Goal: Information Seeking & Learning: Learn about a topic

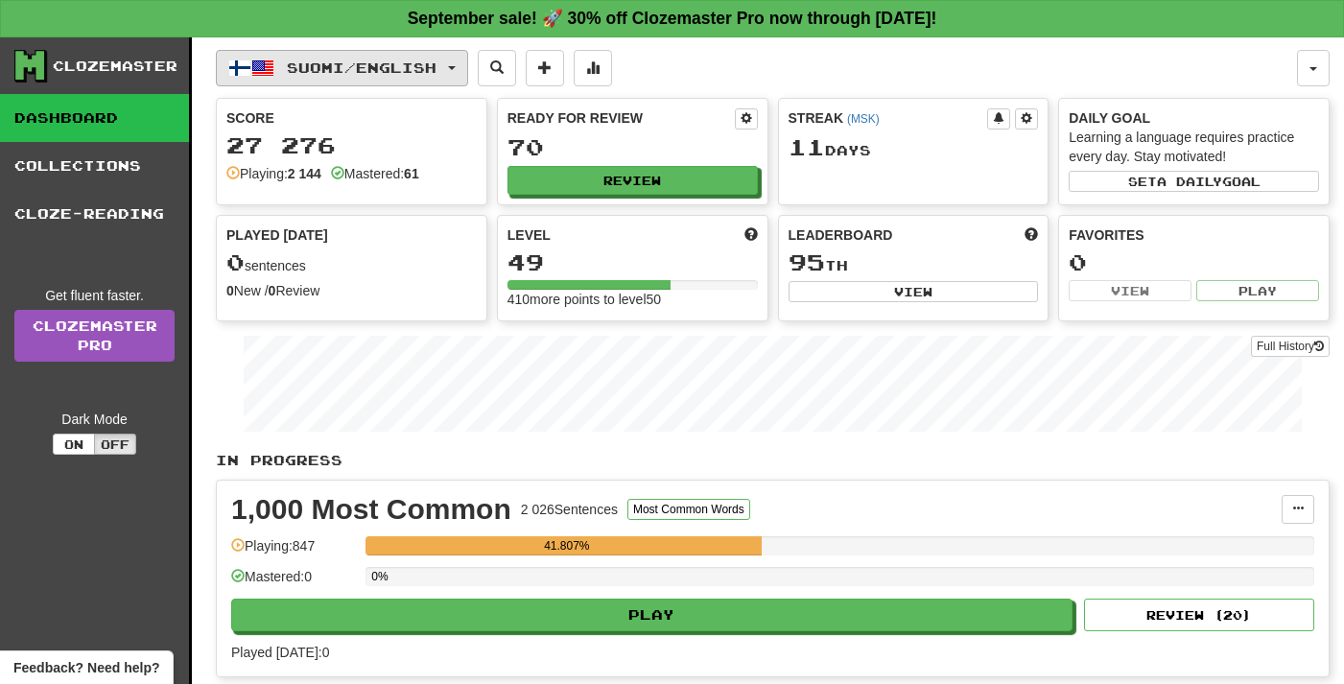
click at [337, 60] on span "Suomi / English" at bounding box center [362, 67] width 150 height 16
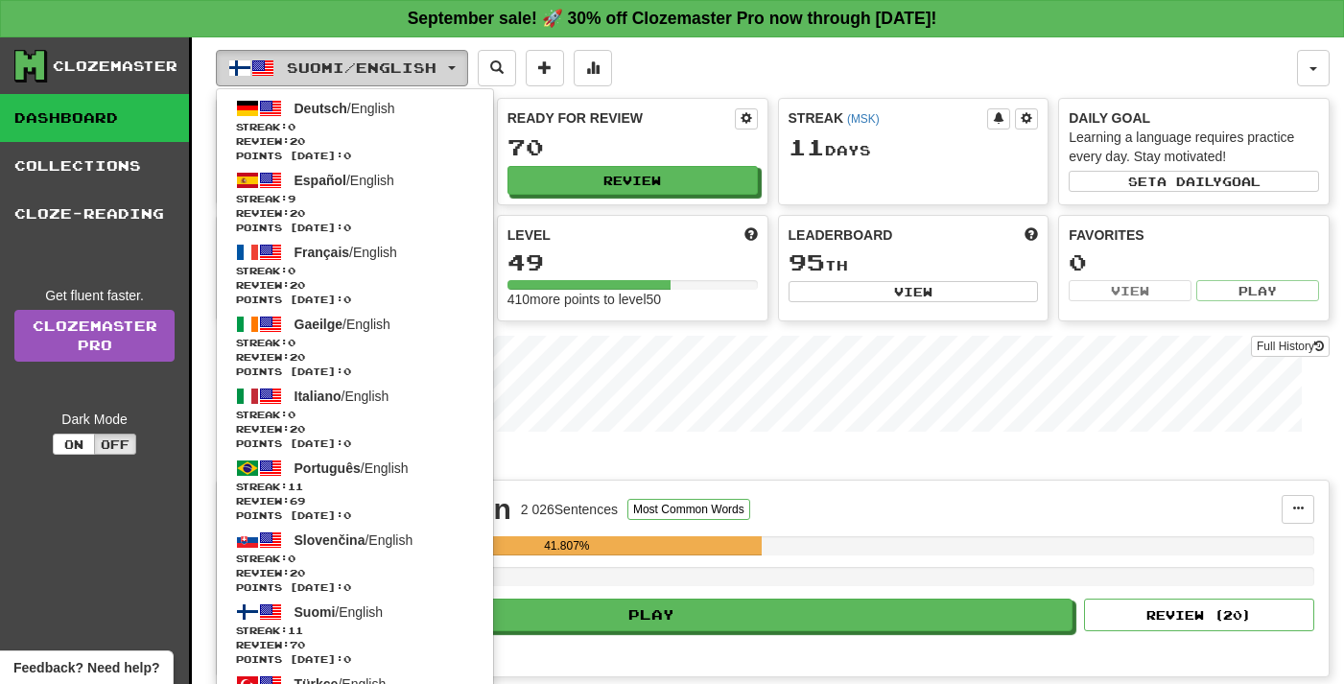
click at [337, 60] on span "Suomi / English" at bounding box center [362, 67] width 150 height 16
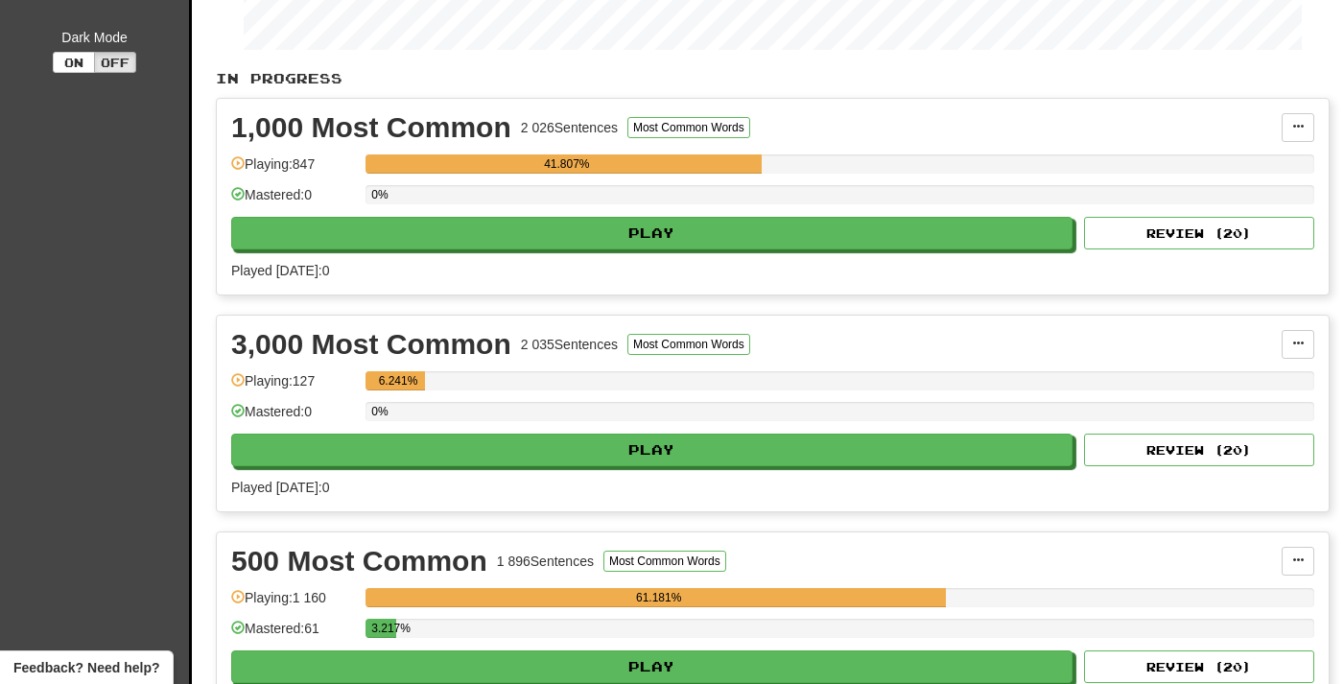
scroll to position [385, 0]
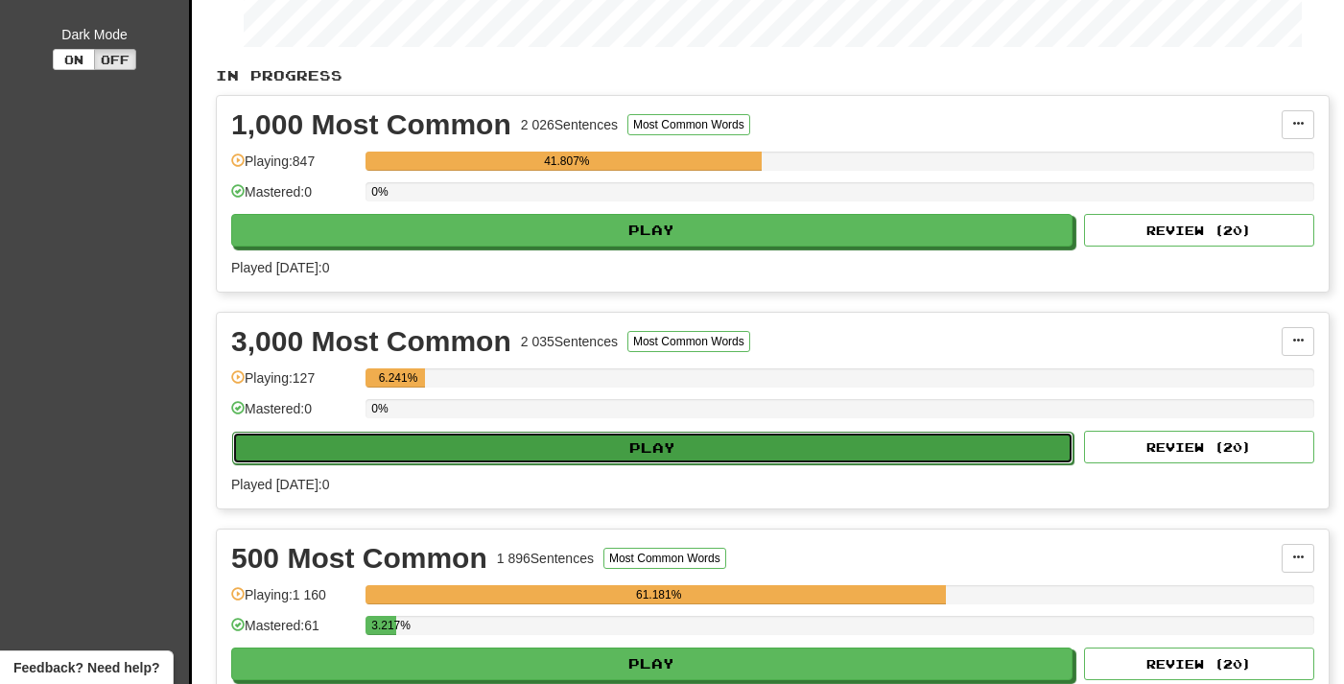
click at [442, 452] on button "Play" at bounding box center [653, 448] width 842 height 33
select select "**"
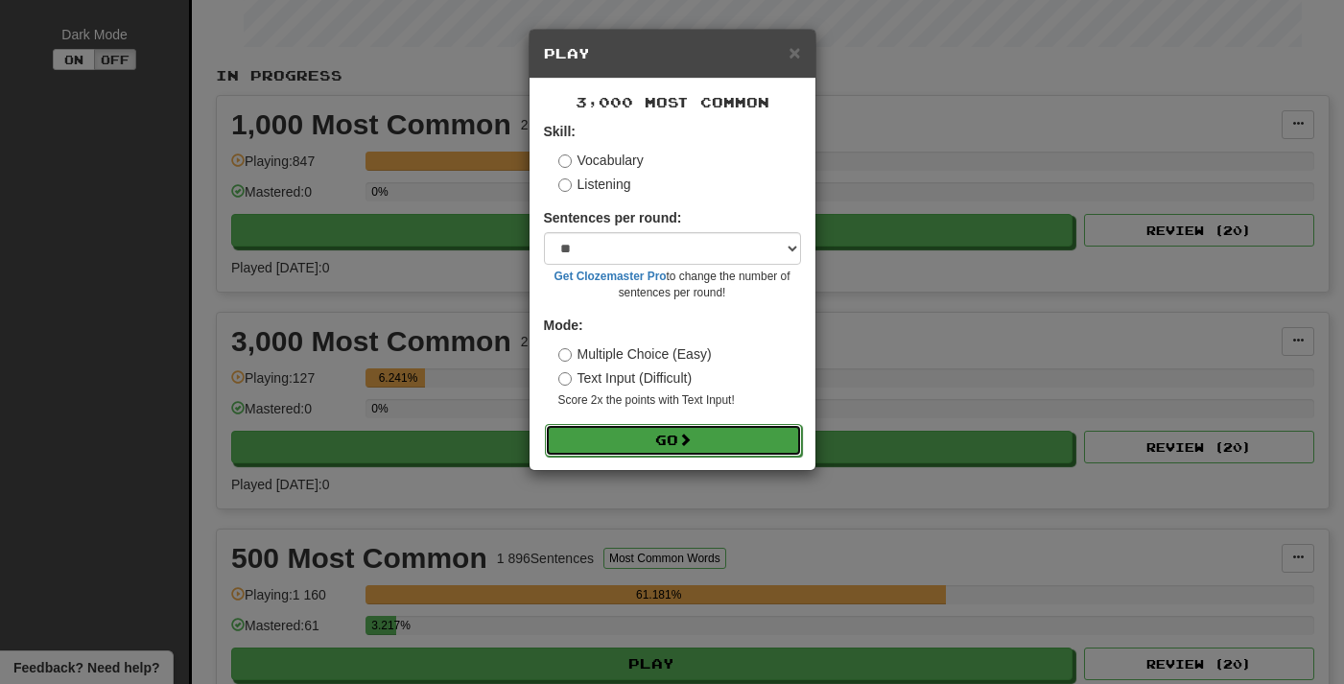
click at [587, 446] on button "Go" at bounding box center [673, 440] width 257 height 33
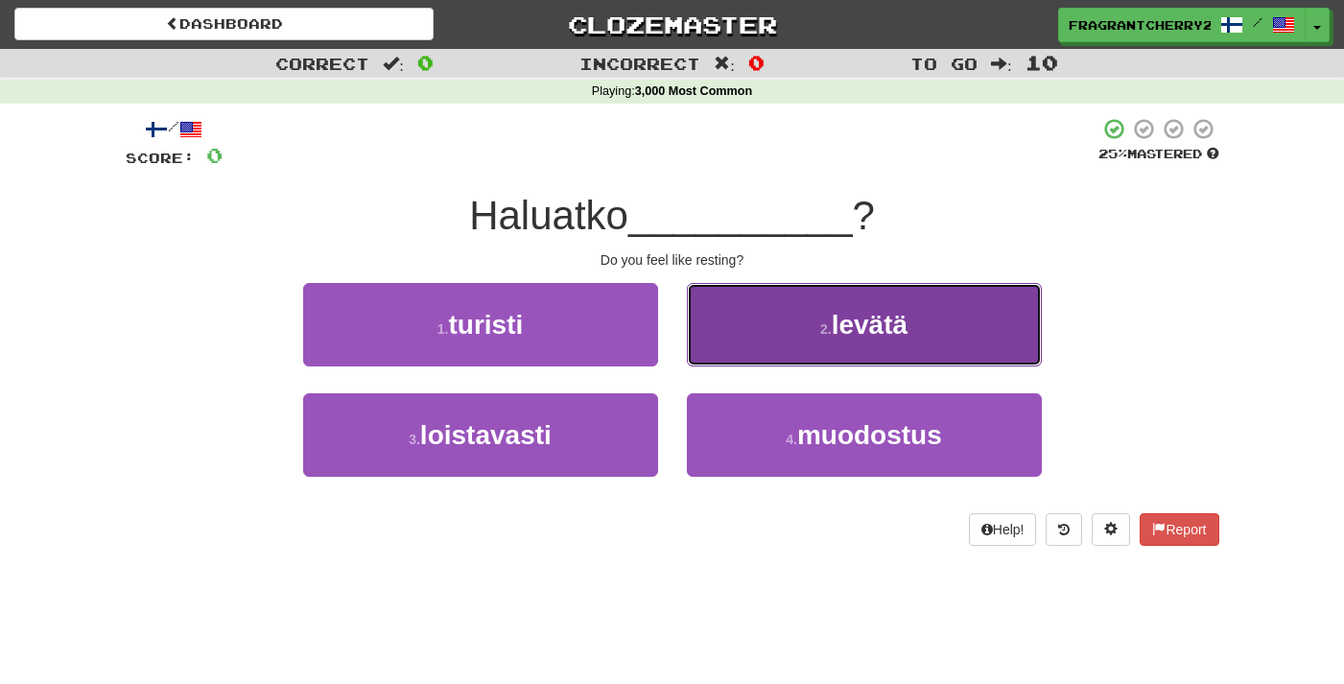
click at [697, 344] on button "2 . levätä" at bounding box center [864, 324] width 355 height 83
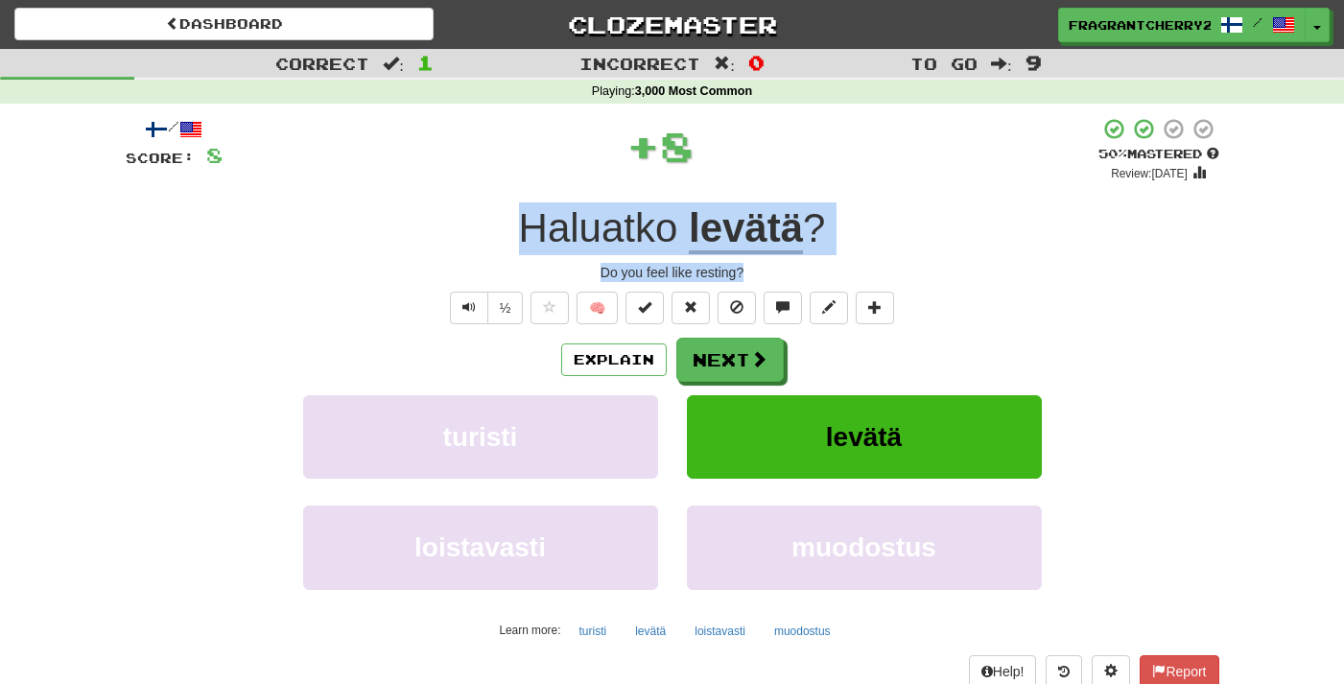
drag, startPoint x: 751, startPoint y: 278, endPoint x: 515, endPoint y: 235, distance: 240.0
click at [515, 235] on div "/ Score: 8 + 8 50 % Mastered Review: 2025-10-01 Haluatko levätä ? Do you feel l…" at bounding box center [673, 418] width 1094 height 602
copy div "Haluatko levätä ? Do you feel like resting?"
click at [729, 365] on button "Next" at bounding box center [730, 361] width 107 height 44
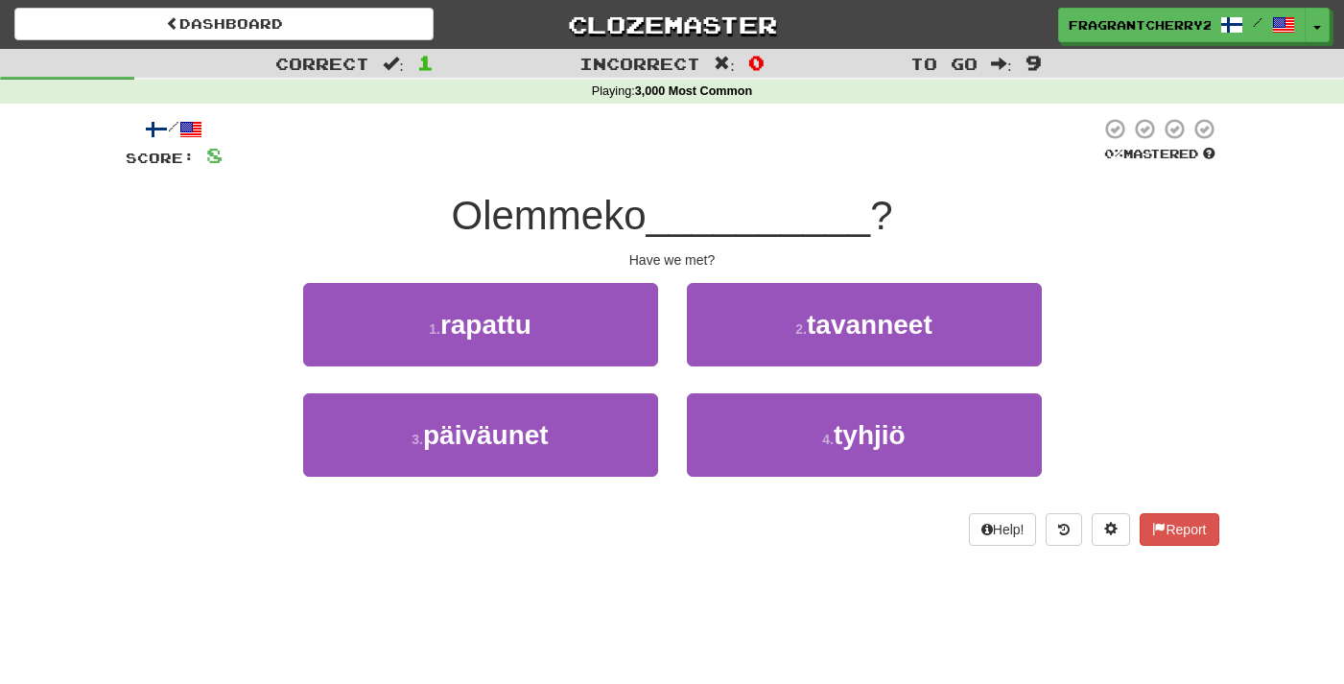
click at [485, 179] on div "/ Score: 8 0 % Mastered Olemmeko __________ ? Have we met? 1 . rapattu 2 . tava…" at bounding box center [673, 331] width 1094 height 429
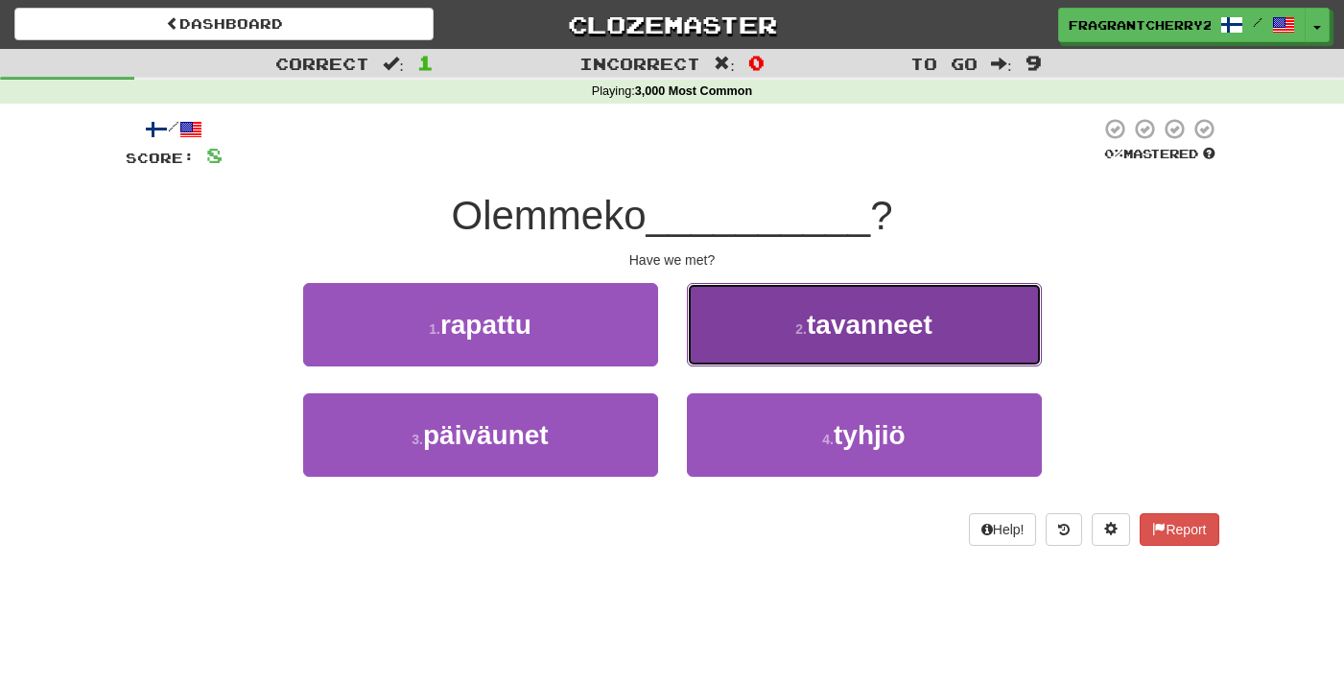
click at [749, 322] on button "2 . tavanneet" at bounding box center [864, 324] width 355 height 83
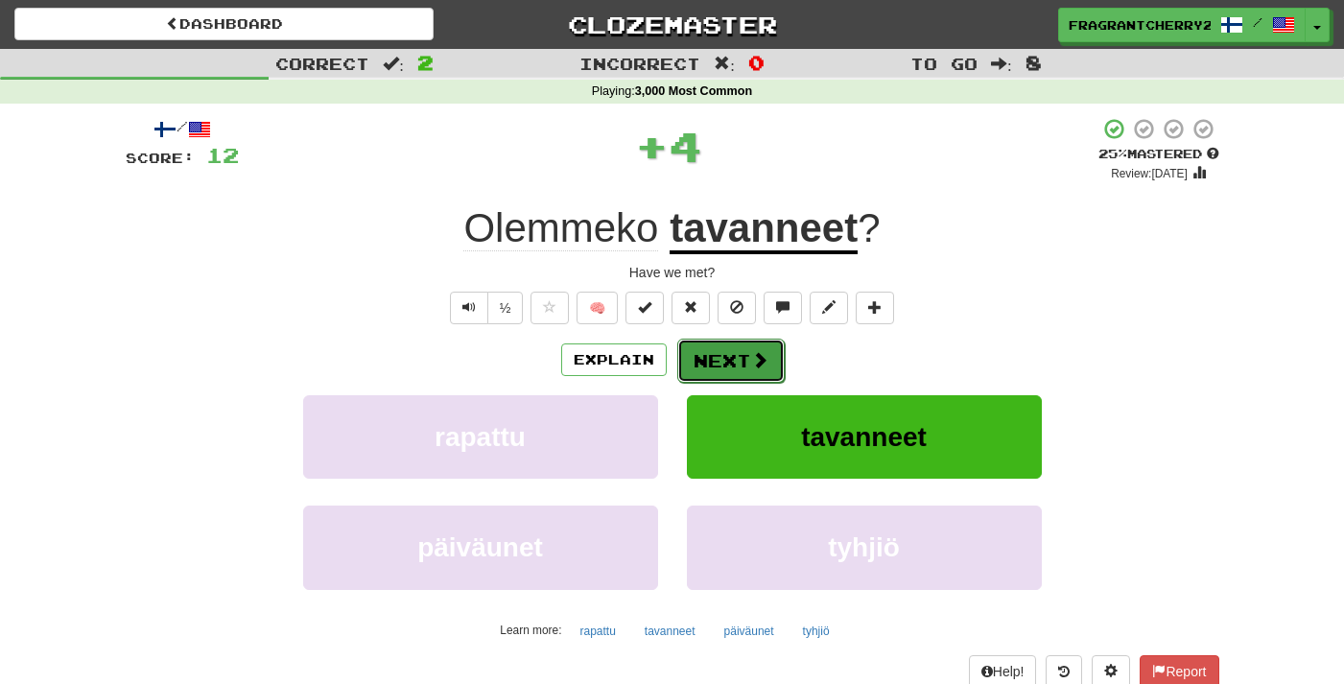
click at [725, 359] on button "Next" at bounding box center [730, 361] width 107 height 44
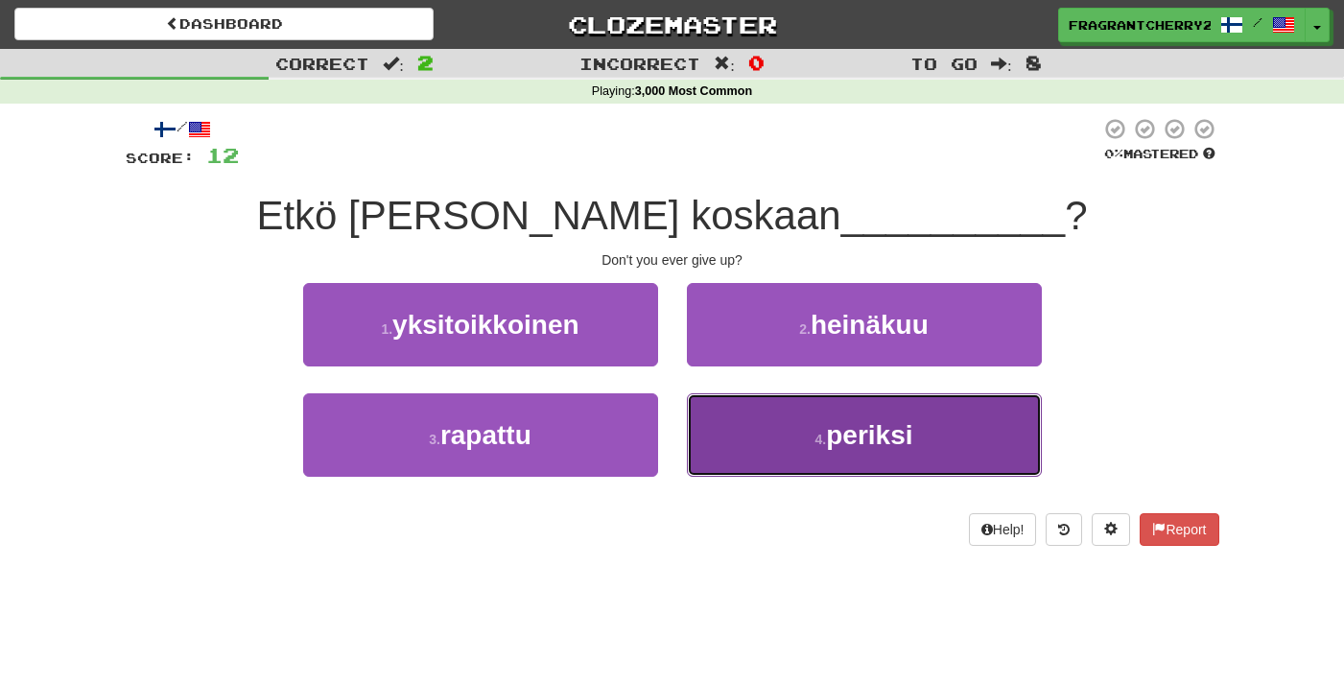
click at [730, 416] on button "4 . periksi" at bounding box center [864, 434] width 355 height 83
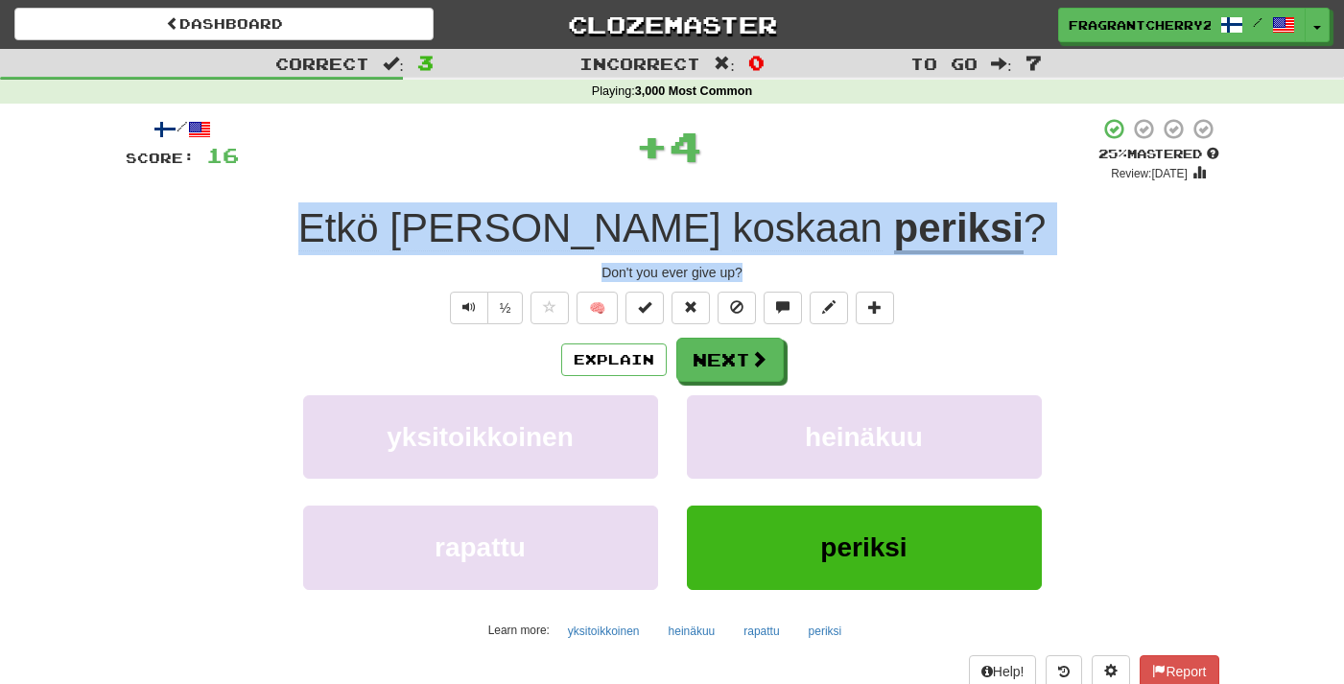
drag, startPoint x: 758, startPoint y: 273, endPoint x: 363, endPoint y: 249, distance: 396.1
click at [363, 249] on div "/ Score: 16 + 4 25 % Mastered Review: 2025-09-22 Etkö anna koskaan periksi ? Do…" at bounding box center [673, 418] width 1094 height 602
copy div "Etkö anna koskaan periksi ? Don't you ever give up?"
click at [701, 370] on button "Next" at bounding box center [730, 361] width 107 height 44
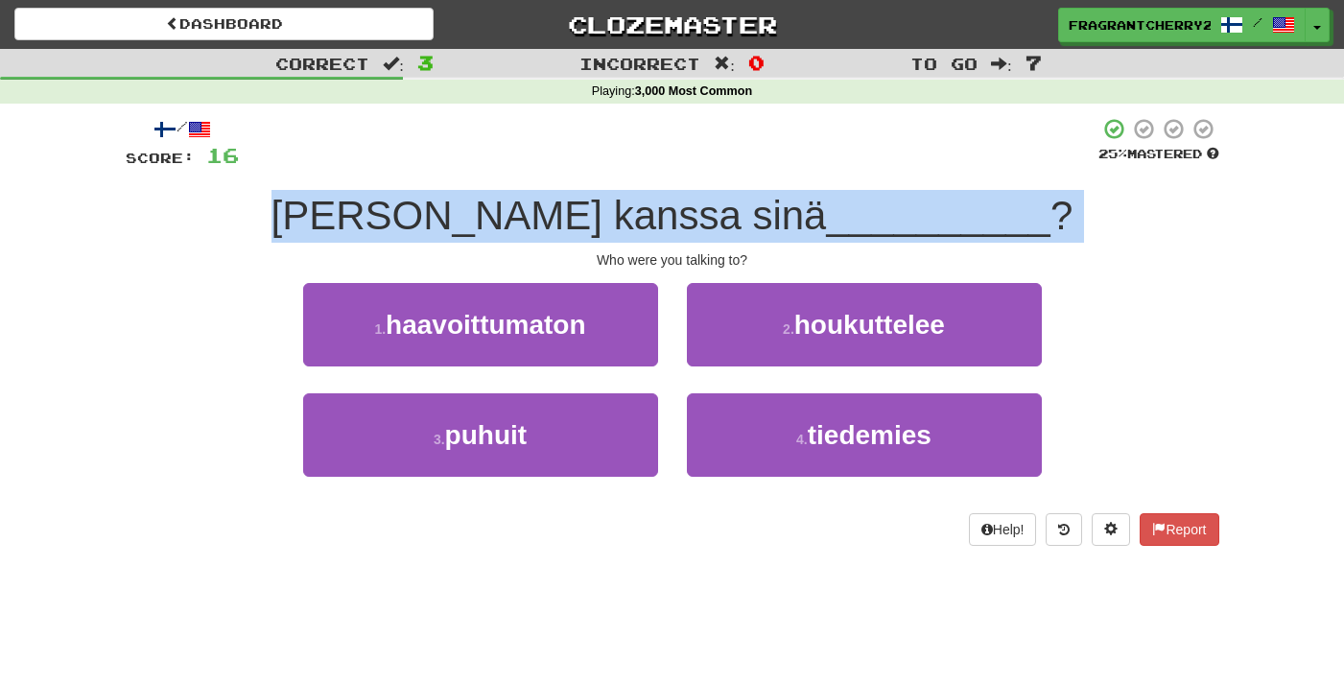
click at [631, 213] on span "Kenen kanssa sinä" at bounding box center [550, 215] width 556 height 45
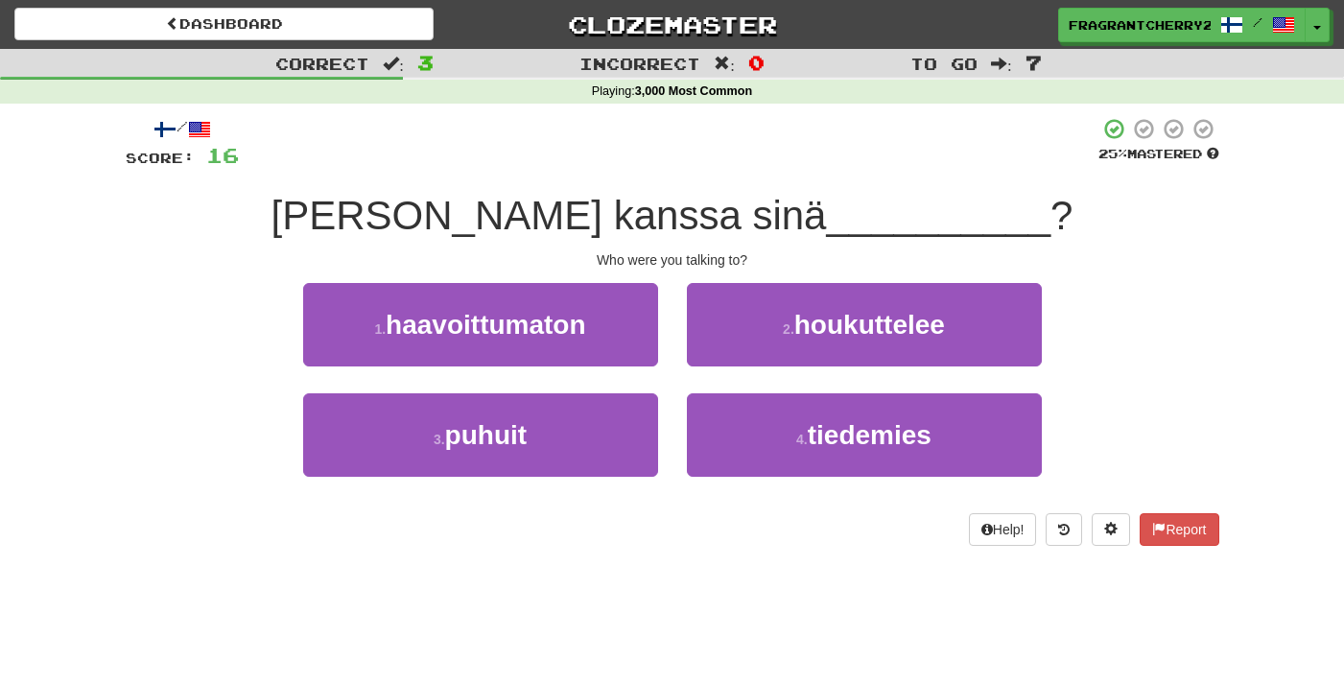
click at [671, 502] on div "3 . puhuit" at bounding box center [481, 448] width 384 height 110
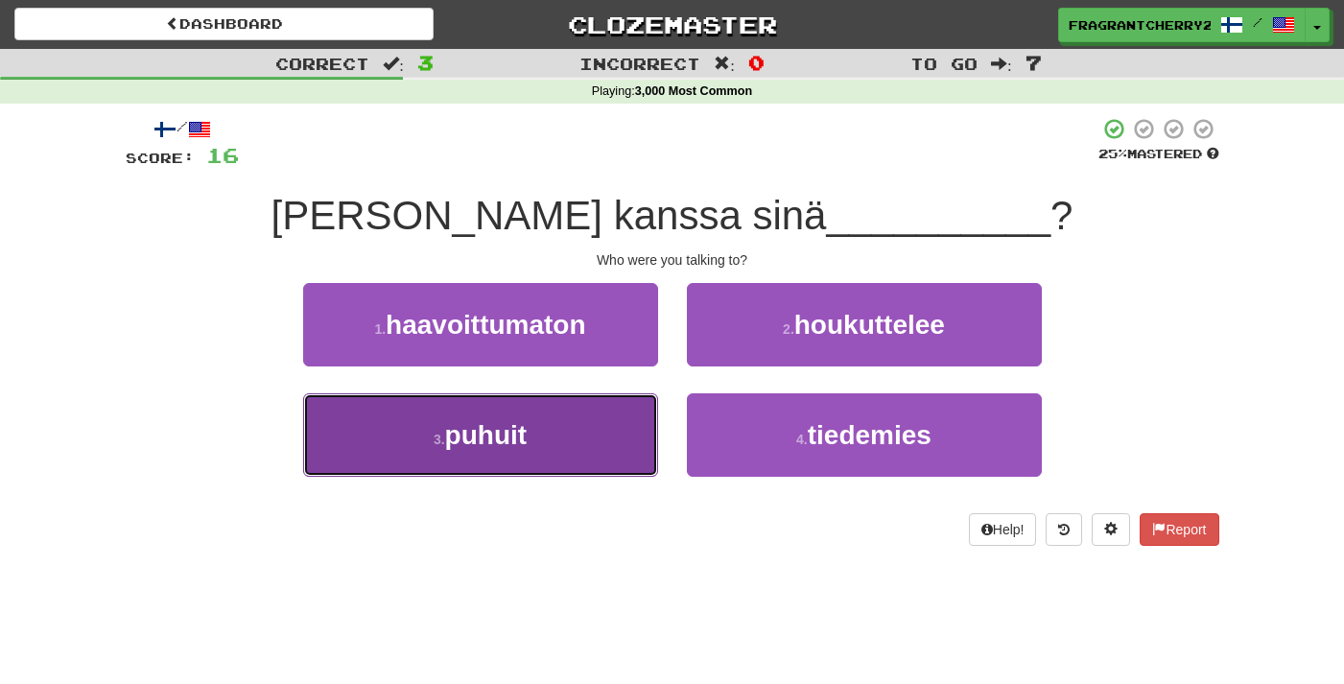
click at [600, 424] on button "3 . puhuit" at bounding box center [480, 434] width 355 height 83
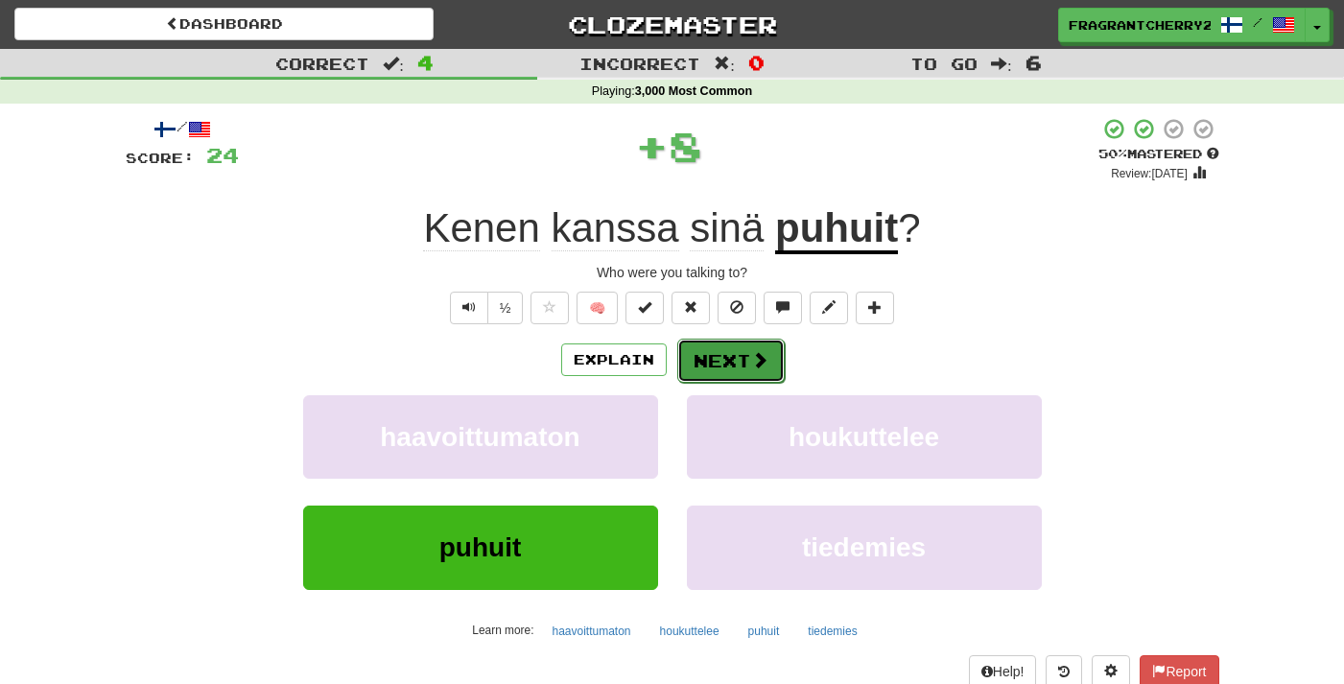
click at [725, 368] on button "Next" at bounding box center [730, 361] width 107 height 44
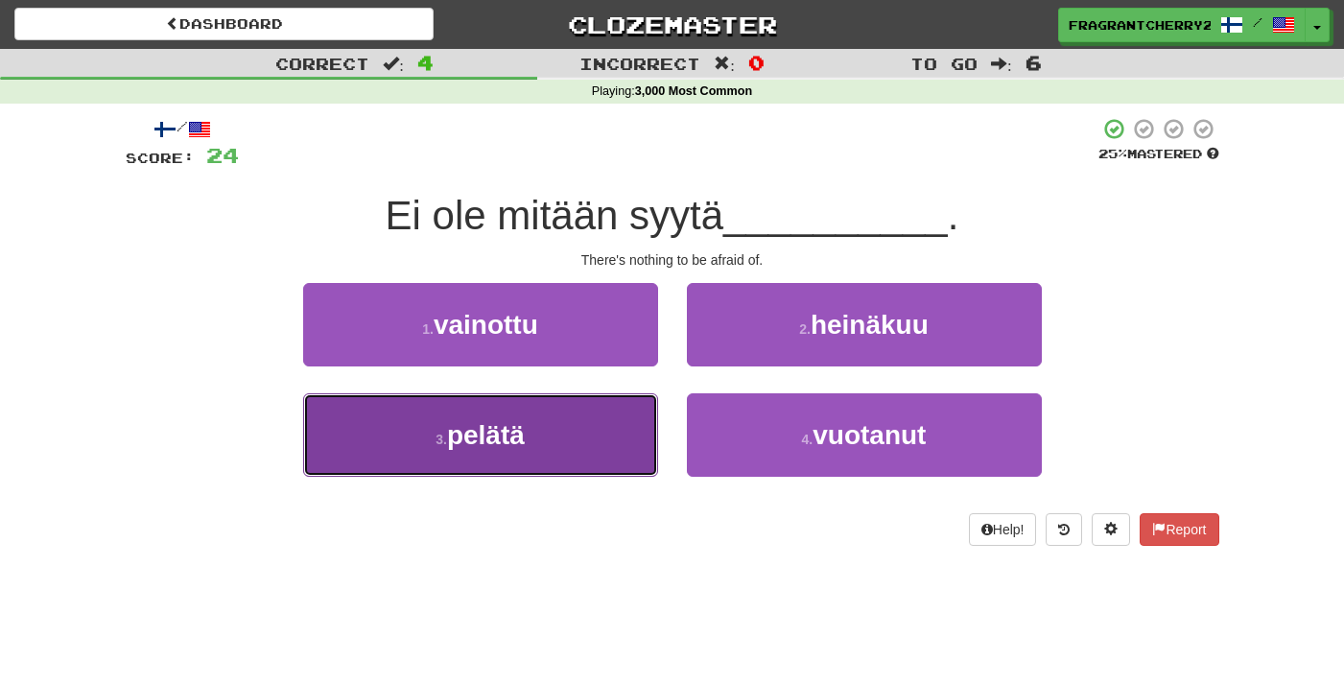
click at [639, 458] on button "3 . pelätä" at bounding box center [480, 434] width 355 height 83
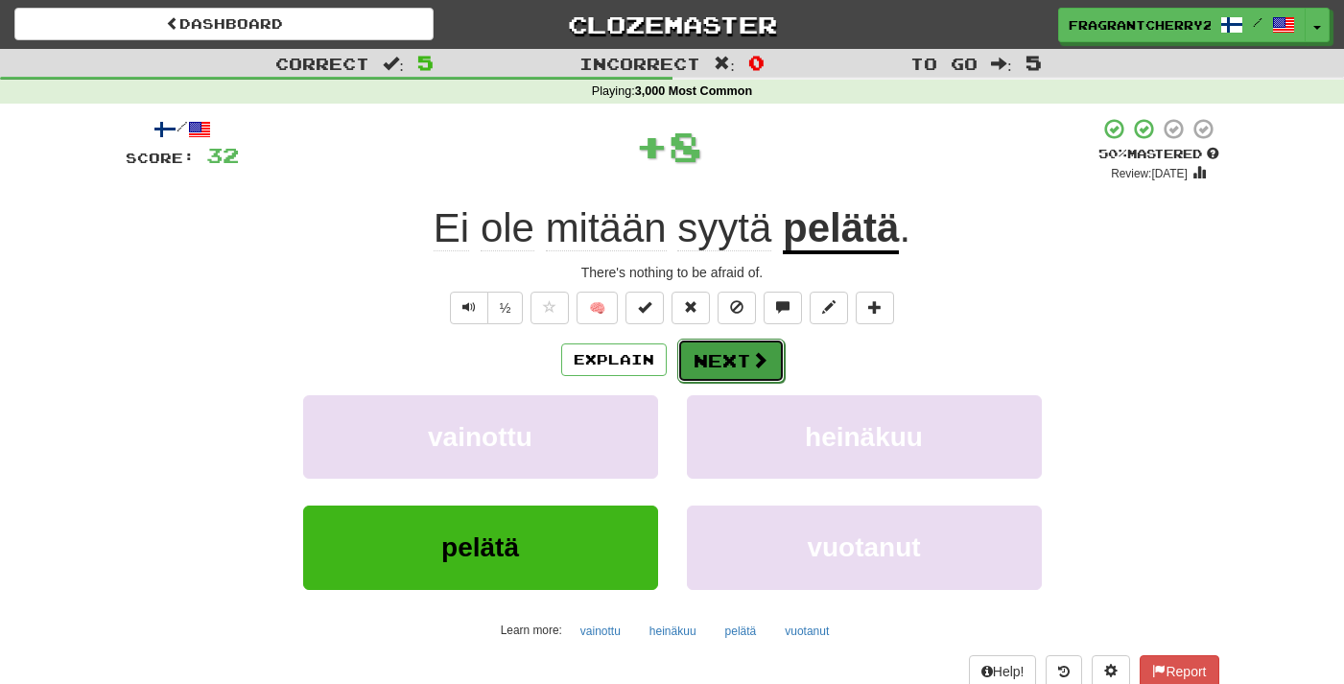
click at [736, 371] on button "Next" at bounding box center [730, 361] width 107 height 44
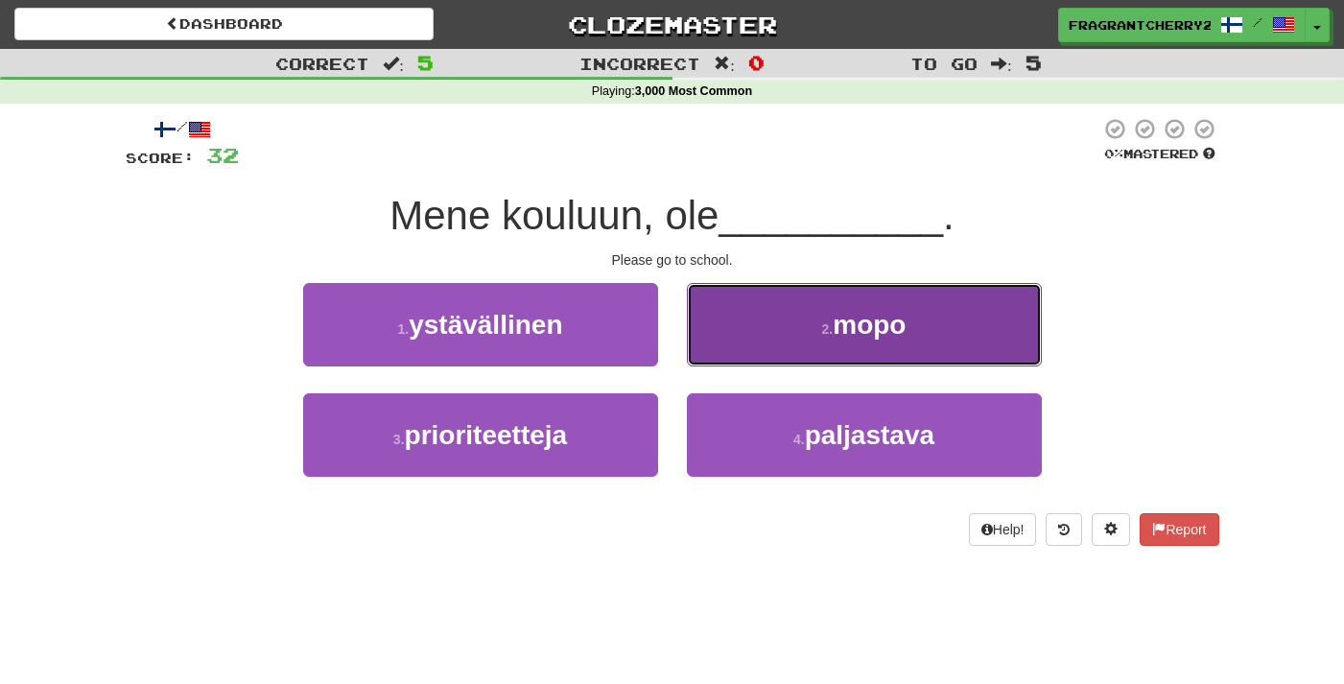
click at [728, 348] on button "2 . mopo" at bounding box center [864, 324] width 355 height 83
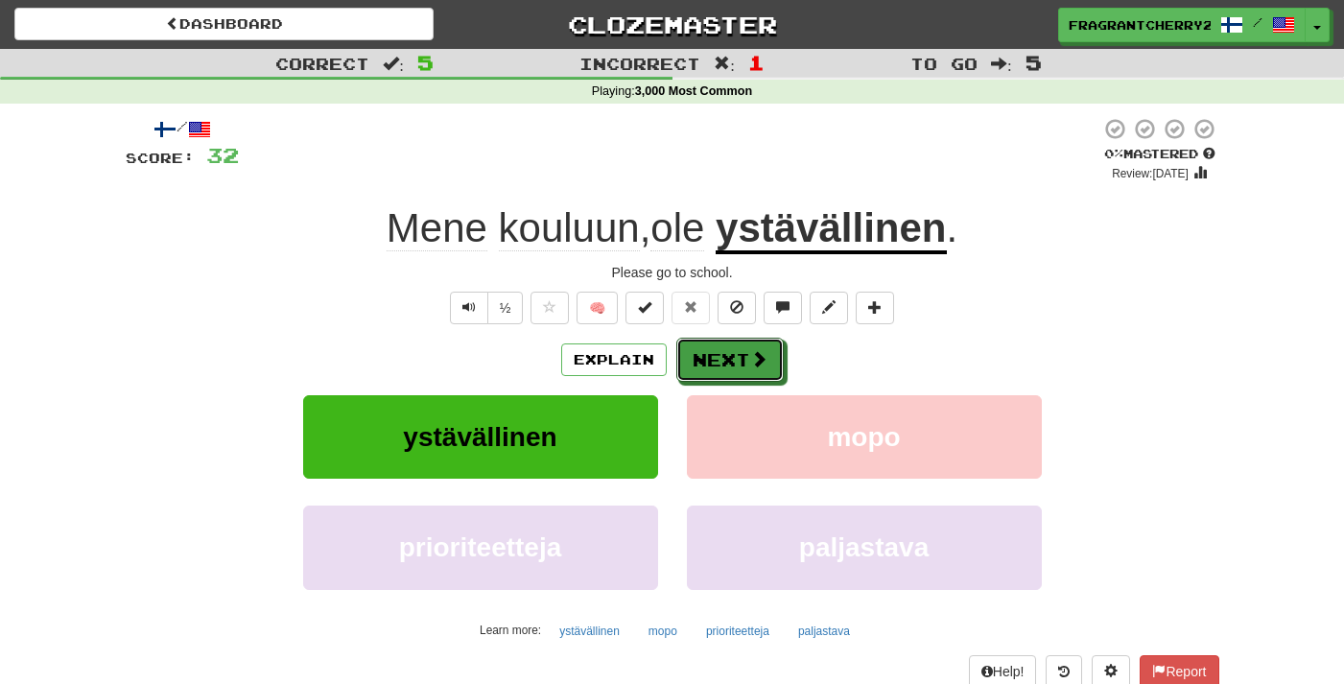
click at [705, 359] on button "Next" at bounding box center [730, 360] width 107 height 44
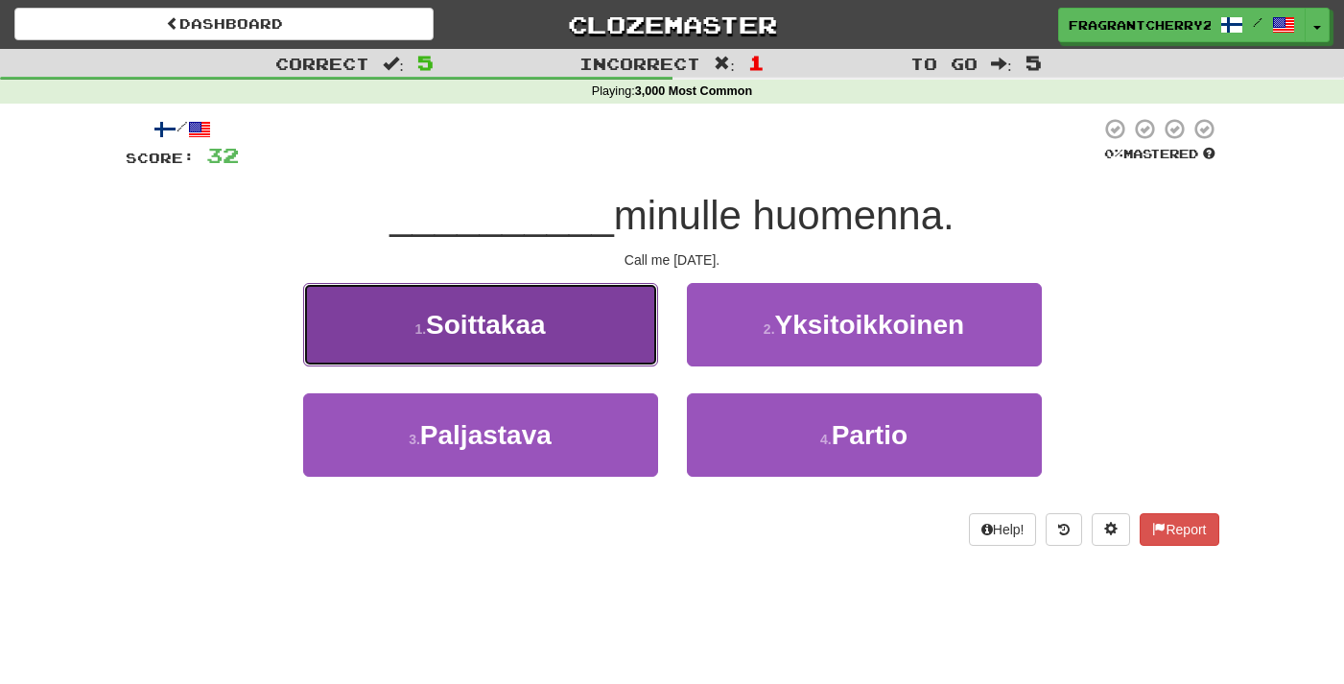
click at [596, 298] on button "1 . Soittakaa" at bounding box center [480, 324] width 355 height 83
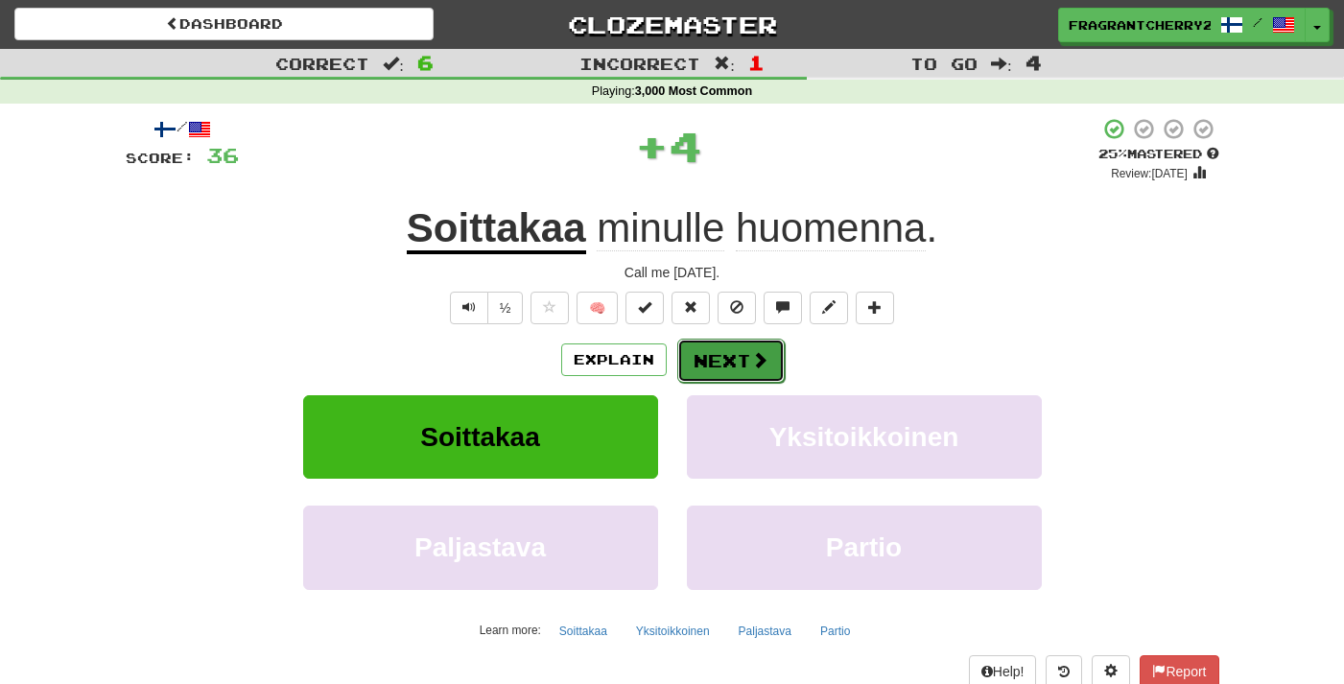
click at [725, 365] on button "Next" at bounding box center [730, 361] width 107 height 44
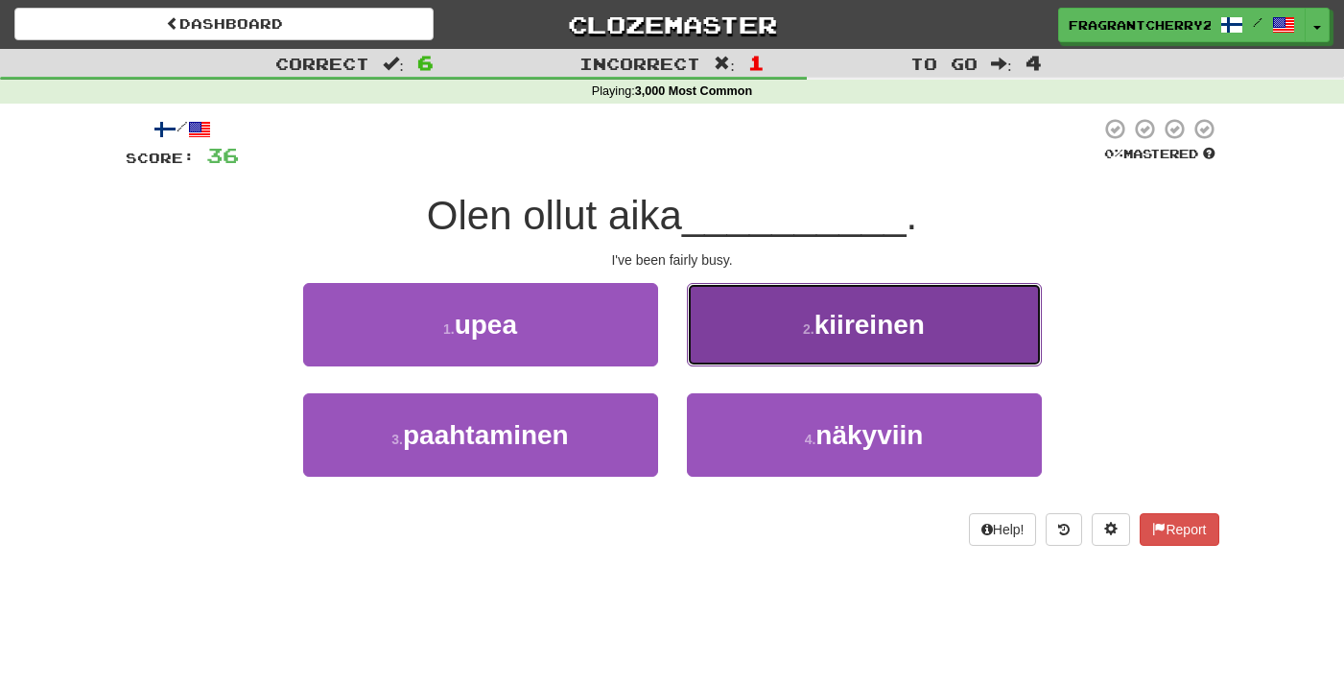
click at [757, 366] on button "2 . kiireinen" at bounding box center [864, 324] width 355 height 83
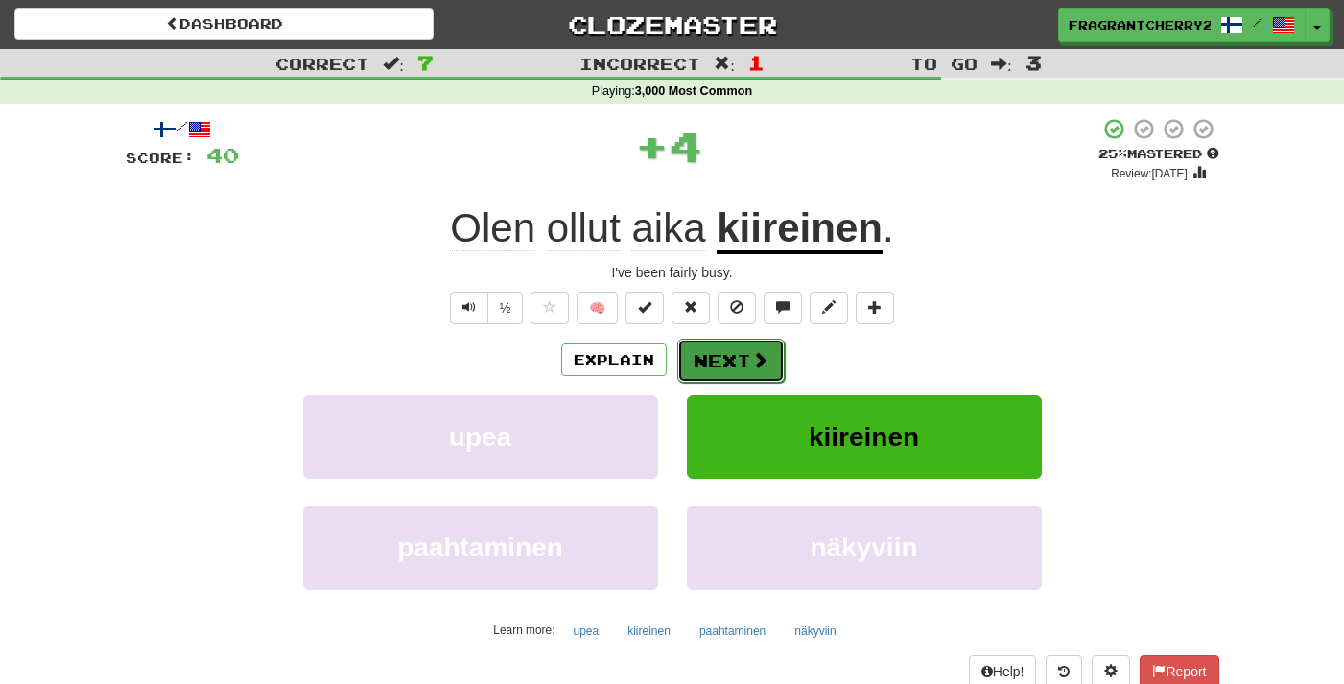
click at [733, 374] on button "Next" at bounding box center [730, 361] width 107 height 44
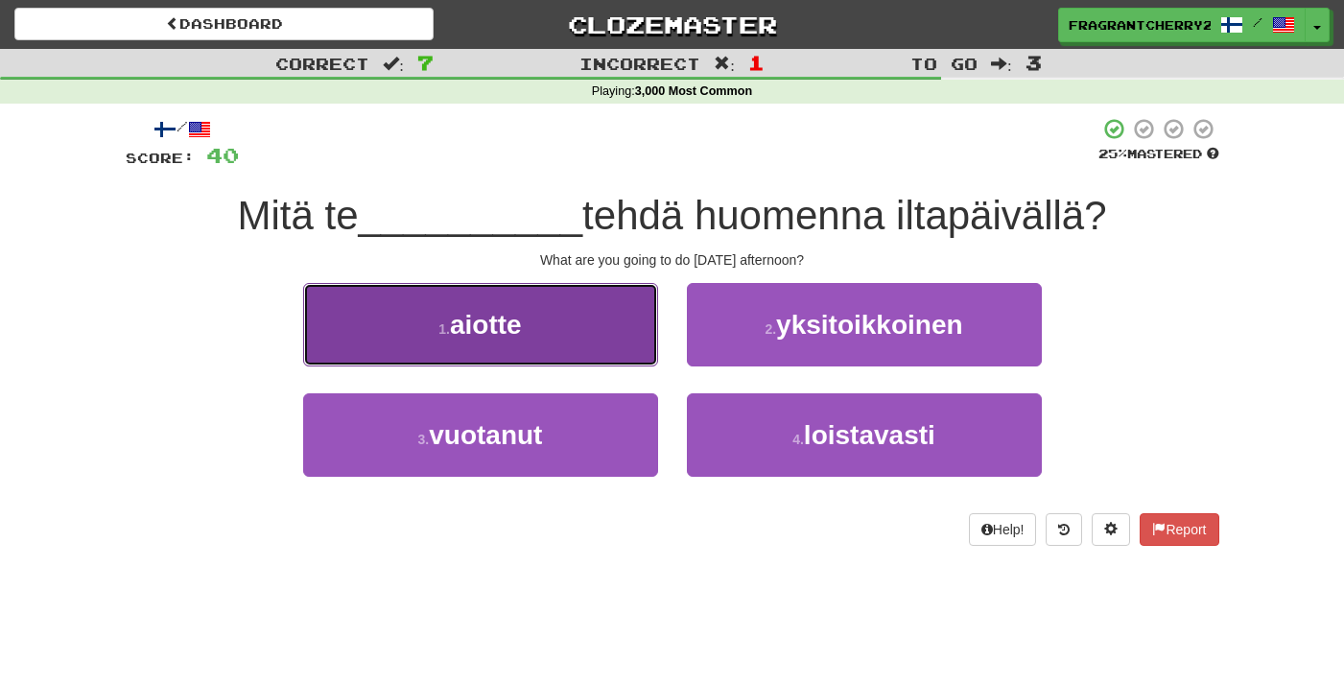
click at [637, 320] on button "1 . aiotte" at bounding box center [480, 324] width 355 height 83
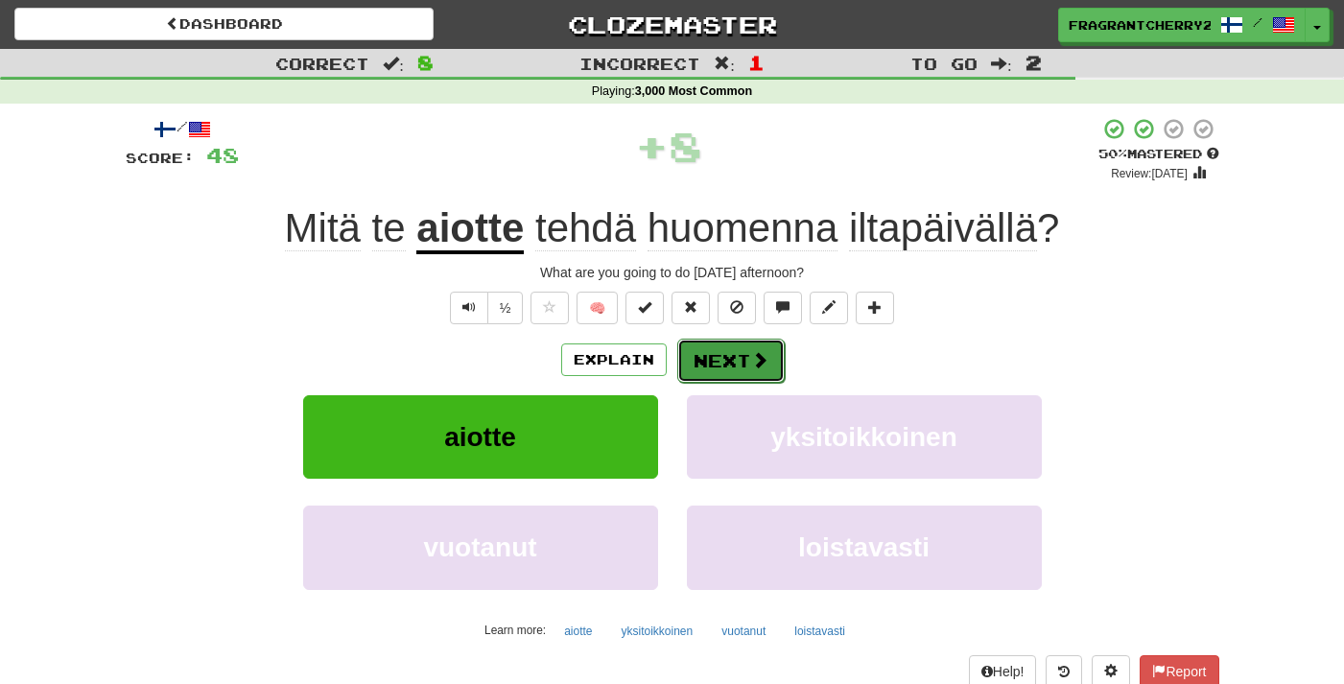
click at [708, 353] on button "Next" at bounding box center [730, 361] width 107 height 44
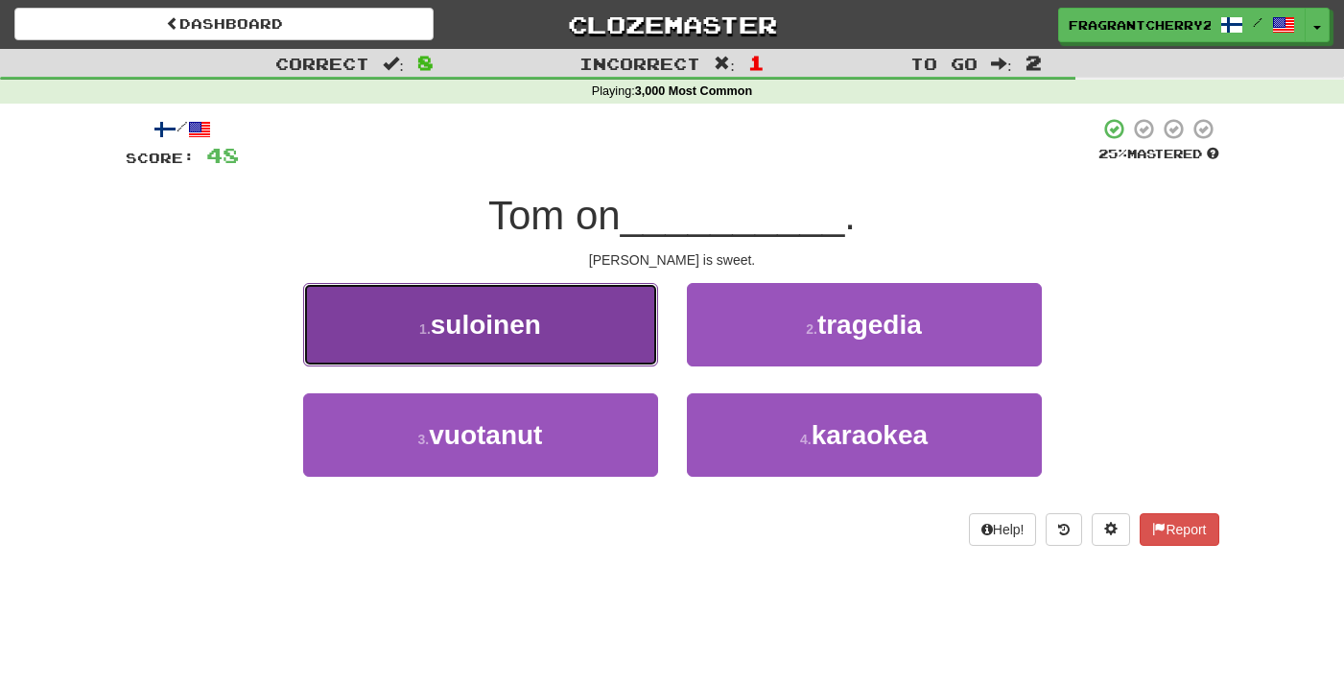
click at [575, 349] on button "1 . suloinen" at bounding box center [480, 324] width 355 height 83
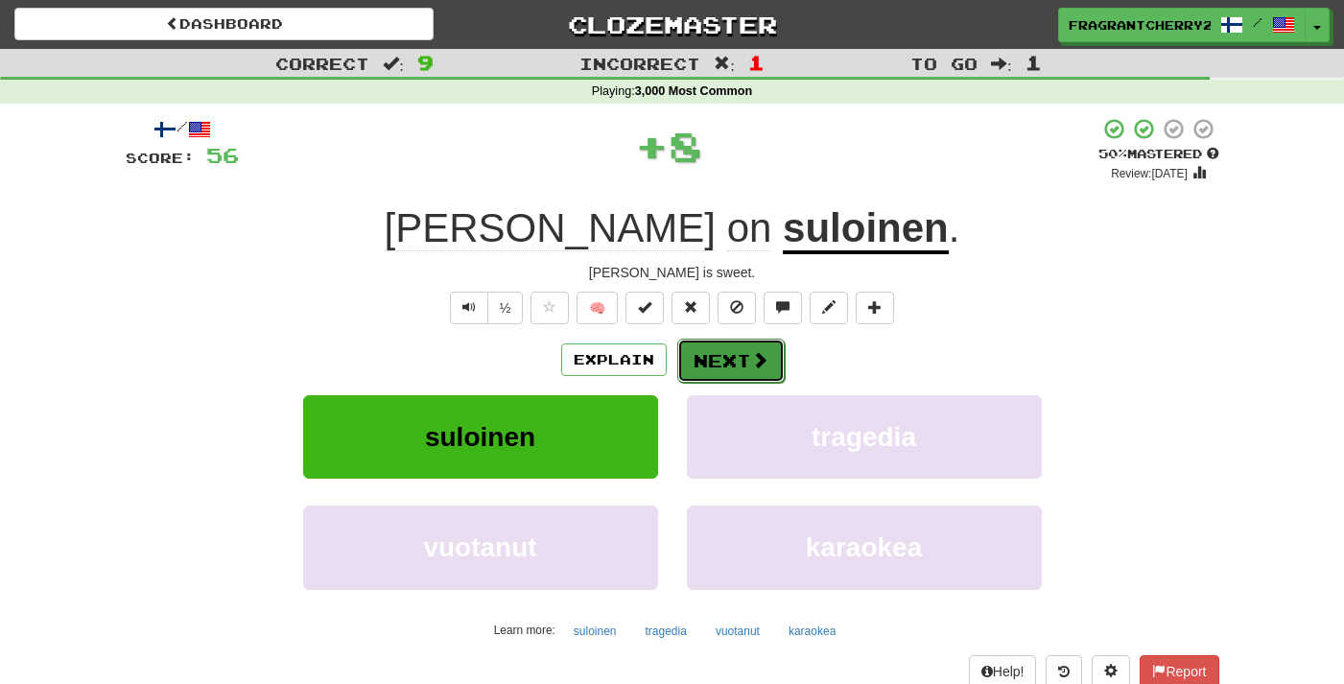
click at [697, 359] on button "Next" at bounding box center [730, 361] width 107 height 44
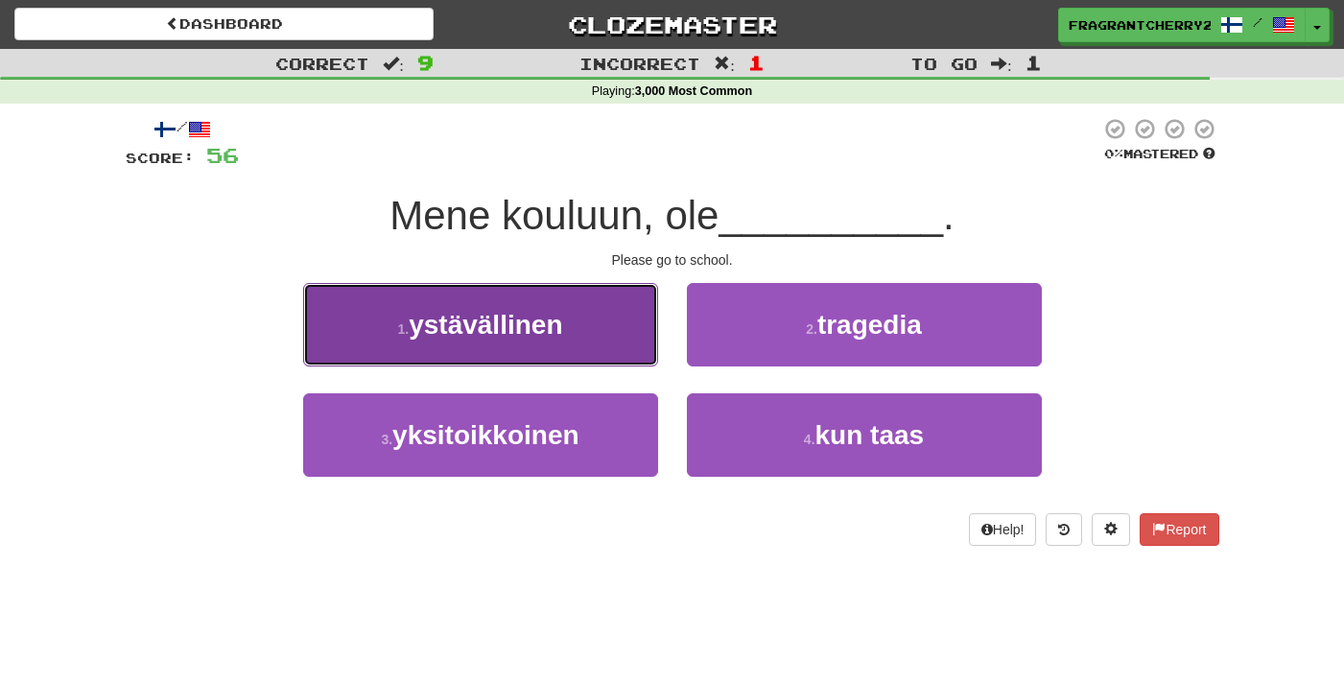
click at [622, 339] on button "1 . ystävällinen" at bounding box center [480, 324] width 355 height 83
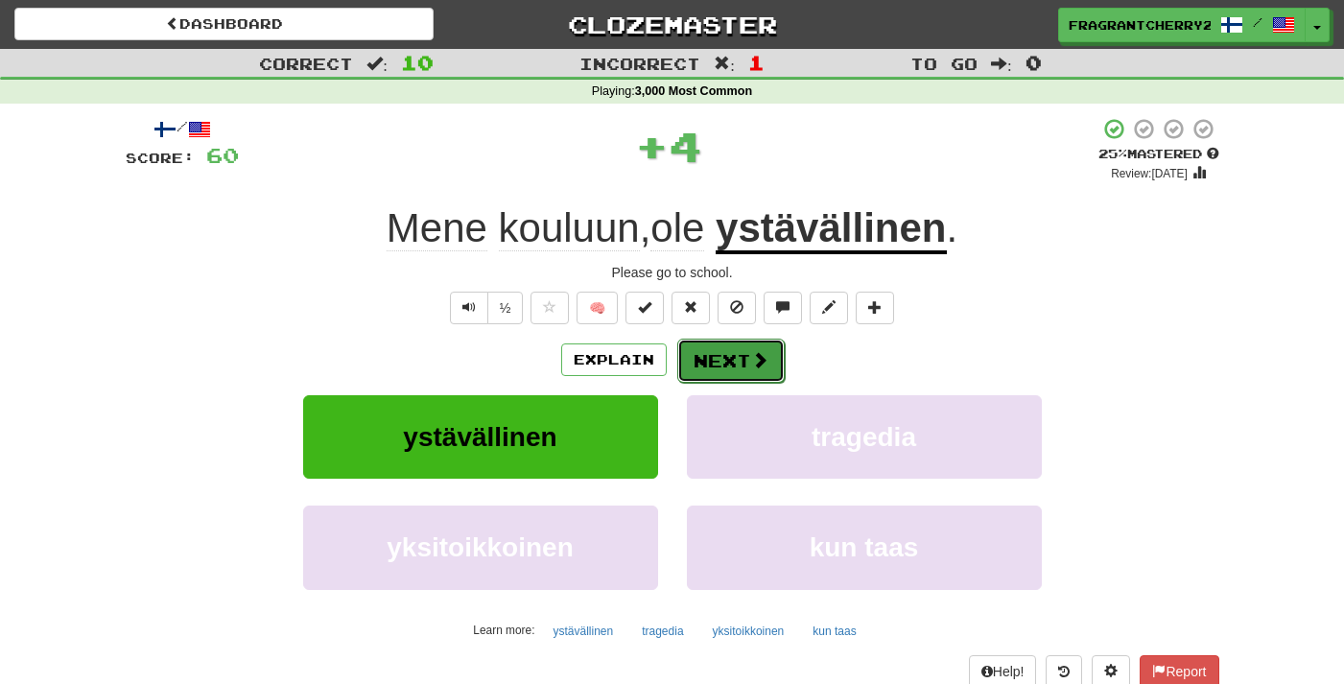
click at [714, 373] on button "Next" at bounding box center [730, 361] width 107 height 44
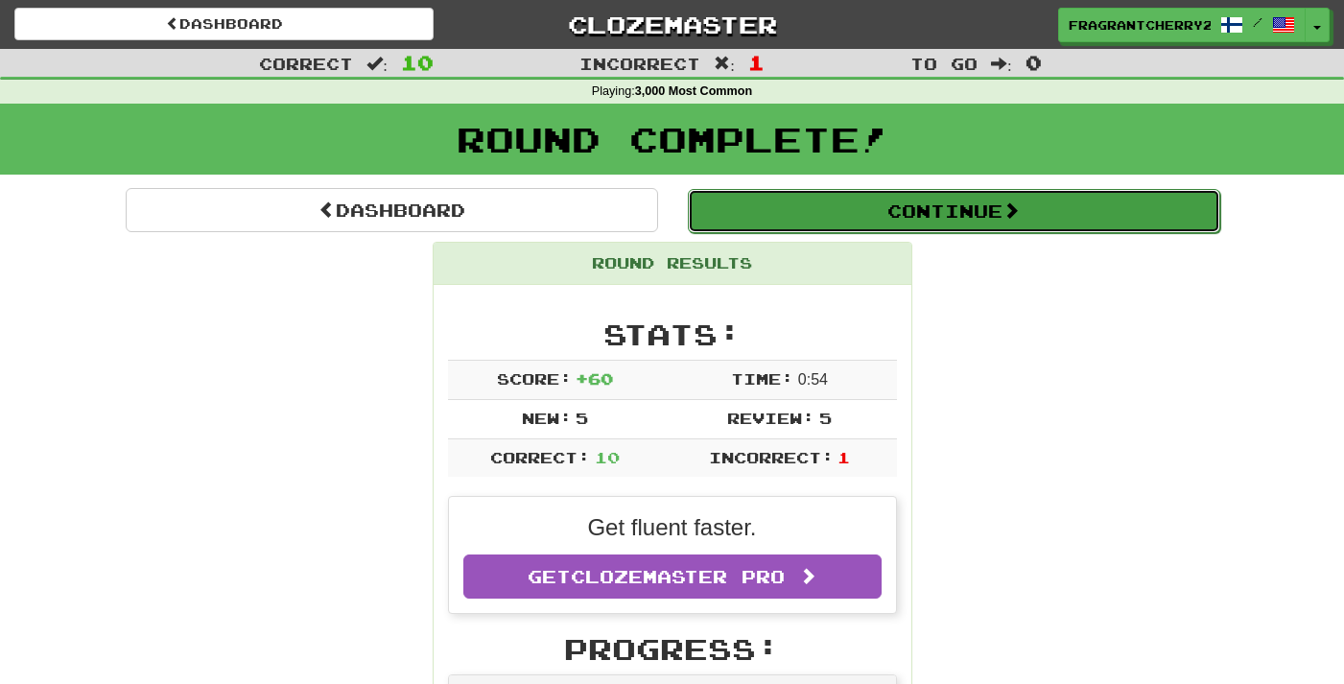
click at [747, 213] on button "Continue" at bounding box center [954, 211] width 533 height 44
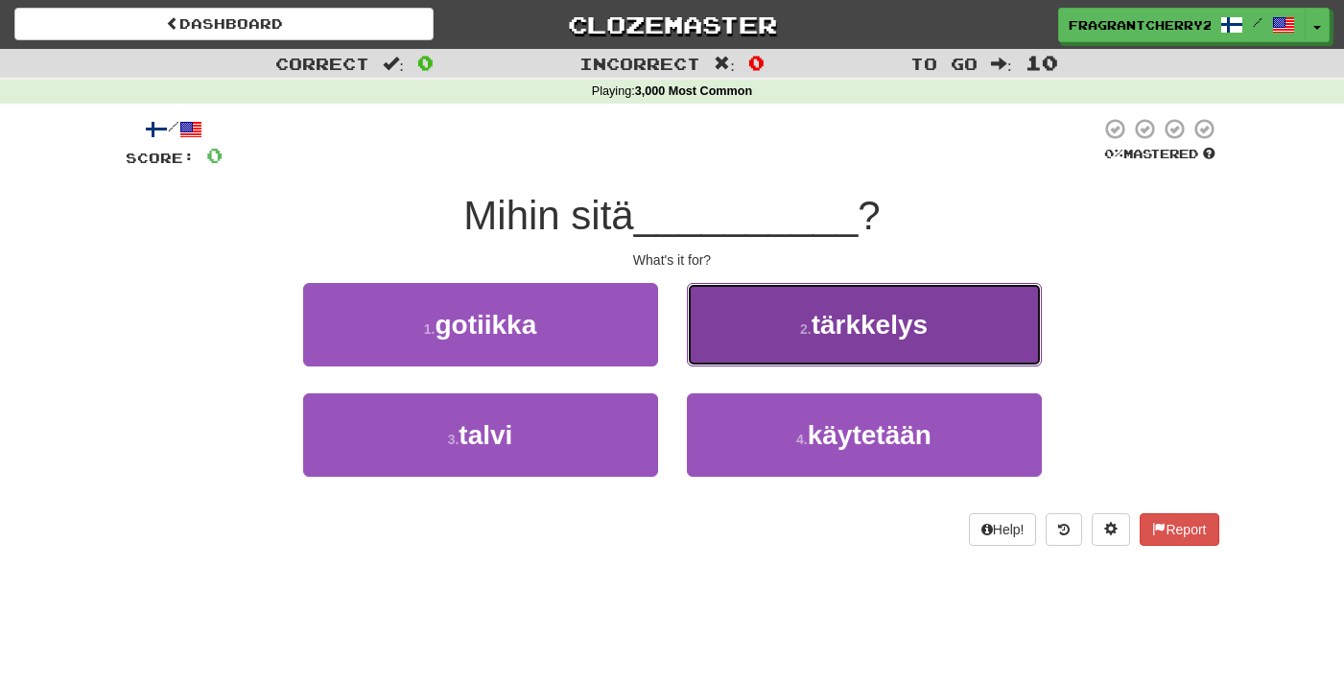
click at [753, 295] on button "2 . tärkkelys" at bounding box center [864, 324] width 355 height 83
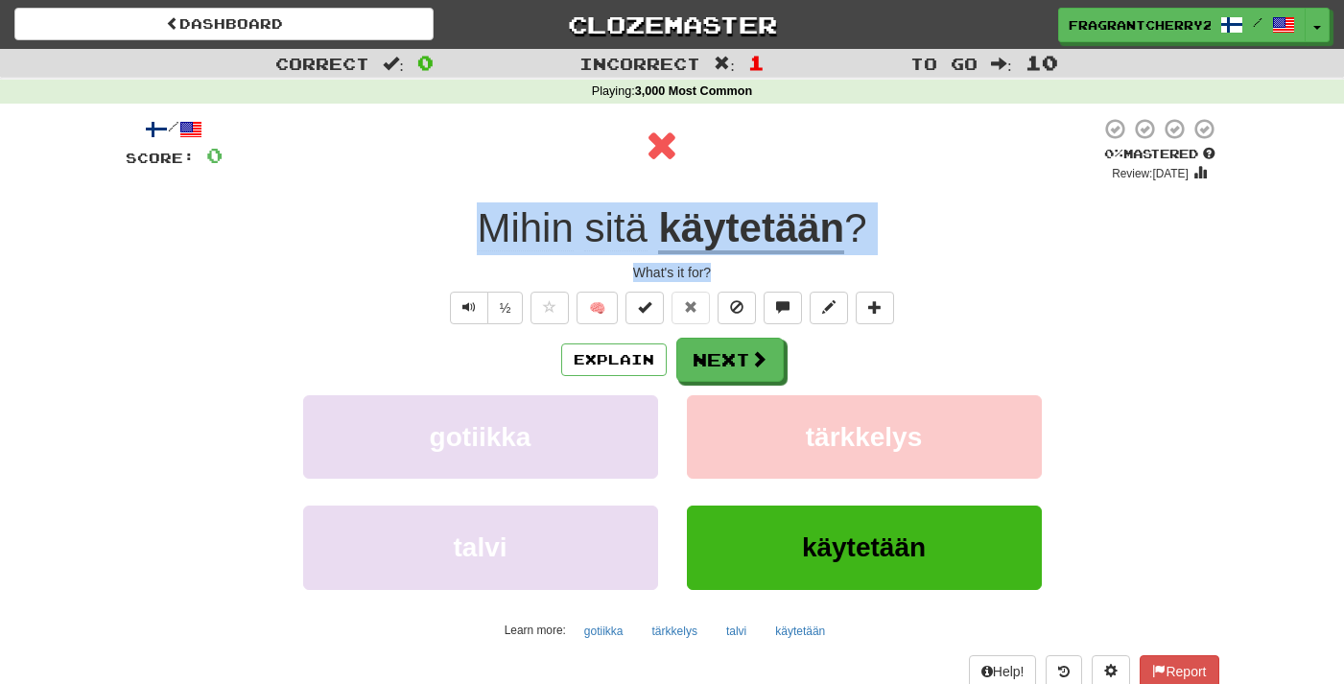
drag, startPoint x: 729, startPoint y: 274, endPoint x: 478, endPoint y: 238, distance: 254.1
click at [478, 238] on div "/ Score: 0 0 % Mastered Review: 2025-09-21 Mihin sitä käytetään ? What's it for…" at bounding box center [673, 418] width 1094 height 602
copy div "Mihin sitä käytetään ? What's it for?"
click at [712, 382] on button "Next" at bounding box center [730, 361] width 107 height 44
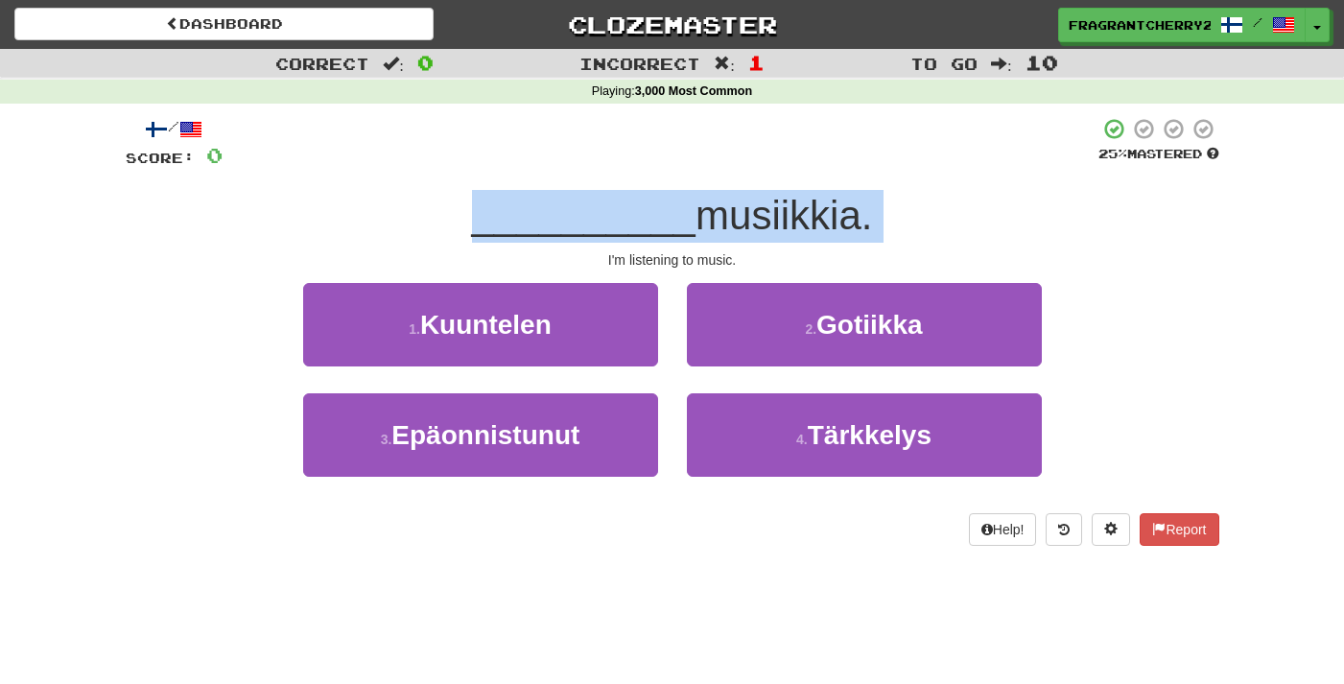
click at [623, 205] on span "__________" at bounding box center [584, 215] width 225 height 45
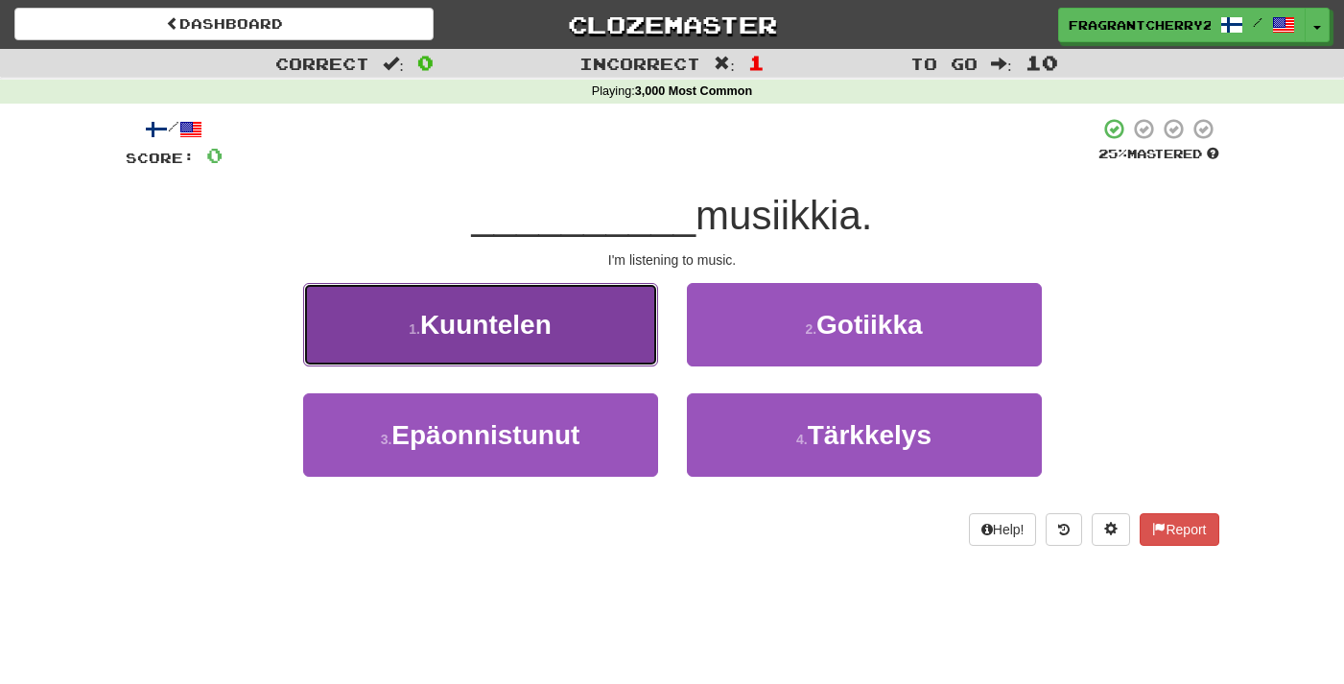
click at [587, 320] on button "1 . Kuuntelen" at bounding box center [480, 324] width 355 height 83
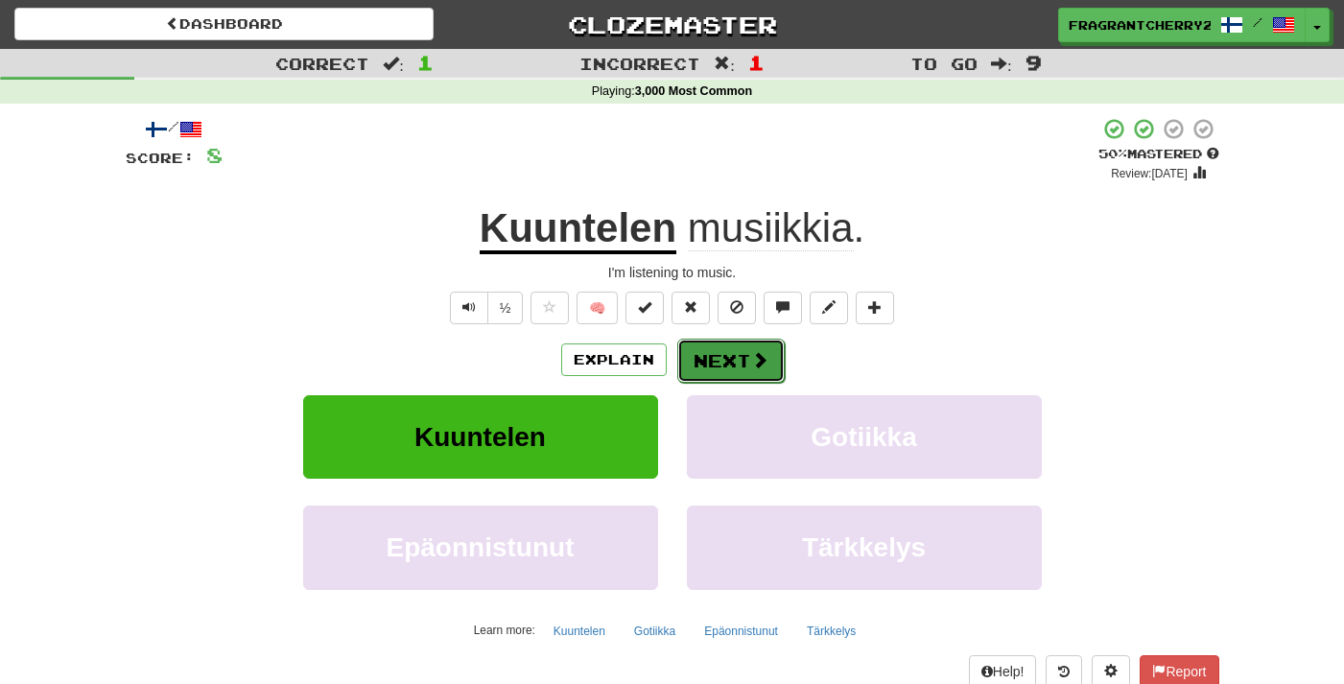
click at [727, 365] on button "Next" at bounding box center [730, 361] width 107 height 44
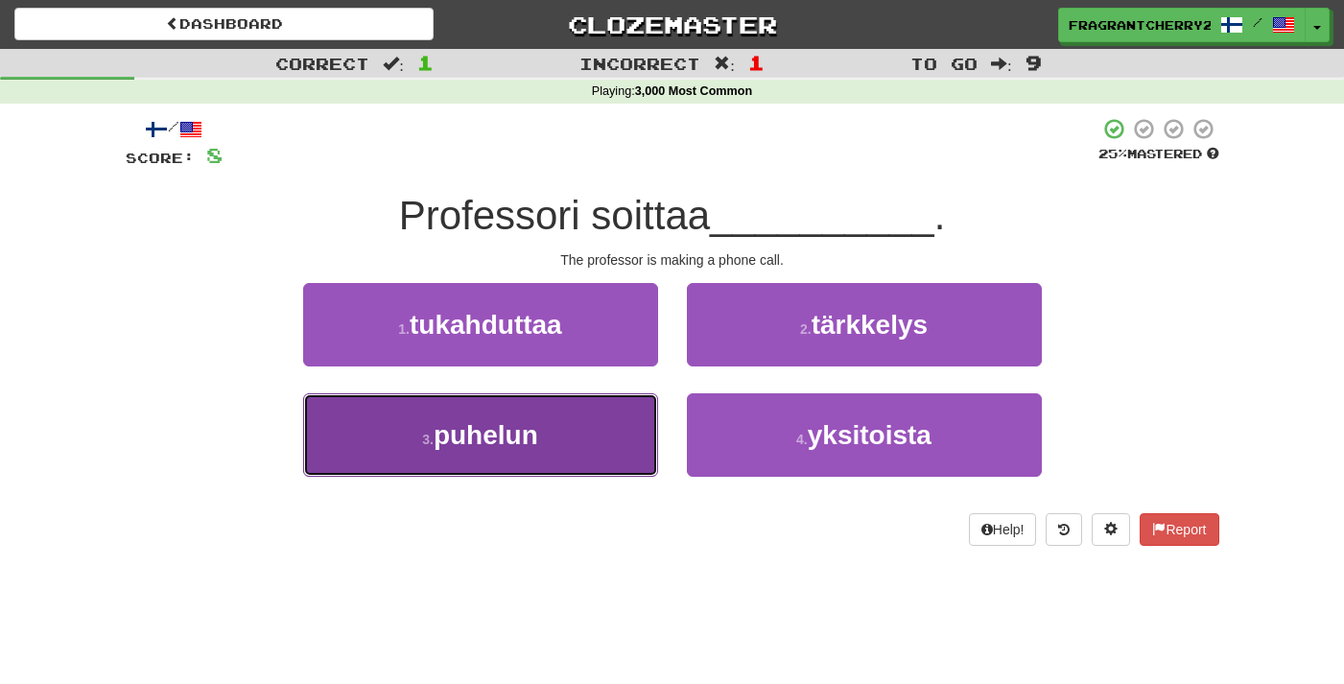
click at [606, 447] on button "3 . puhelun" at bounding box center [480, 434] width 355 height 83
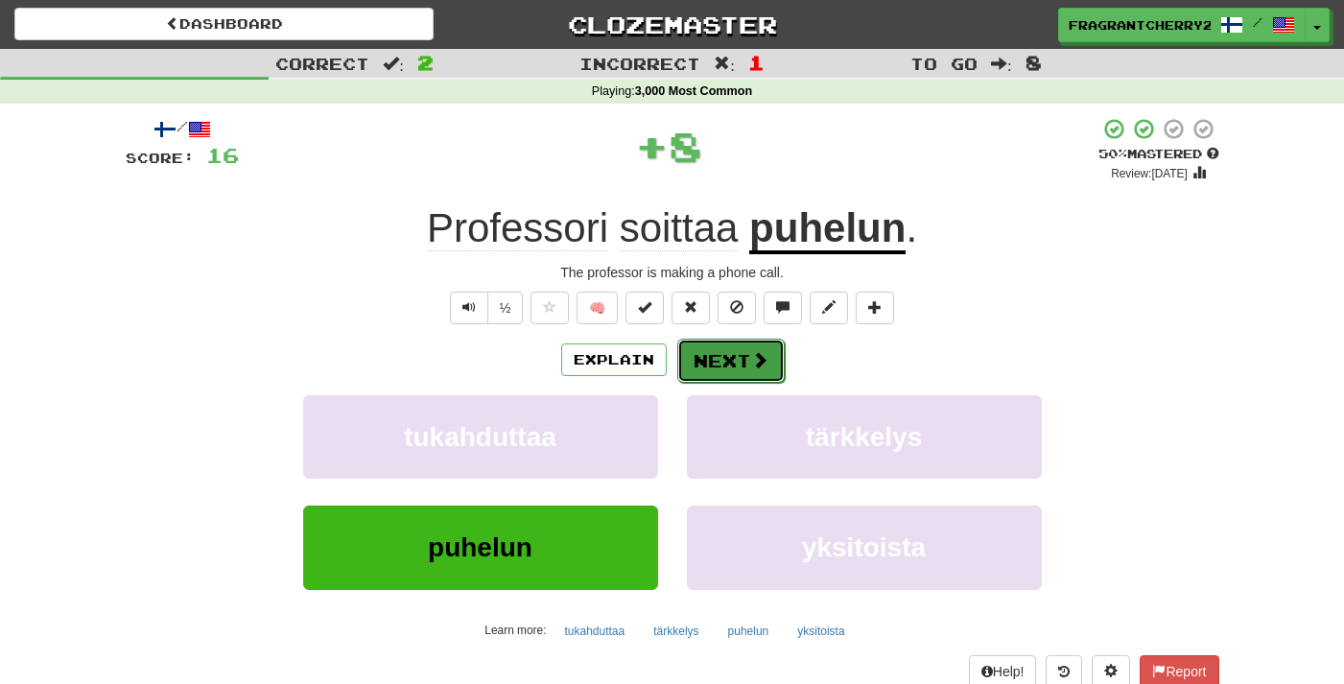
click at [748, 356] on button "Next" at bounding box center [730, 361] width 107 height 44
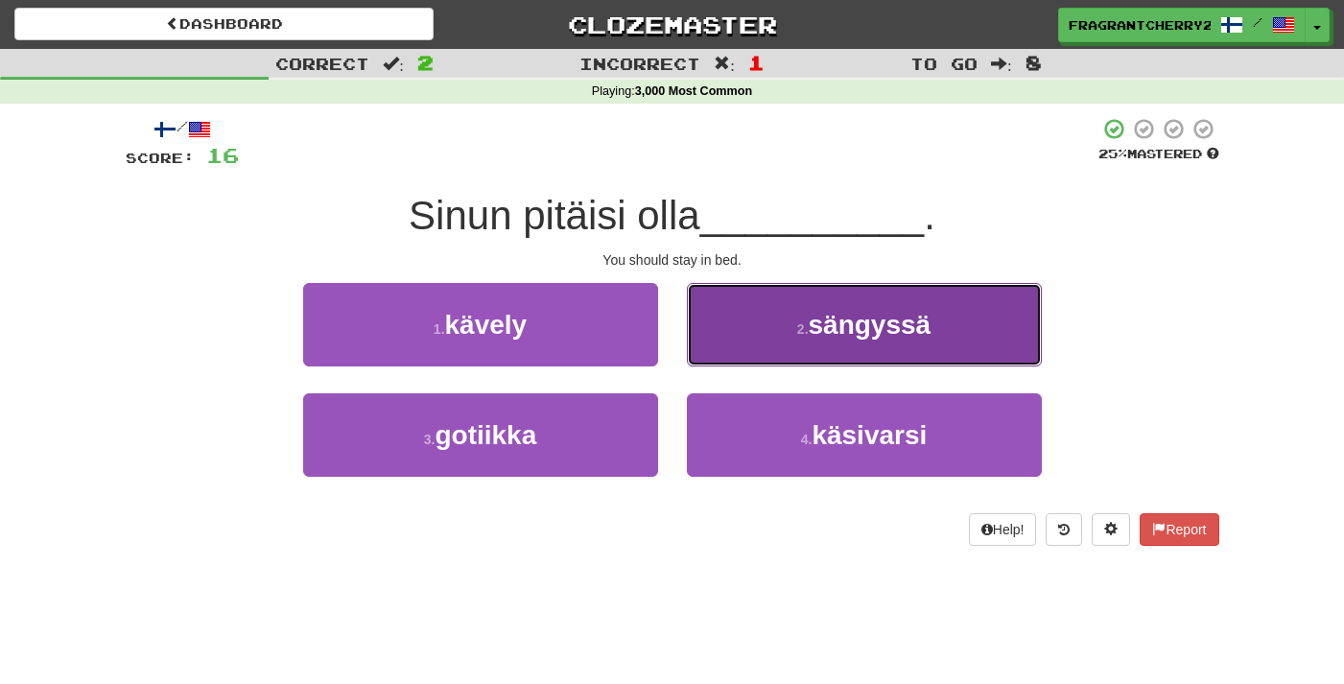
click at [737, 318] on button "2 . sängyssä" at bounding box center [864, 324] width 355 height 83
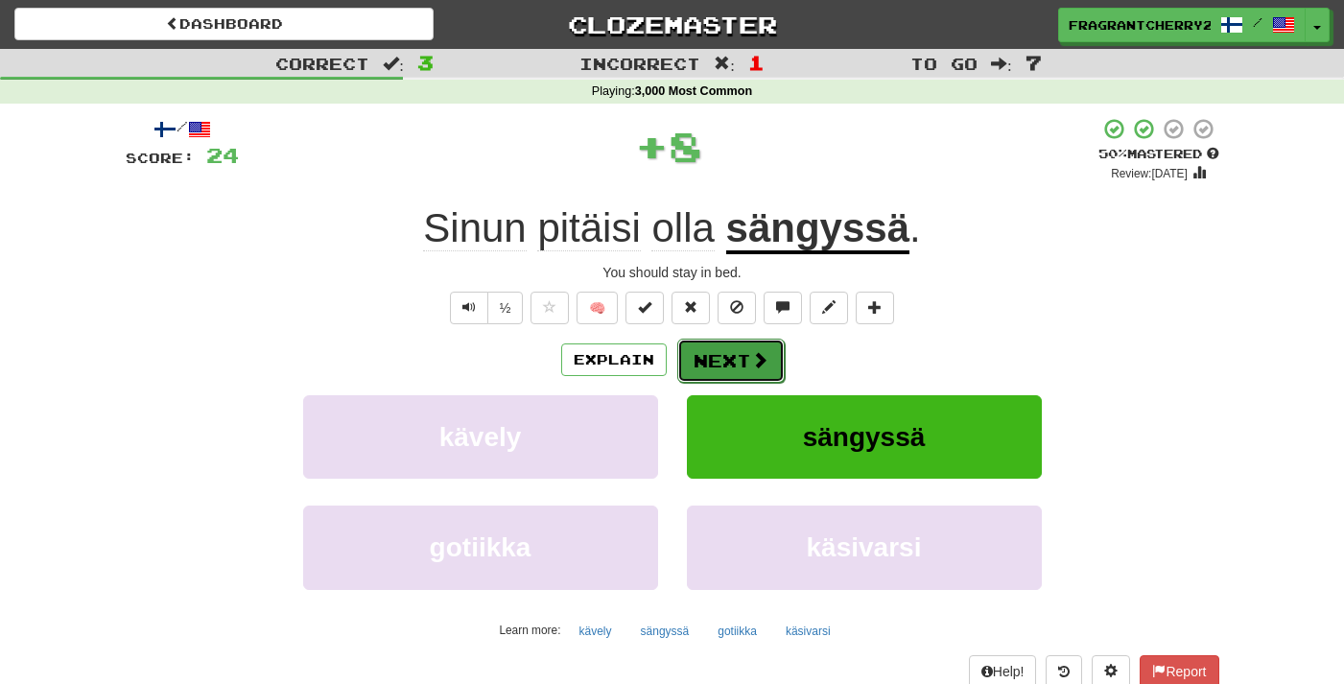
click at [711, 358] on button "Next" at bounding box center [730, 361] width 107 height 44
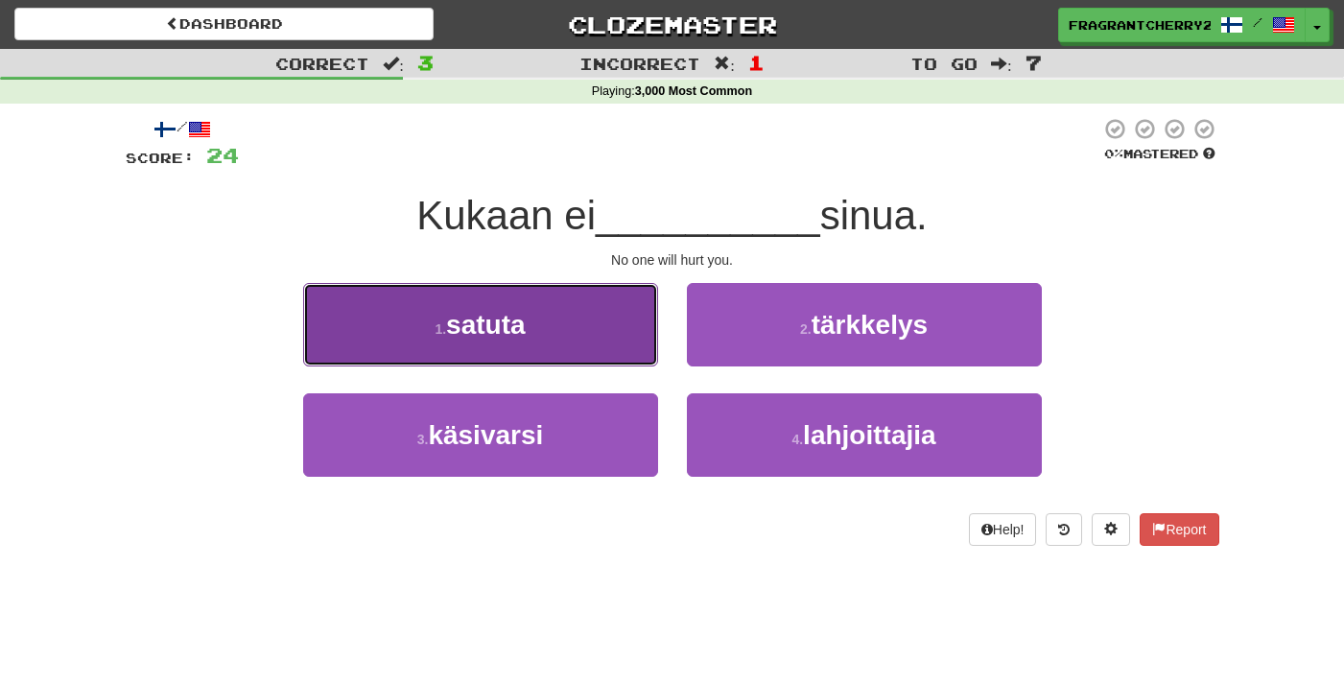
click at [630, 365] on button "1 . satuta" at bounding box center [480, 324] width 355 height 83
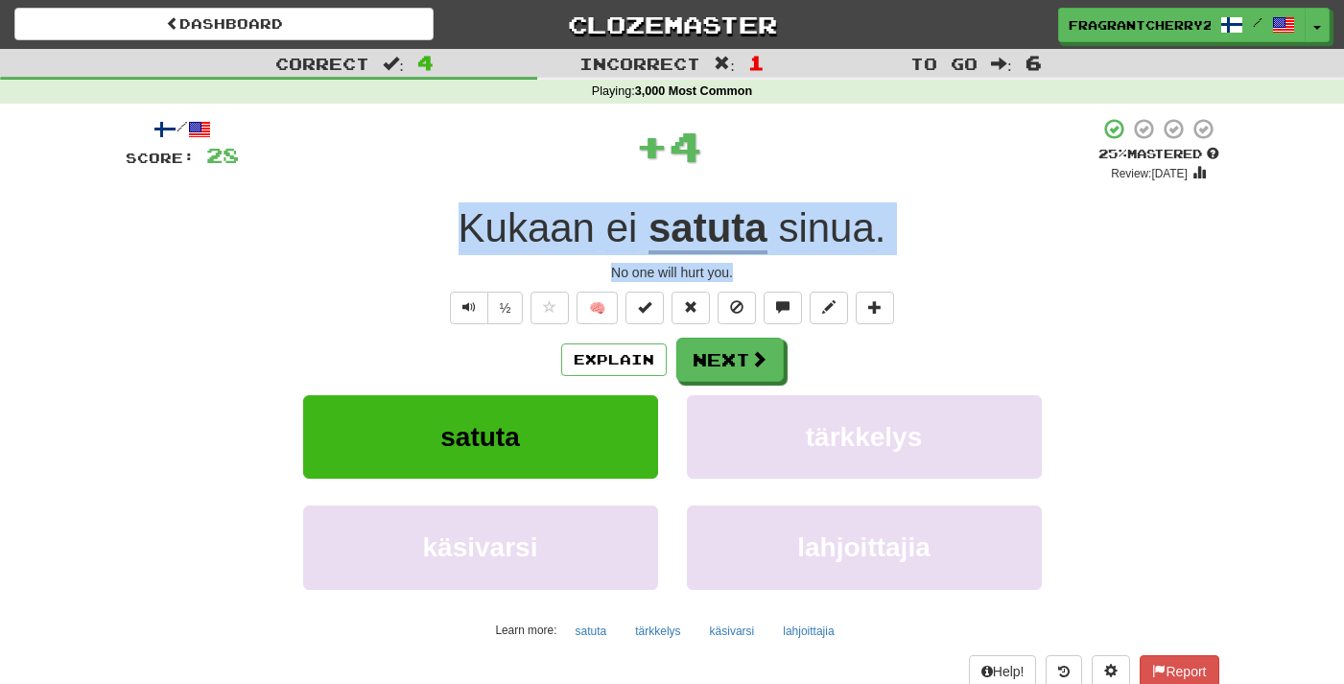
drag, startPoint x: 735, startPoint y: 273, endPoint x: 434, endPoint y: 239, distance: 303.2
click at [434, 239] on div "/ Score: 28 + 4 25 % Mastered Review: 2025-09-22 Kukaan ei satuta sinua . No on…" at bounding box center [673, 418] width 1094 height 602
copy div "Kukaan ei satuta sinua . No one will hurt you."
click at [691, 366] on button "Next" at bounding box center [730, 361] width 107 height 44
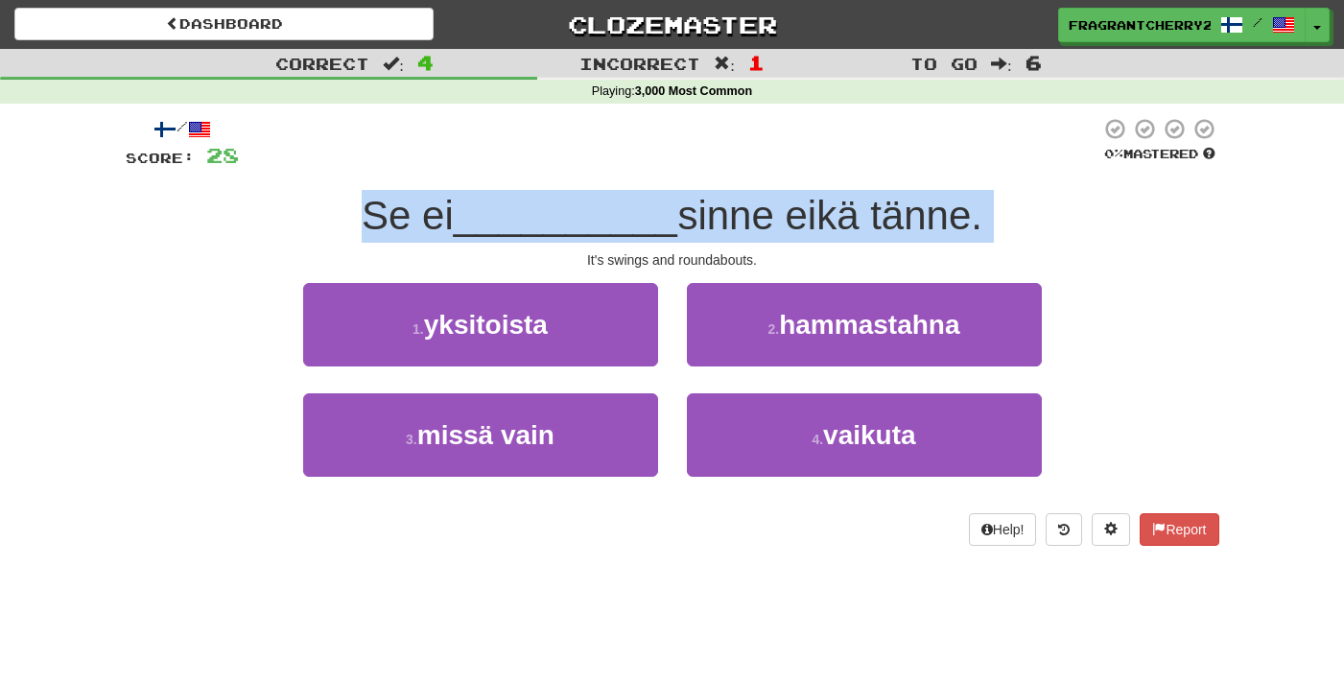
click at [593, 163] on div at bounding box center [670, 143] width 862 height 53
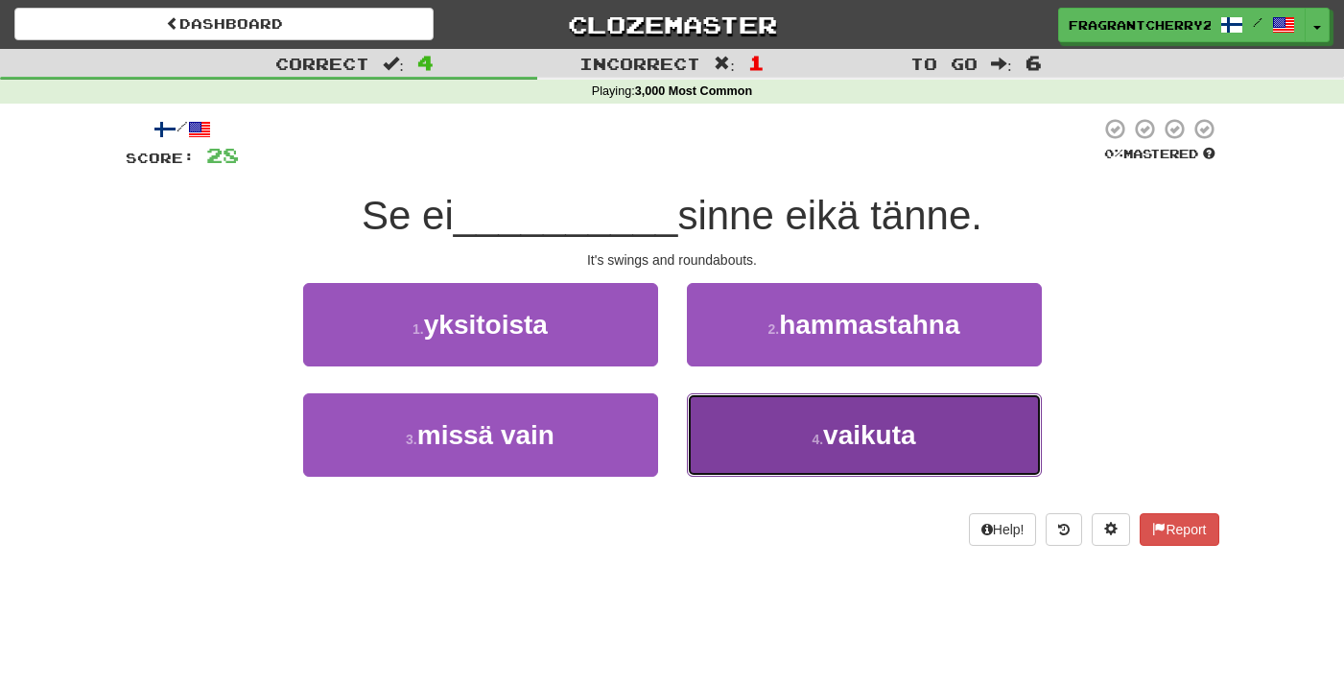
click at [743, 446] on button "4 . vaikuta" at bounding box center [864, 434] width 355 height 83
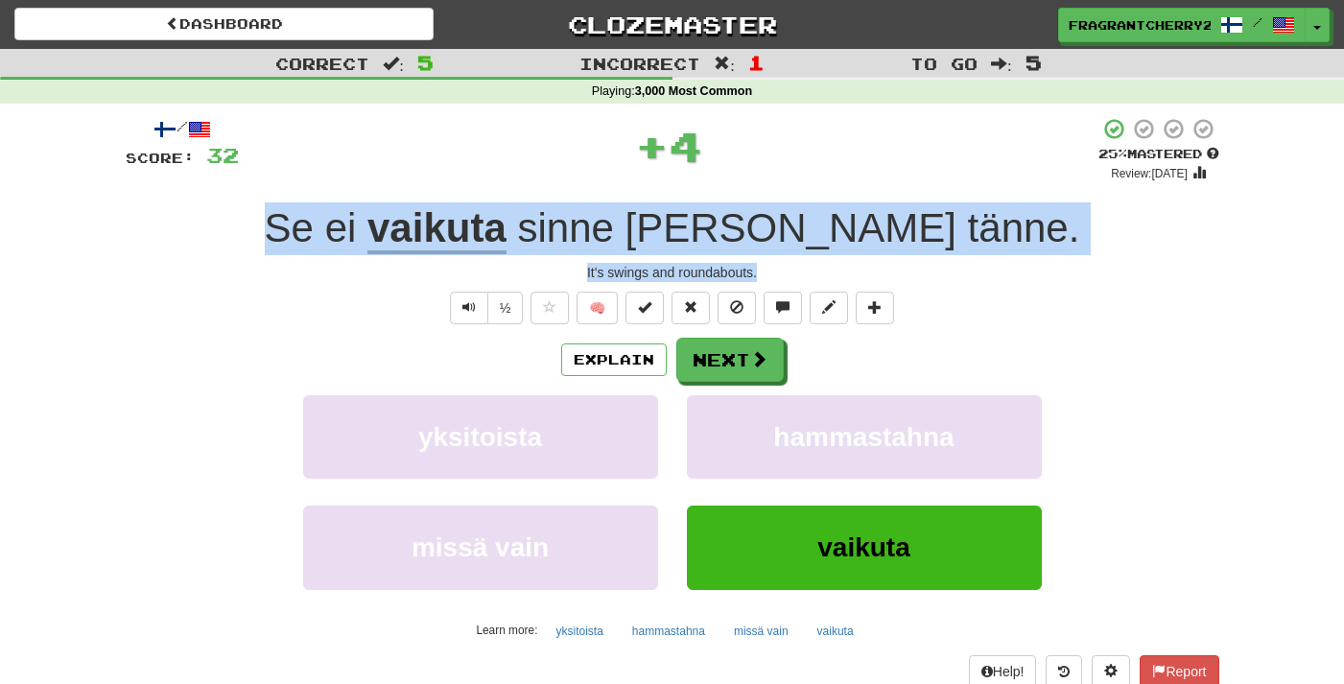
drag, startPoint x: 769, startPoint y: 269, endPoint x: 366, endPoint y: 235, distance: 404.4
click at [366, 235] on div "/ Score: 32 + 4 25 % Mastered Review: 2025-09-22 Se ei vaikuta sinne eikä tänne…" at bounding box center [673, 418] width 1094 height 602
copy div "Se ei vaikuta sinne eikä tänne . It's swings and roundabouts."
click at [244, 303] on div "½ 🧠" at bounding box center [673, 308] width 1094 height 33
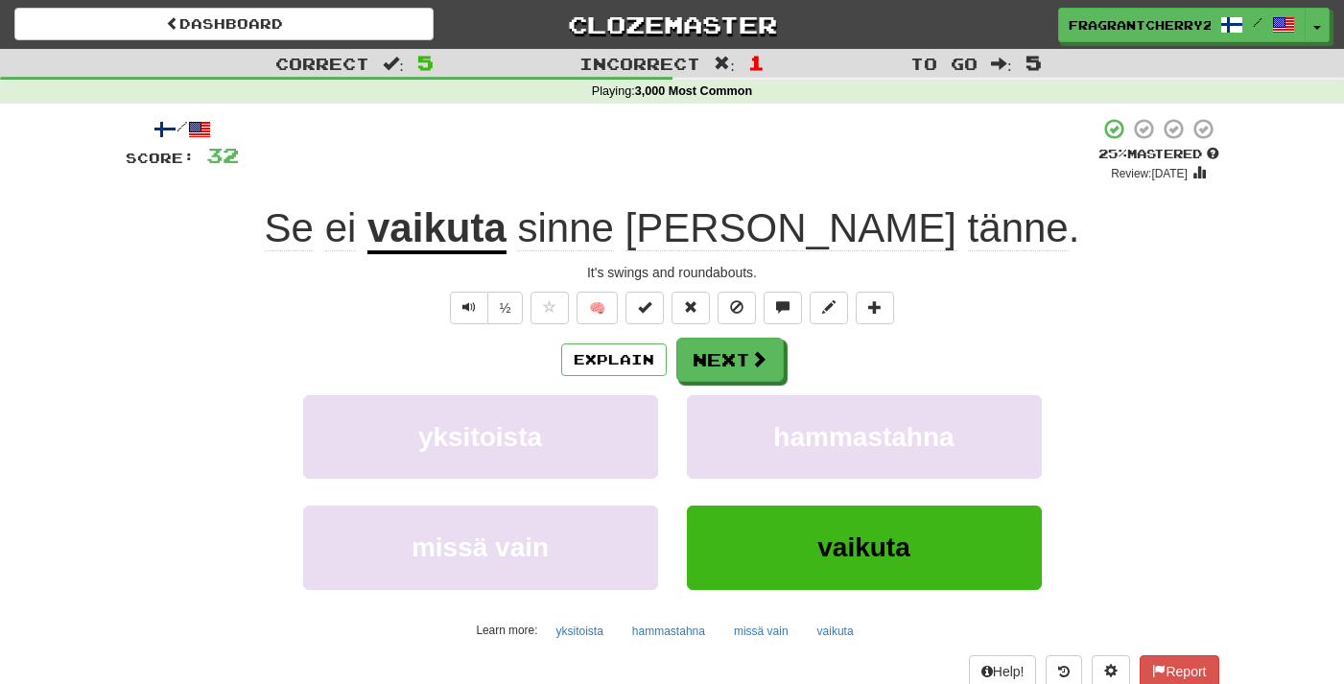
click at [244, 303] on div "½ 🧠" at bounding box center [673, 308] width 1094 height 33
click at [740, 354] on button "Next" at bounding box center [730, 361] width 107 height 44
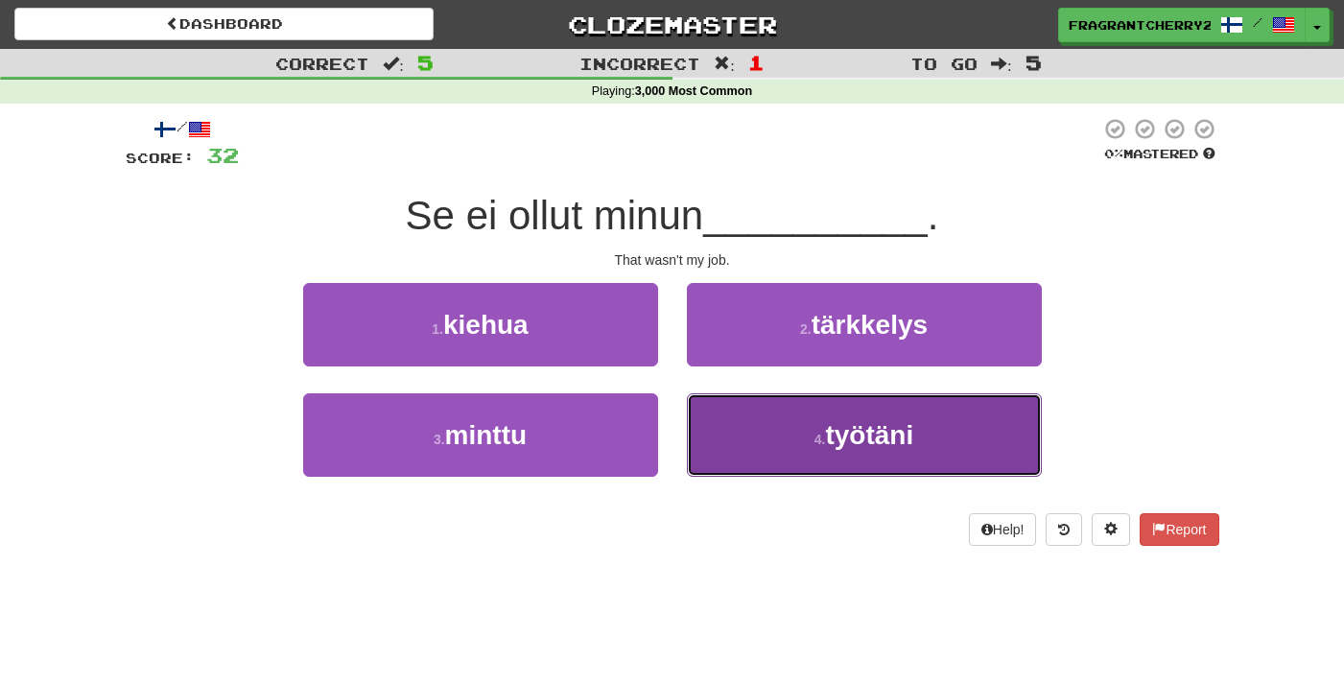
click at [716, 437] on button "4 . työtäni" at bounding box center [864, 434] width 355 height 83
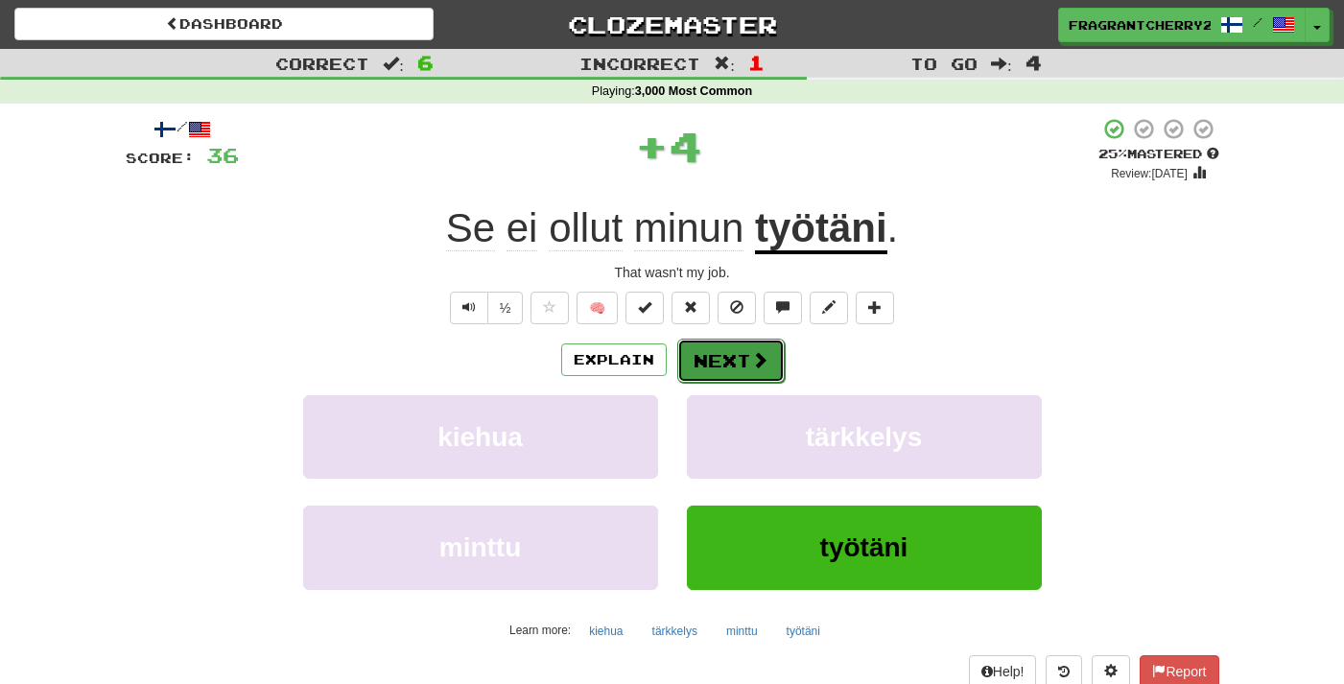
click at [710, 355] on button "Next" at bounding box center [730, 361] width 107 height 44
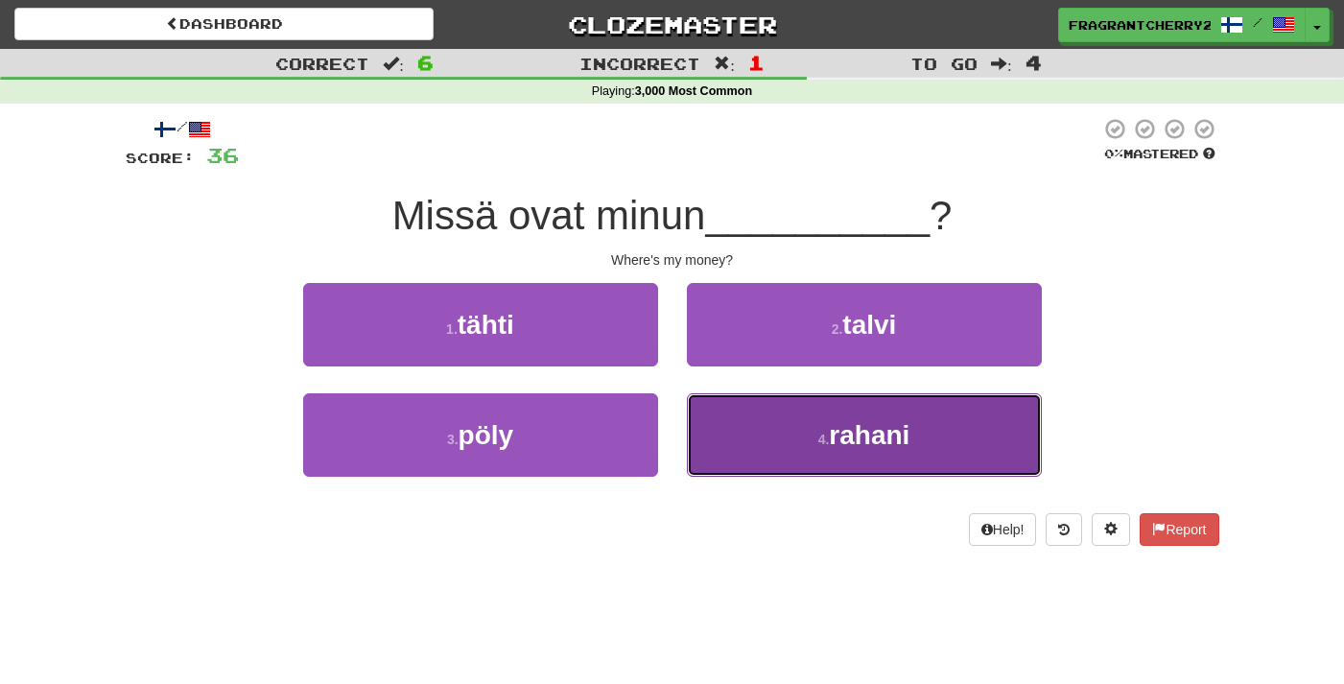
click at [705, 429] on button "4 . rahani" at bounding box center [864, 434] width 355 height 83
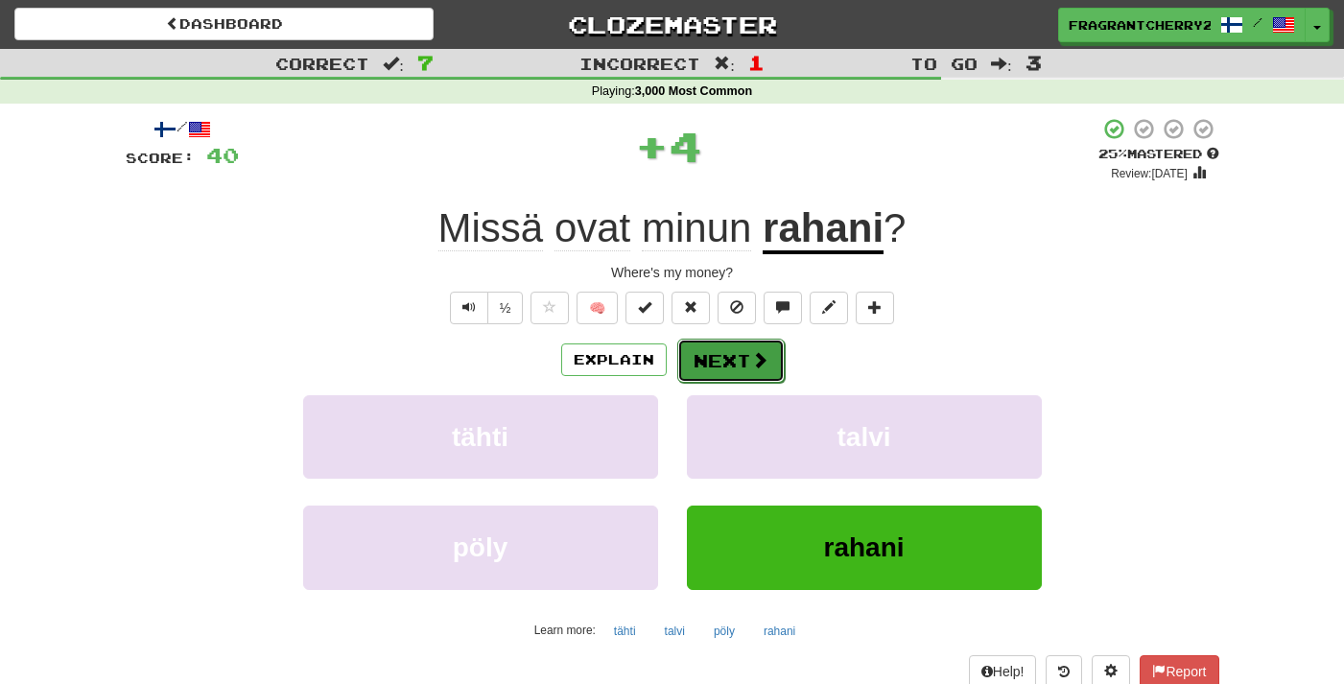
click at [700, 358] on button "Next" at bounding box center [730, 361] width 107 height 44
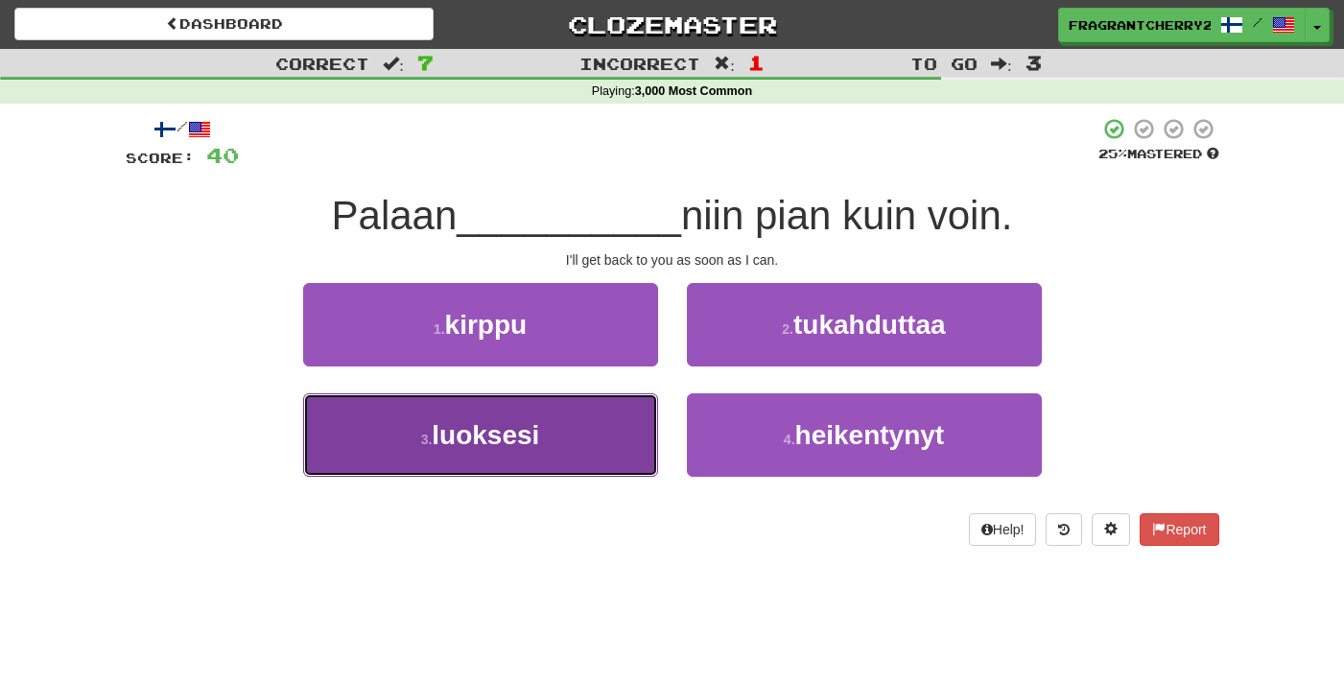
click at [636, 454] on button "3 . luoksesi" at bounding box center [480, 434] width 355 height 83
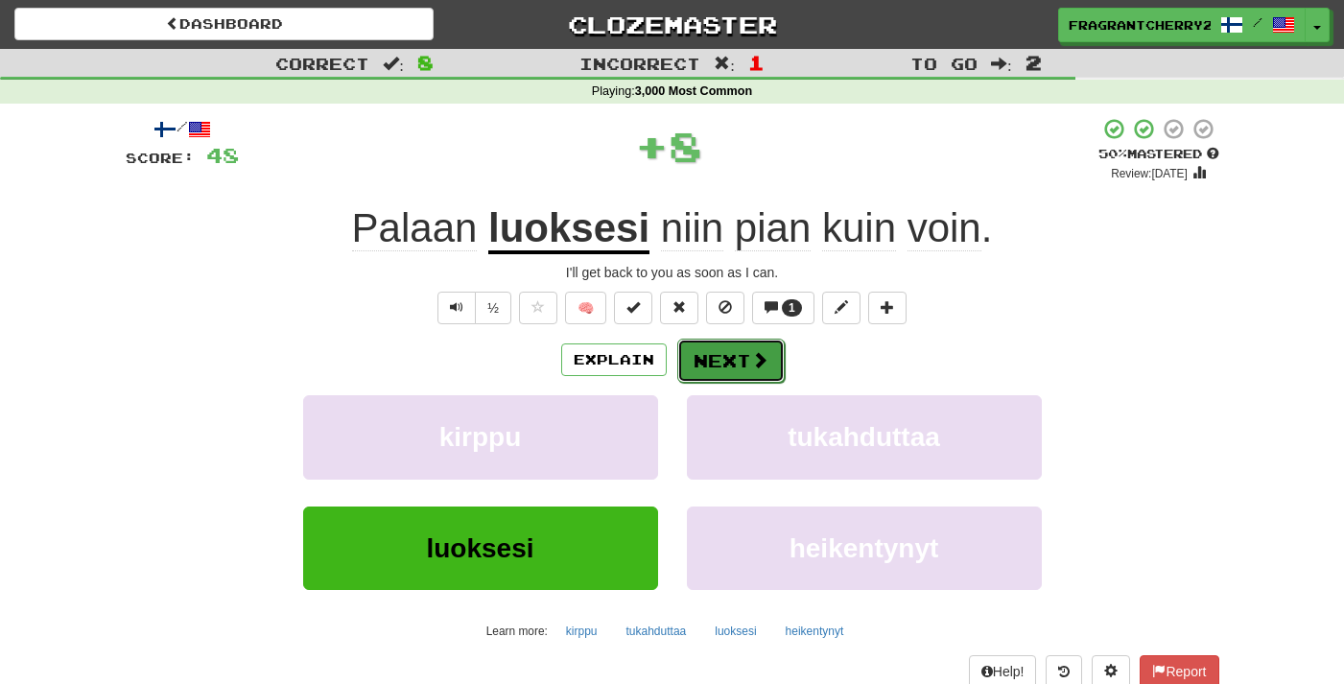
click at [720, 360] on button "Next" at bounding box center [730, 361] width 107 height 44
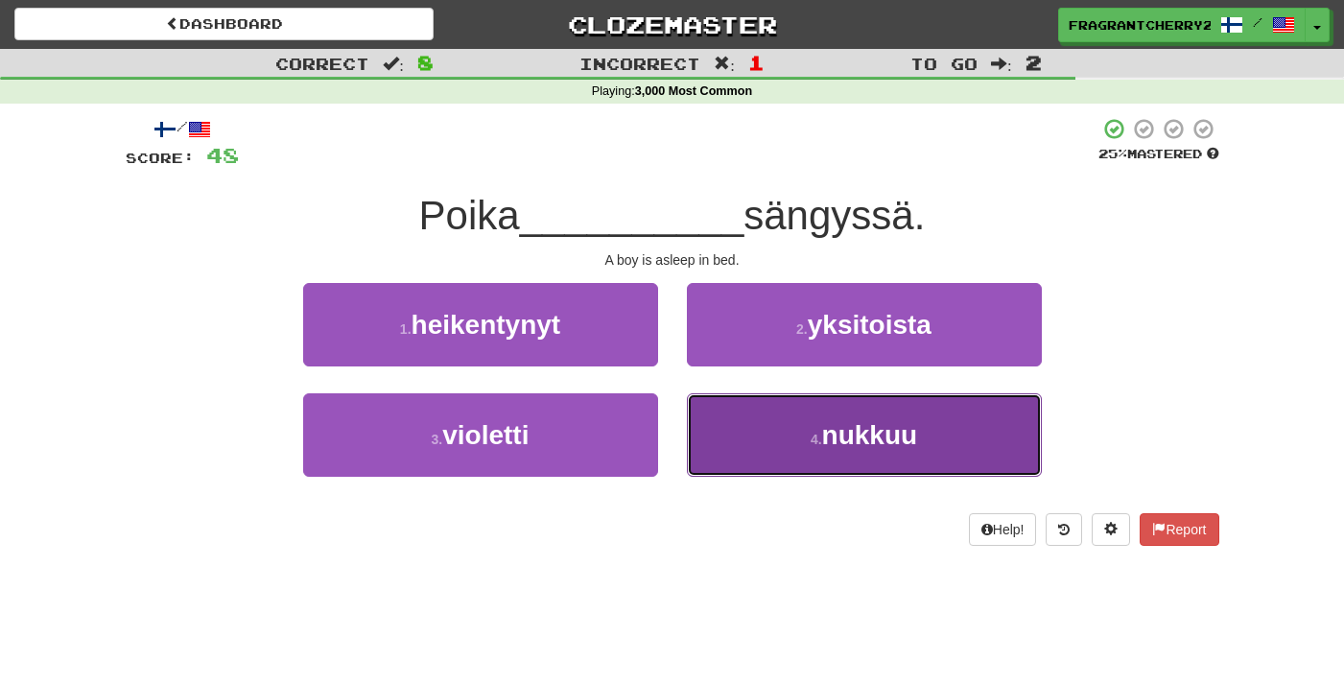
click at [727, 465] on button "4 . nukkuu" at bounding box center [864, 434] width 355 height 83
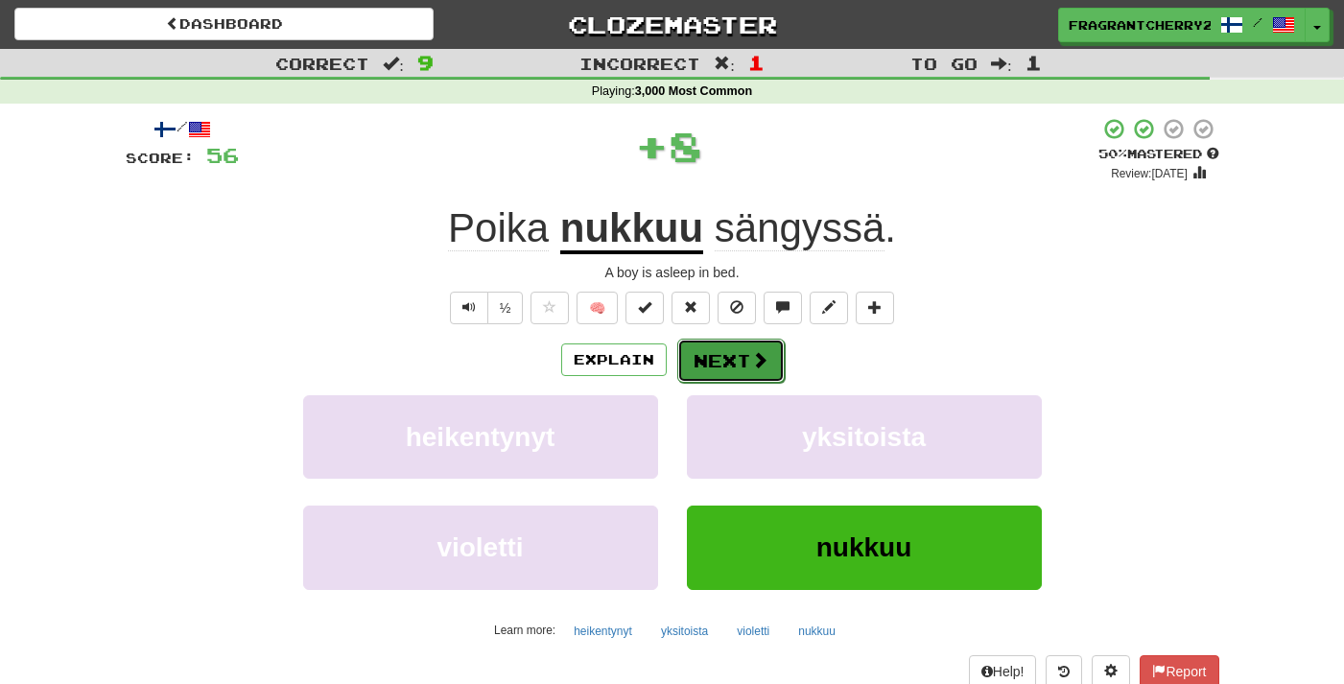
click at [718, 363] on button "Next" at bounding box center [730, 361] width 107 height 44
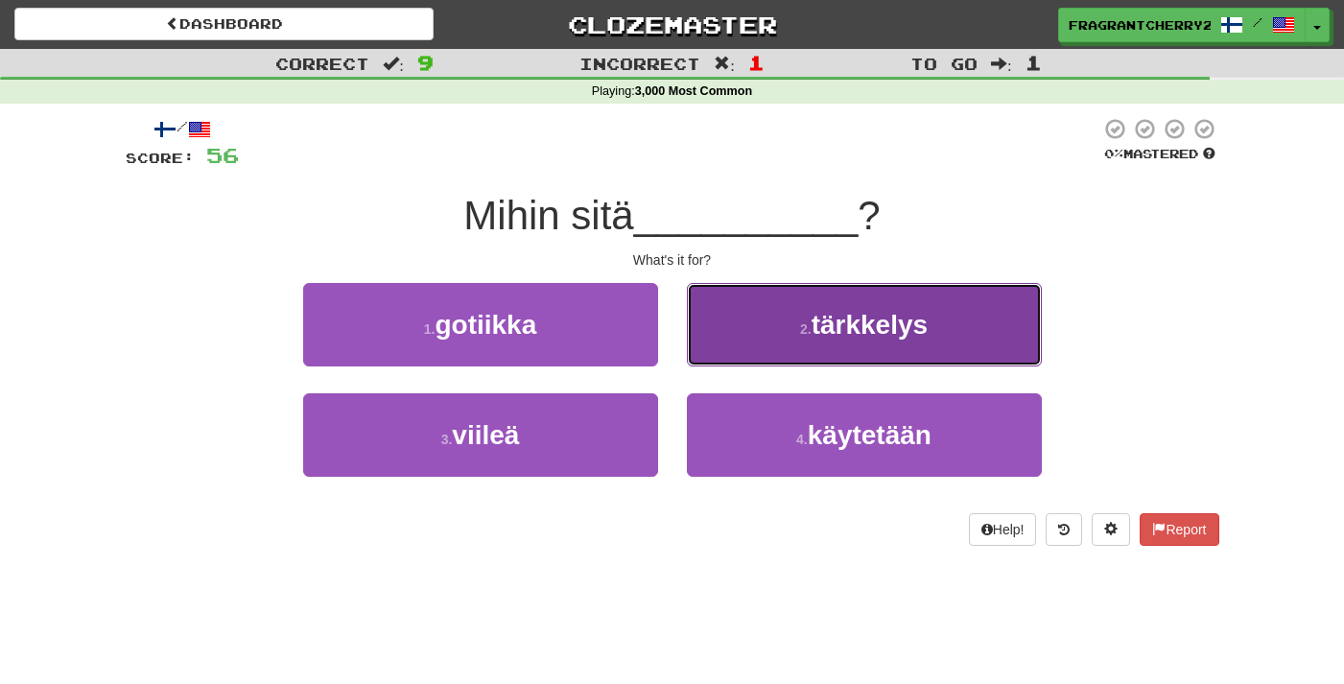
click at [712, 342] on button "2 . tärkkelys" at bounding box center [864, 324] width 355 height 83
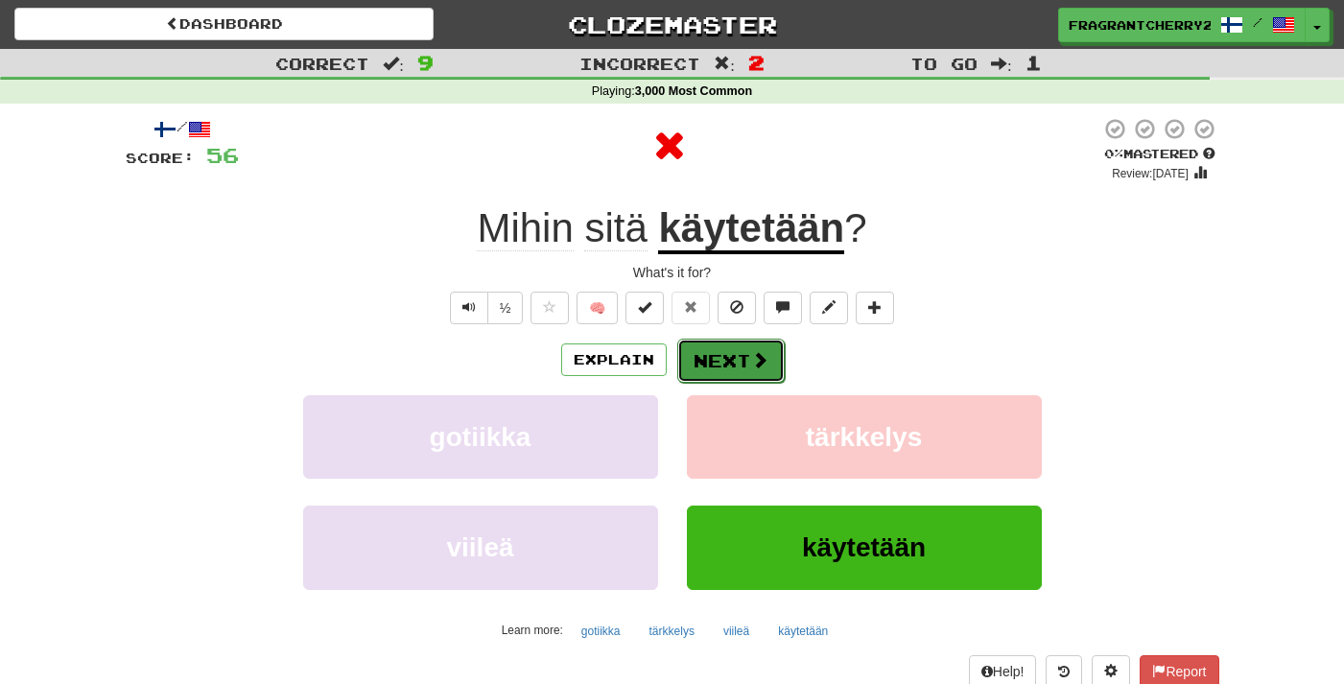
click at [708, 357] on button "Next" at bounding box center [730, 361] width 107 height 44
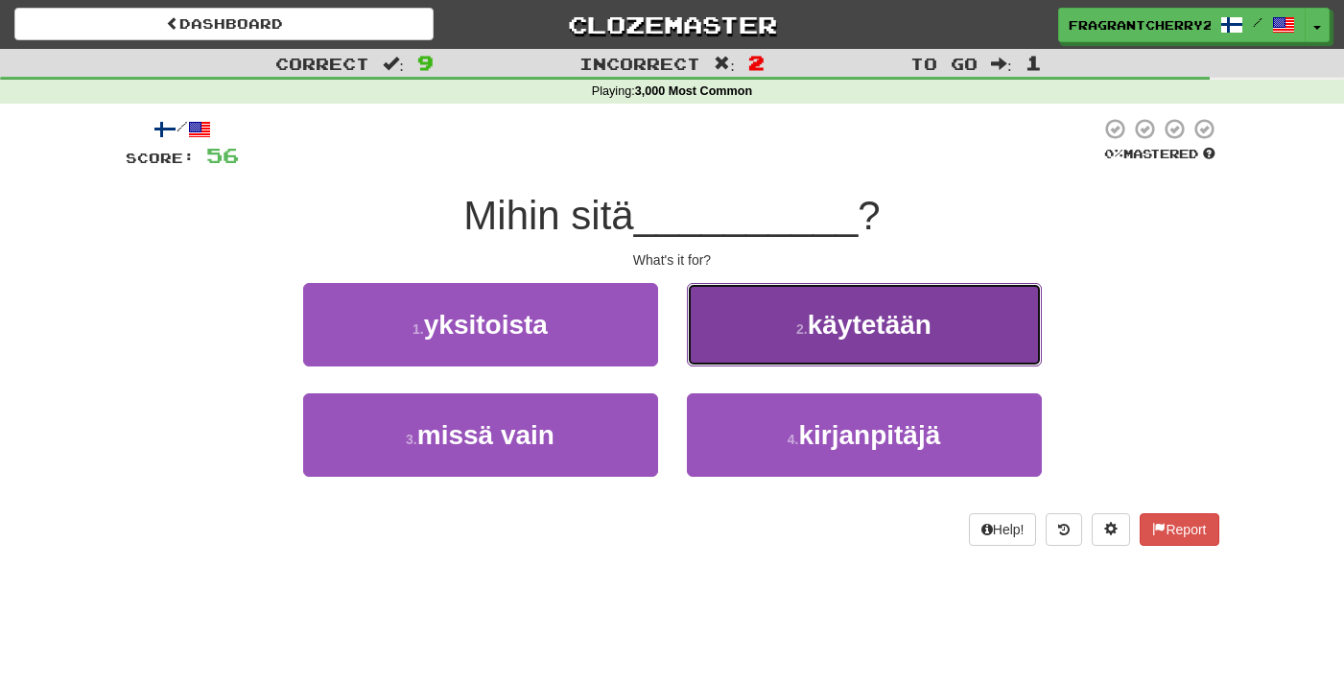
click at [759, 344] on button "2 . käytetään" at bounding box center [864, 324] width 355 height 83
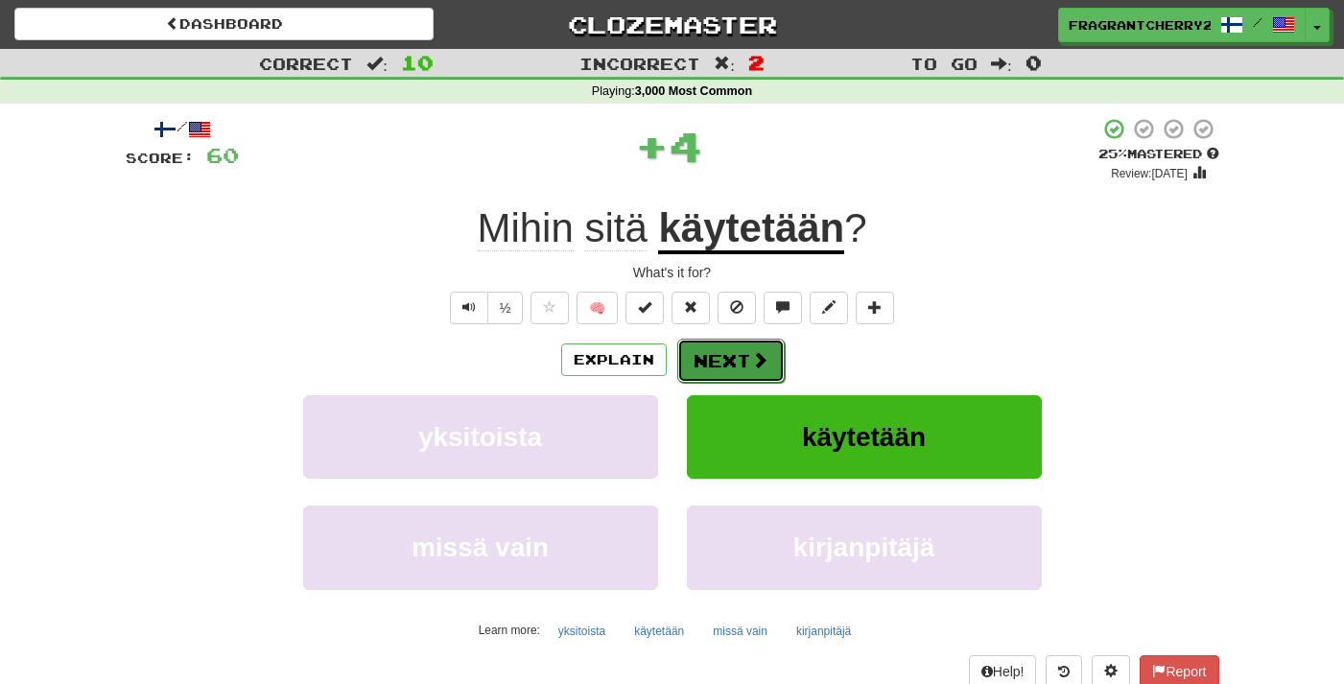
click at [741, 383] on button "Next" at bounding box center [730, 361] width 107 height 44
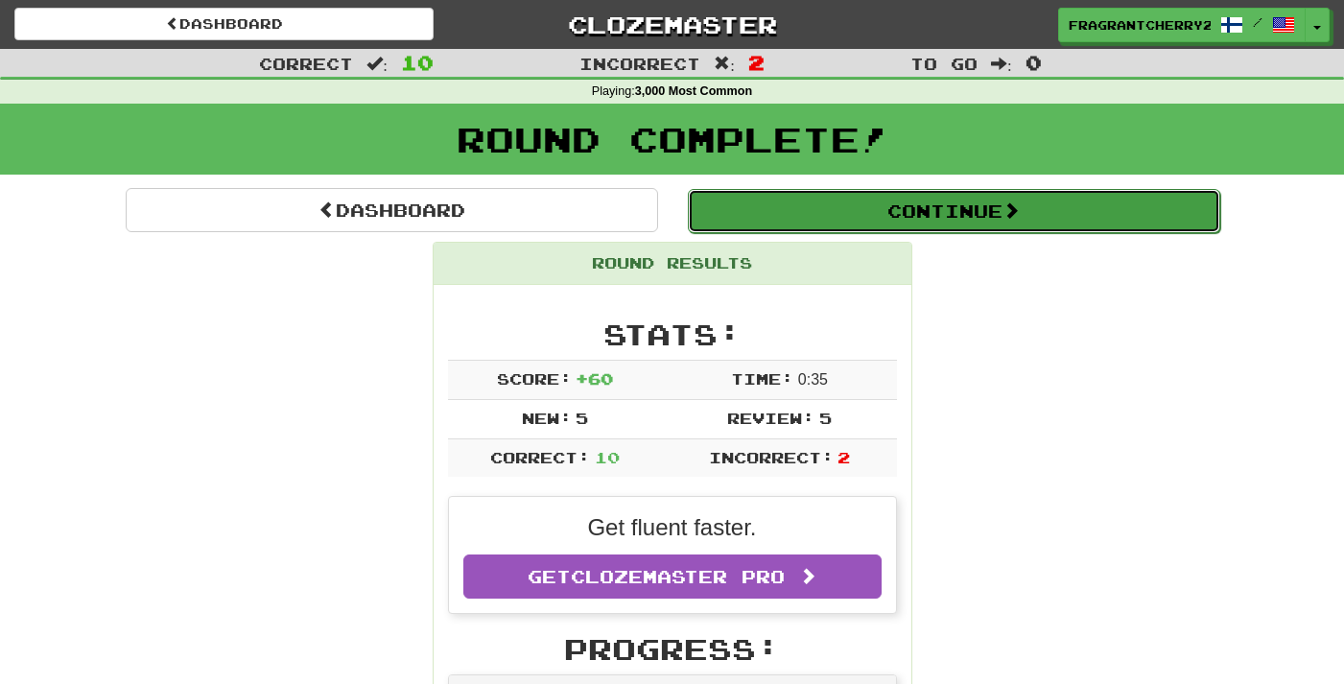
click at [776, 216] on button "Continue" at bounding box center [954, 211] width 533 height 44
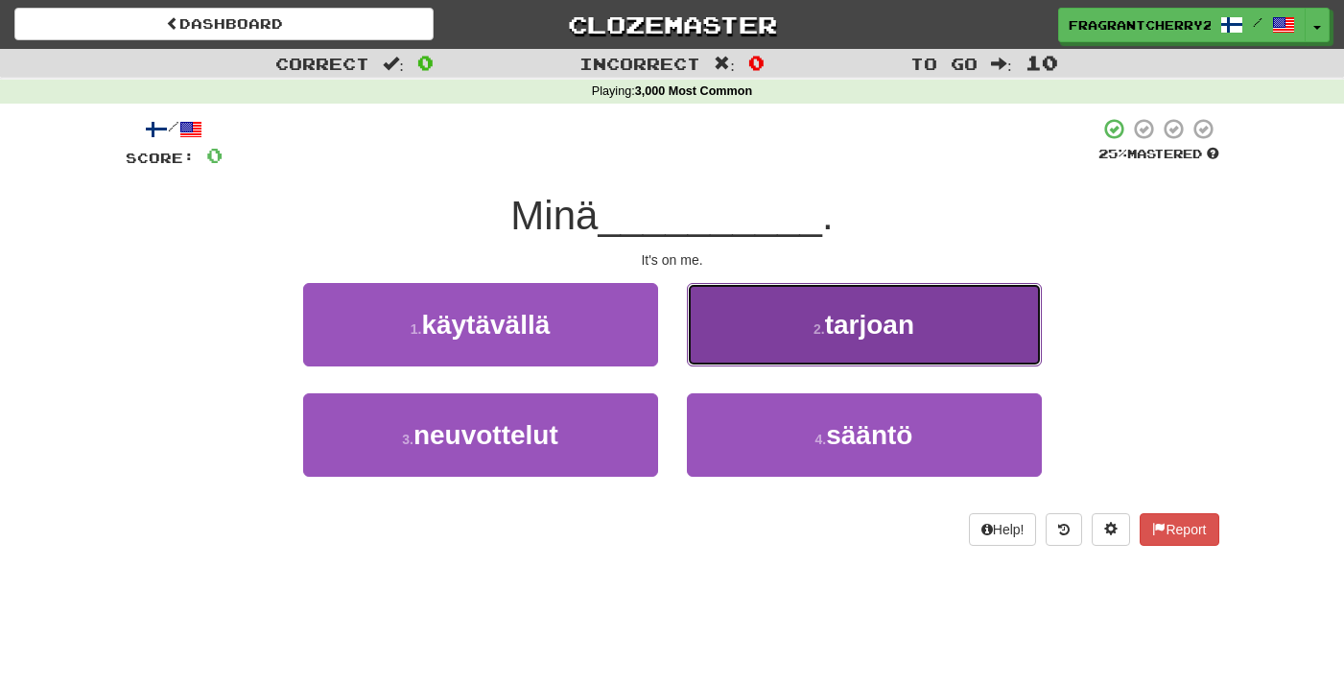
click at [708, 313] on button "2 . tarjoan" at bounding box center [864, 324] width 355 height 83
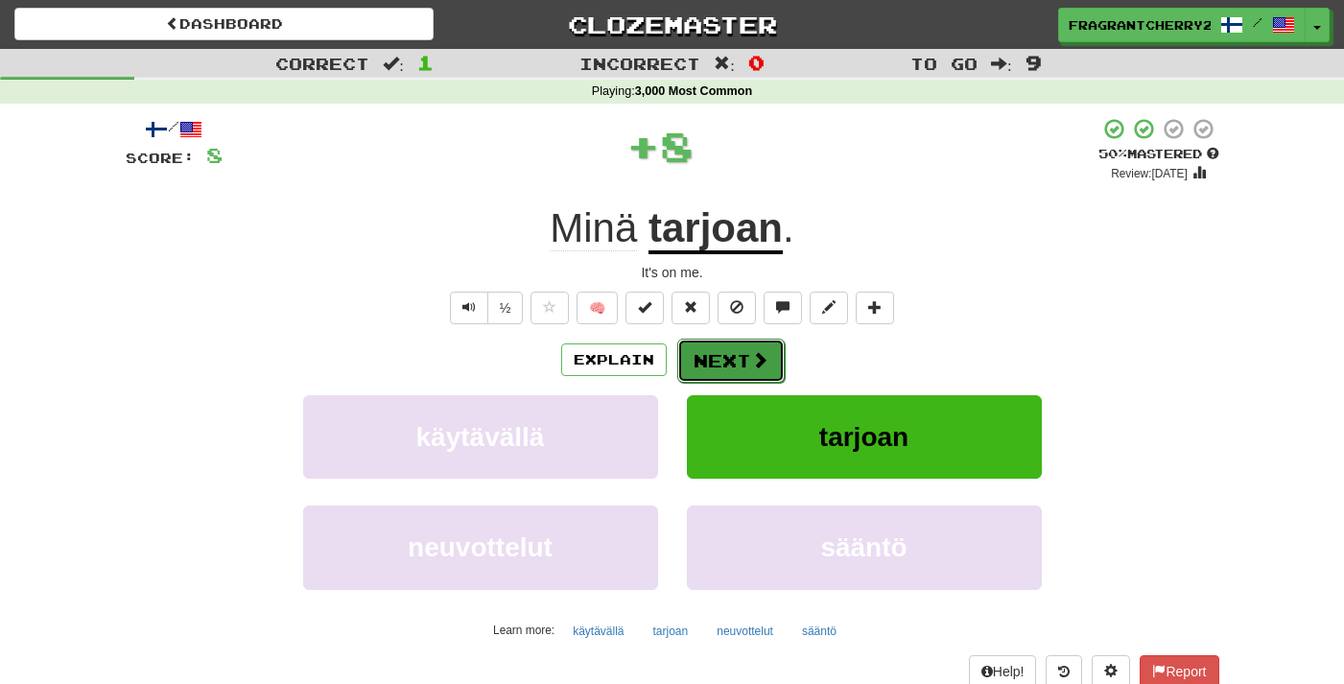
click at [710, 360] on button "Next" at bounding box center [730, 361] width 107 height 44
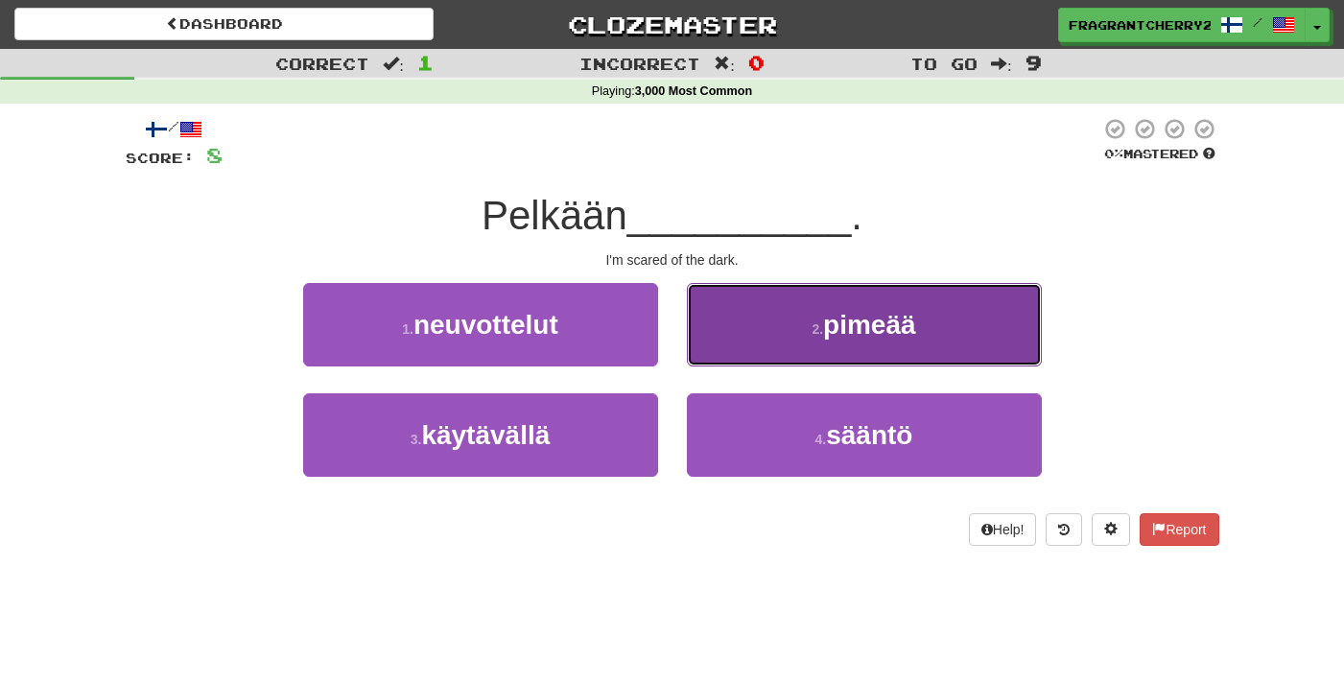
click at [715, 336] on button "2 . pimeää" at bounding box center [864, 324] width 355 height 83
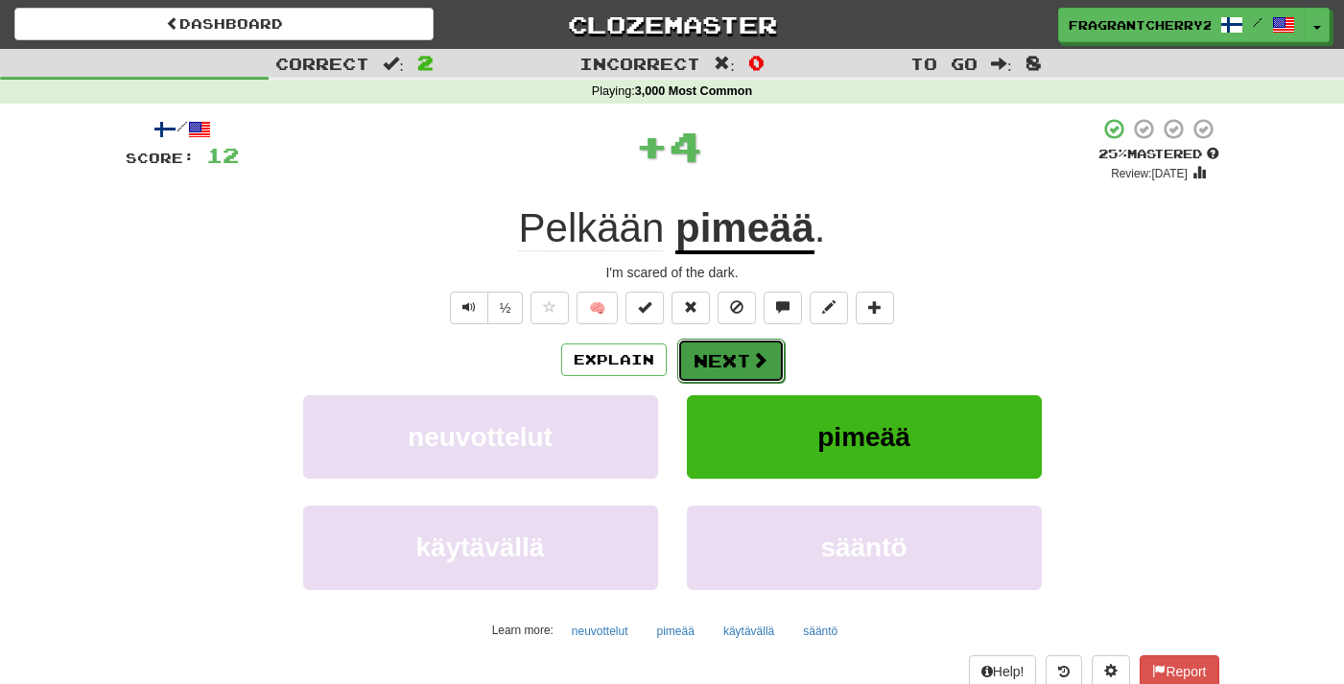
click at [715, 352] on button "Next" at bounding box center [730, 361] width 107 height 44
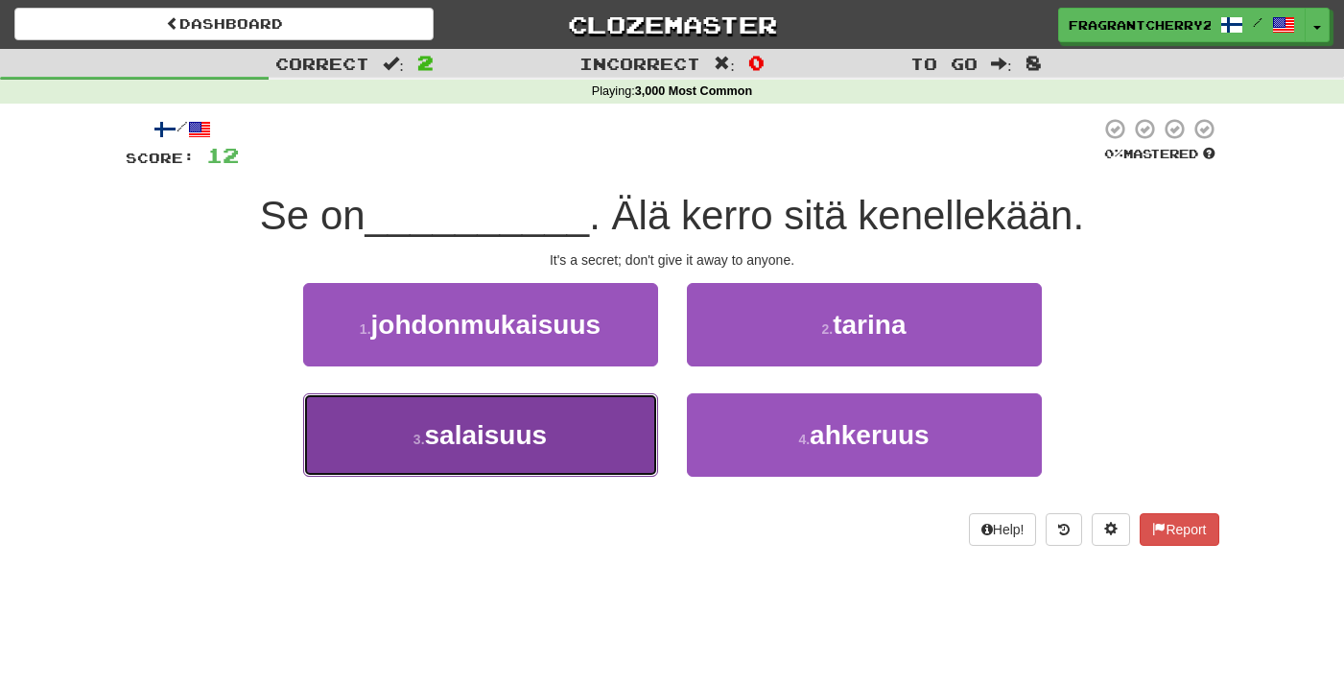
click at [629, 434] on button "3 . salaisuus" at bounding box center [480, 434] width 355 height 83
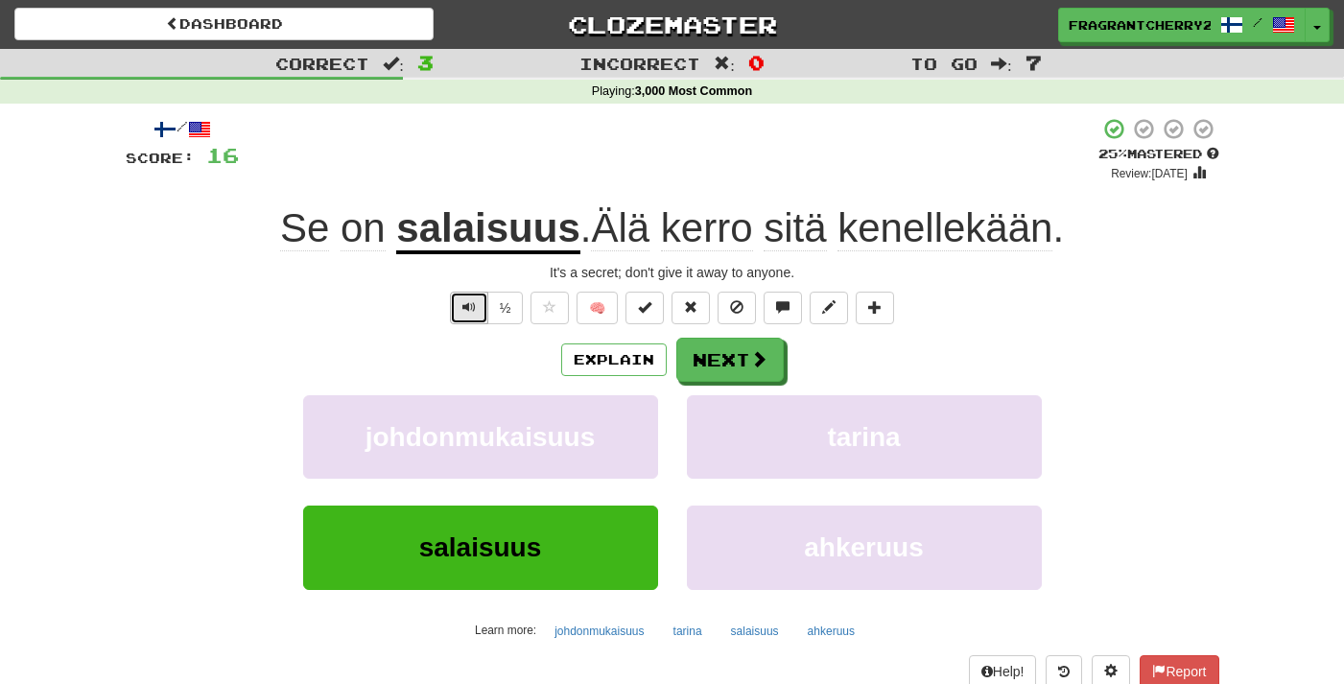
click at [463, 311] on button "Text-to-speech controls" at bounding box center [469, 308] width 38 height 33
click at [766, 378] on button "Next" at bounding box center [730, 361] width 107 height 44
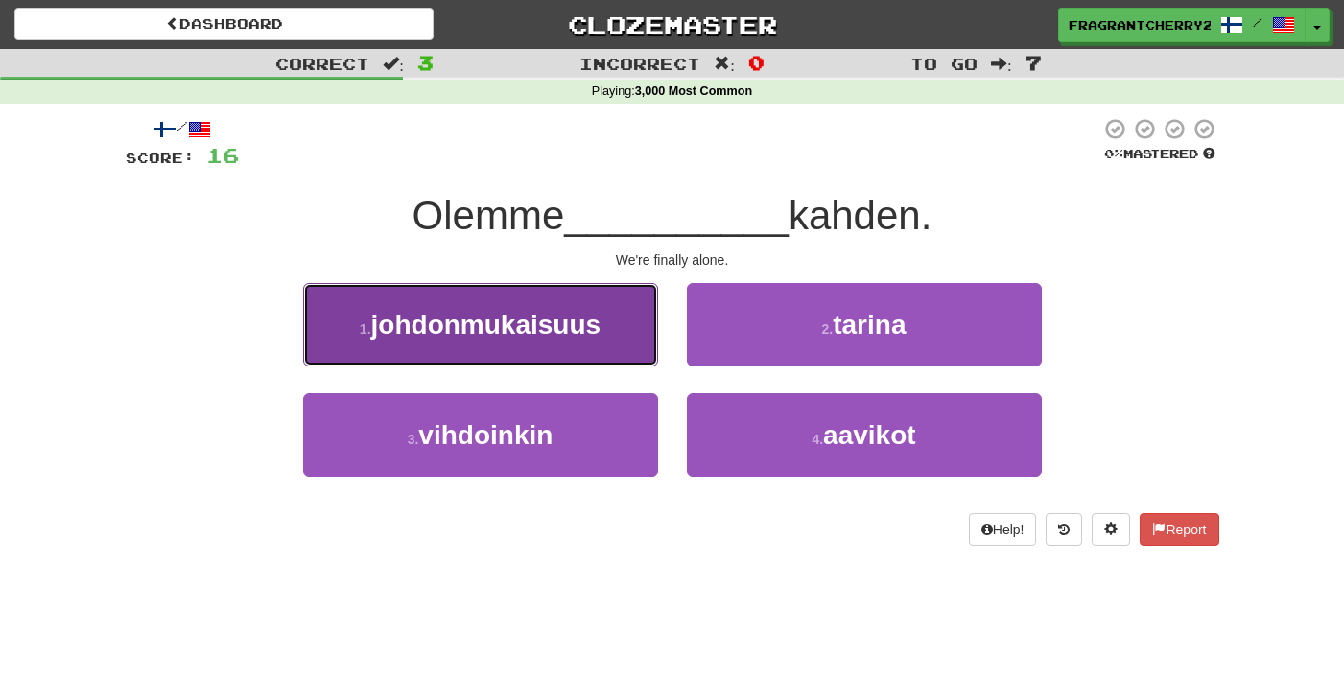
click at [591, 308] on button "1 . johdonmukaisuus" at bounding box center [480, 324] width 355 height 83
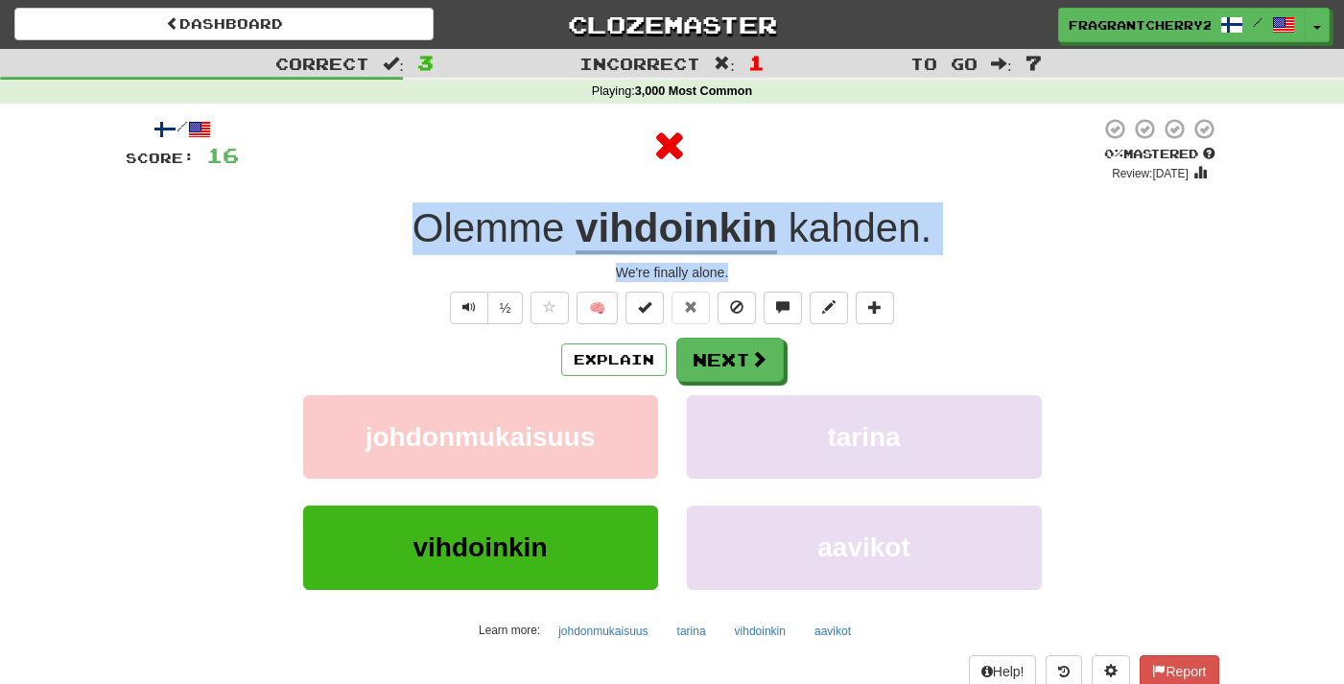
drag, startPoint x: 767, startPoint y: 276, endPoint x: 404, endPoint y: 234, distance: 365.2
click at [404, 234] on div "/ Score: 16 0 % Mastered Review: 2025-09-21 Olemme vihdoinkin kahden . We're fi…" at bounding box center [673, 418] width 1094 height 602
copy div "Olemme vihdoinkin kahden . We're finally alone."
click at [594, 369] on button "Explain" at bounding box center [614, 360] width 106 height 33
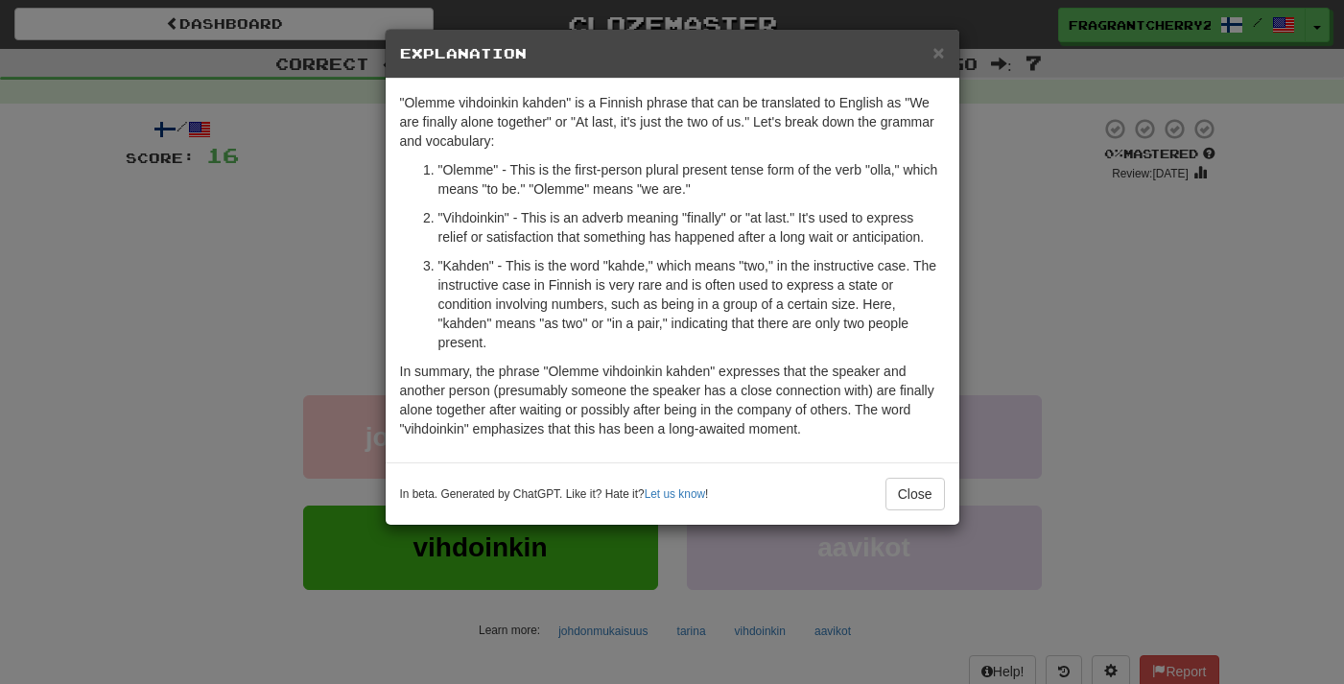
click at [293, 270] on div "× Explanation "Olemme vihdoinkin kahden" is a Finnish phrase that can be transl…" at bounding box center [672, 342] width 1344 height 684
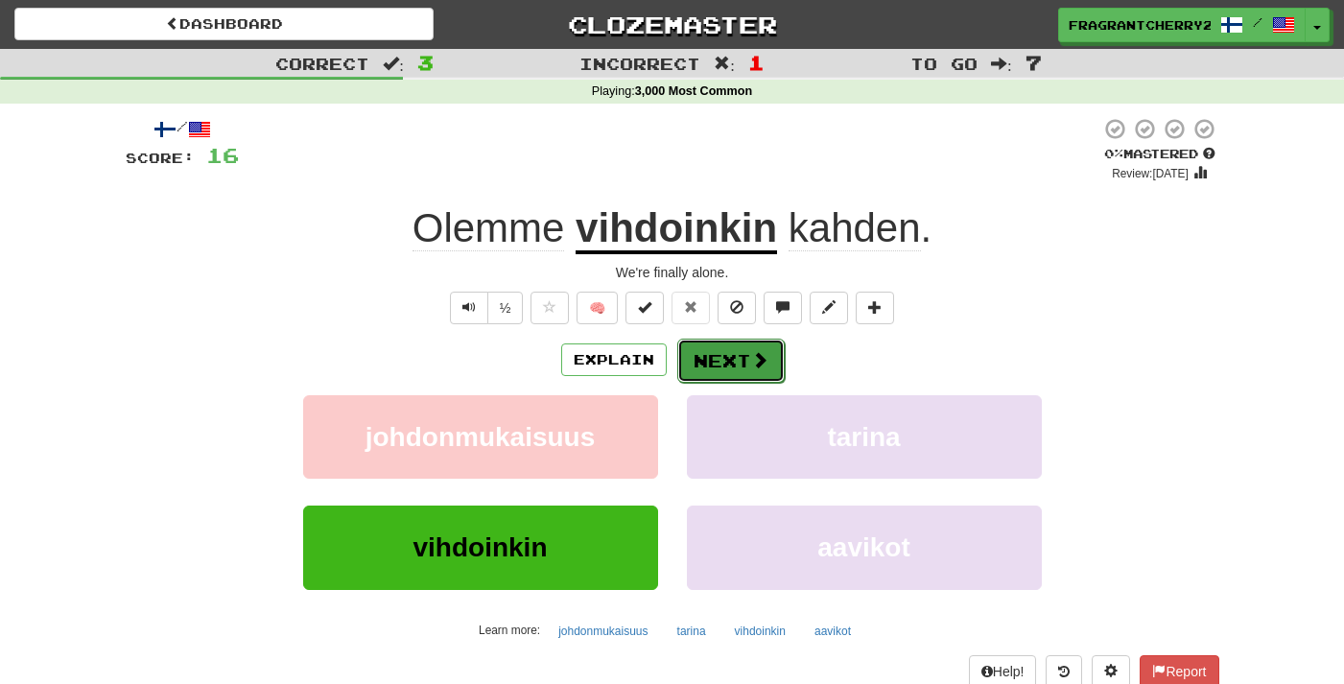
click at [726, 357] on button "Next" at bounding box center [730, 361] width 107 height 44
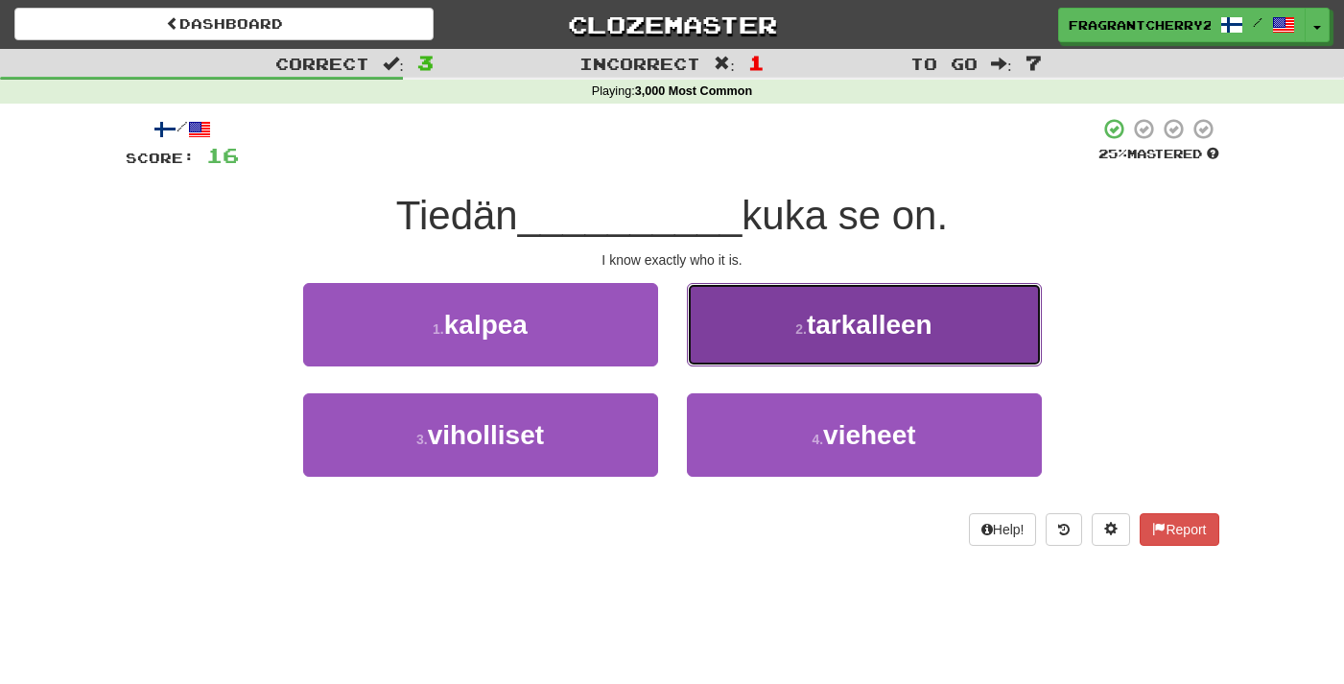
click at [743, 334] on button "2 . tarkalleen" at bounding box center [864, 324] width 355 height 83
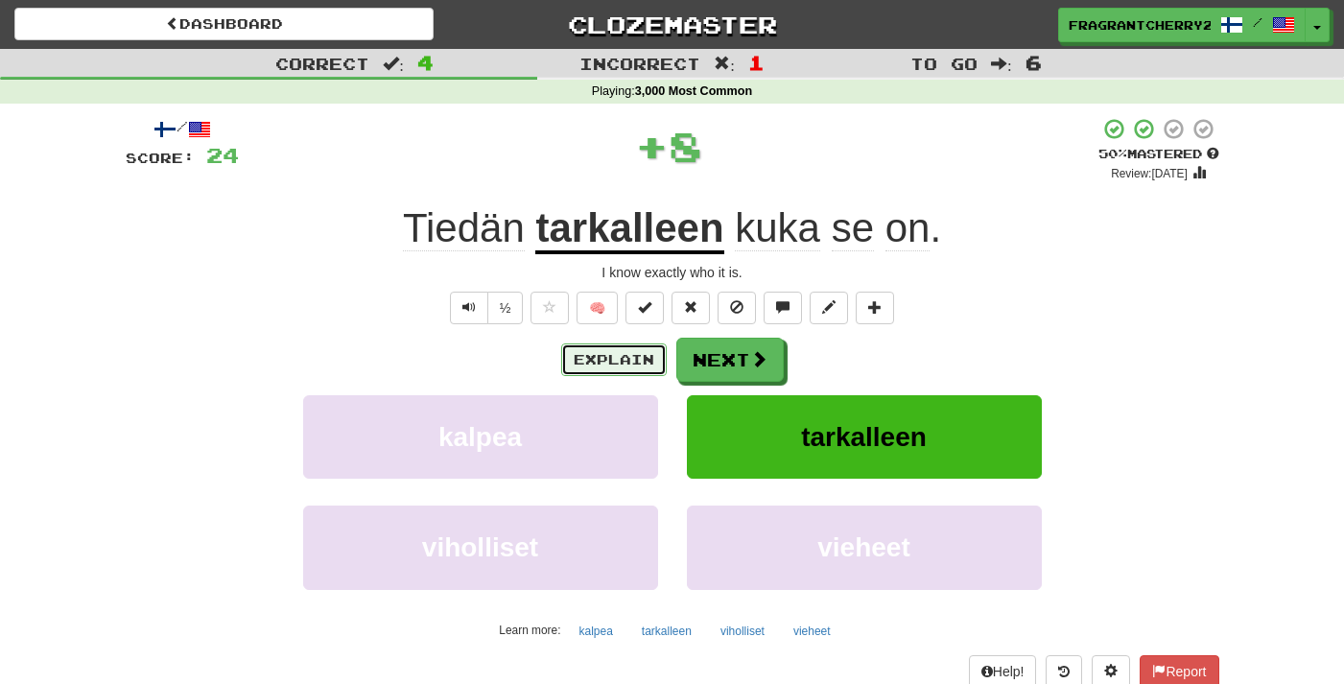
click at [603, 364] on button "Explain" at bounding box center [614, 360] width 106 height 33
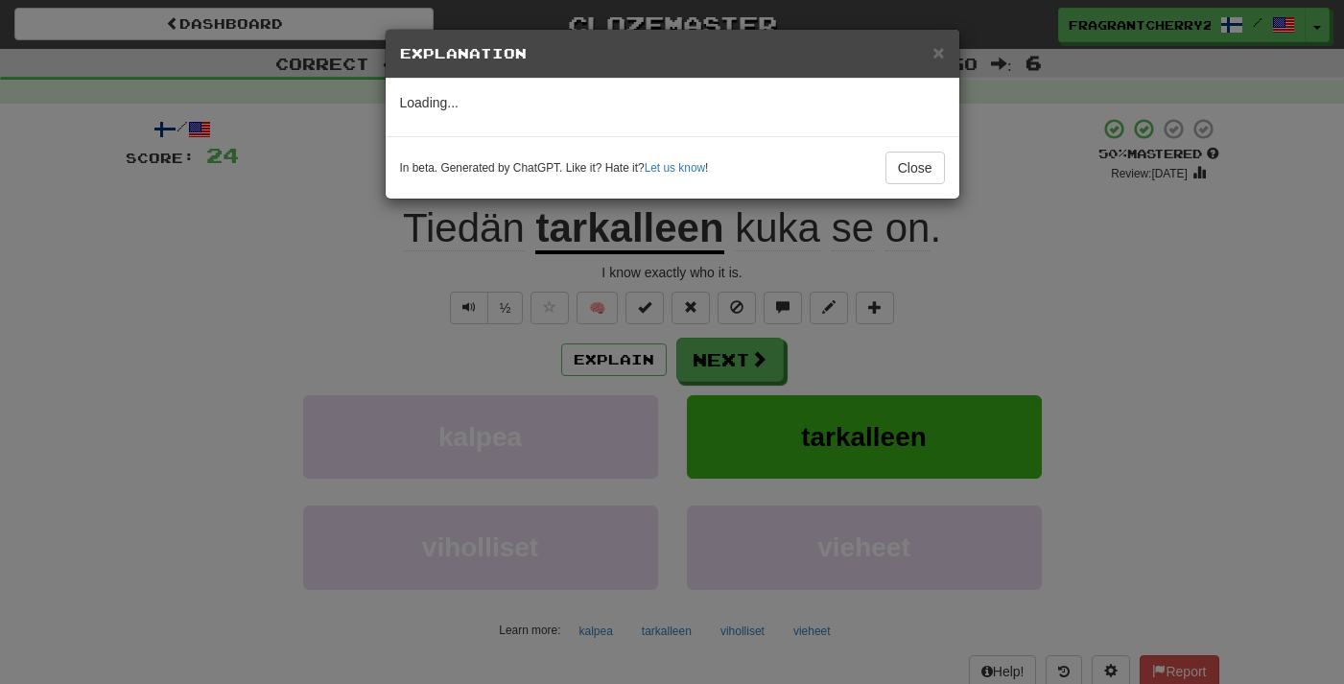
click at [355, 324] on div "× Explanation Loading... In beta. Generated by ChatGPT. Like it? Hate it? Let u…" at bounding box center [672, 342] width 1344 height 684
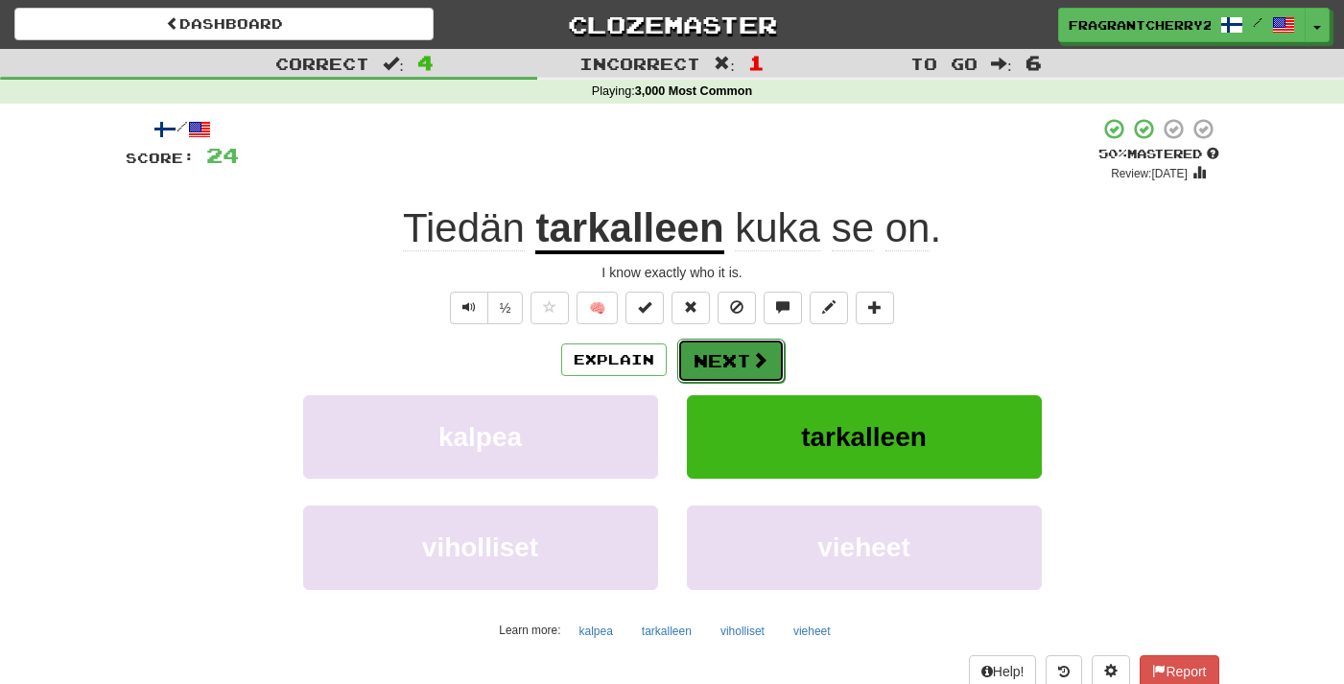
click at [697, 350] on button "Next" at bounding box center [730, 361] width 107 height 44
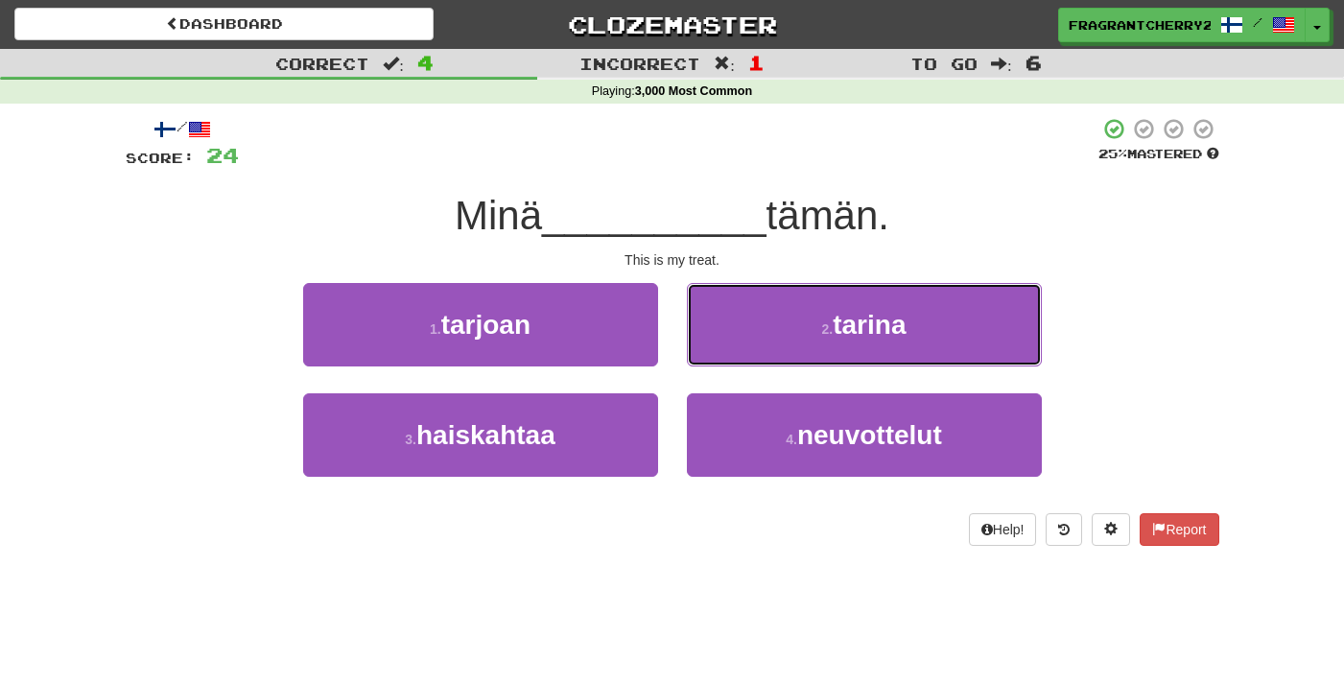
click at [697, 350] on button "2 . tarina" at bounding box center [864, 324] width 355 height 83
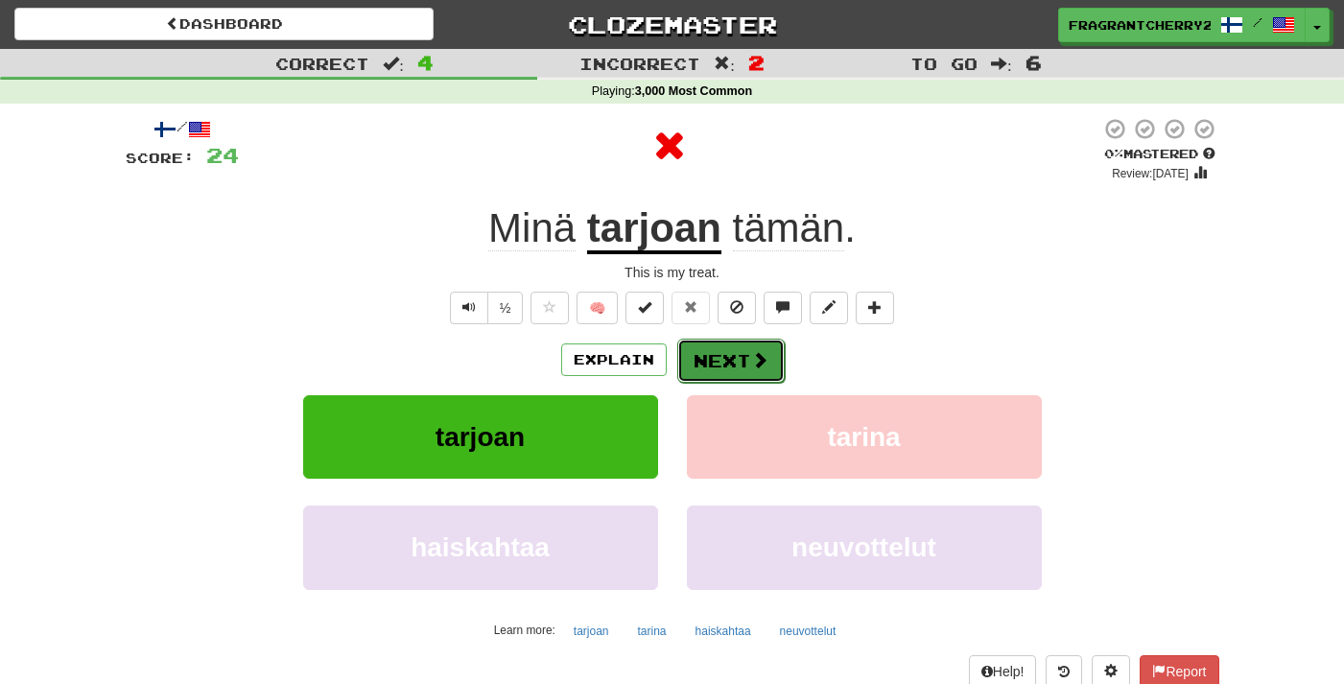
click at [700, 365] on button "Next" at bounding box center [730, 361] width 107 height 44
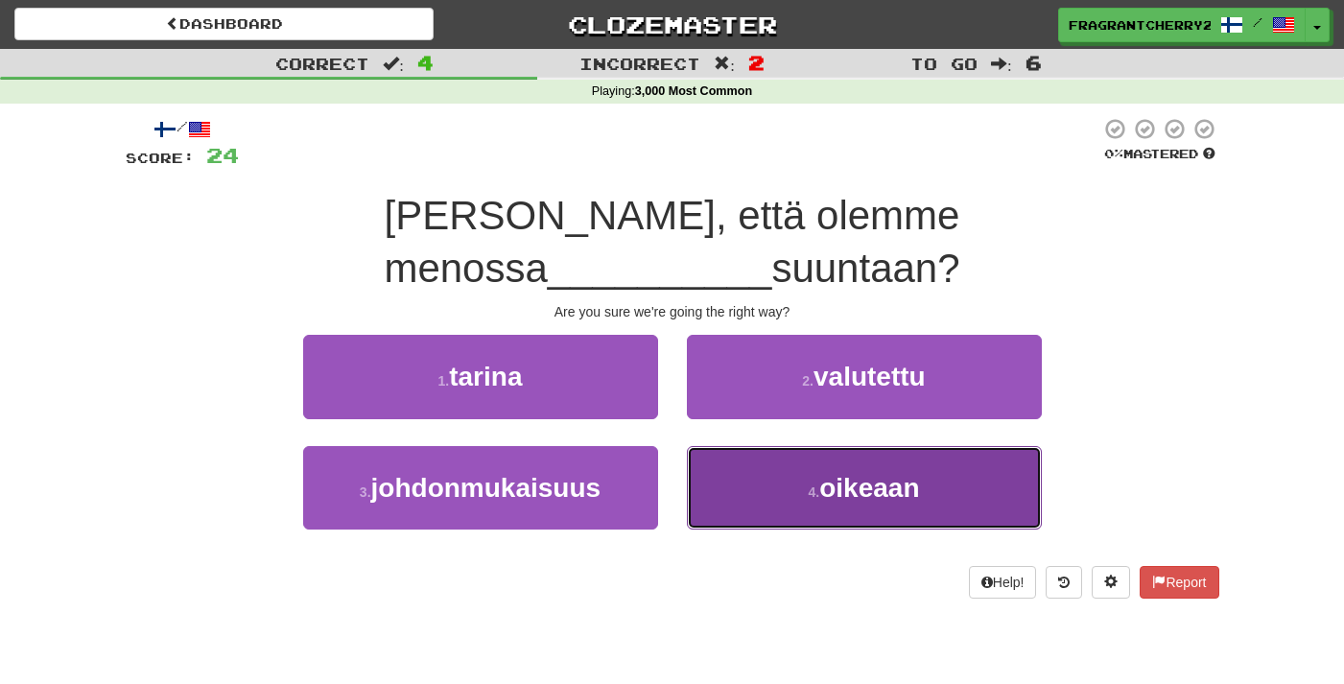
click at [723, 446] on button "4 . oikeaan" at bounding box center [864, 487] width 355 height 83
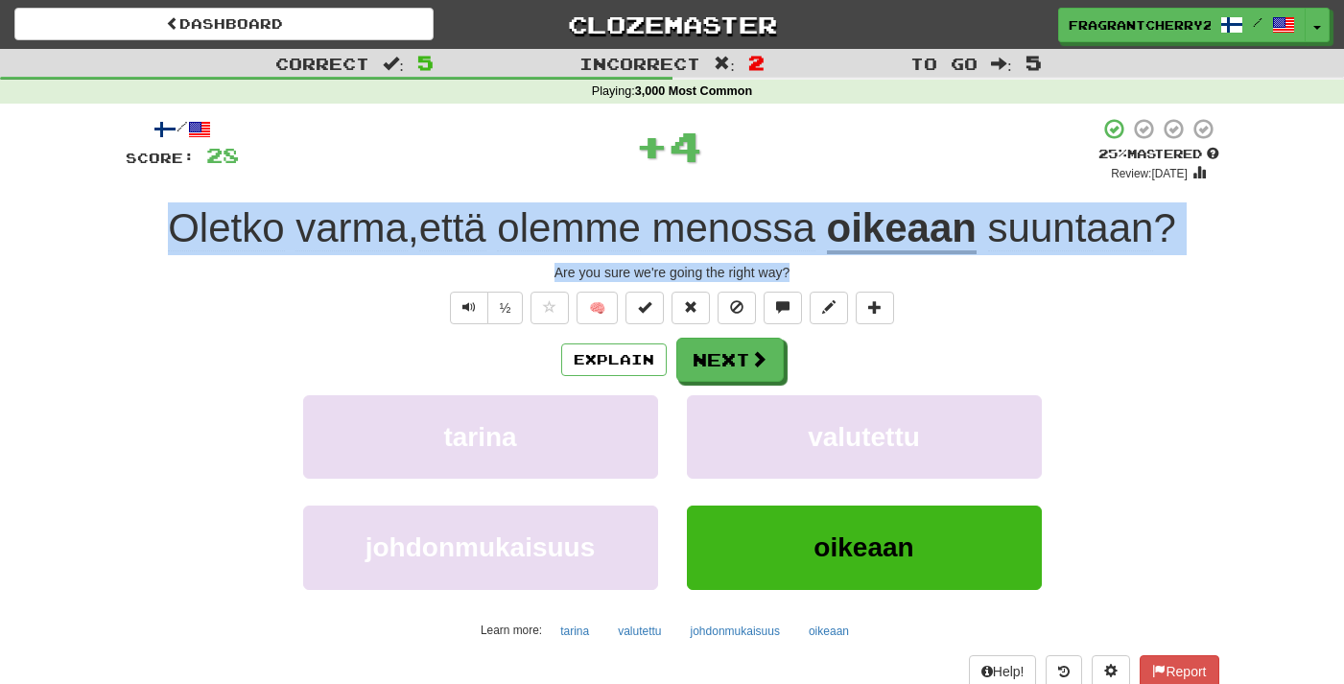
drag, startPoint x: 676, startPoint y: 271, endPoint x: 172, endPoint y: 245, distance: 504.5
click at [172, 244] on div "/ Score: 28 + 4 25 % Mastered Review: 2025-09-22 Oletko varma , että olemme men…" at bounding box center [673, 418] width 1094 height 602
copy div "Oletko varma , että olemme menossa oikeaan suuntaan ? Are you sure we're going …"
click at [718, 367] on button "Next" at bounding box center [730, 361] width 107 height 44
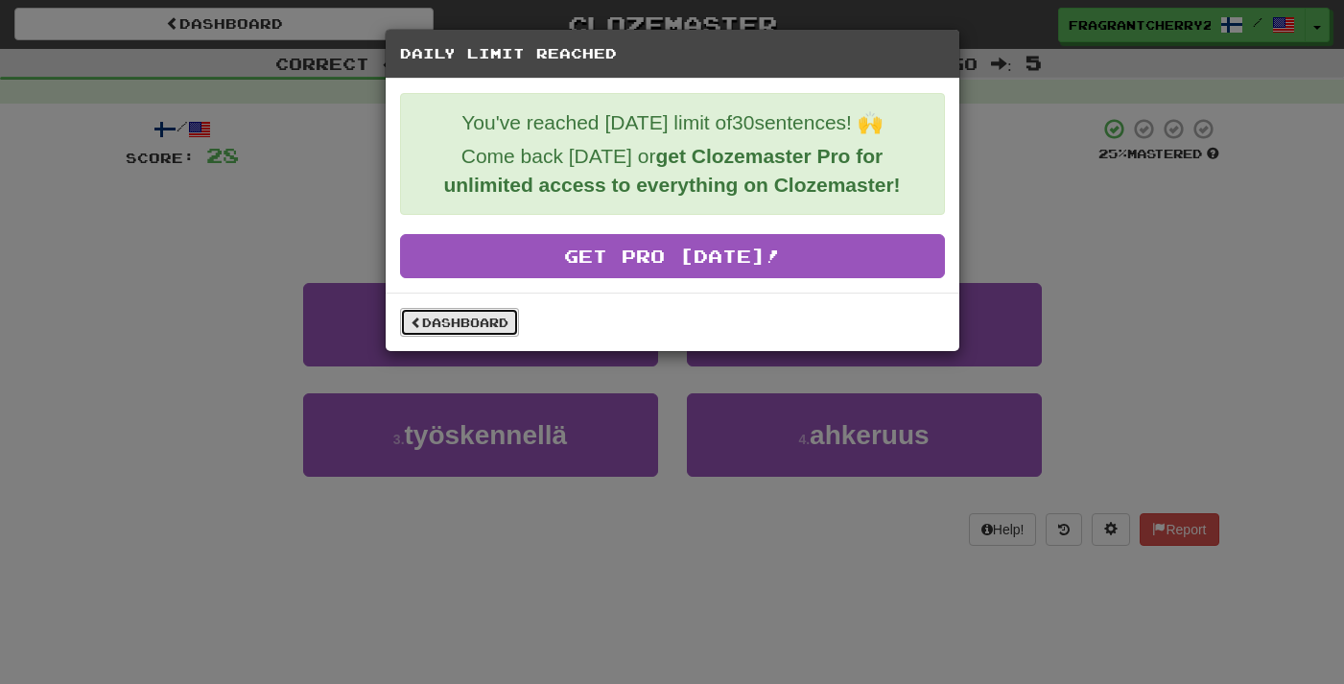
click at [451, 330] on link "Dashboard" at bounding box center [459, 322] width 119 height 29
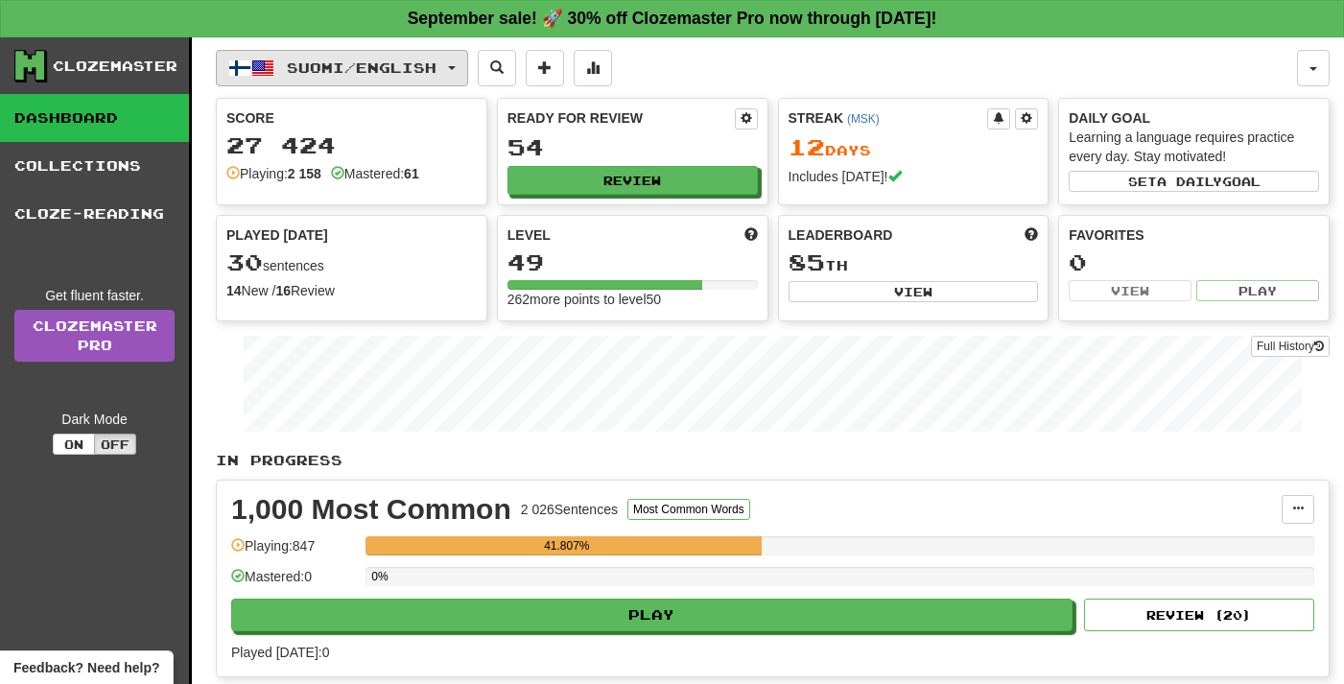
click at [382, 81] on button "Suomi / English" at bounding box center [342, 68] width 252 height 36
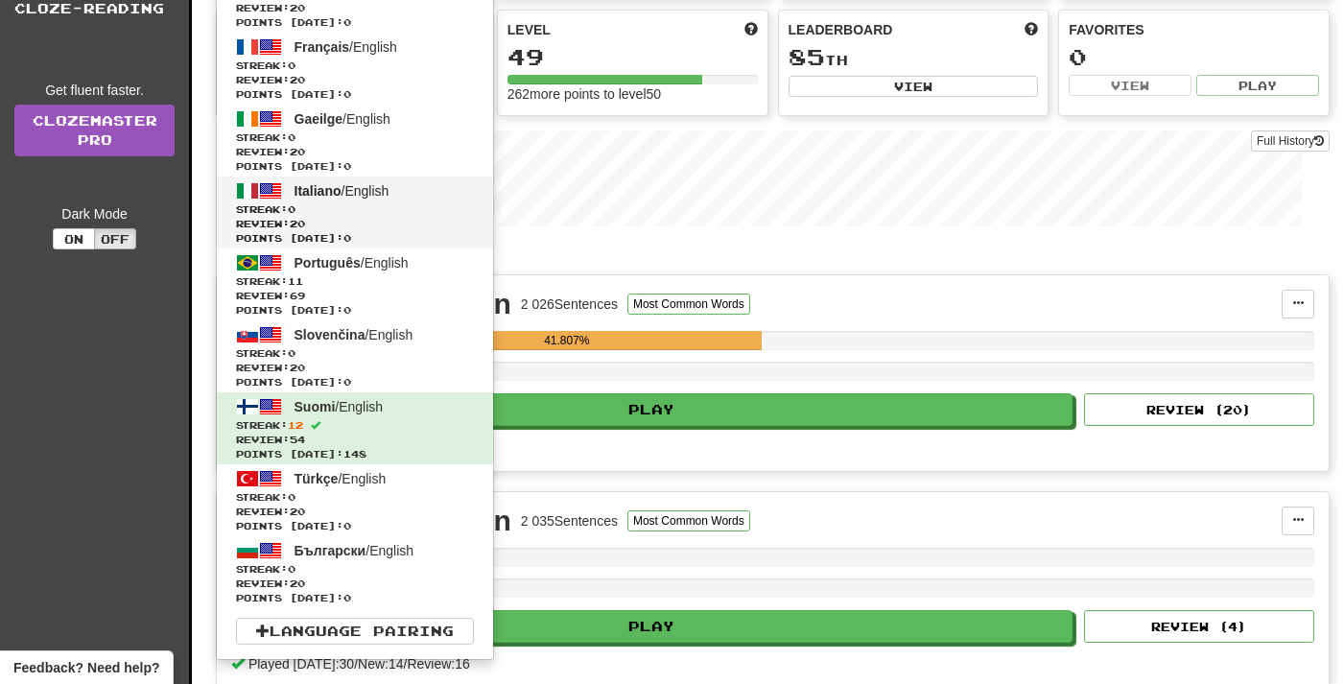
scroll to position [218, 0]
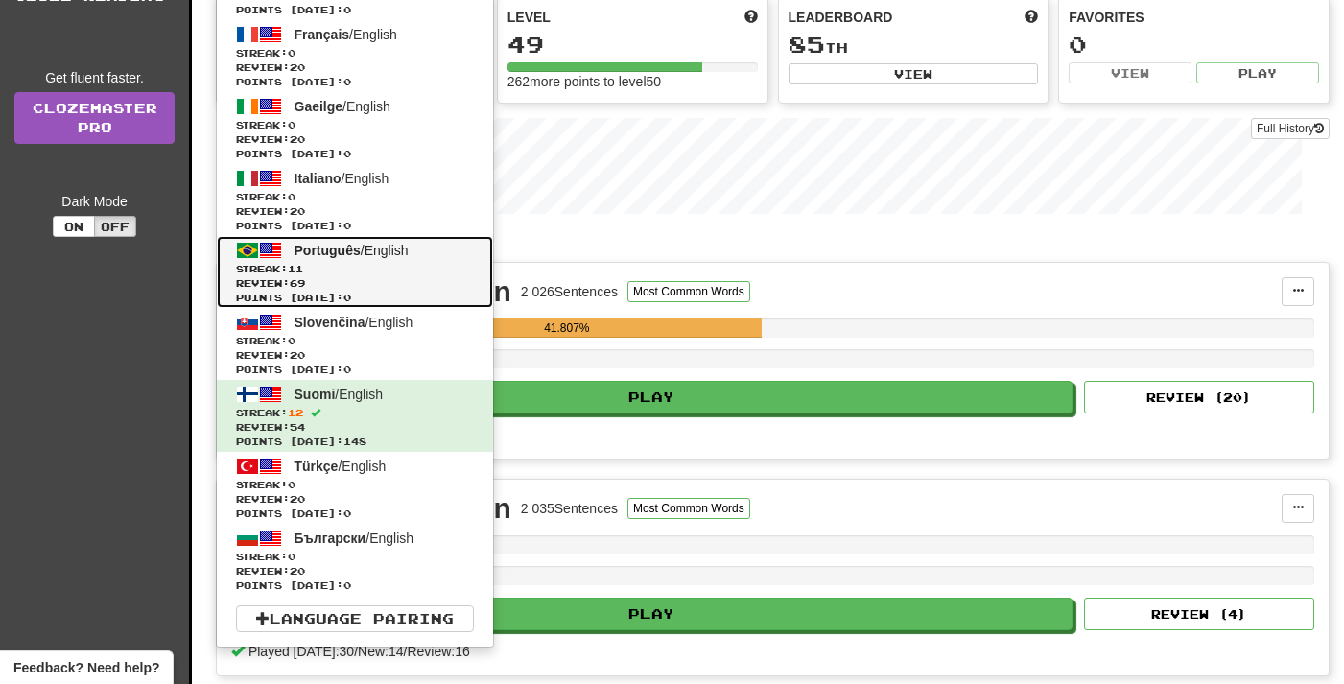
click at [339, 278] on span "Review: 69" at bounding box center [355, 283] width 238 height 14
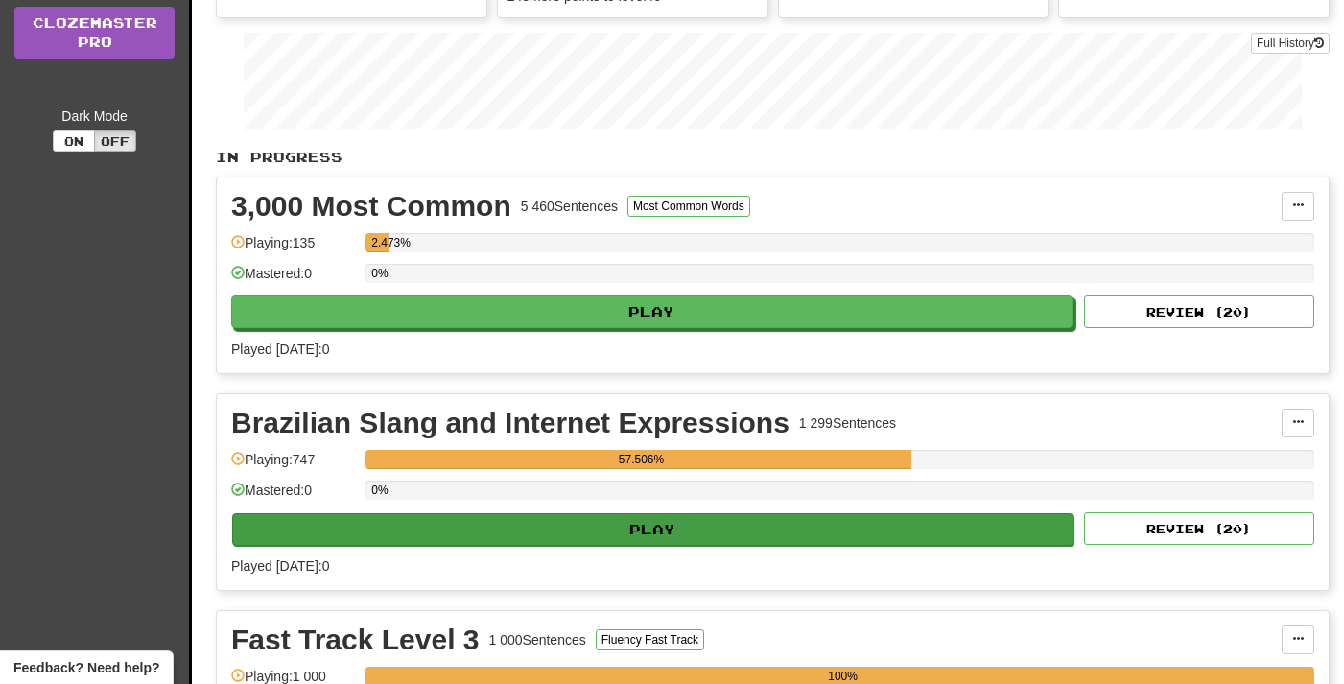
scroll to position [292, 0]
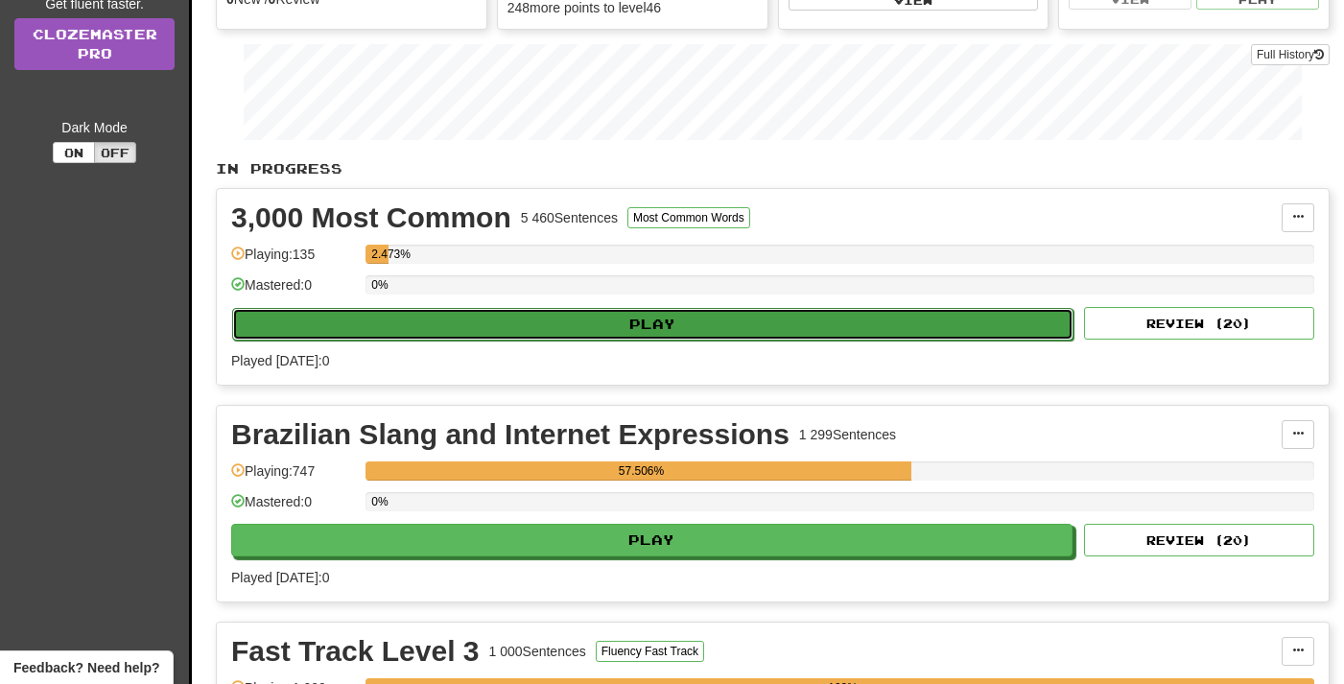
click at [569, 337] on button "Play" at bounding box center [653, 324] width 842 height 33
select select "**"
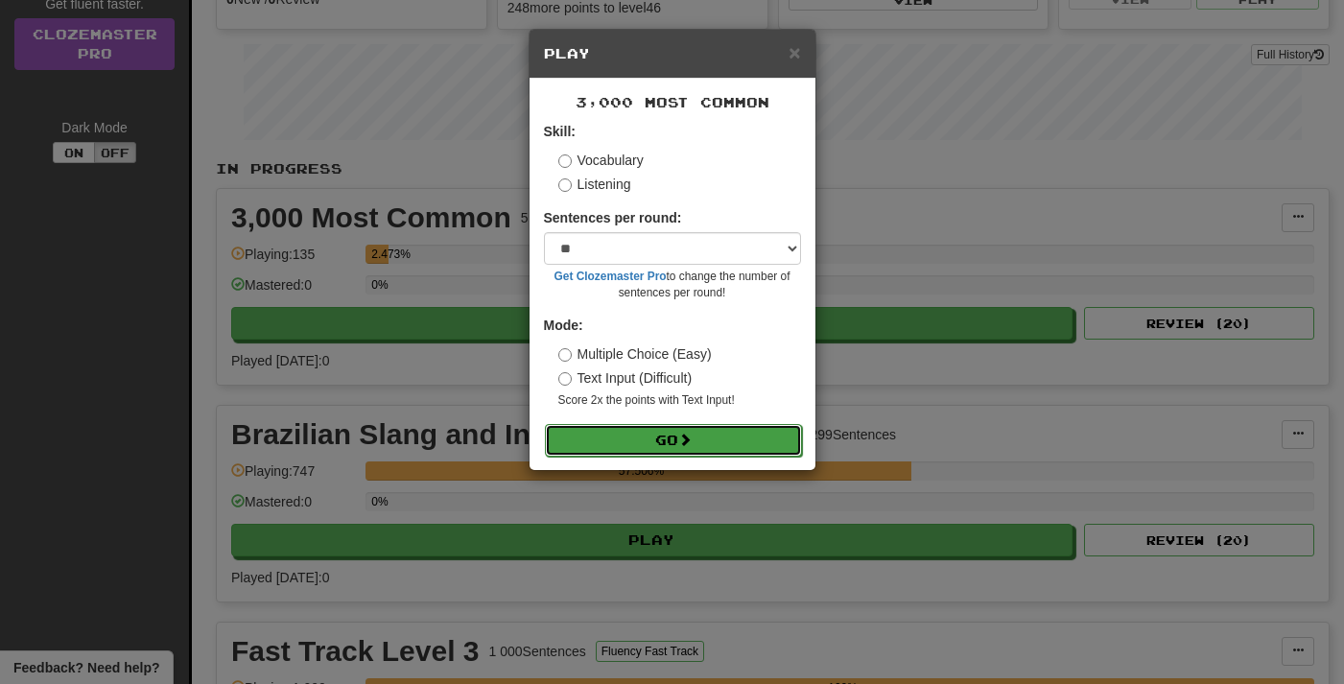
click at [601, 432] on button "Go" at bounding box center [673, 440] width 257 height 33
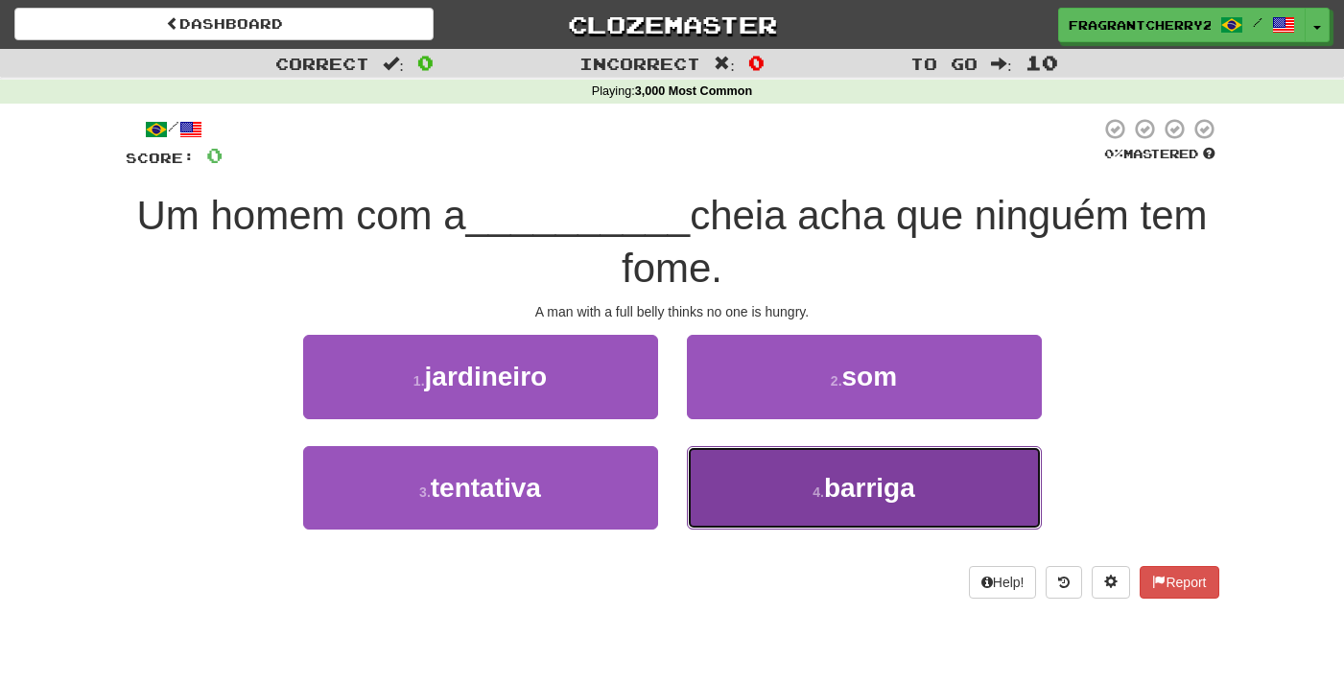
click at [768, 472] on button "4 . barriga" at bounding box center [864, 487] width 355 height 83
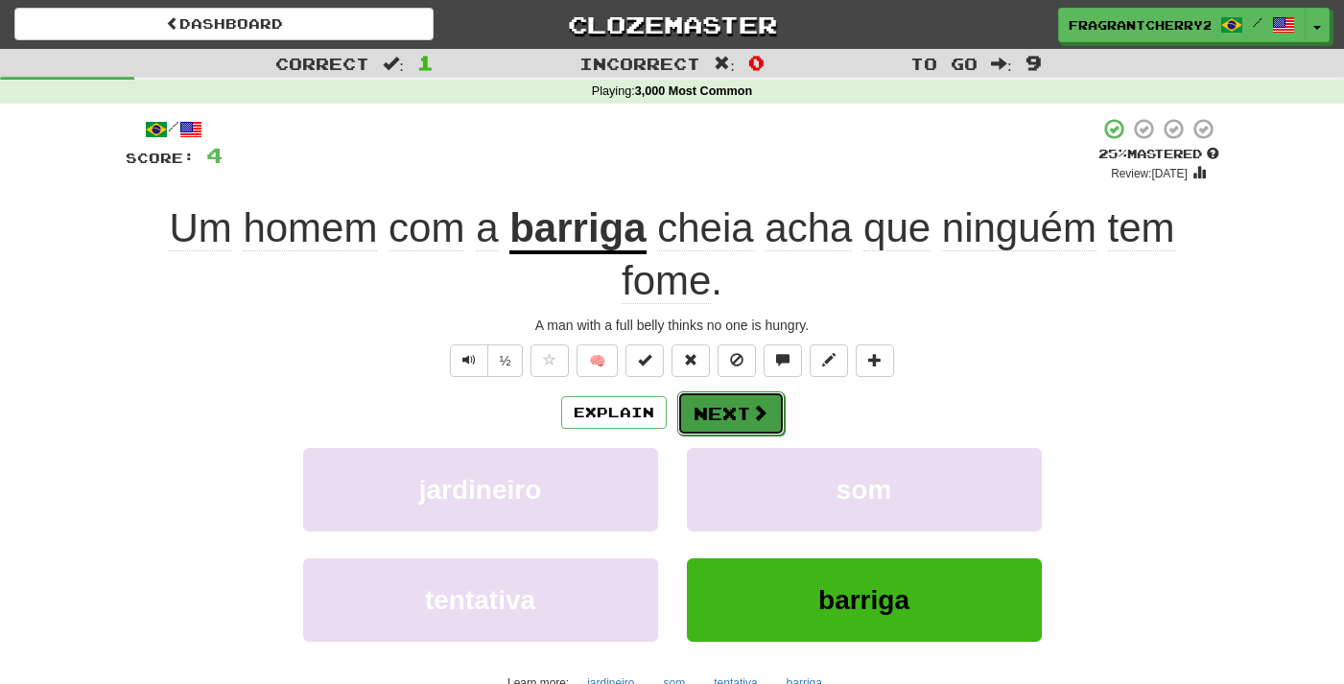
click at [727, 422] on button "Next" at bounding box center [730, 414] width 107 height 44
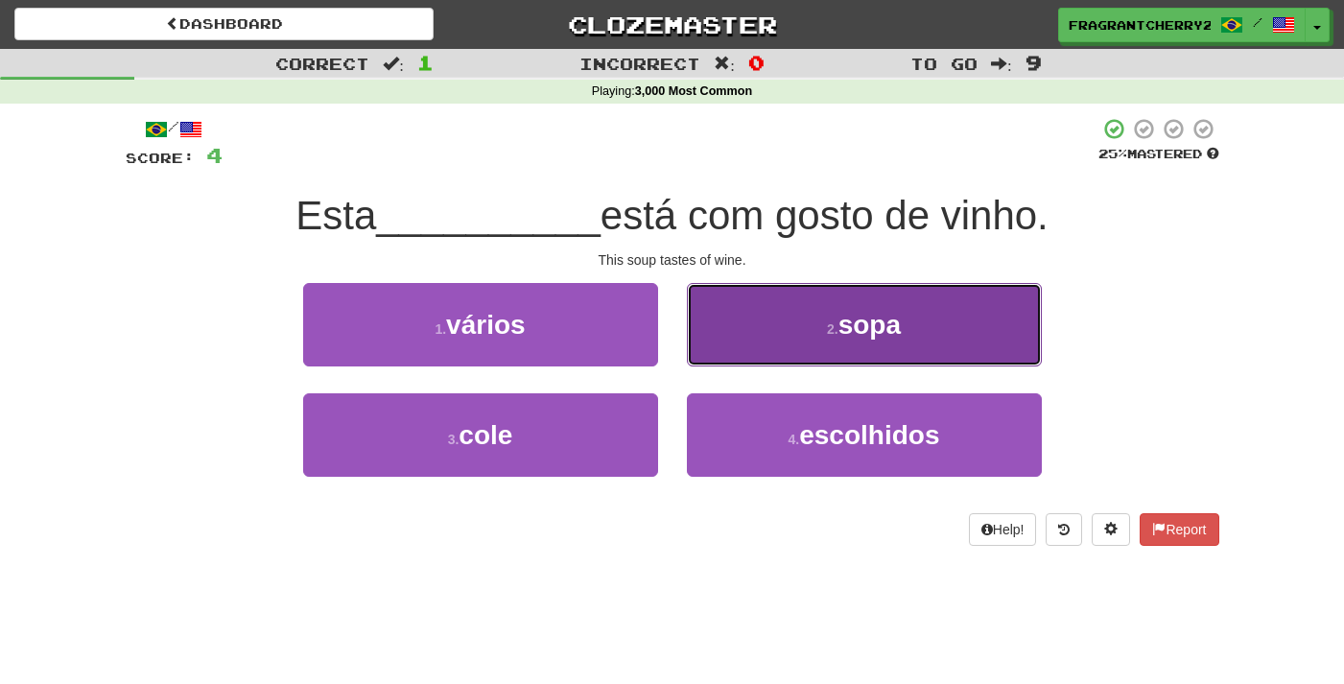
click at [739, 352] on button "2 . sopa" at bounding box center [864, 324] width 355 height 83
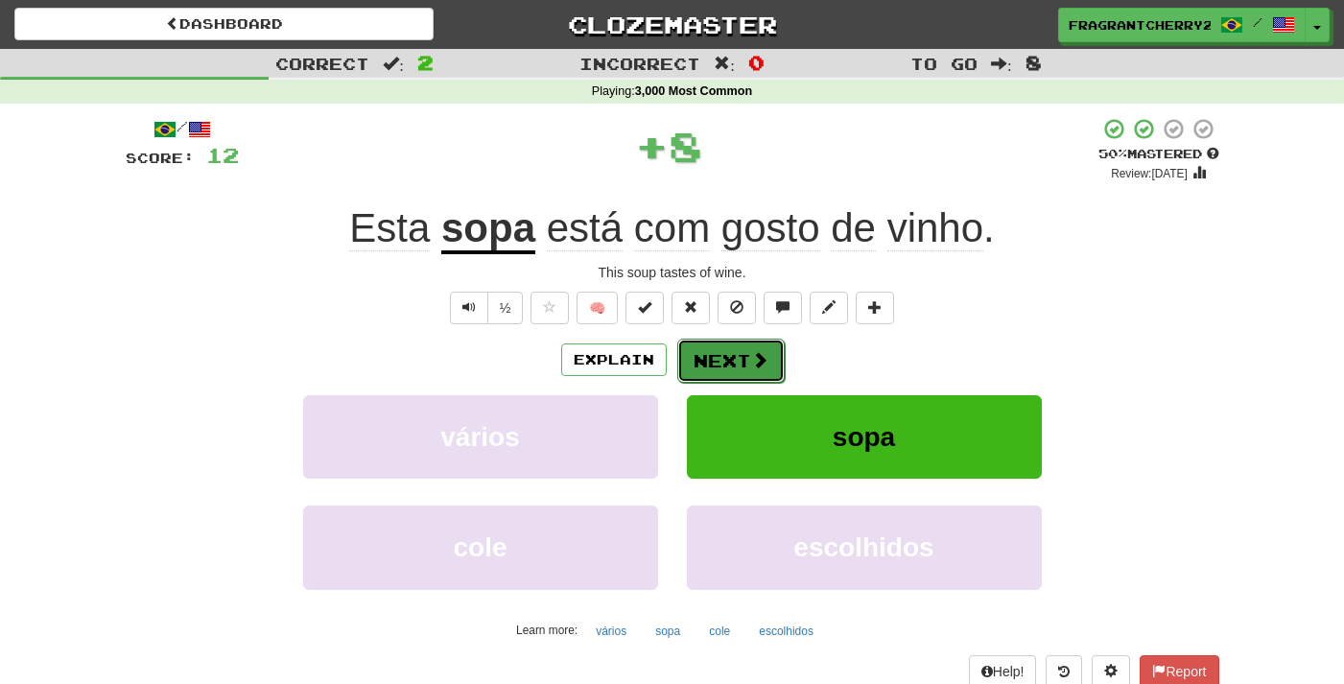
click at [717, 356] on button "Next" at bounding box center [730, 361] width 107 height 44
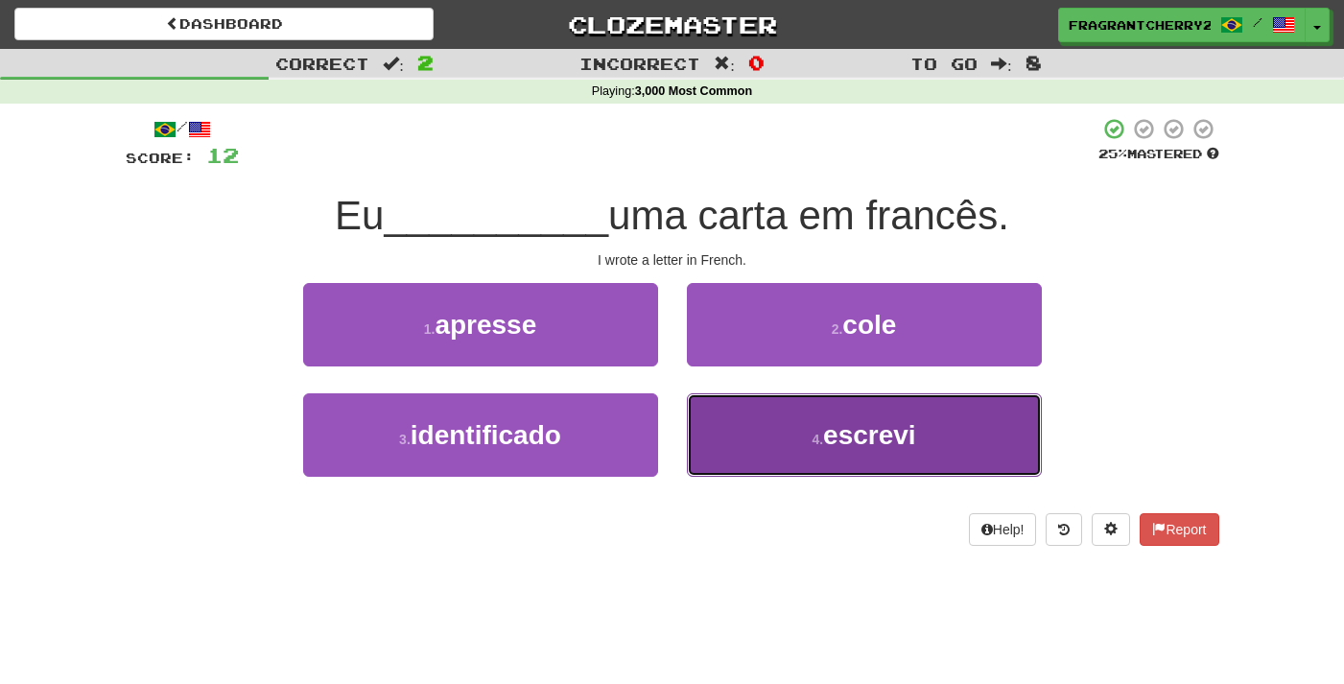
click at [749, 469] on button "4 . escrevi" at bounding box center [864, 434] width 355 height 83
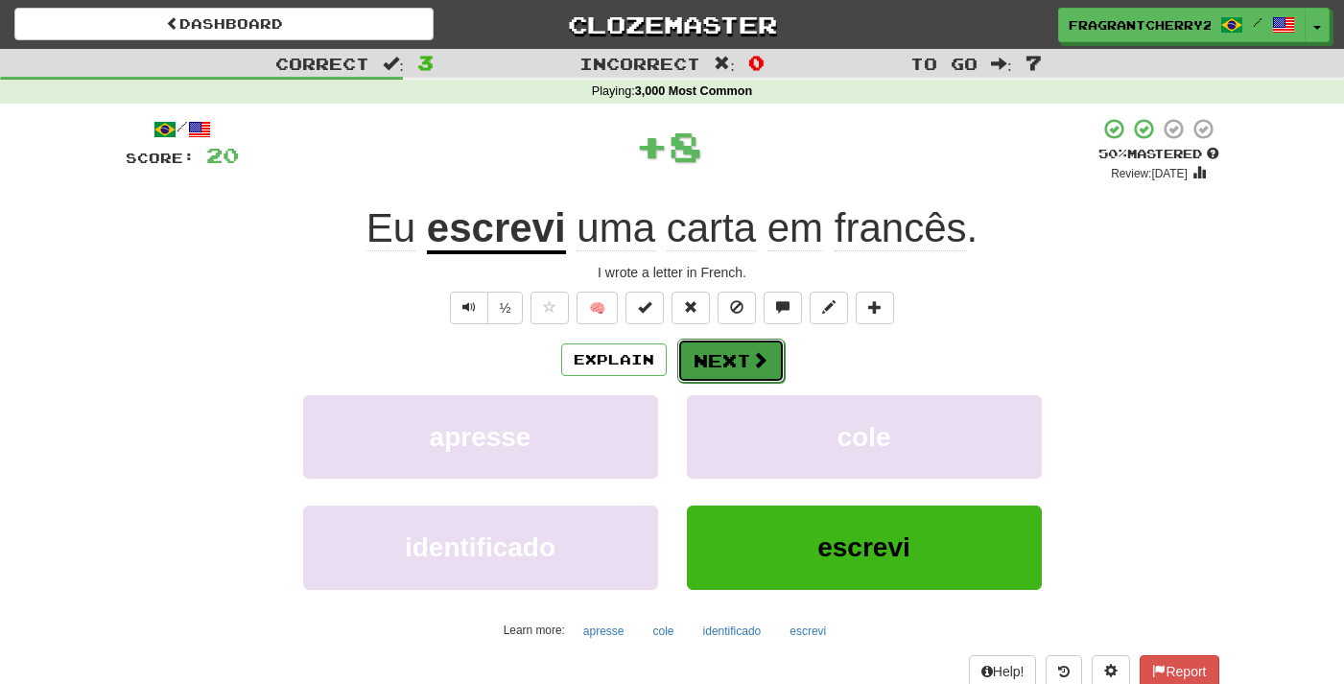
click at [702, 369] on button "Next" at bounding box center [730, 361] width 107 height 44
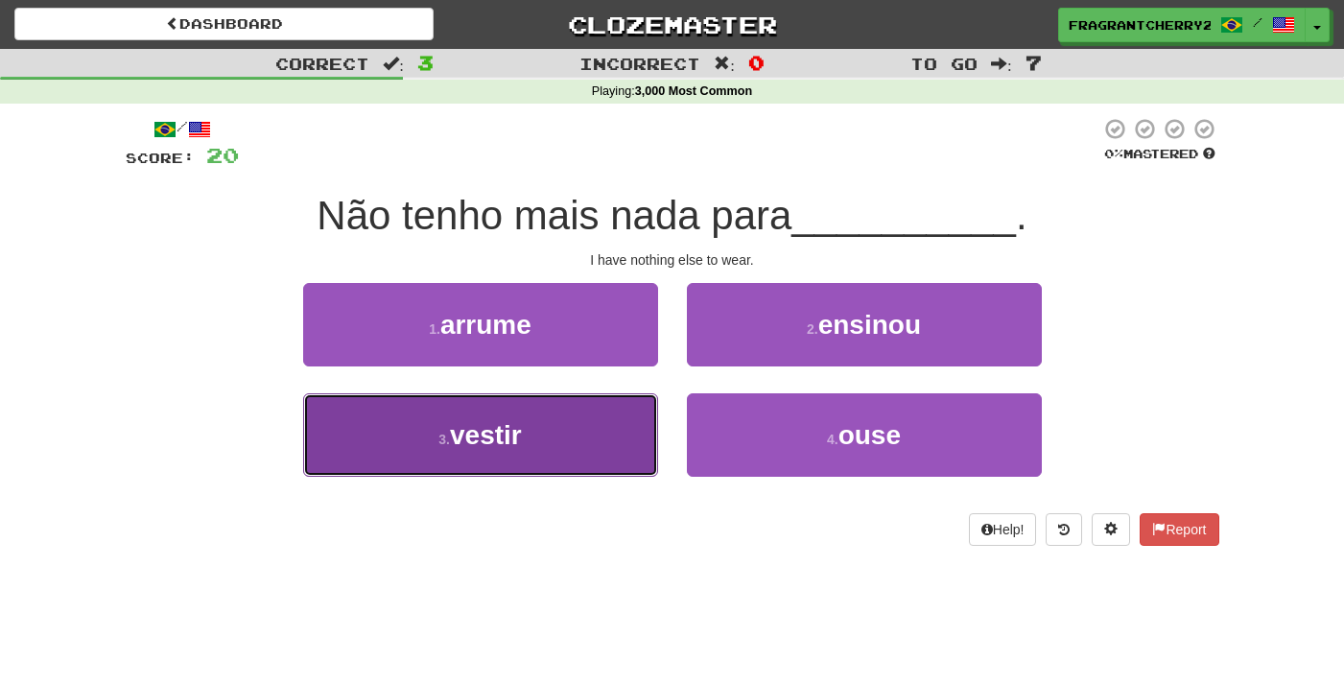
click at [606, 424] on button "3 . vestir" at bounding box center [480, 434] width 355 height 83
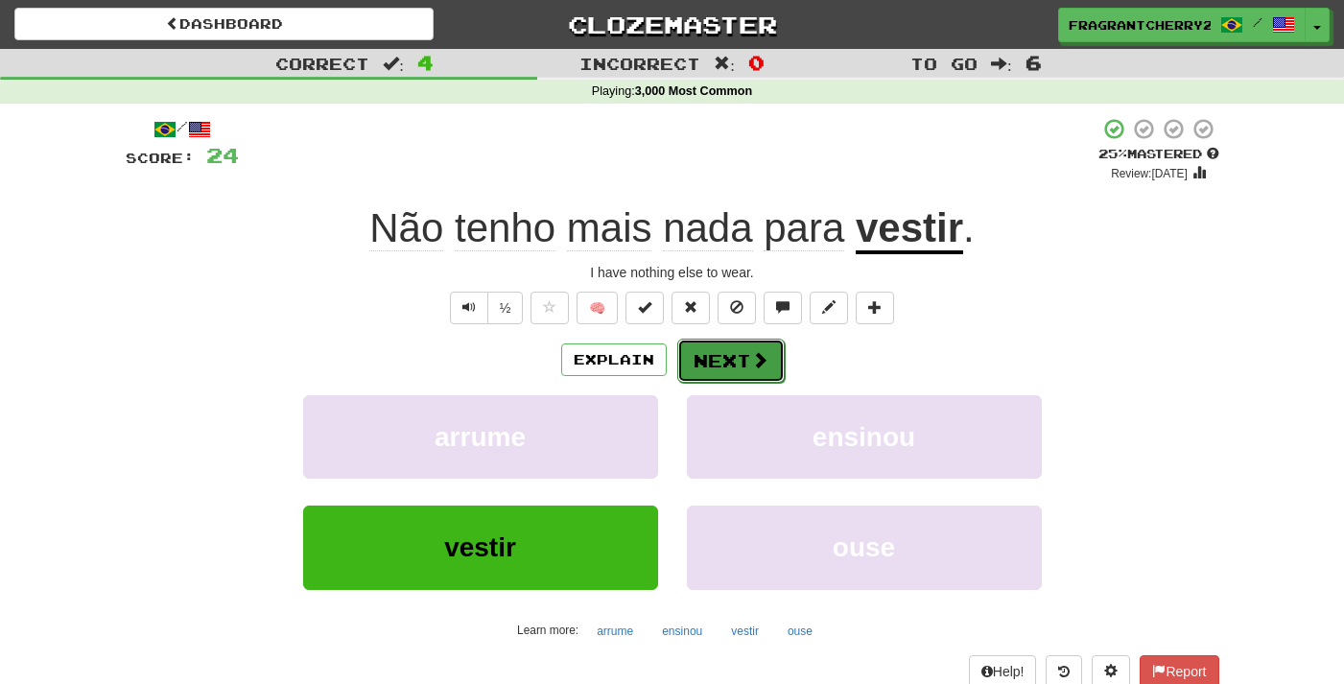
click at [749, 362] on button "Next" at bounding box center [730, 361] width 107 height 44
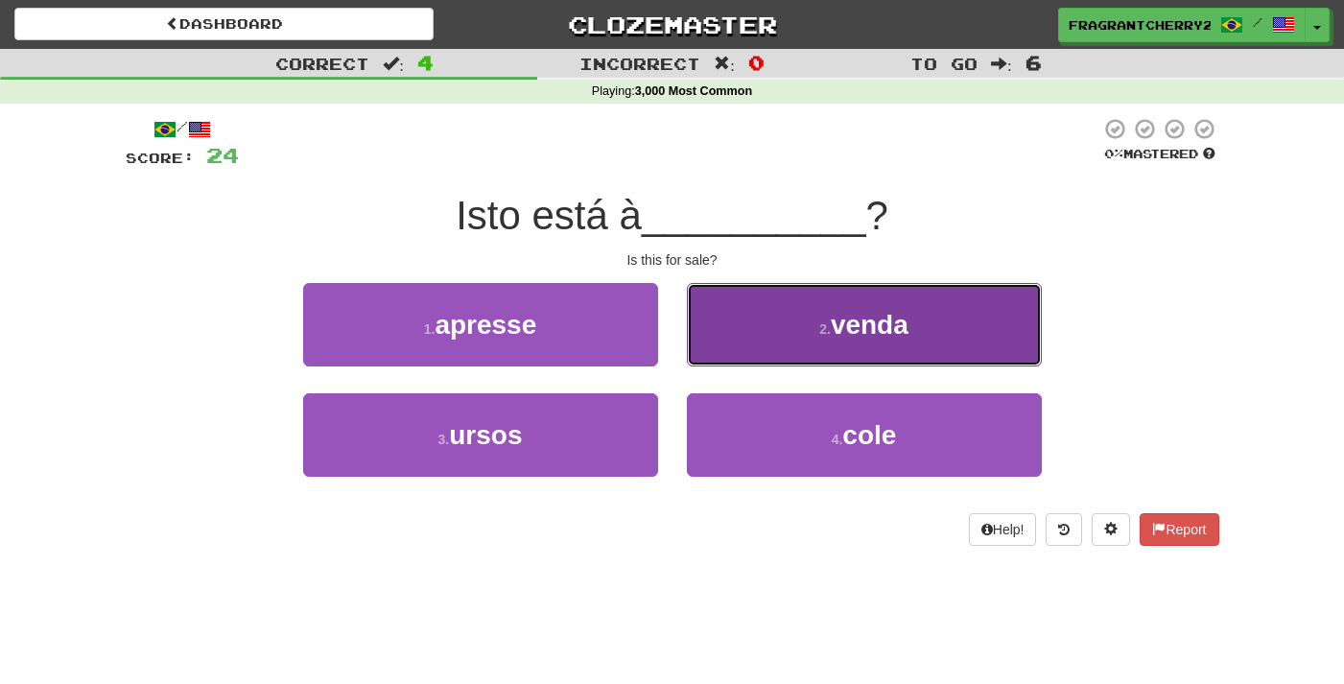
click at [725, 331] on button "2 . venda" at bounding box center [864, 324] width 355 height 83
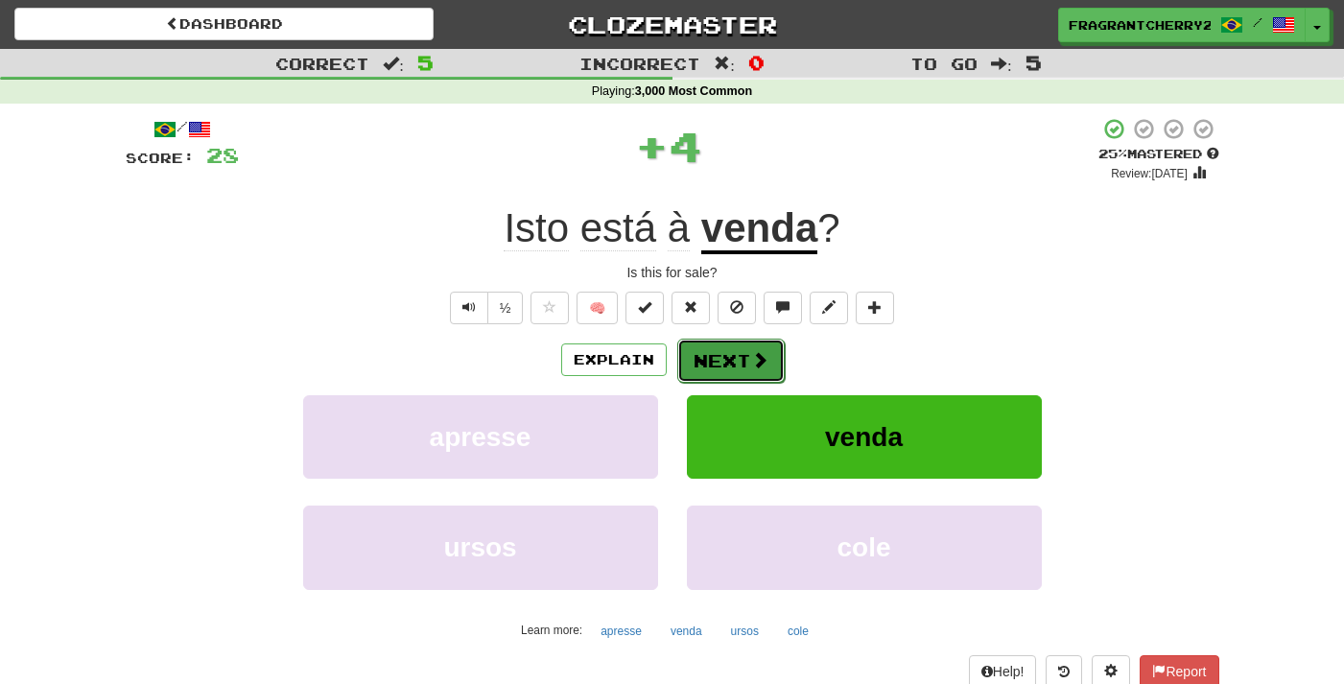
click at [716, 368] on button "Next" at bounding box center [730, 361] width 107 height 44
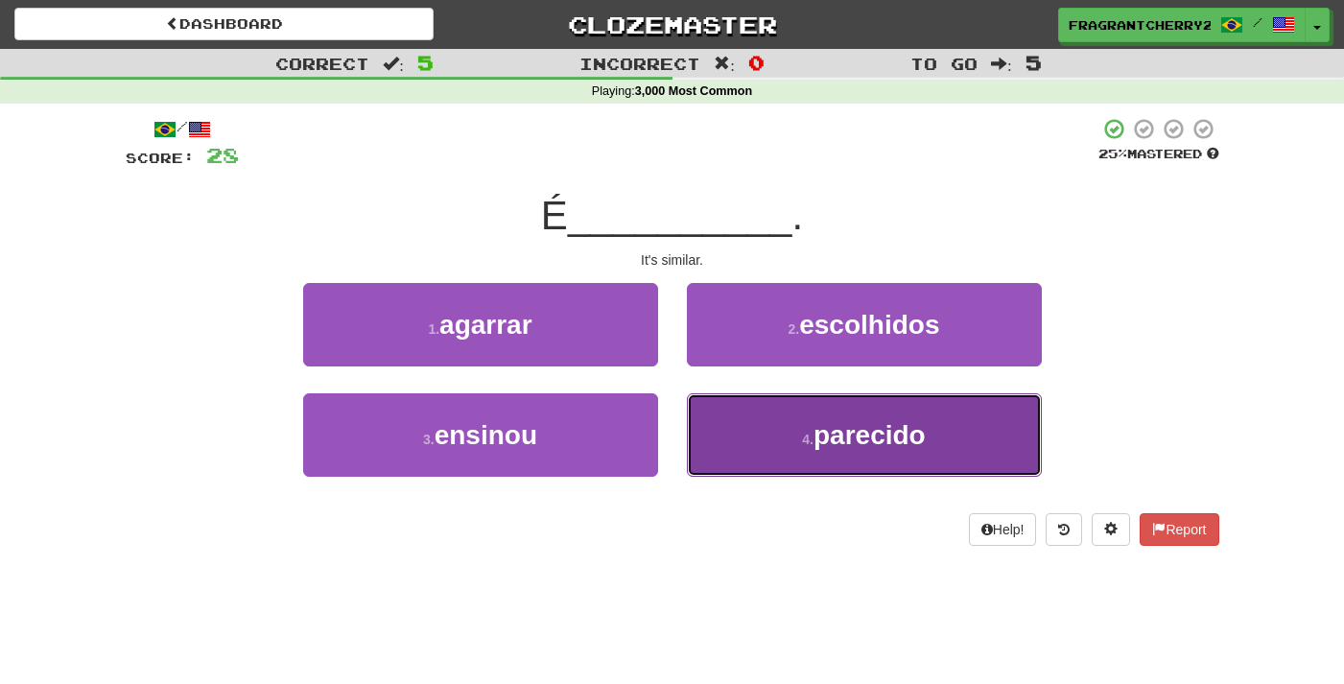
click at [769, 452] on button "4 . parecido" at bounding box center [864, 434] width 355 height 83
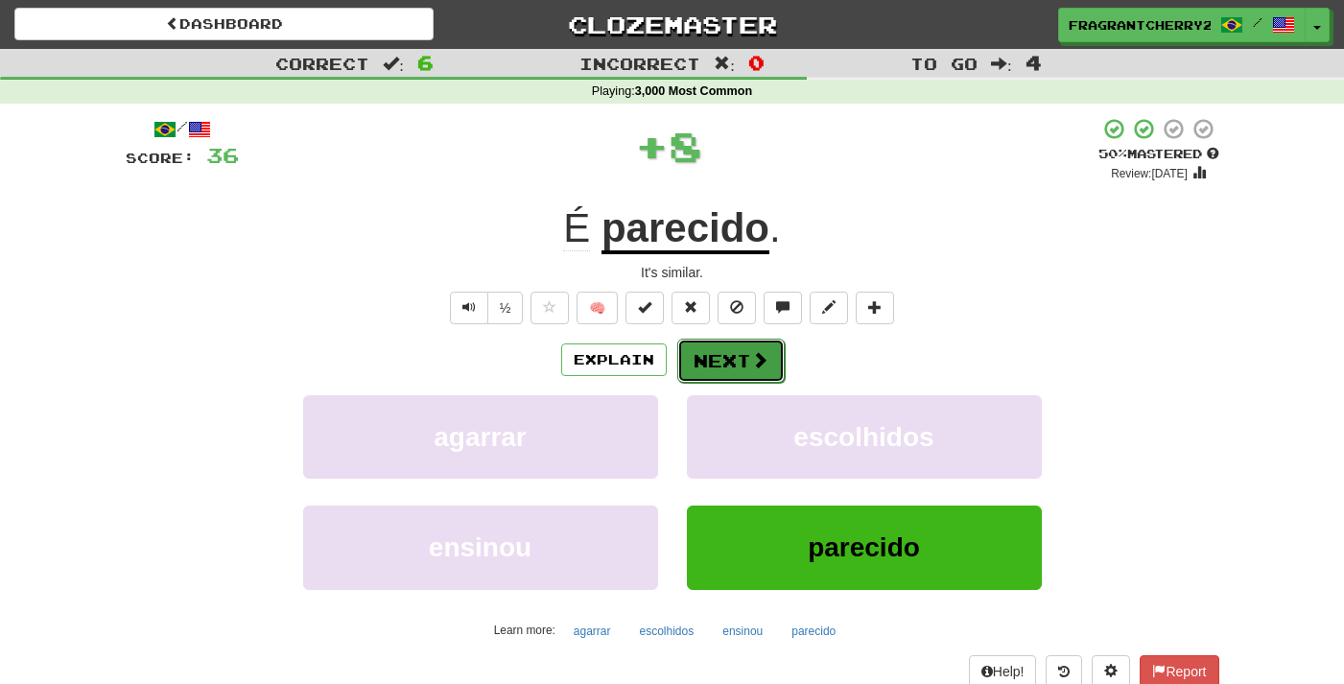
click at [703, 363] on button "Next" at bounding box center [730, 361] width 107 height 44
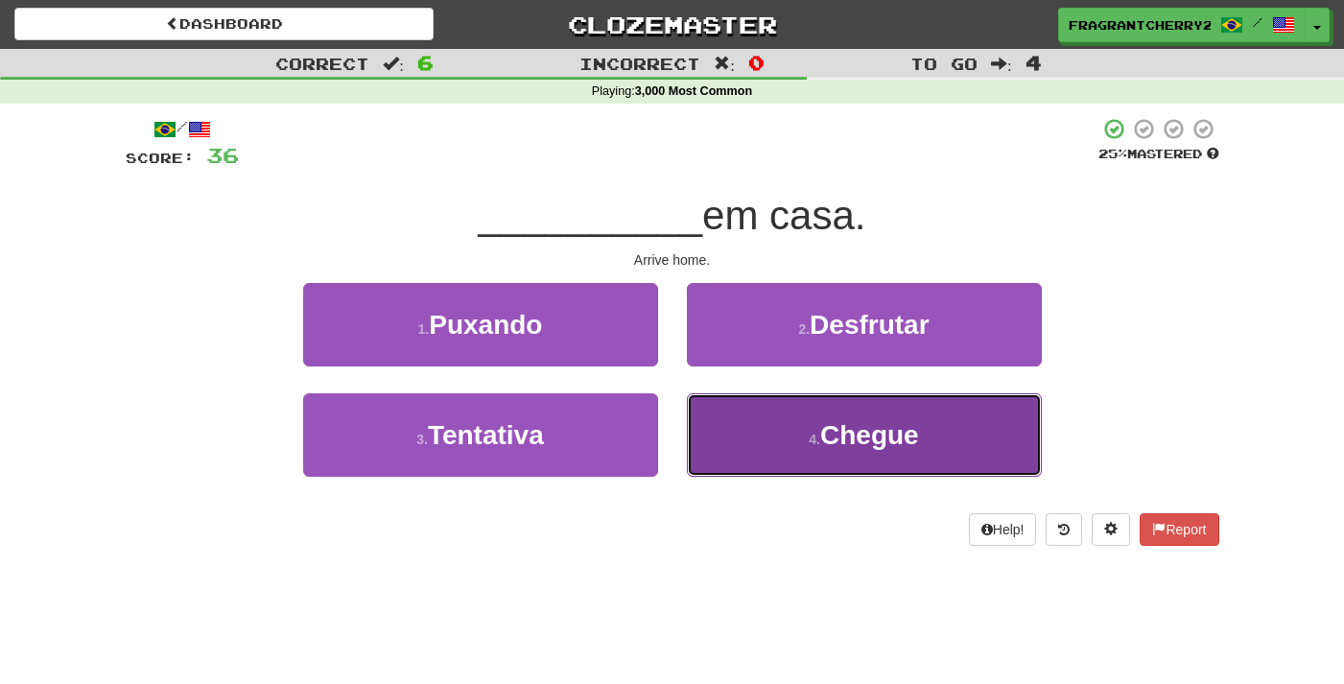
click at [807, 477] on button "4 . Chegue" at bounding box center [864, 434] width 355 height 83
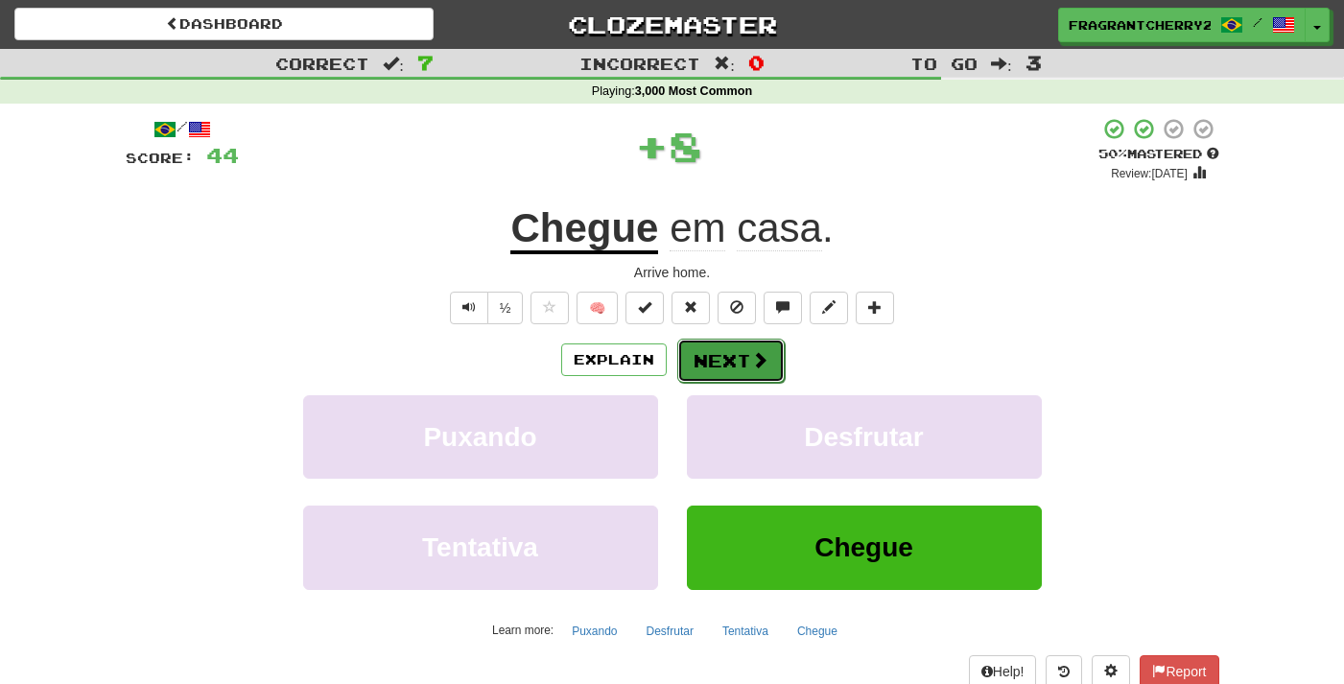
click at [731, 364] on button "Next" at bounding box center [730, 361] width 107 height 44
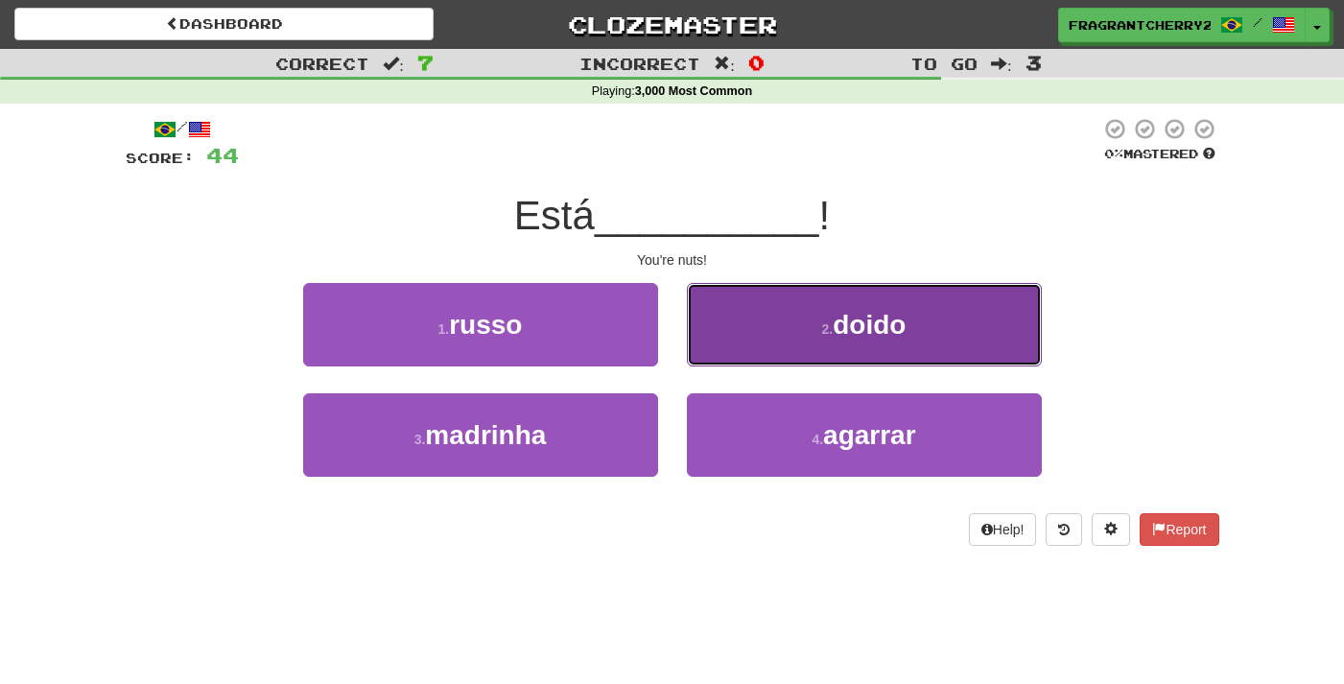
click at [780, 312] on button "2 . doido" at bounding box center [864, 324] width 355 height 83
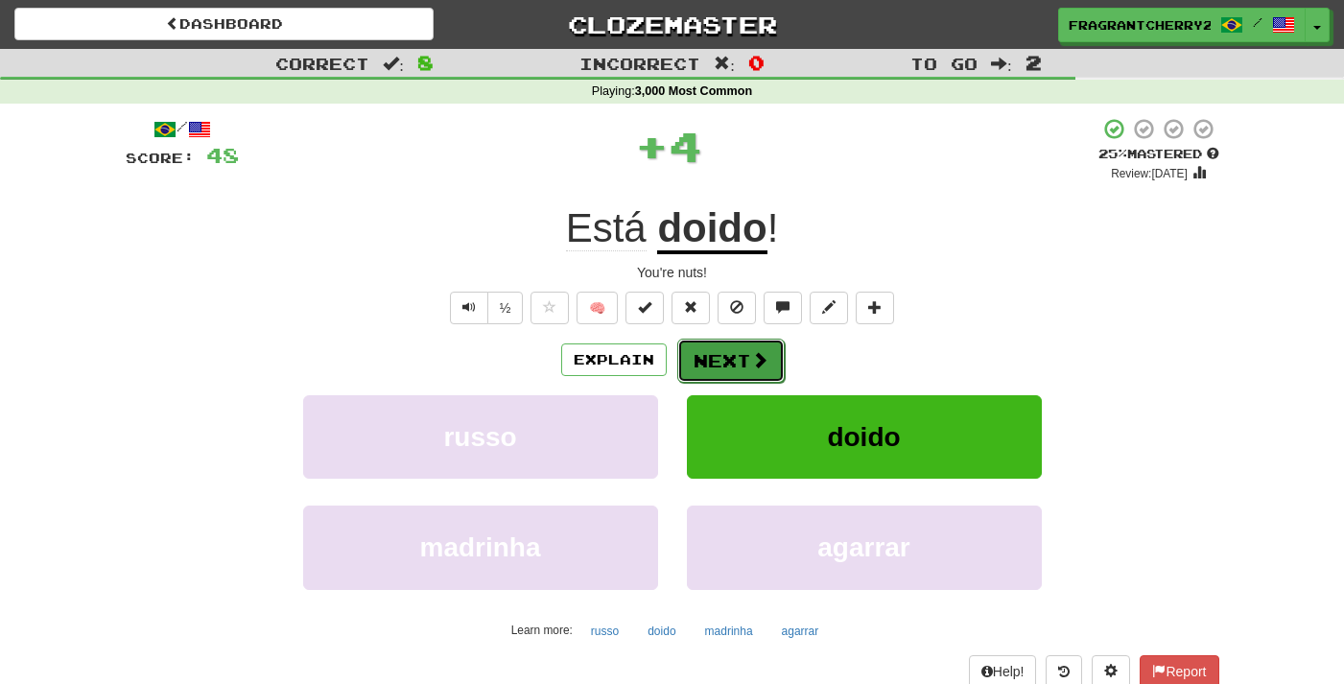
click at [735, 381] on button "Next" at bounding box center [730, 361] width 107 height 44
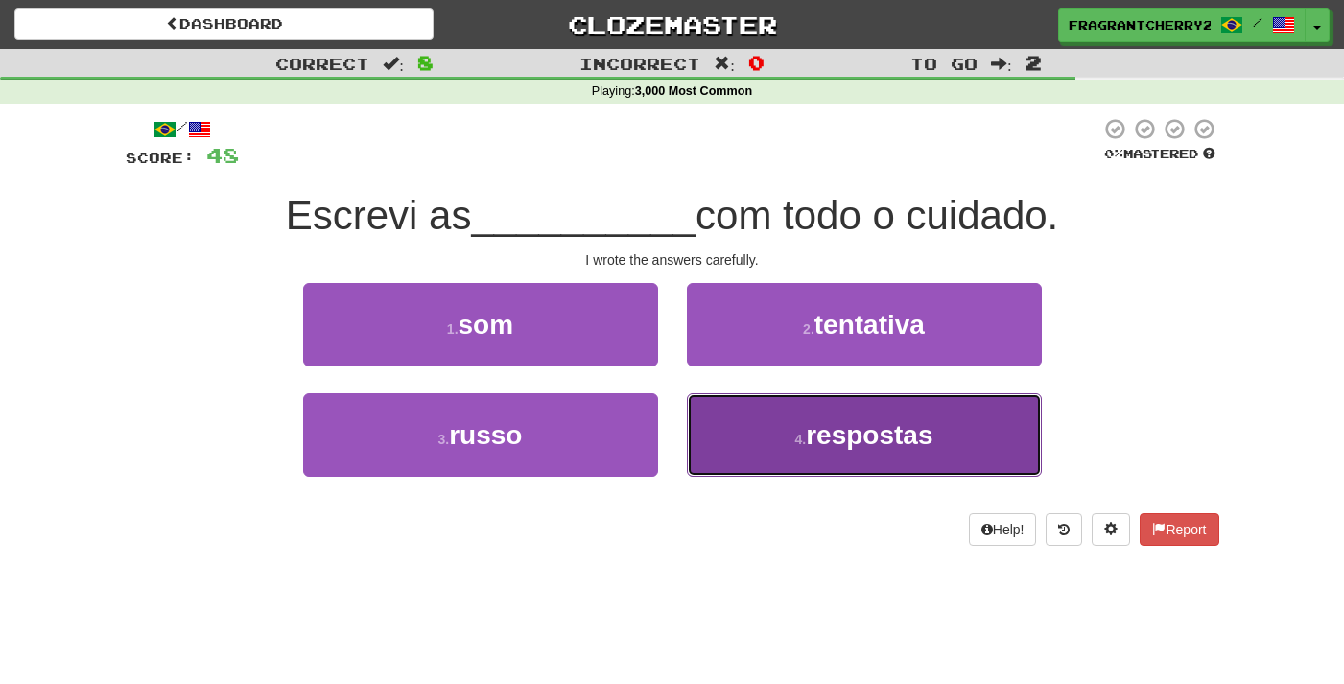
click at [748, 452] on button "4 . respostas" at bounding box center [864, 434] width 355 height 83
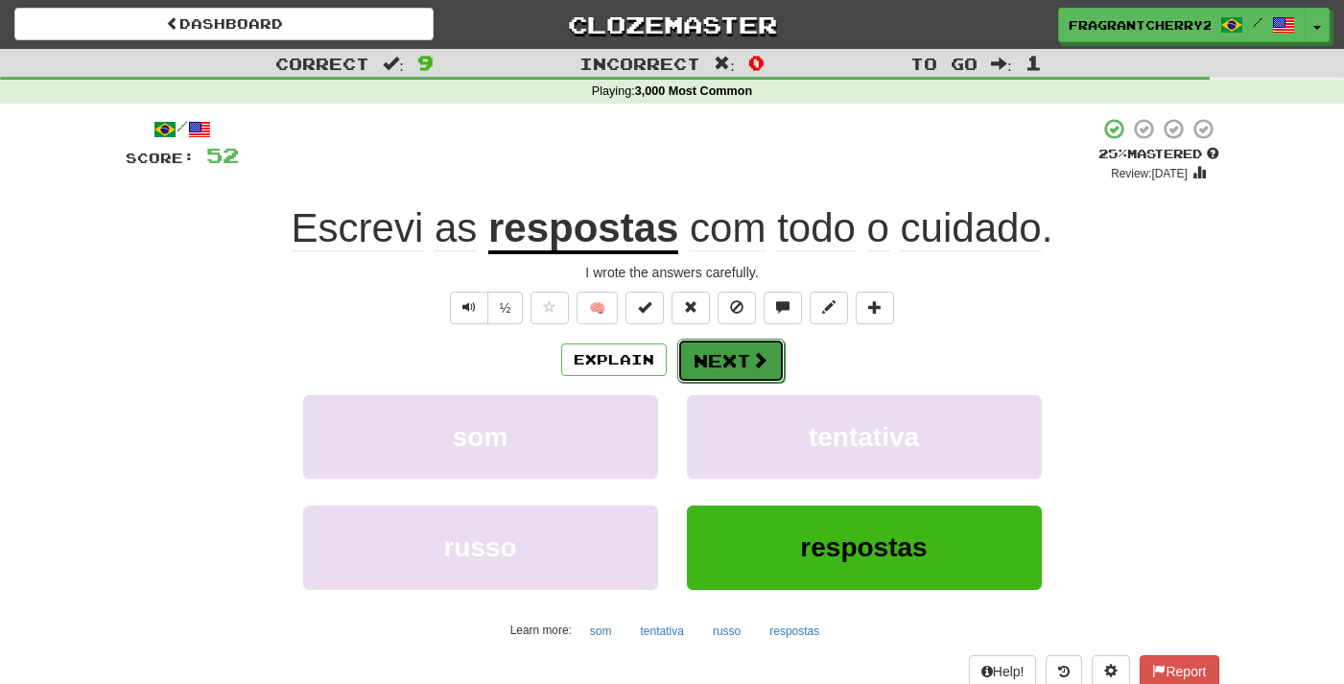
click at [739, 354] on button "Next" at bounding box center [730, 361] width 107 height 44
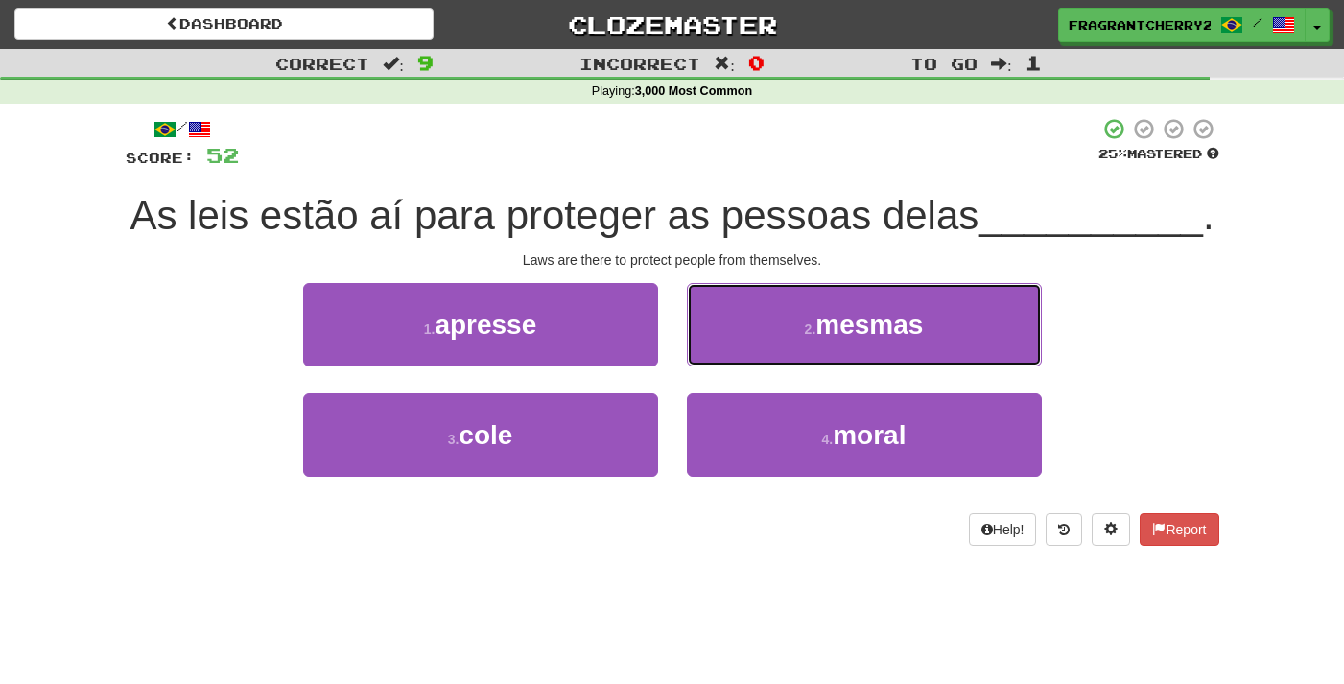
drag, startPoint x: 748, startPoint y: 326, endPoint x: 702, endPoint y: 373, distance: 65.2
click at [748, 326] on button "2 . mesmas" at bounding box center [864, 324] width 355 height 83
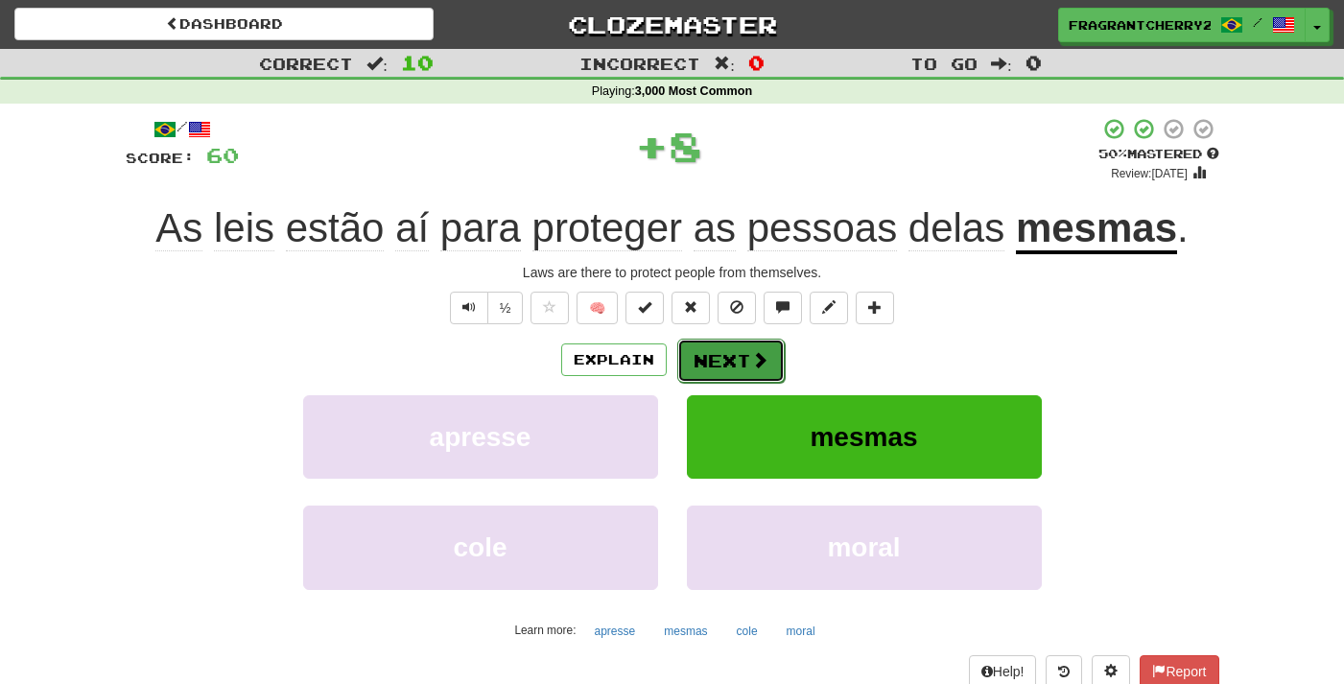
click at [702, 373] on button "Next" at bounding box center [730, 361] width 107 height 44
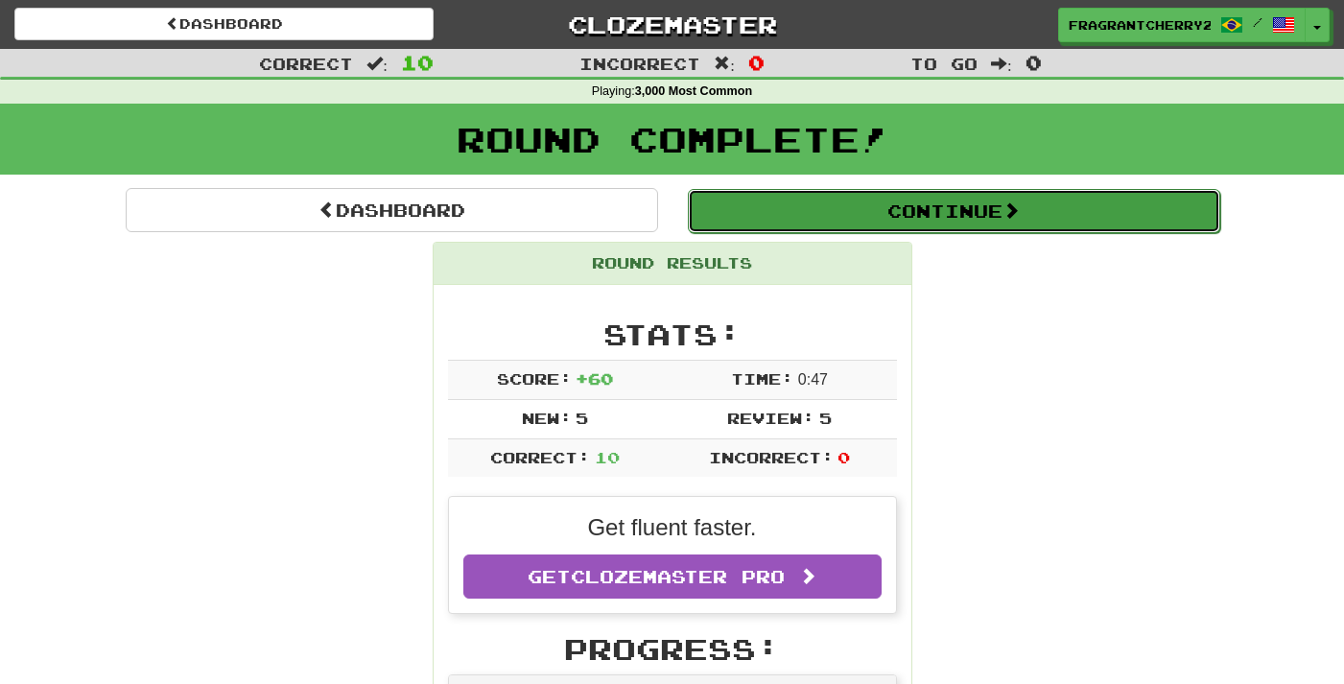
click at [787, 217] on button "Continue" at bounding box center [954, 211] width 533 height 44
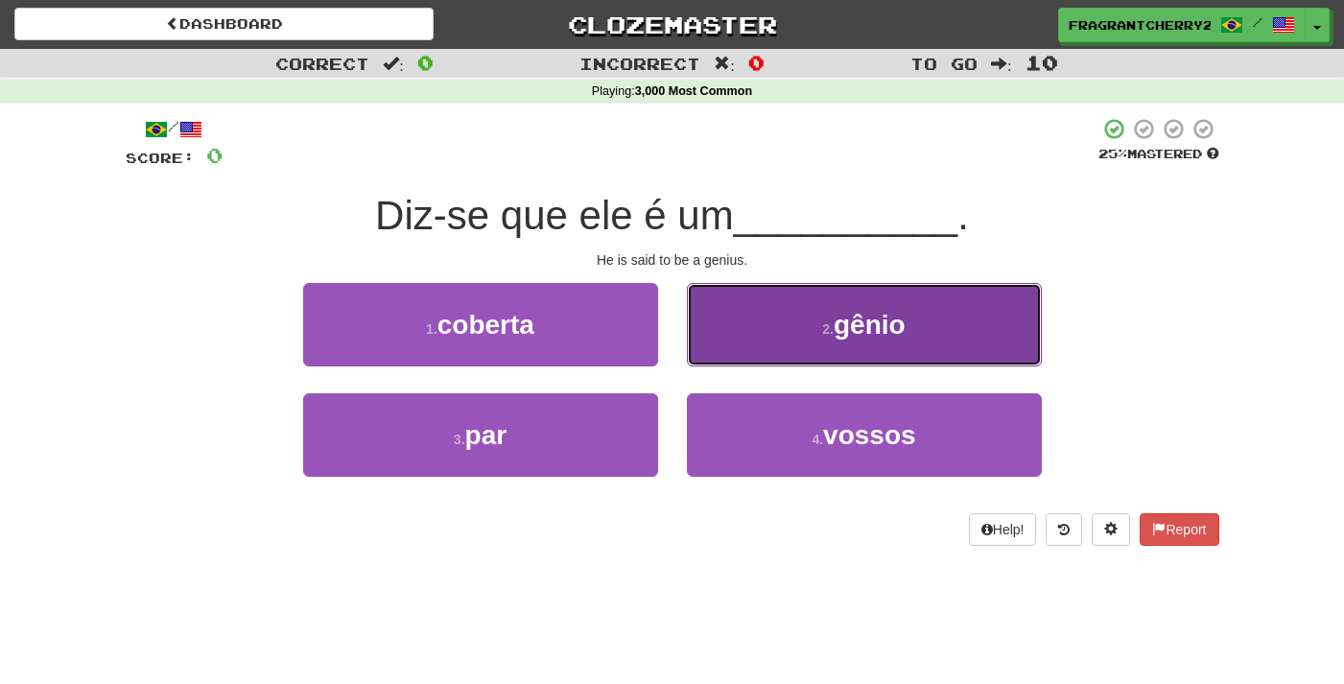
click at [744, 329] on button "2 . gênio" at bounding box center [864, 324] width 355 height 83
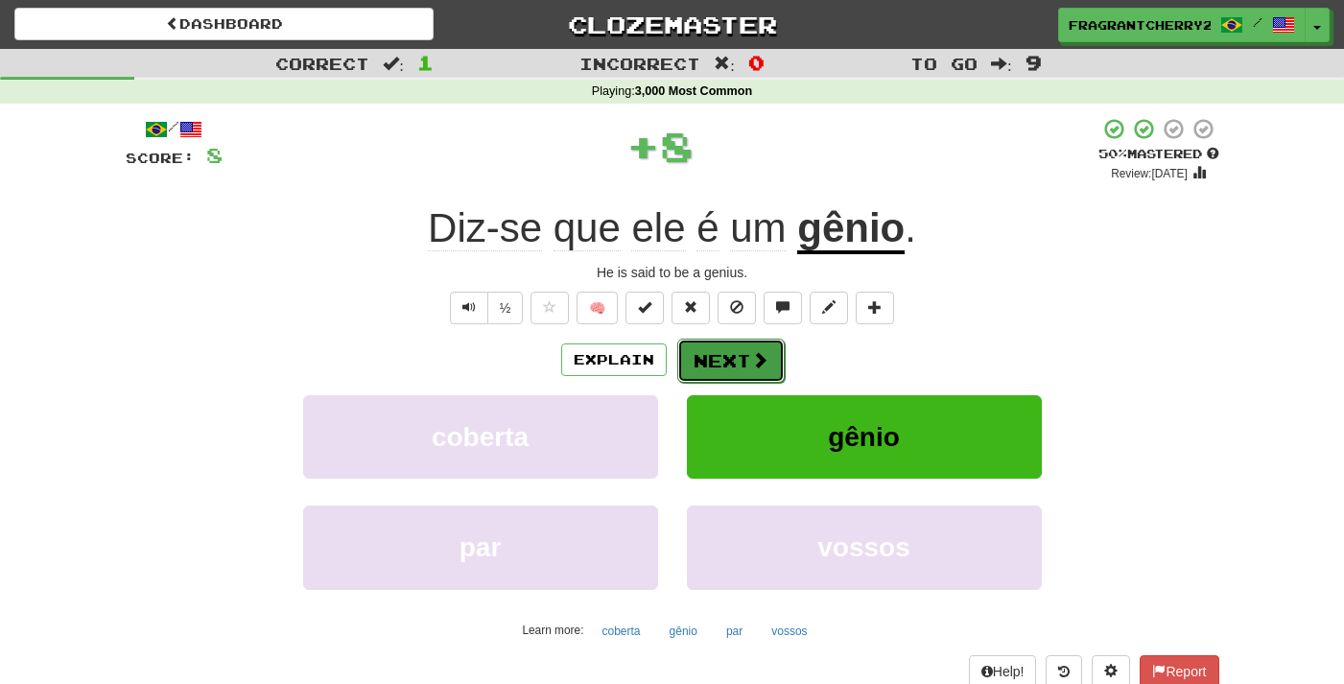
click at [711, 366] on button "Next" at bounding box center [730, 361] width 107 height 44
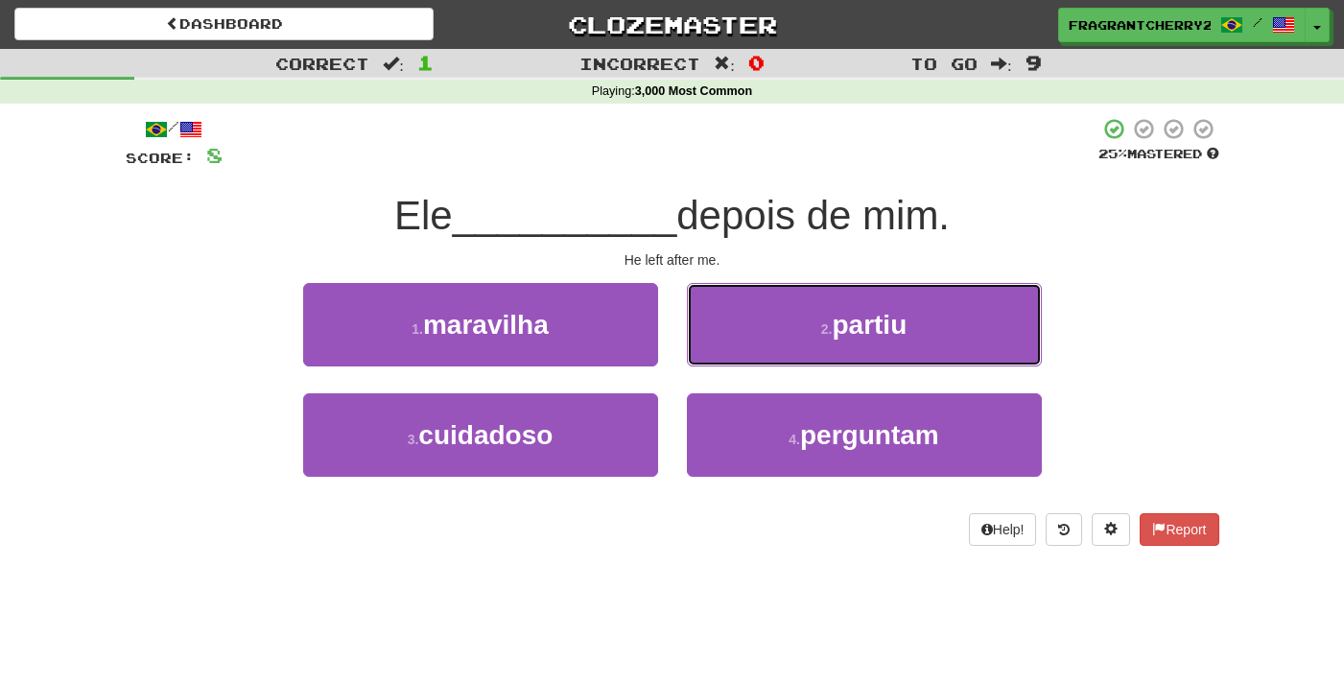
click at [711, 366] on button "2 . partiu" at bounding box center [864, 324] width 355 height 83
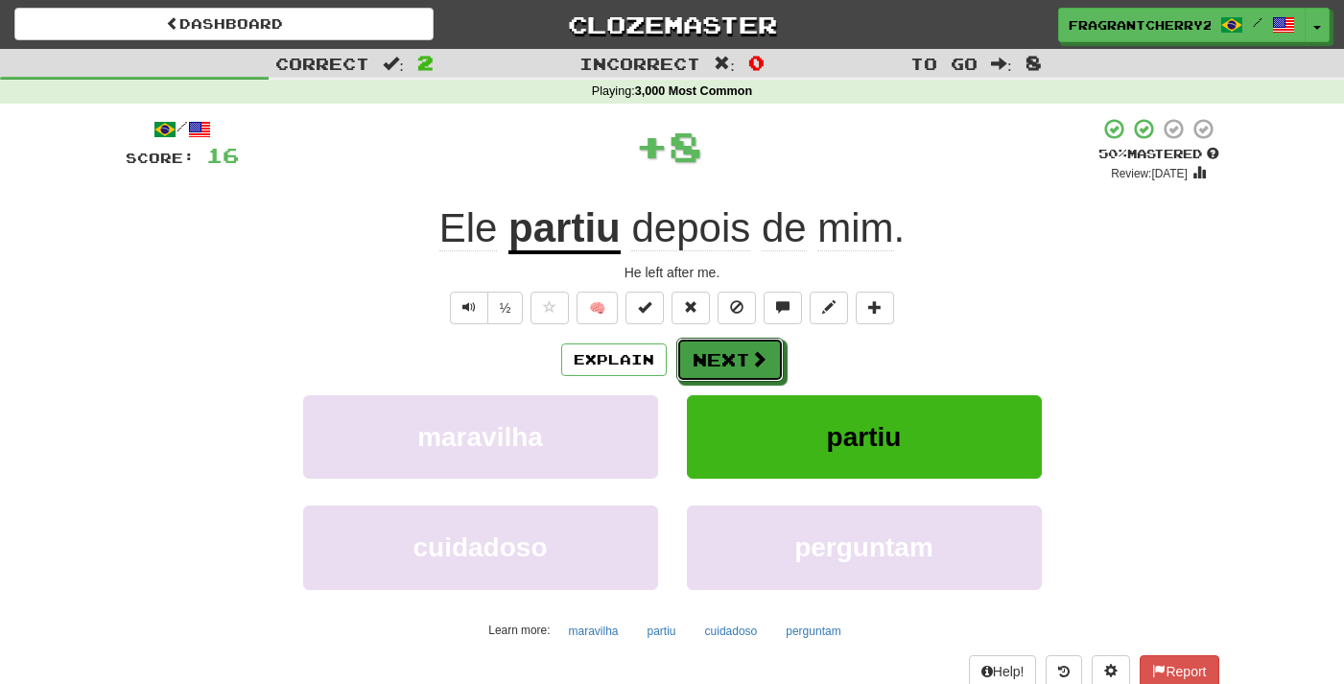
click at [711, 366] on button "Next" at bounding box center [730, 360] width 107 height 44
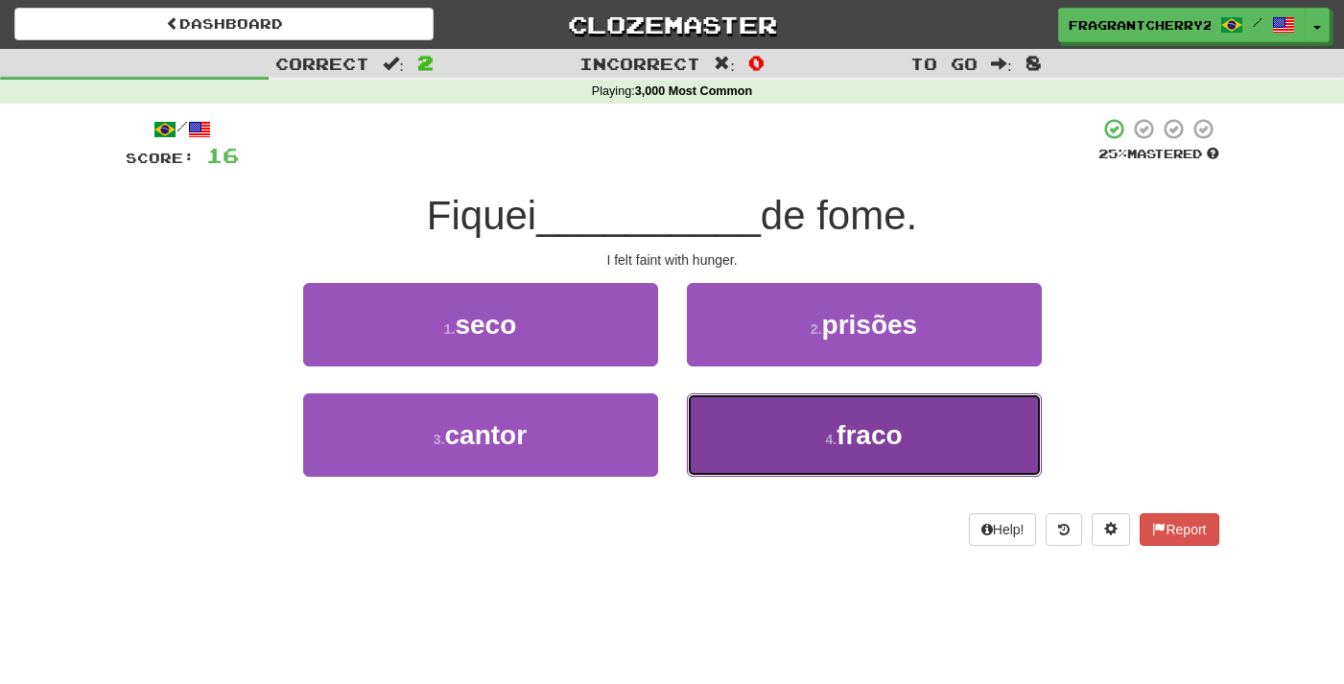
click at [718, 409] on button "4 . fraco" at bounding box center [864, 434] width 355 height 83
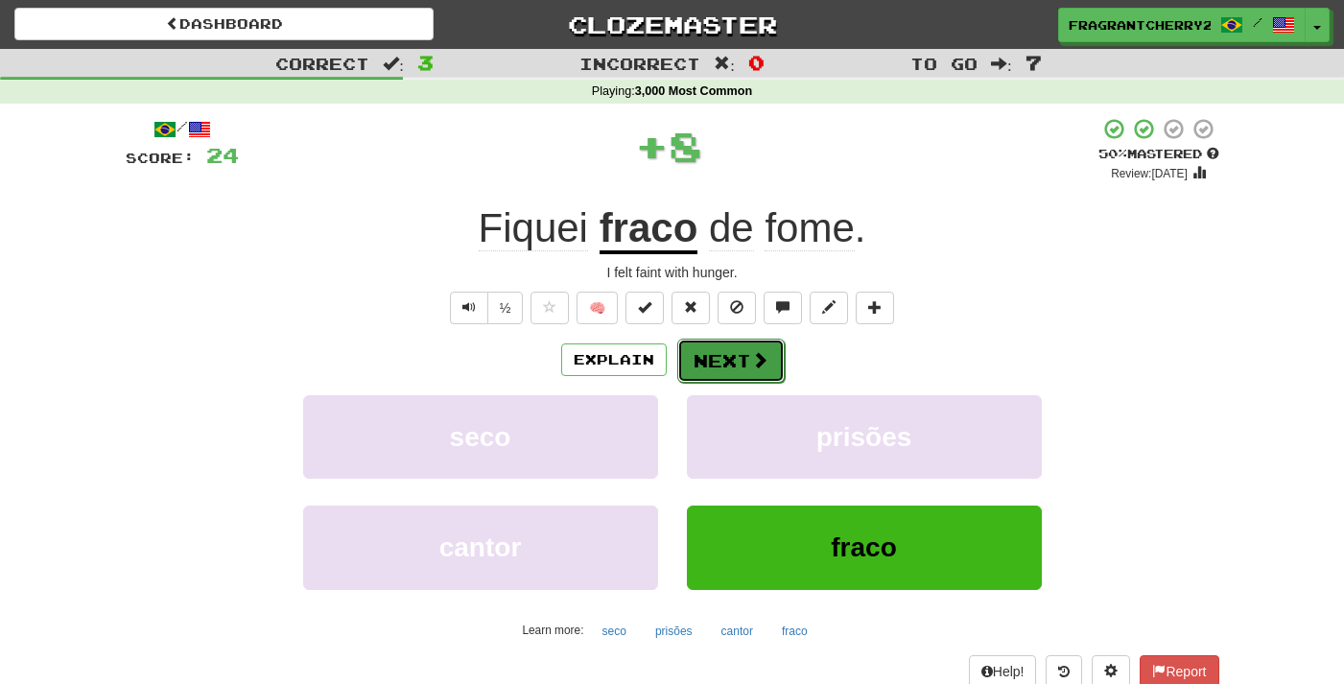
click at [706, 367] on button "Next" at bounding box center [730, 361] width 107 height 44
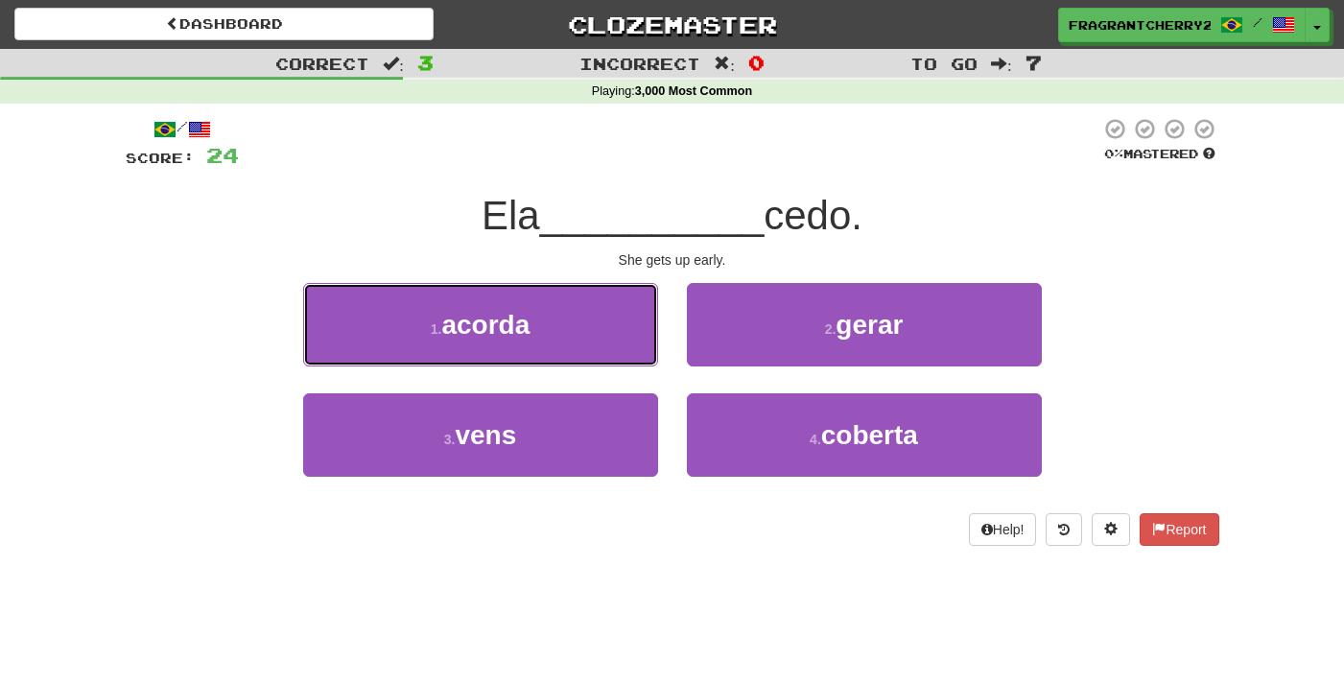
click at [511, 339] on span "acorda" at bounding box center [485, 325] width 88 height 30
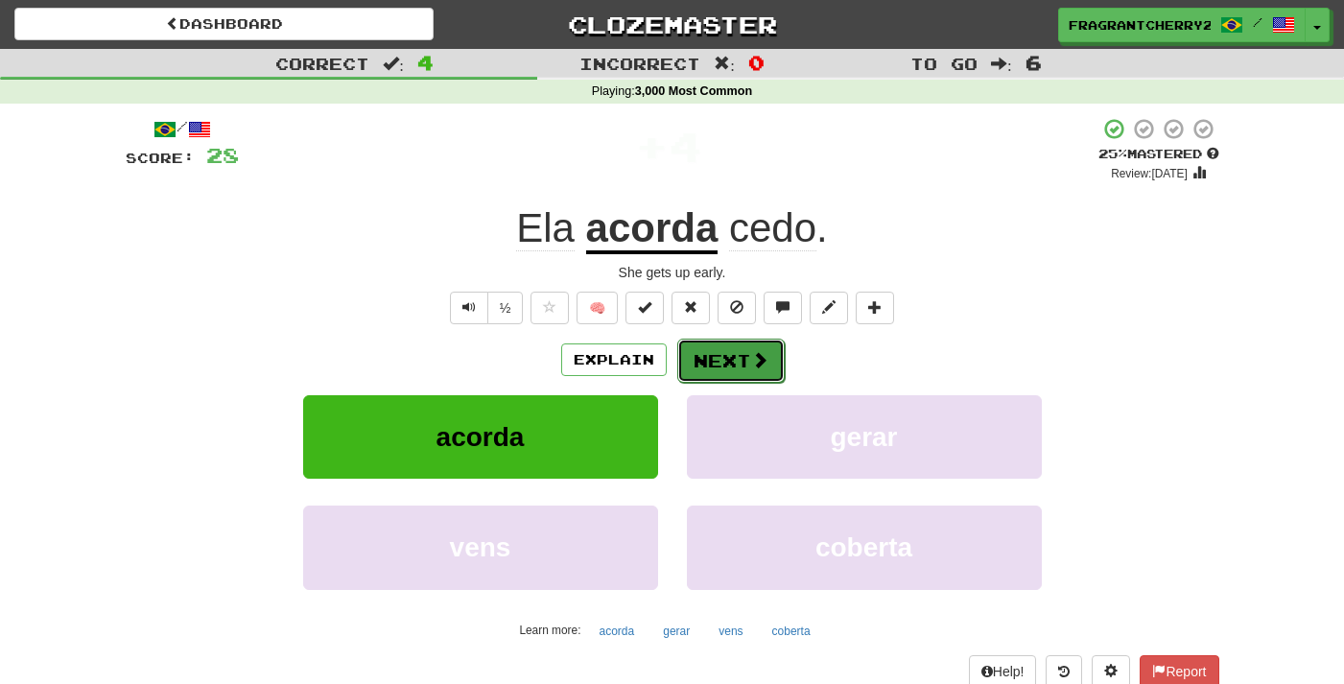
click at [707, 361] on button "Next" at bounding box center [730, 361] width 107 height 44
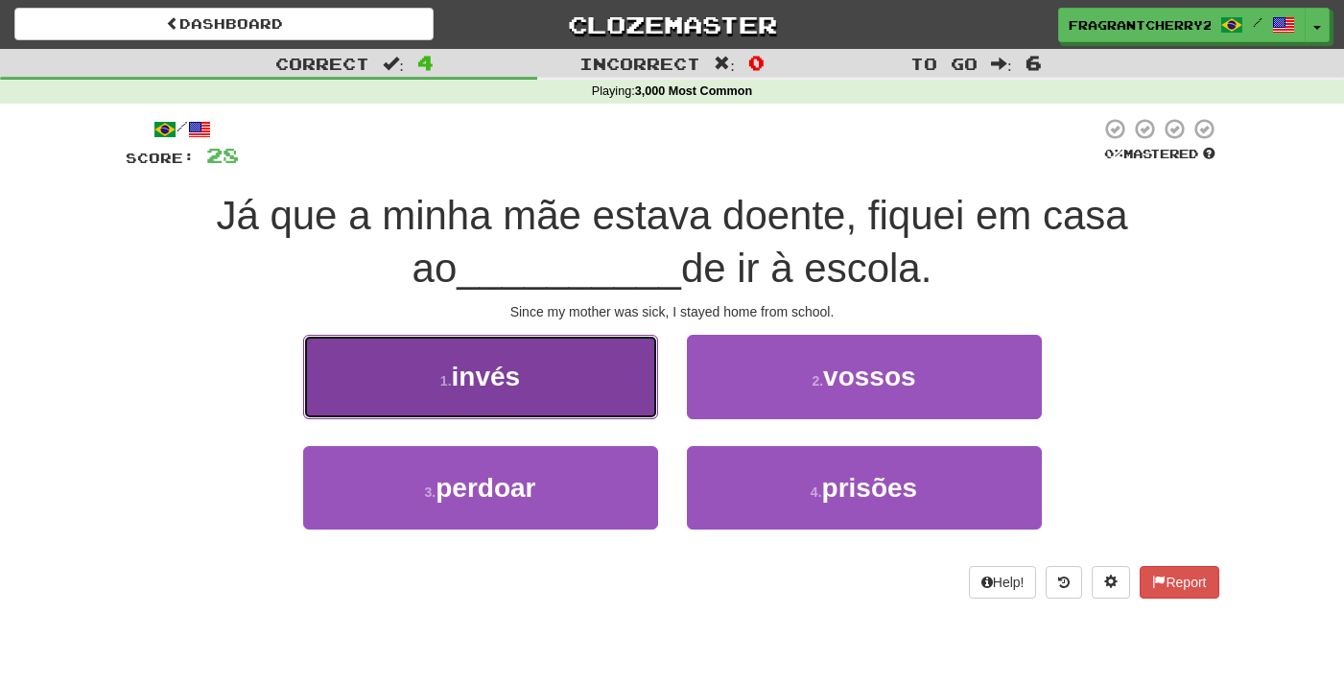
click at [611, 386] on button "1 . invés" at bounding box center [480, 376] width 355 height 83
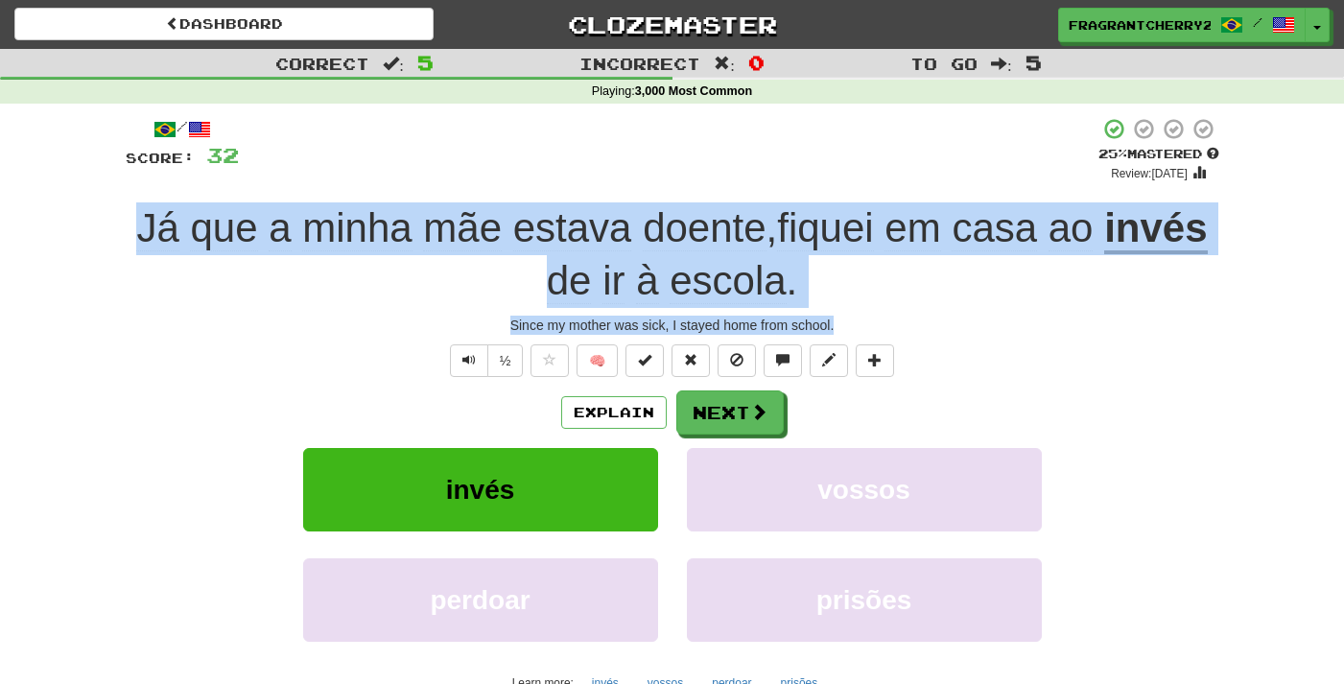
drag, startPoint x: 862, startPoint y: 333, endPoint x: 59, endPoint y: 240, distance: 807.6
click at [126, 240] on div "/ Score: 32 + 4 25 % Mastered Review: 2025-09-22 Já que a minha mãe estava doen…" at bounding box center [673, 451] width 1094 height 694
copy div "Já que a minha mãe estava doente , fiquei em casa ao invés de ir à escola . Sin…"
click at [722, 406] on button "Next" at bounding box center [730, 414] width 107 height 44
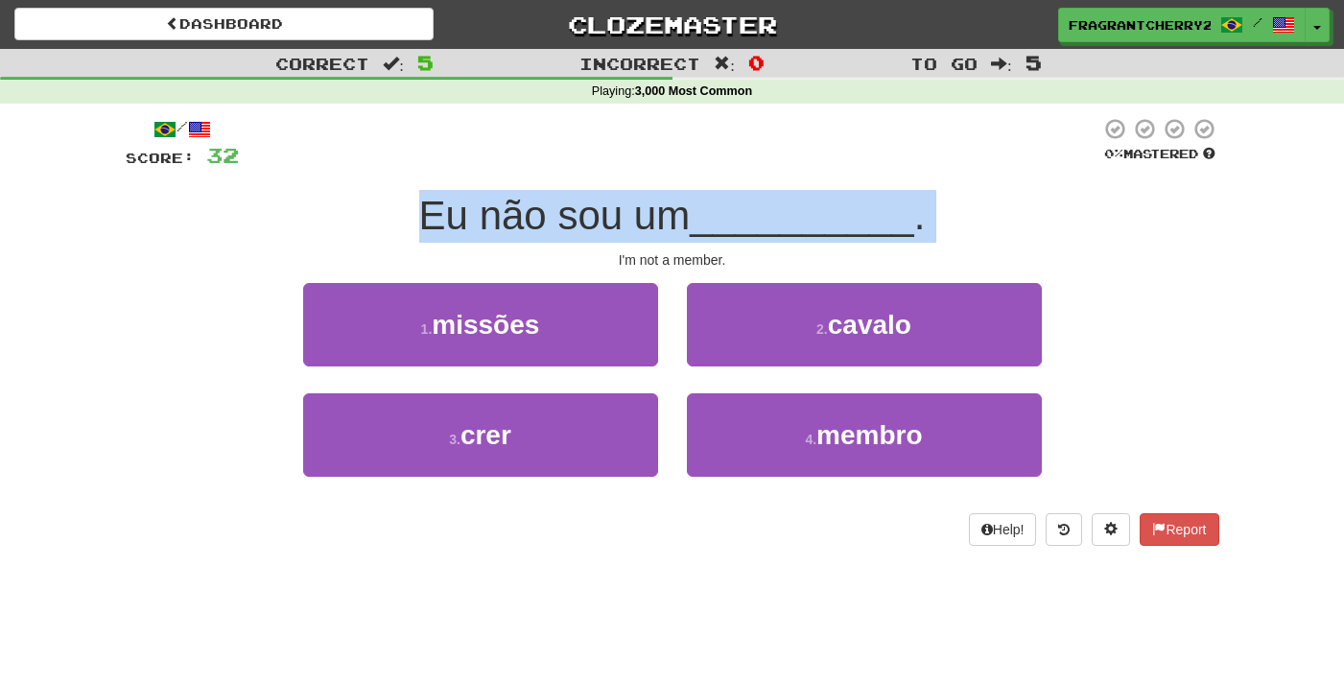
click at [546, 200] on span "Eu não sou um" at bounding box center [555, 215] width 272 height 45
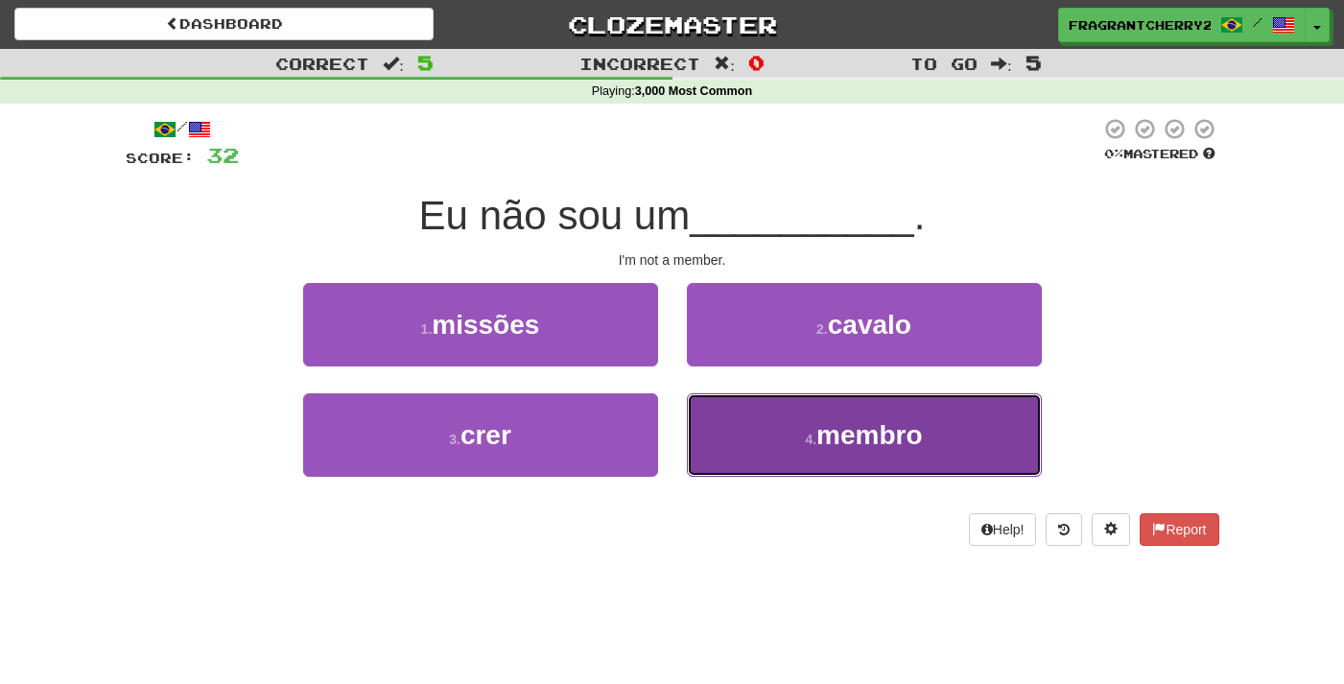
click at [730, 416] on button "4 . membro" at bounding box center [864, 434] width 355 height 83
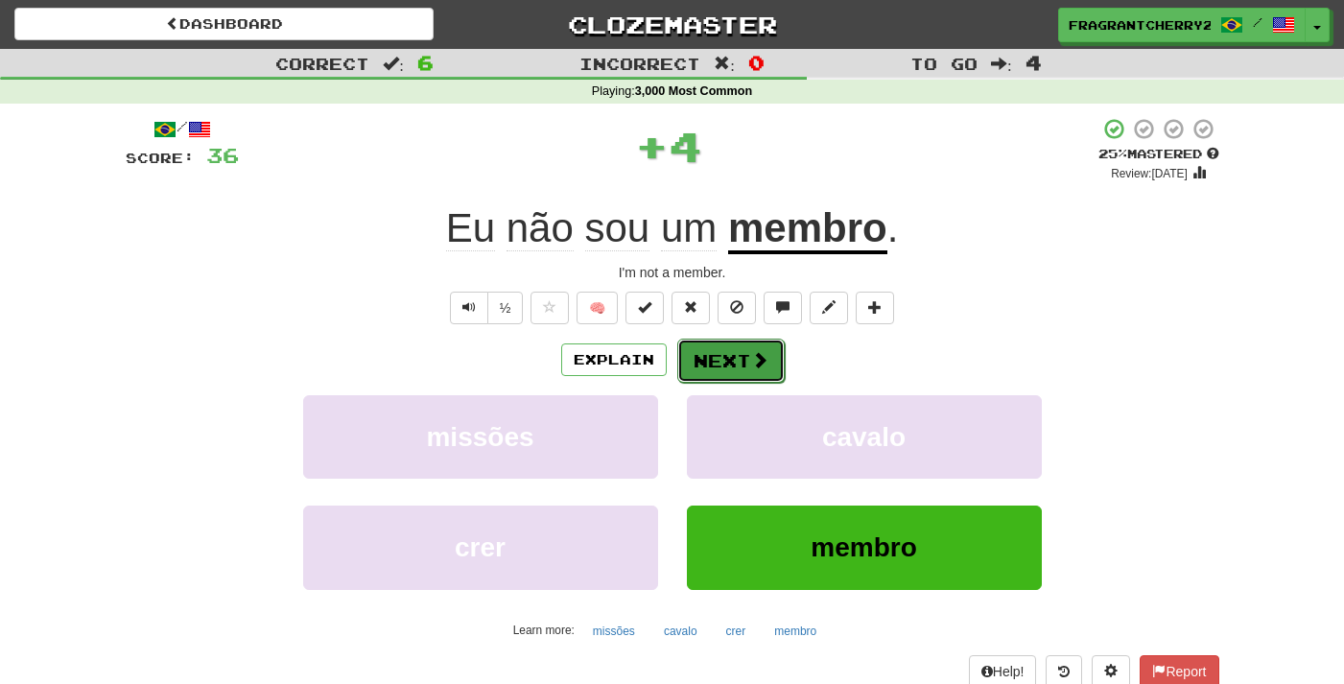
click at [704, 355] on button "Next" at bounding box center [730, 361] width 107 height 44
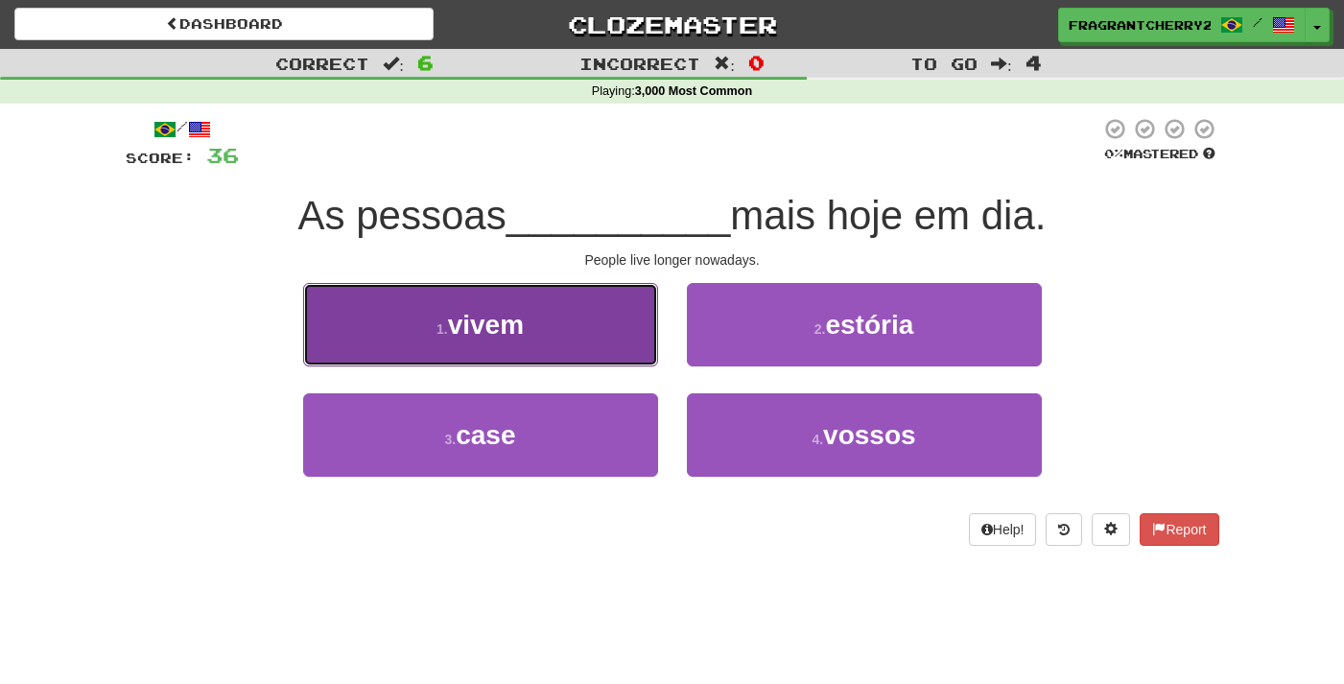
click at [610, 328] on button "1 . vivem" at bounding box center [480, 324] width 355 height 83
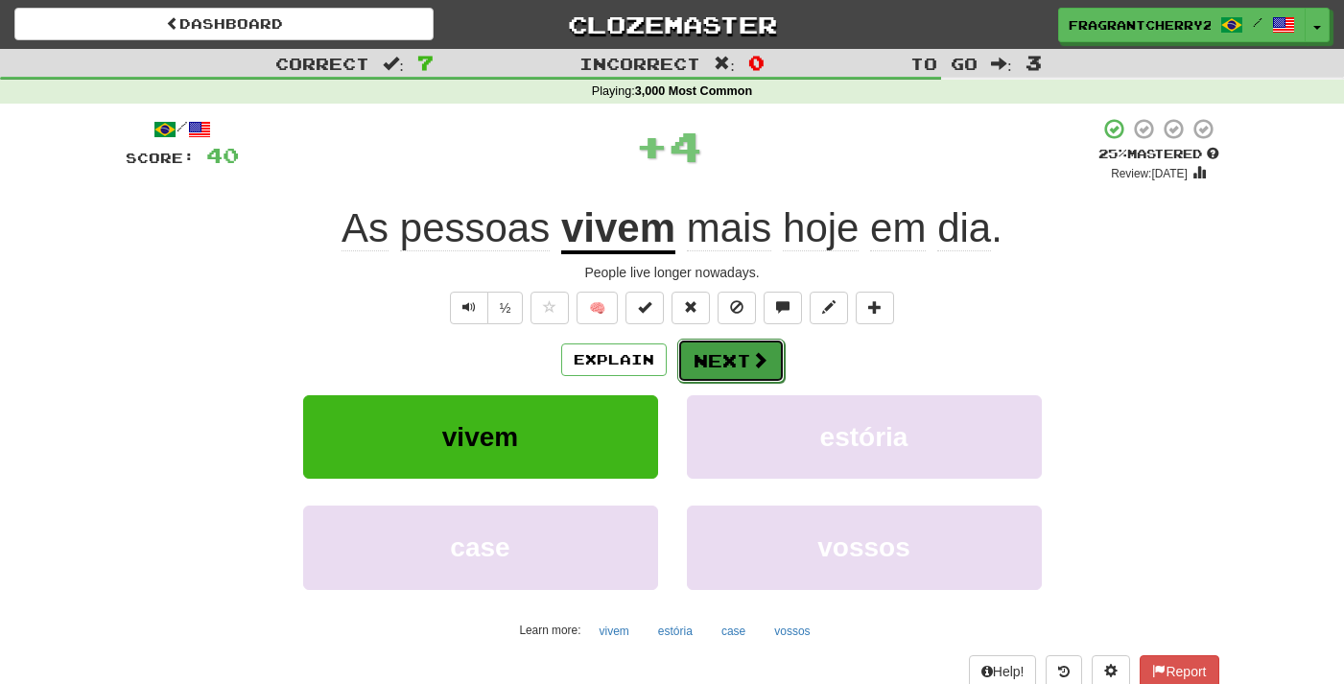
click at [723, 382] on button "Next" at bounding box center [730, 361] width 107 height 44
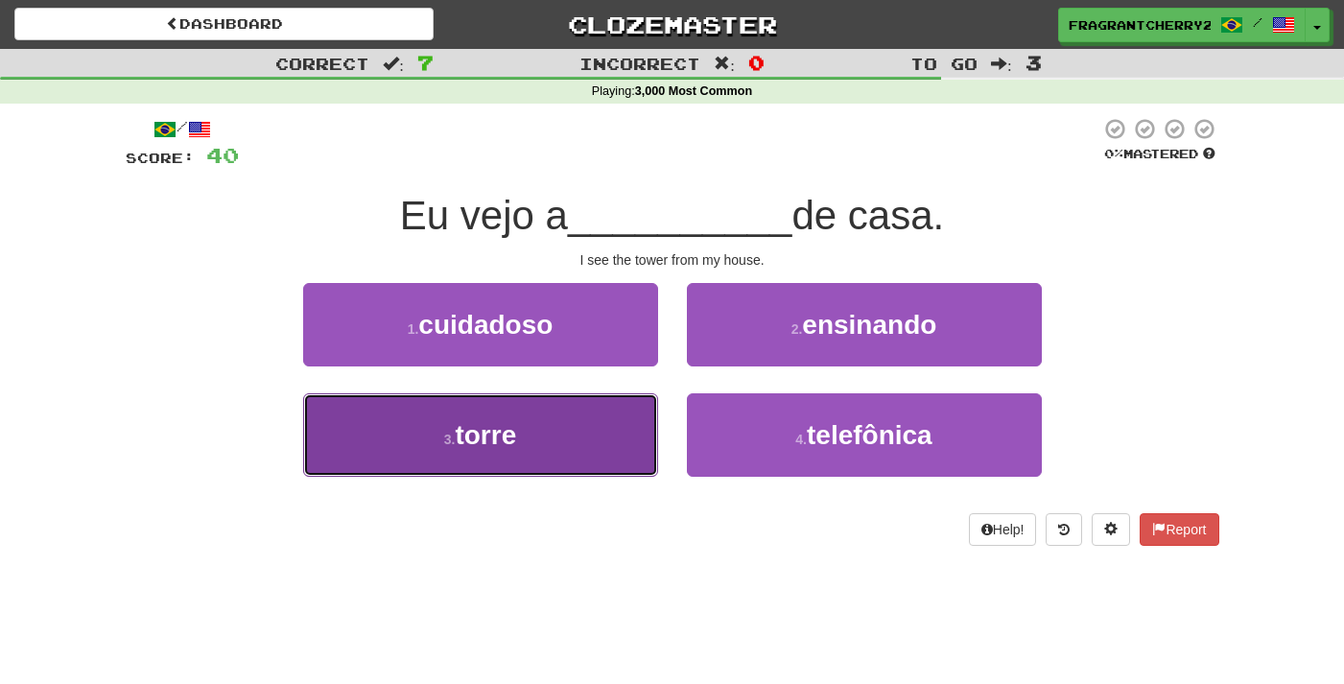
click at [582, 452] on button "3 . torre" at bounding box center [480, 434] width 355 height 83
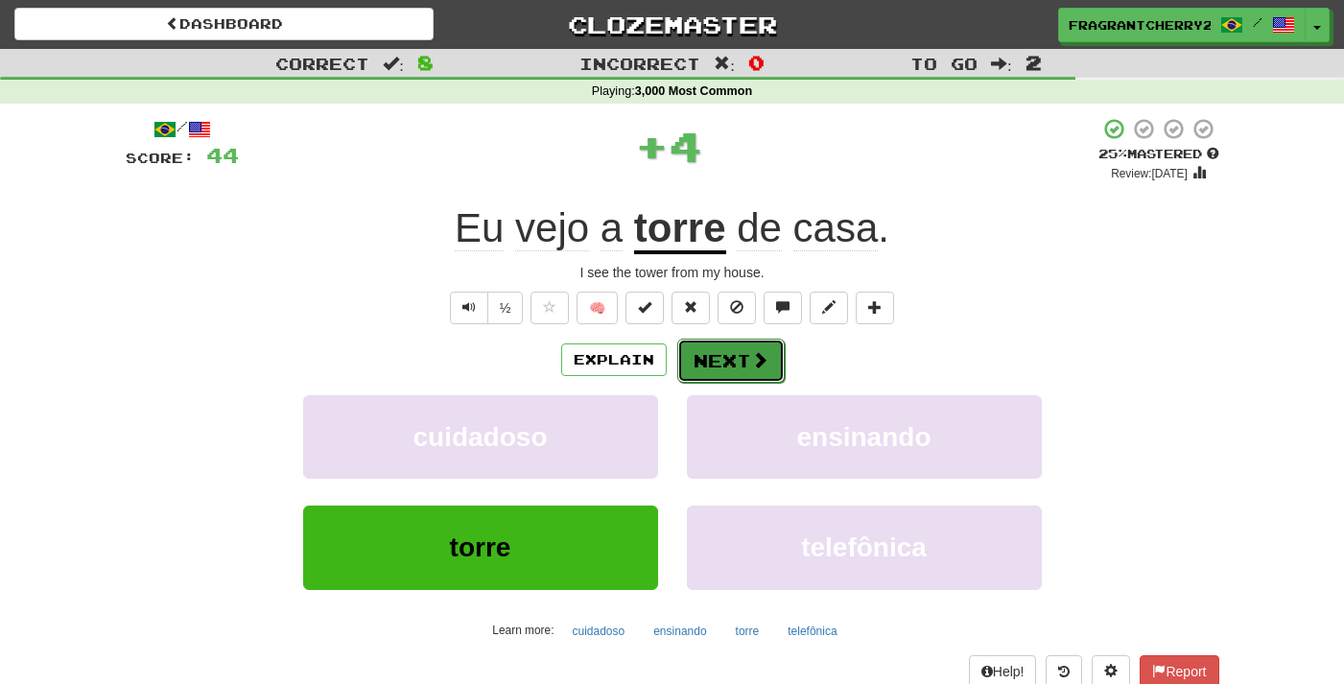
click at [712, 354] on button "Next" at bounding box center [730, 361] width 107 height 44
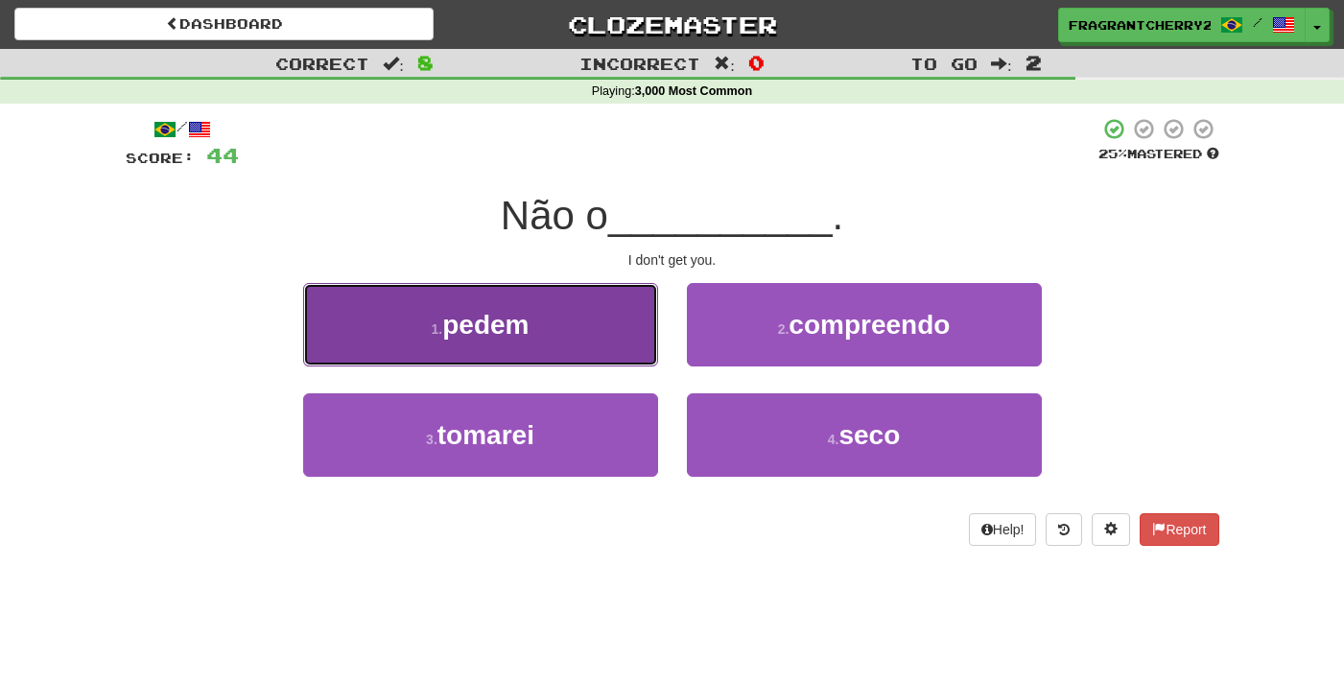
click at [632, 345] on button "1 . pedem" at bounding box center [480, 324] width 355 height 83
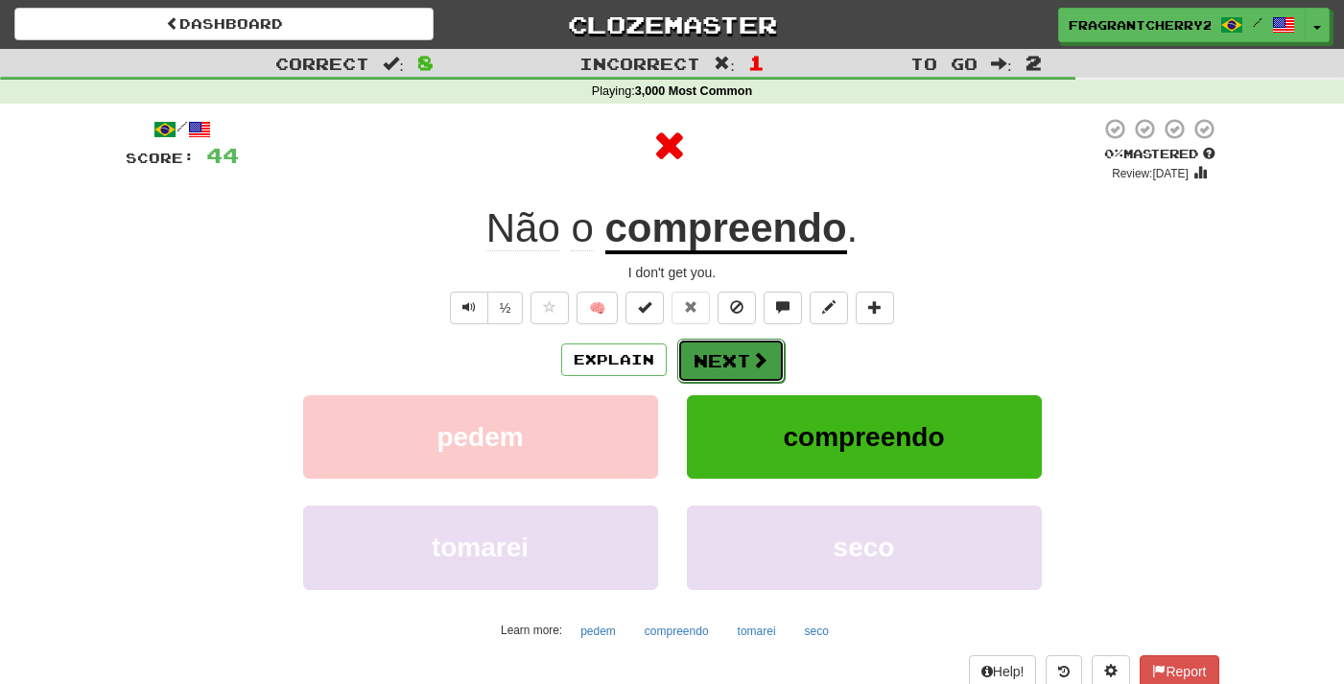
click at [734, 369] on button "Next" at bounding box center [730, 361] width 107 height 44
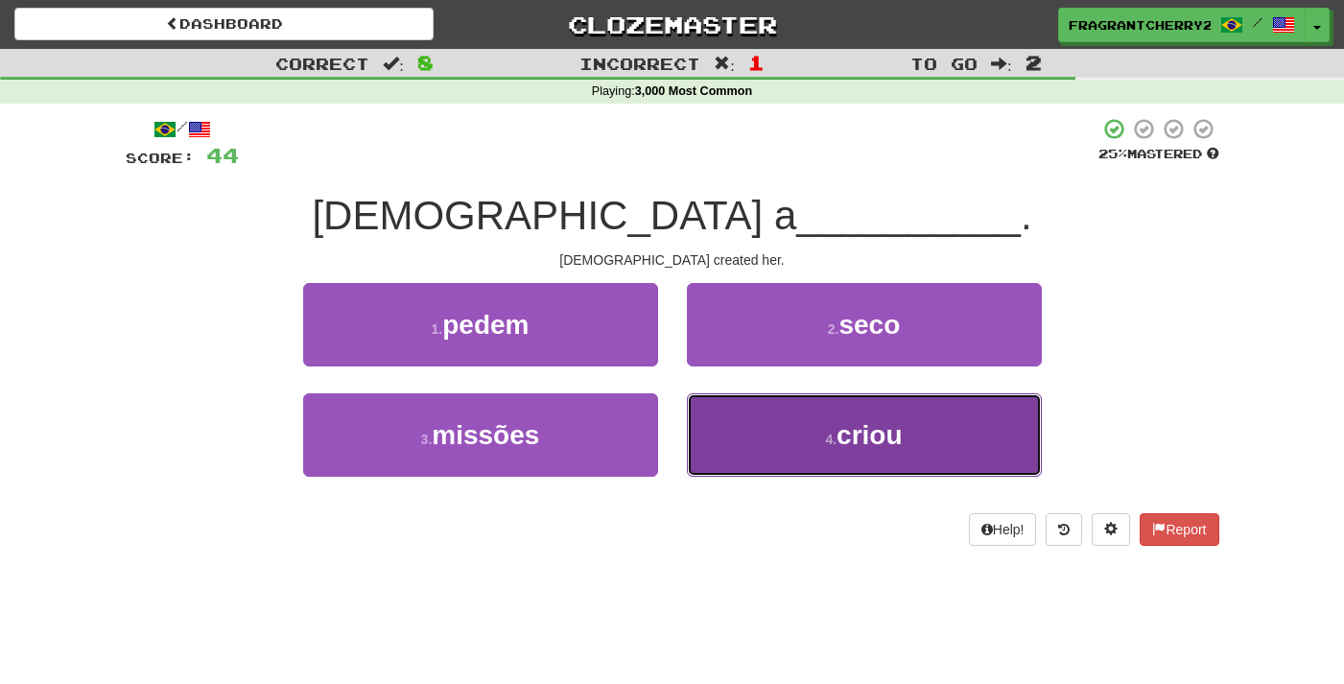
click at [730, 423] on button "4 . criou" at bounding box center [864, 434] width 355 height 83
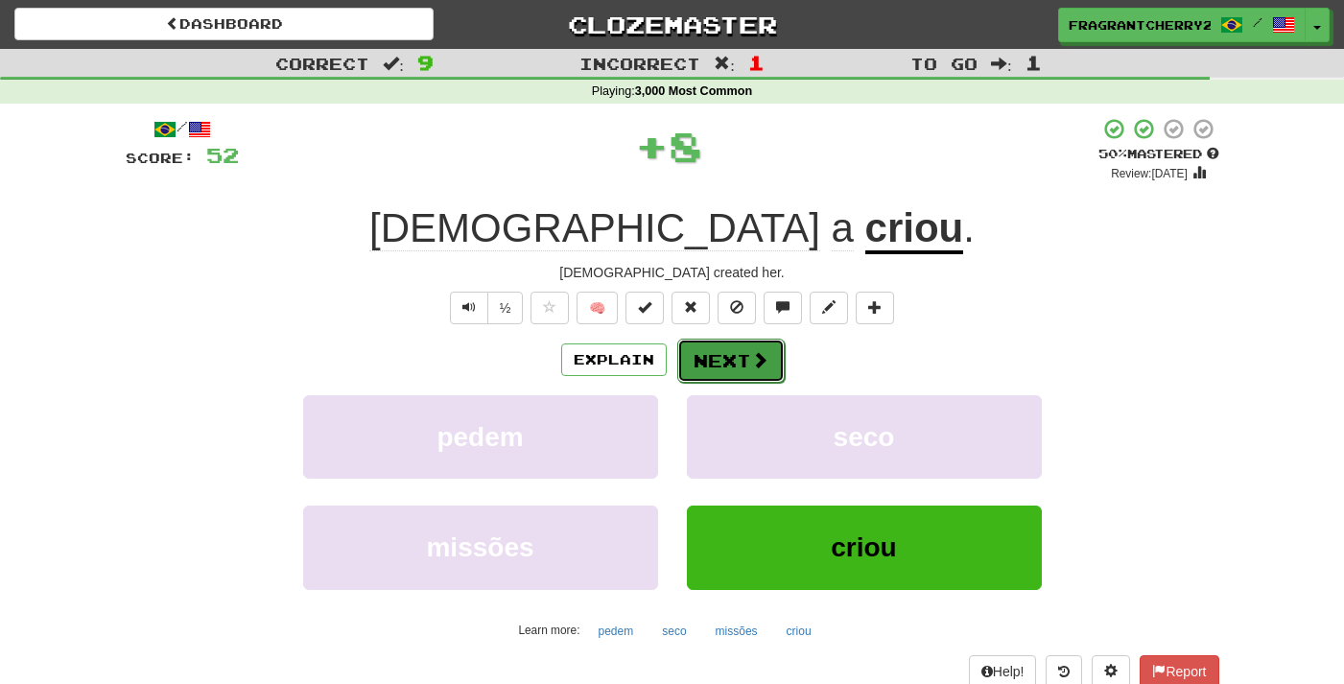
click at [723, 366] on button "Next" at bounding box center [730, 361] width 107 height 44
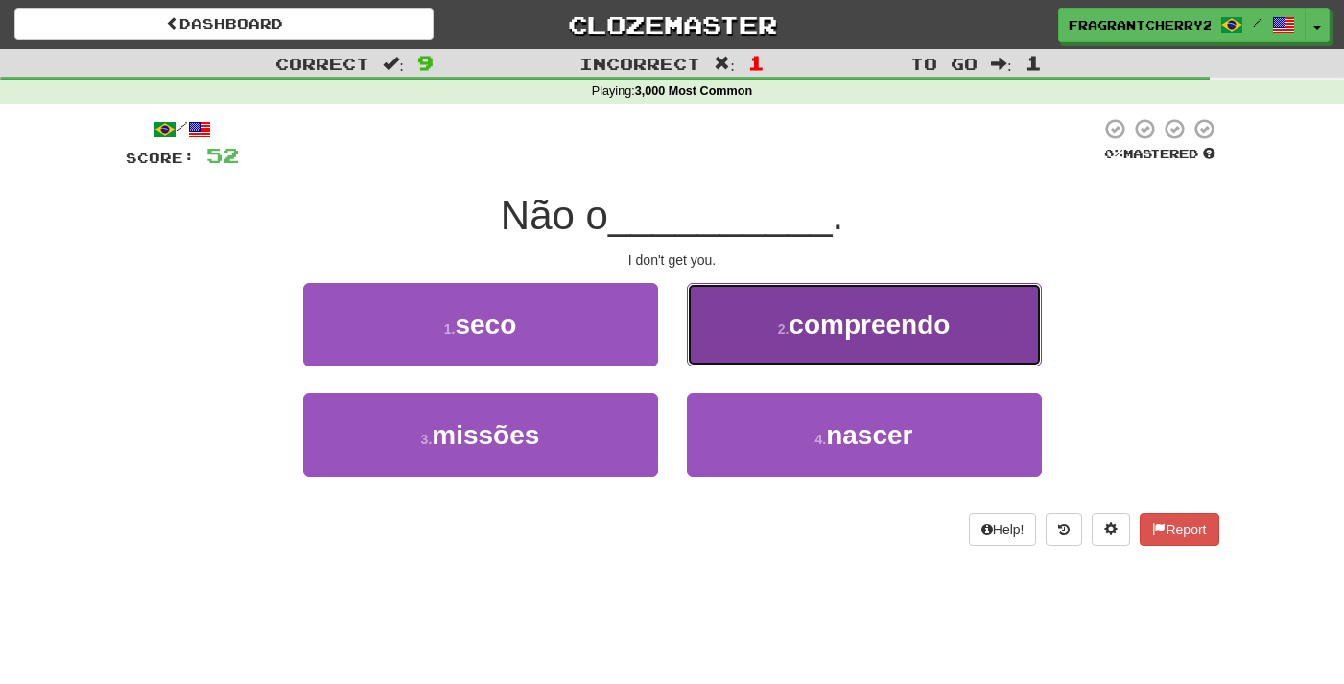
click at [725, 342] on button "2 . compreendo" at bounding box center [864, 324] width 355 height 83
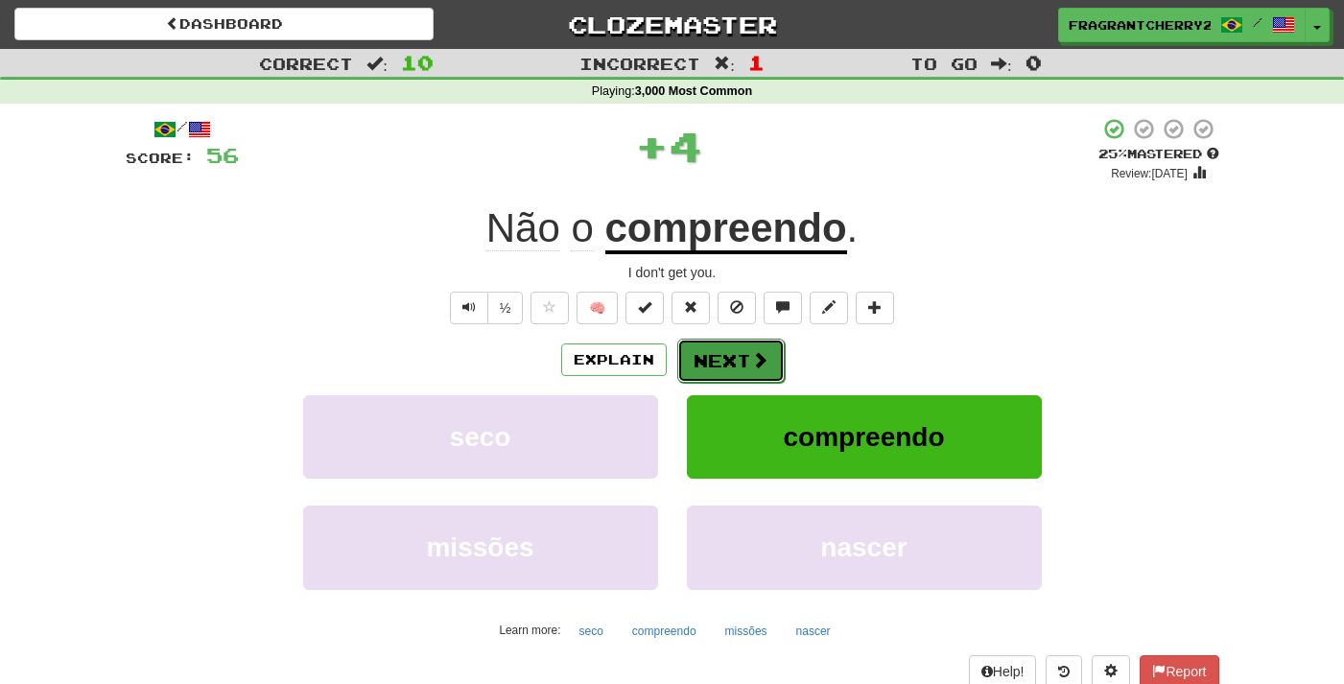
click at [725, 371] on button "Next" at bounding box center [730, 361] width 107 height 44
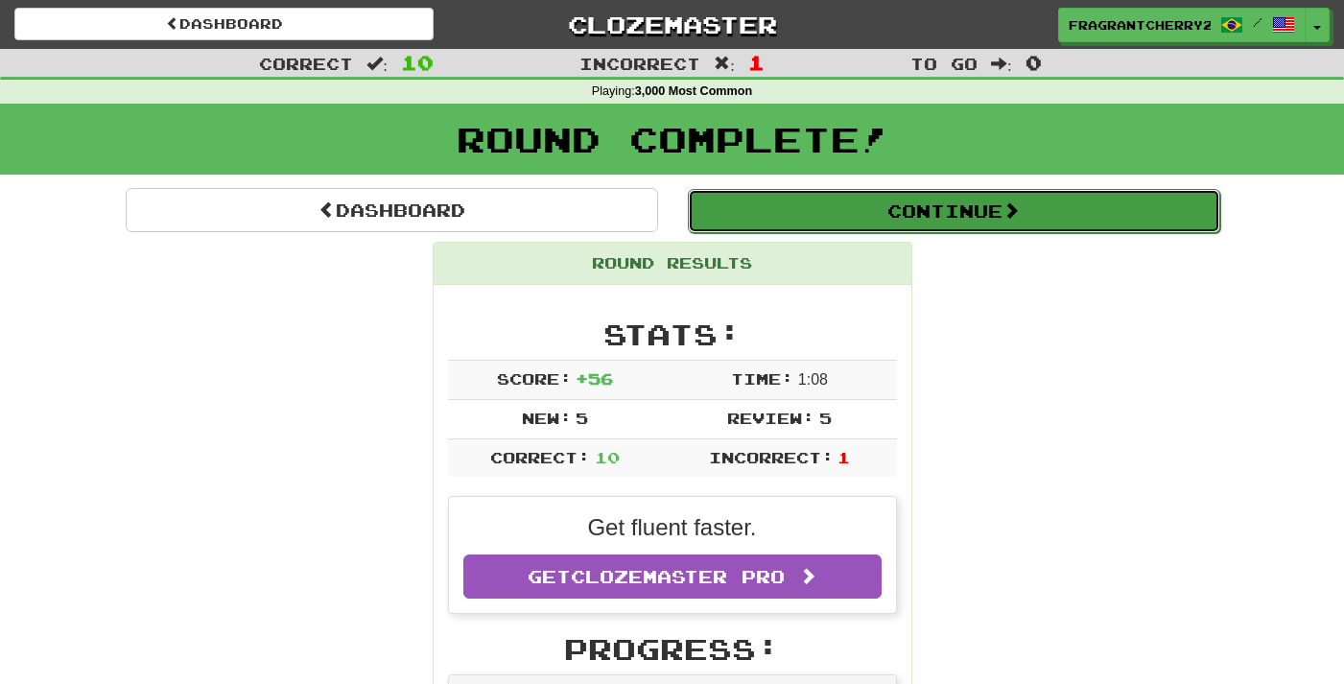
click at [779, 205] on button "Continue" at bounding box center [954, 211] width 533 height 44
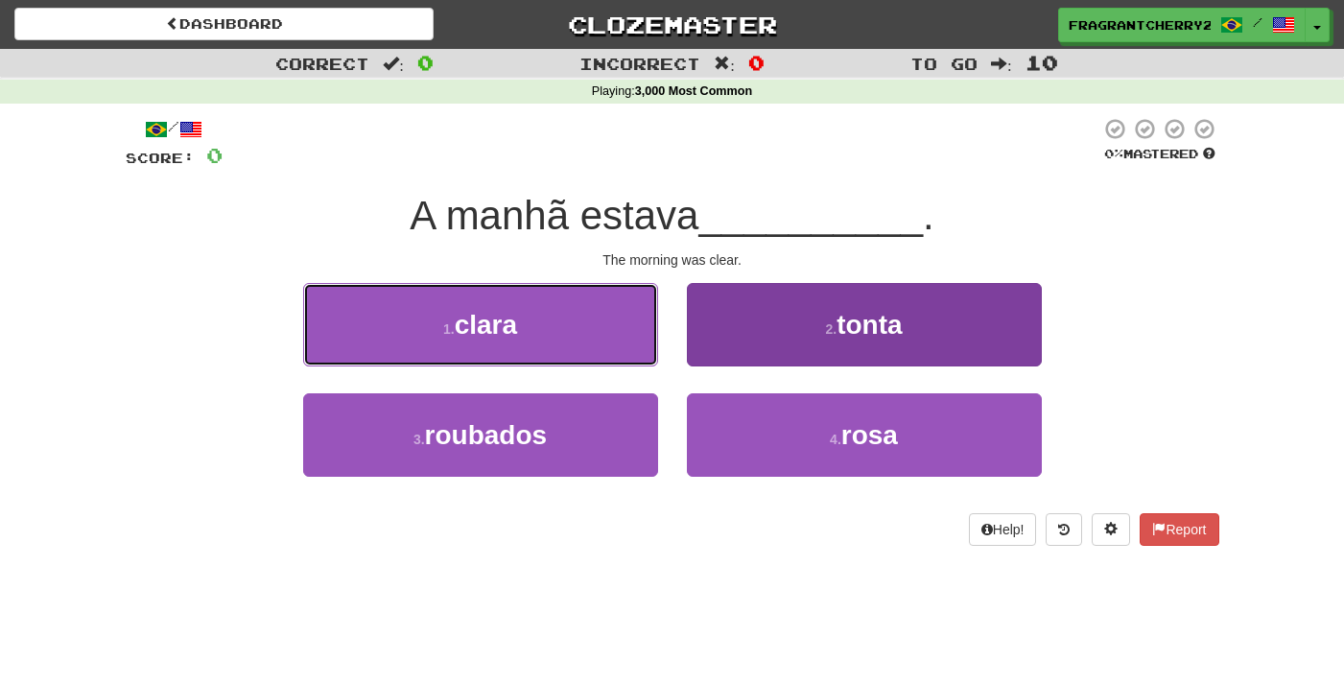
click at [617, 322] on button "1 . clara" at bounding box center [480, 324] width 355 height 83
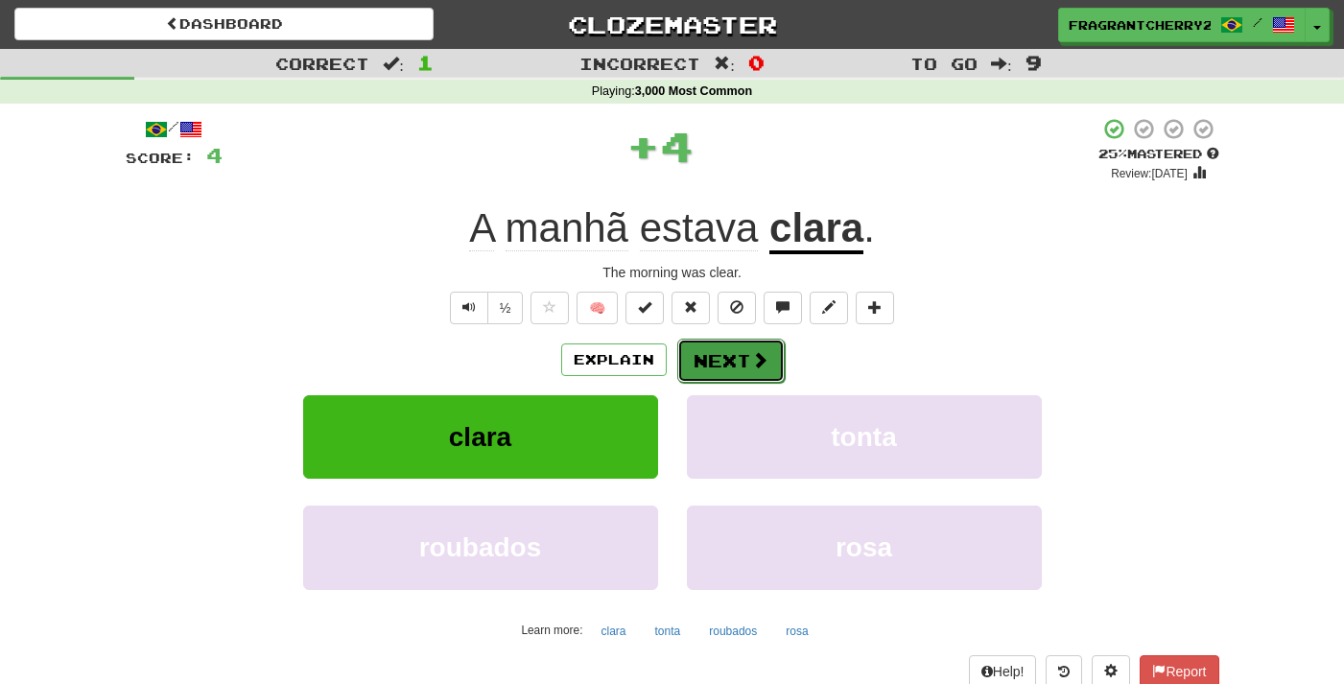
click at [743, 370] on button "Next" at bounding box center [730, 361] width 107 height 44
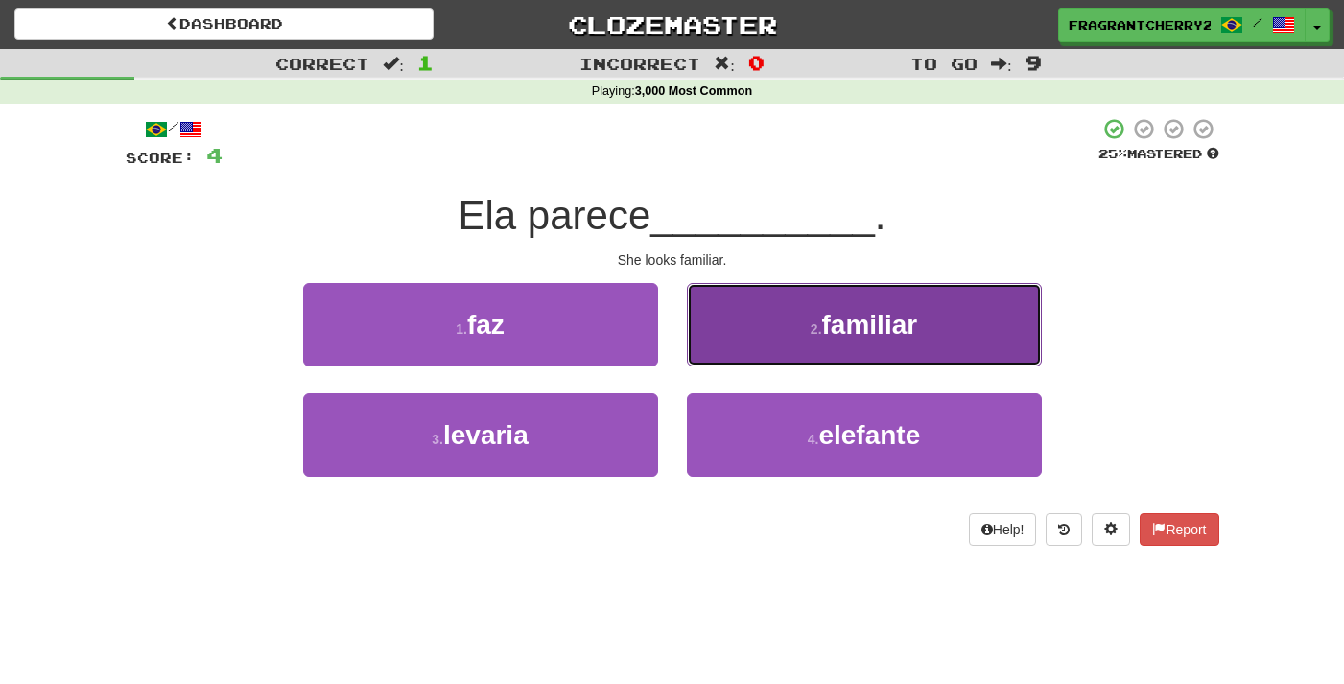
click at [751, 344] on button "2 . familiar" at bounding box center [864, 324] width 355 height 83
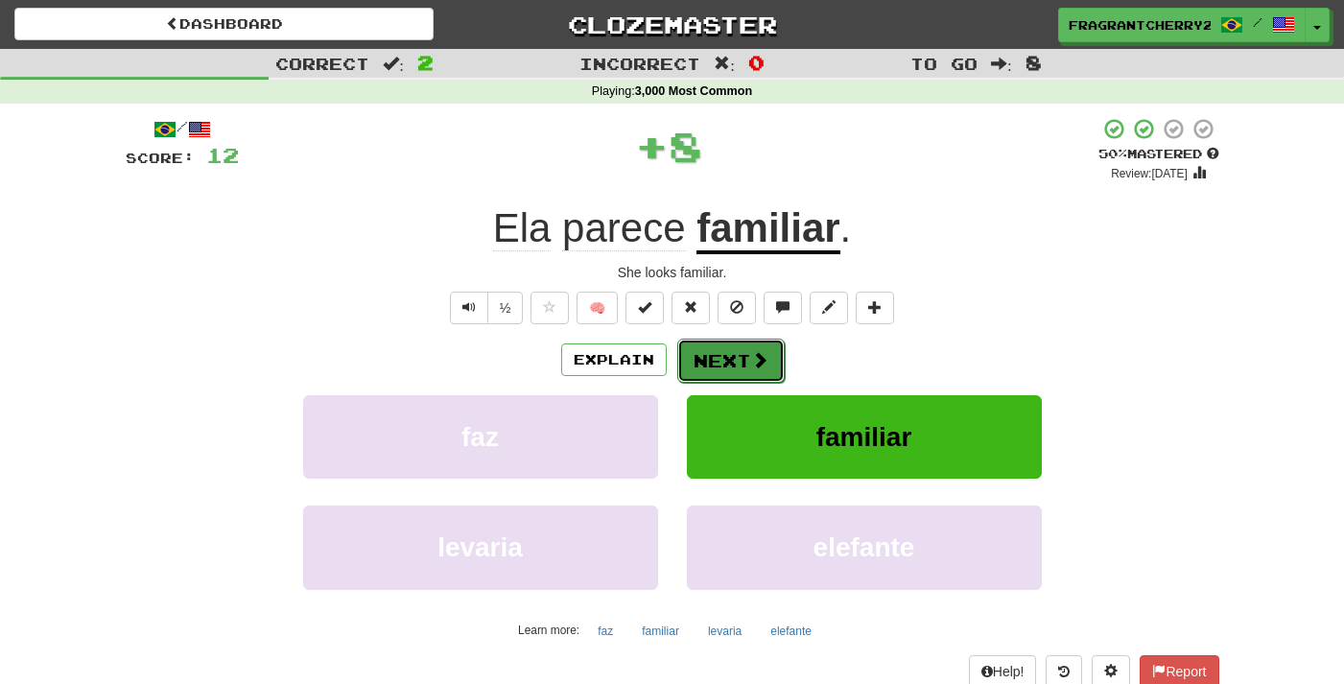
click at [735, 365] on button "Next" at bounding box center [730, 361] width 107 height 44
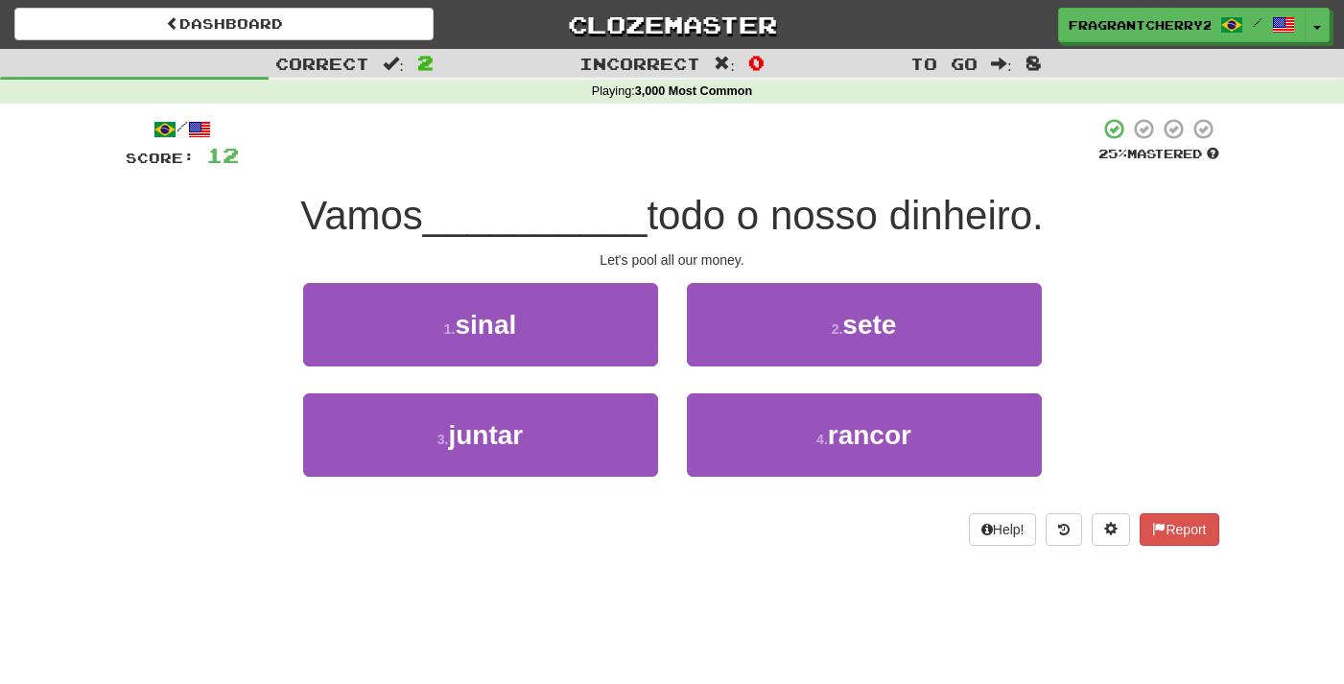
click at [664, 429] on div "3 . juntar" at bounding box center [481, 448] width 384 height 110
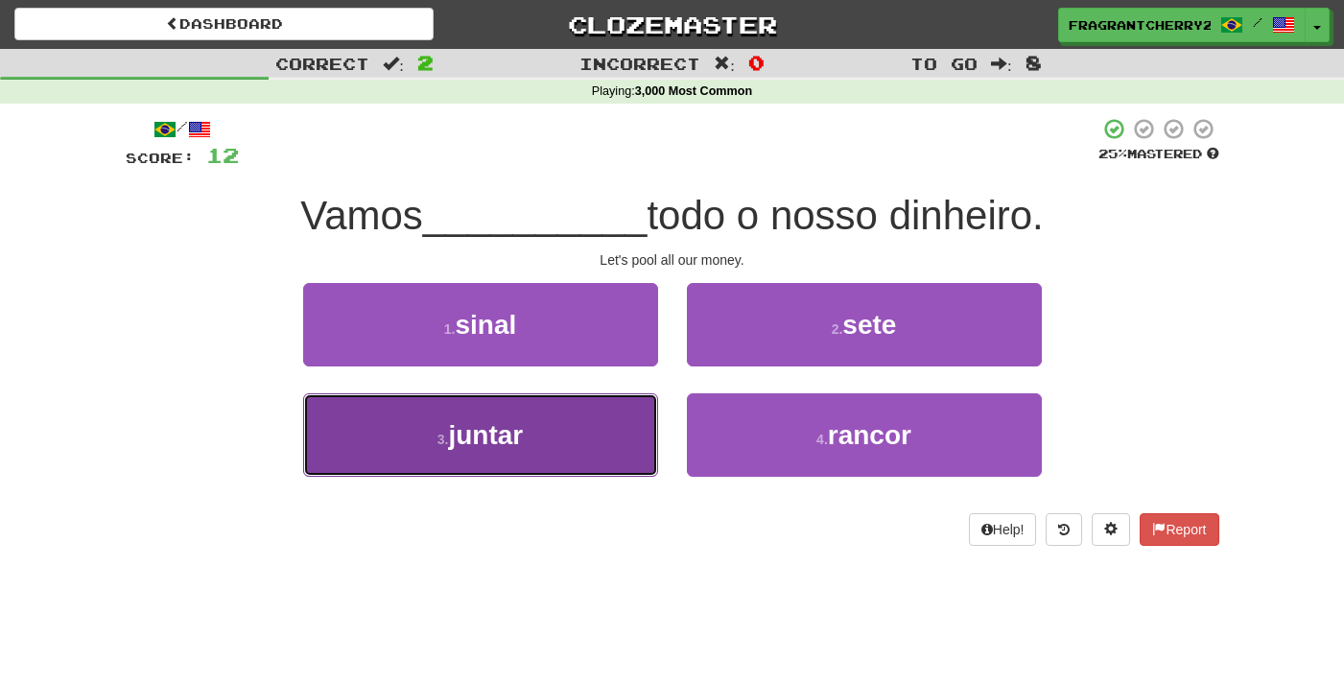
click at [653, 429] on button "3 . juntar" at bounding box center [480, 434] width 355 height 83
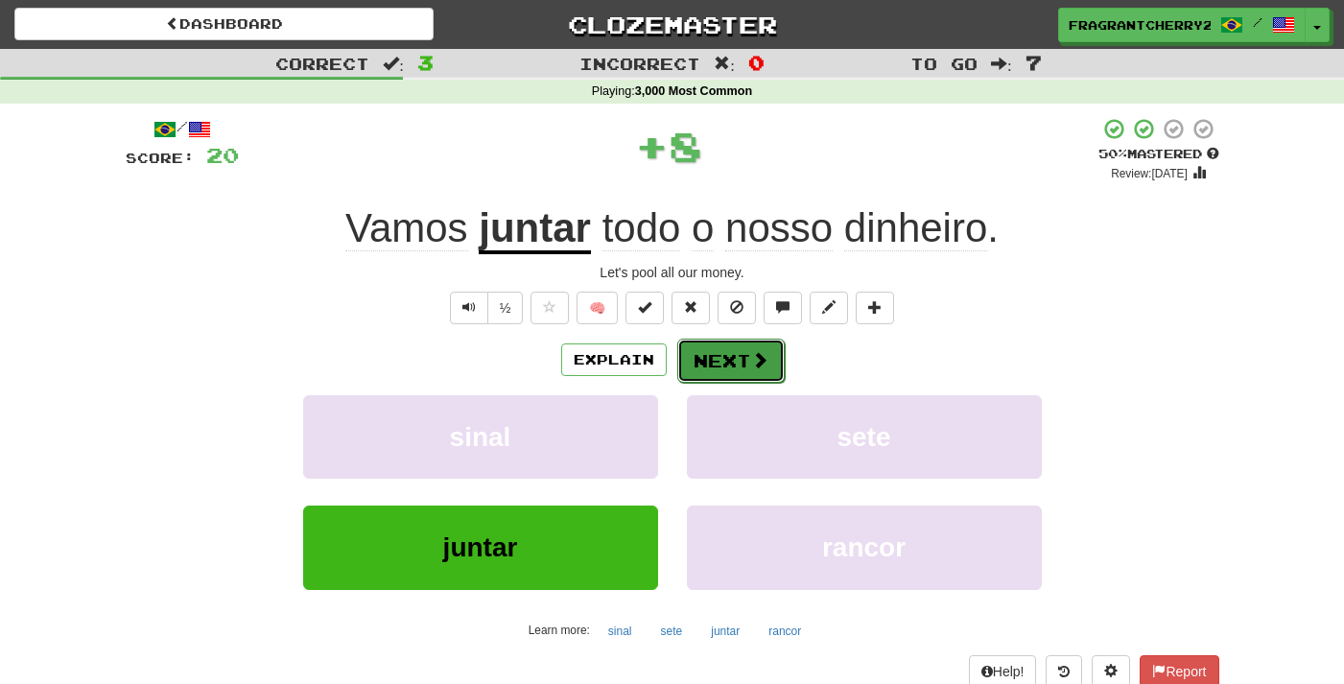
click at [714, 360] on button "Next" at bounding box center [730, 361] width 107 height 44
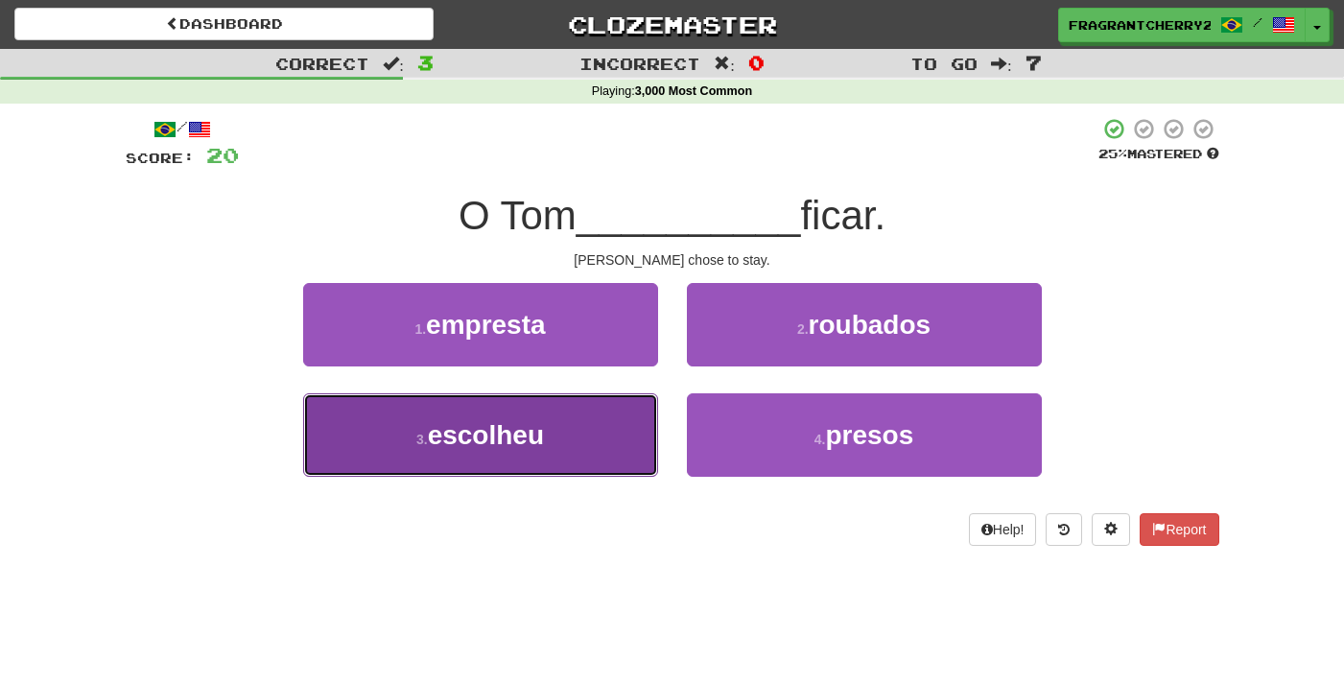
click at [632, 438] on button "3 . escolheu" at bounding box center [480, 434] width 355 height 83
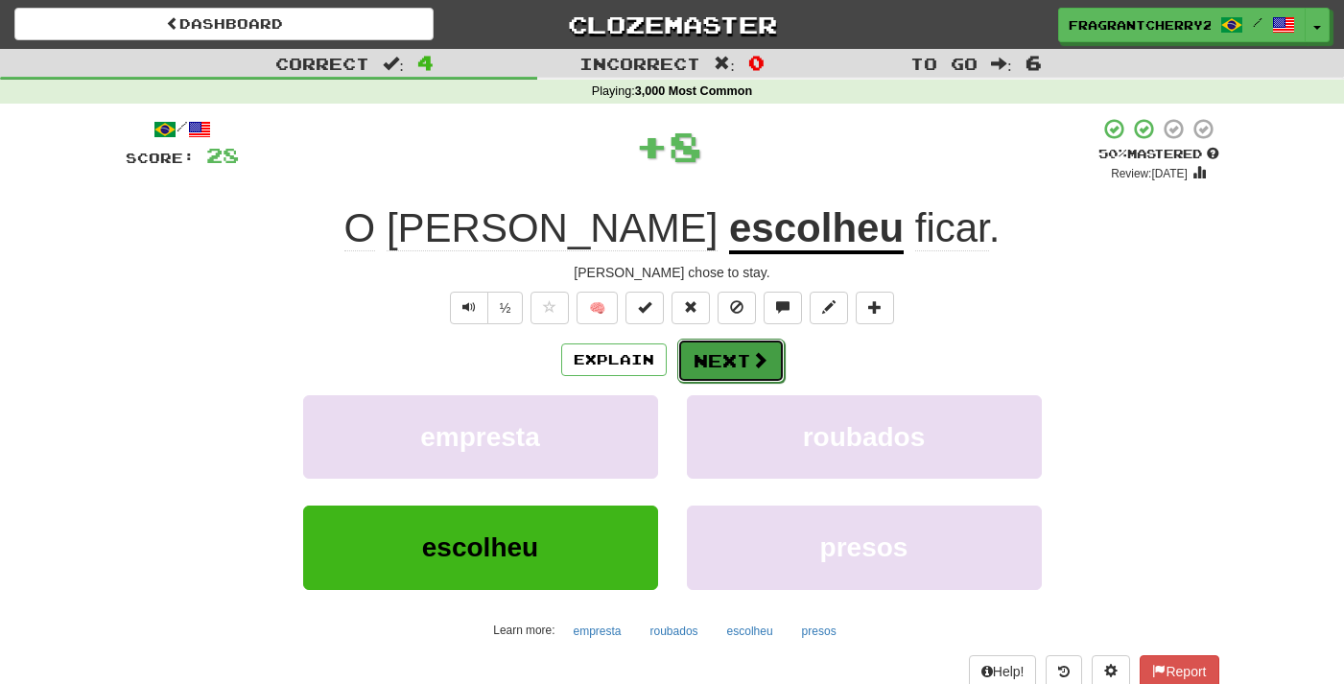
click at [698, 374] on button "Next" at bounding box center [730, 361] width 107 height 44
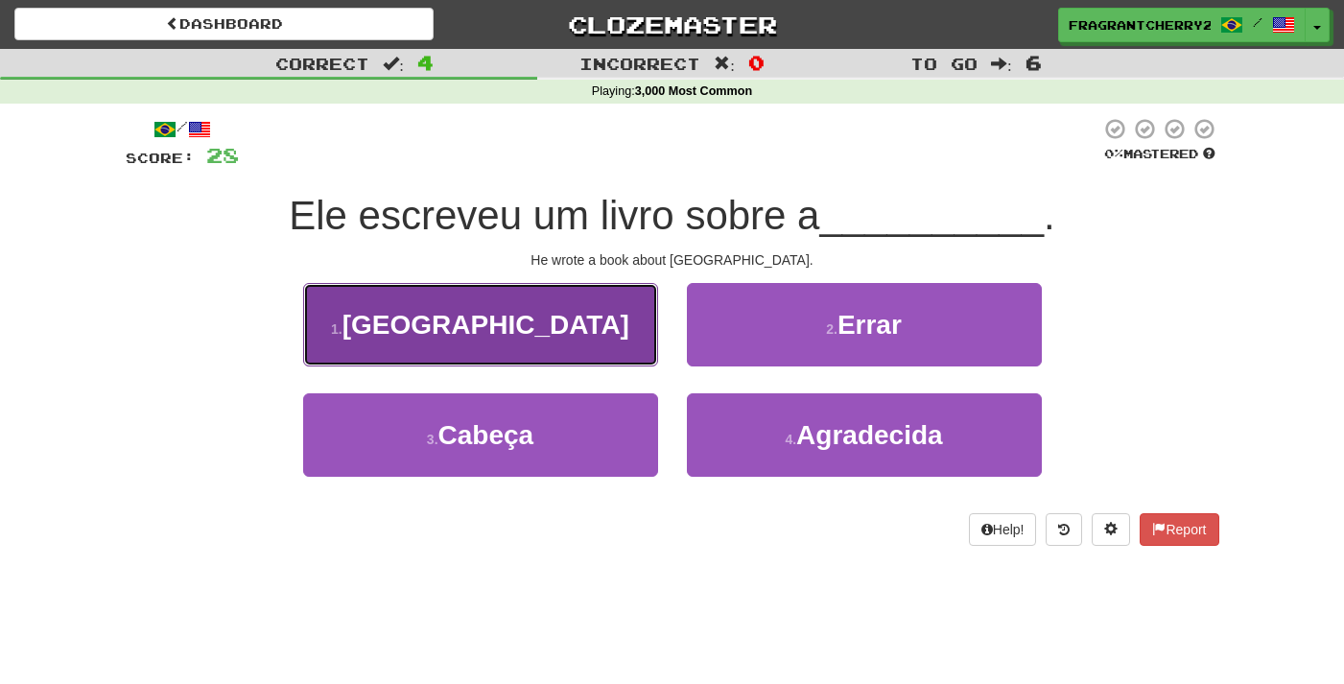
click at [576, 325] on button "1 . China" at bounding box center [480, 324] width 355 height 83
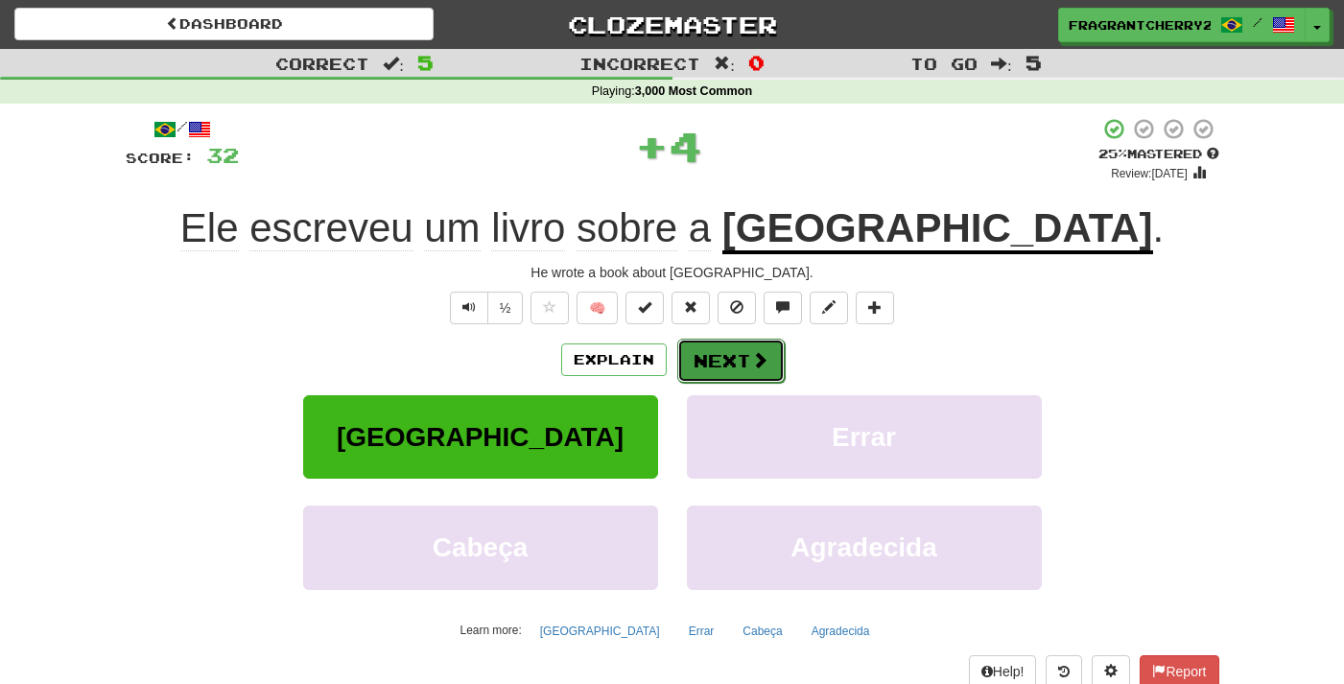
click at [721, 371] on button "Next" at bounding box center [730, 361] width 107 height 44
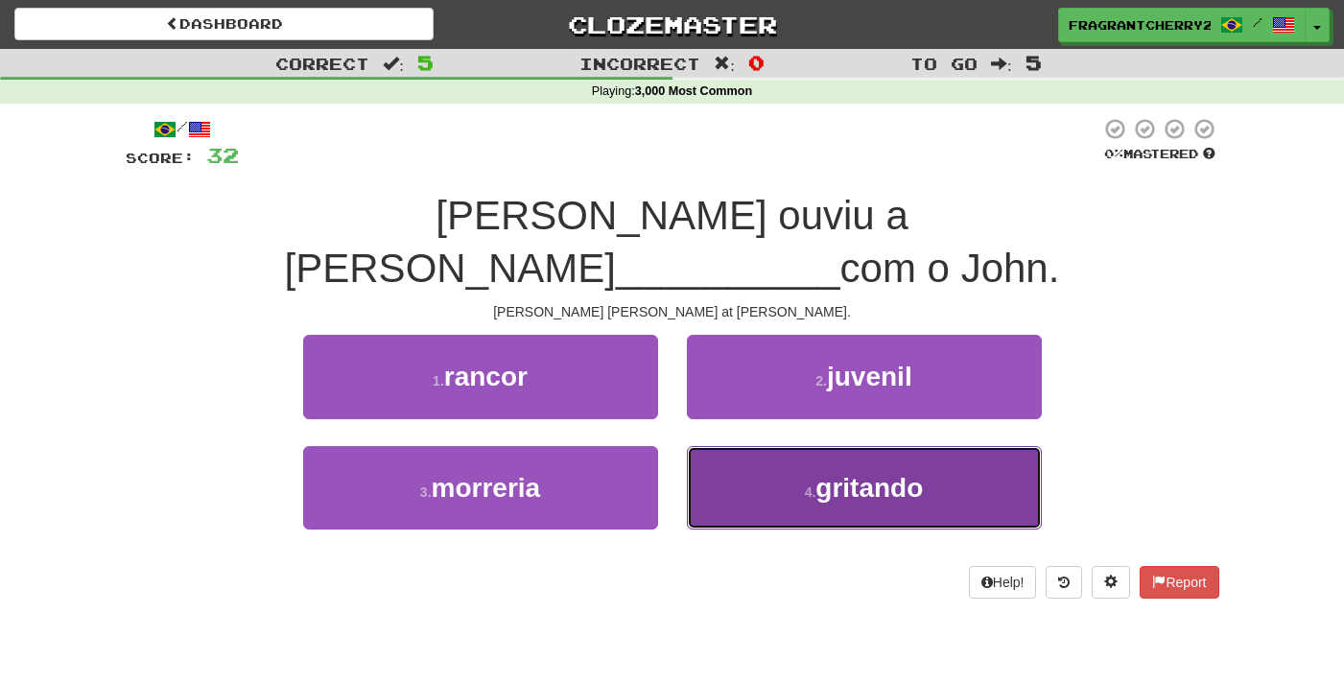
click at [812, 470] on button "4 . gritando" at bounding box center [864, 487] width 355 height 83
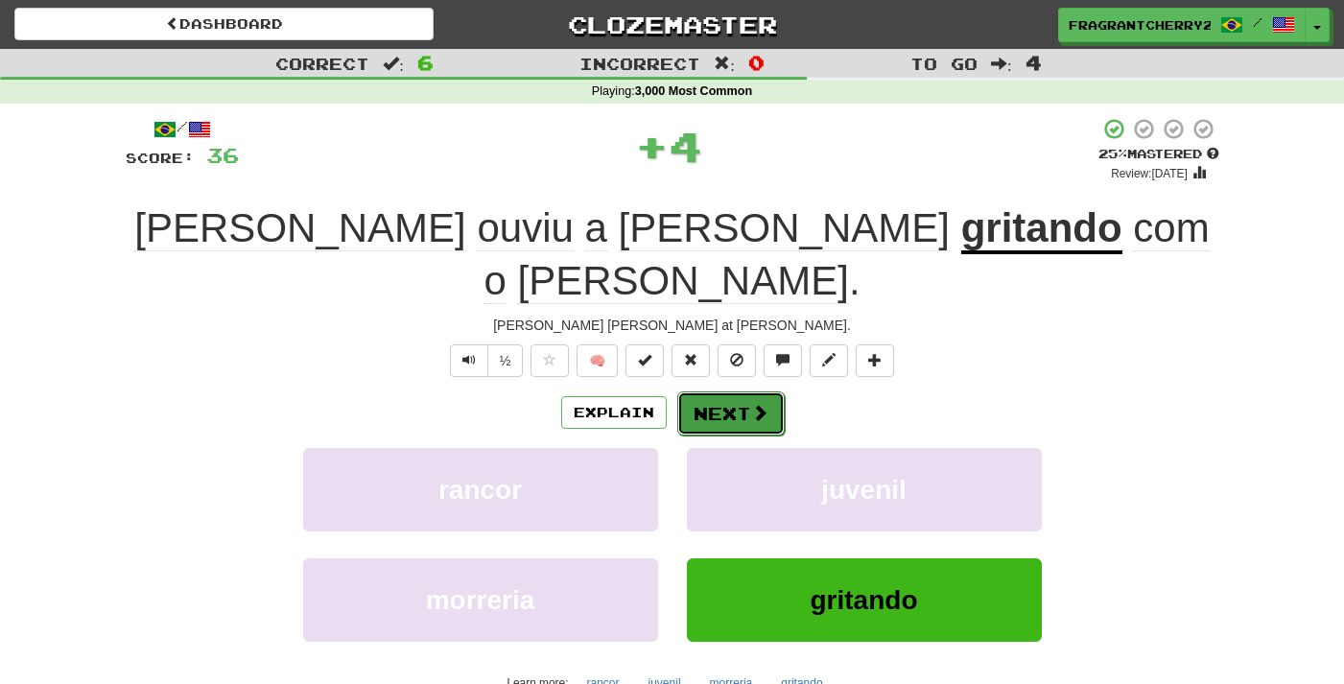
click at [728, 392] on button "Next" at bounding box center [730, 414] width 107 height 44
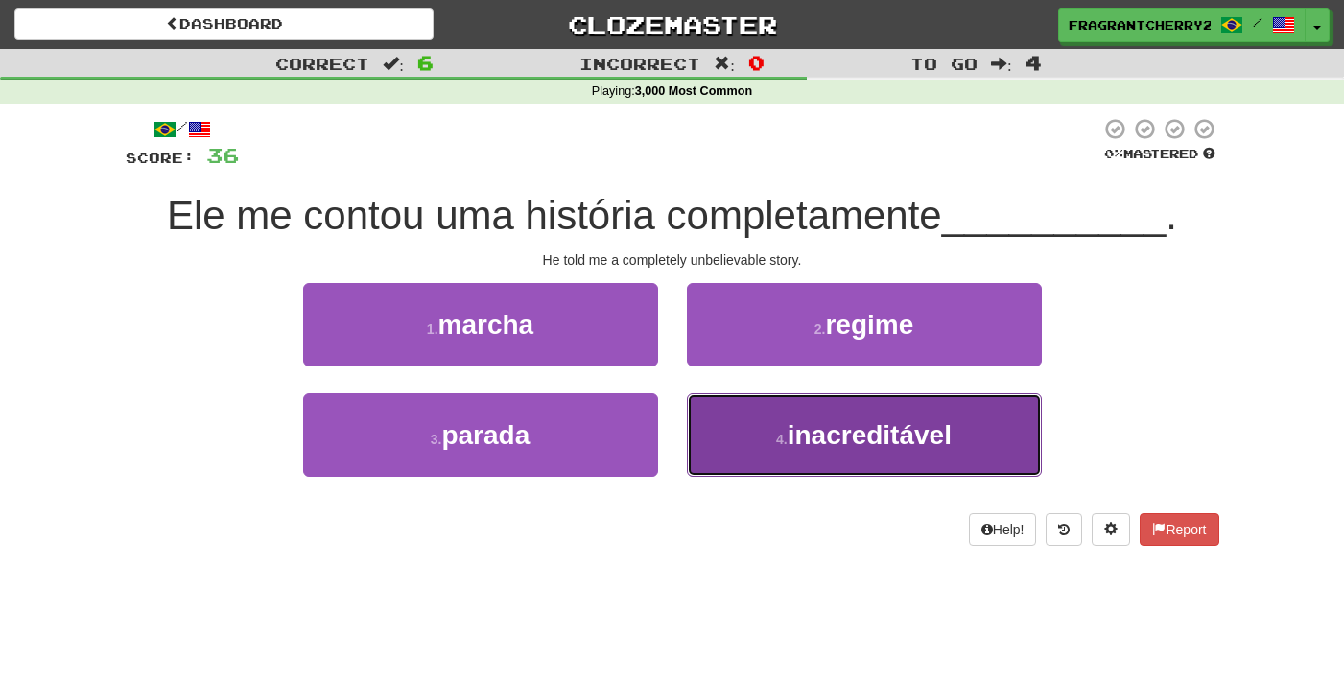
click at [760, 463] on button "4 . inacreditável" at bounding box center [864, 434] width 355 height 83
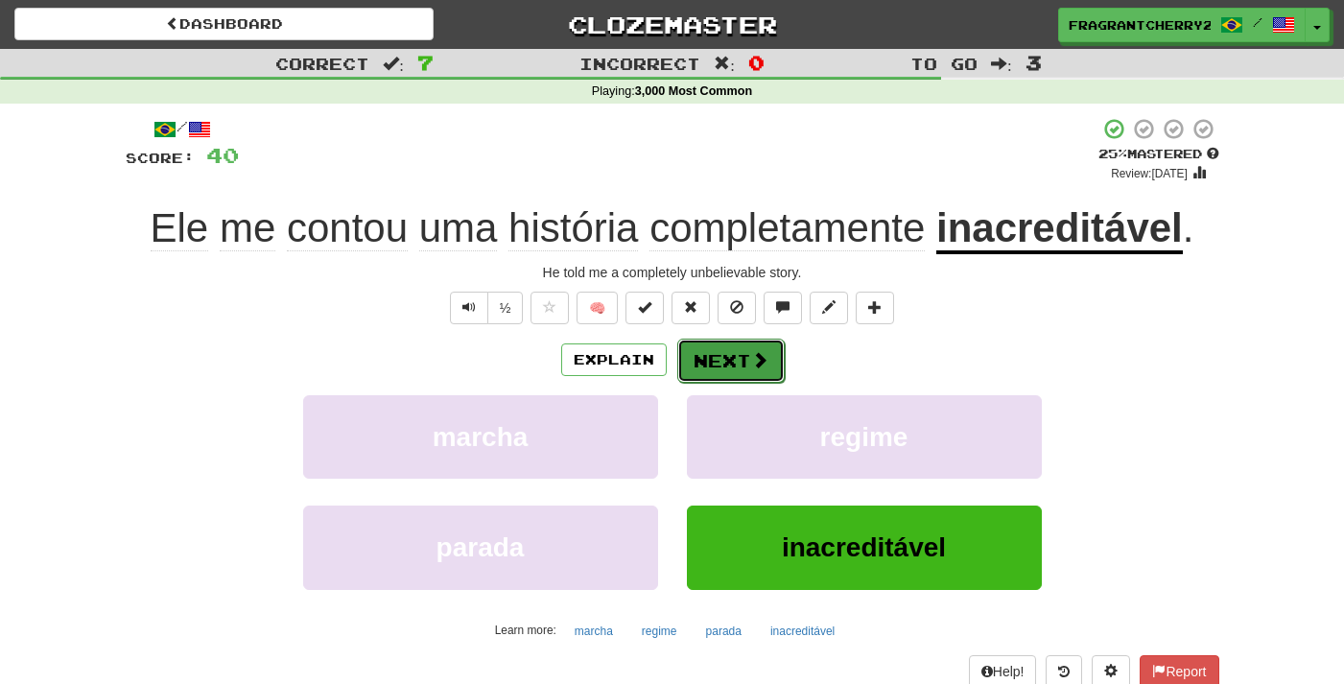
click at [732, 351] on button "Next" at bounding box center [730, 361] width 107 height 44
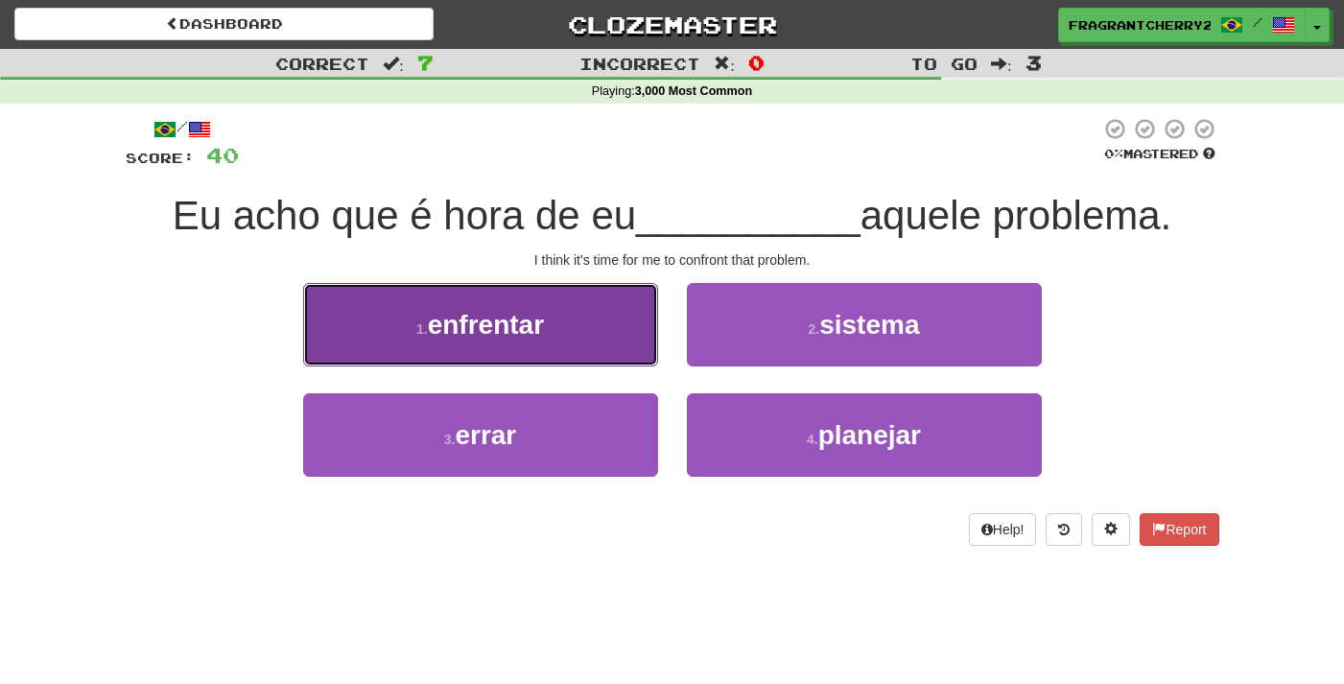
click at [601, 313] on button "1 . enfrentar" at bounding box center [480, 324] width 355 height 83
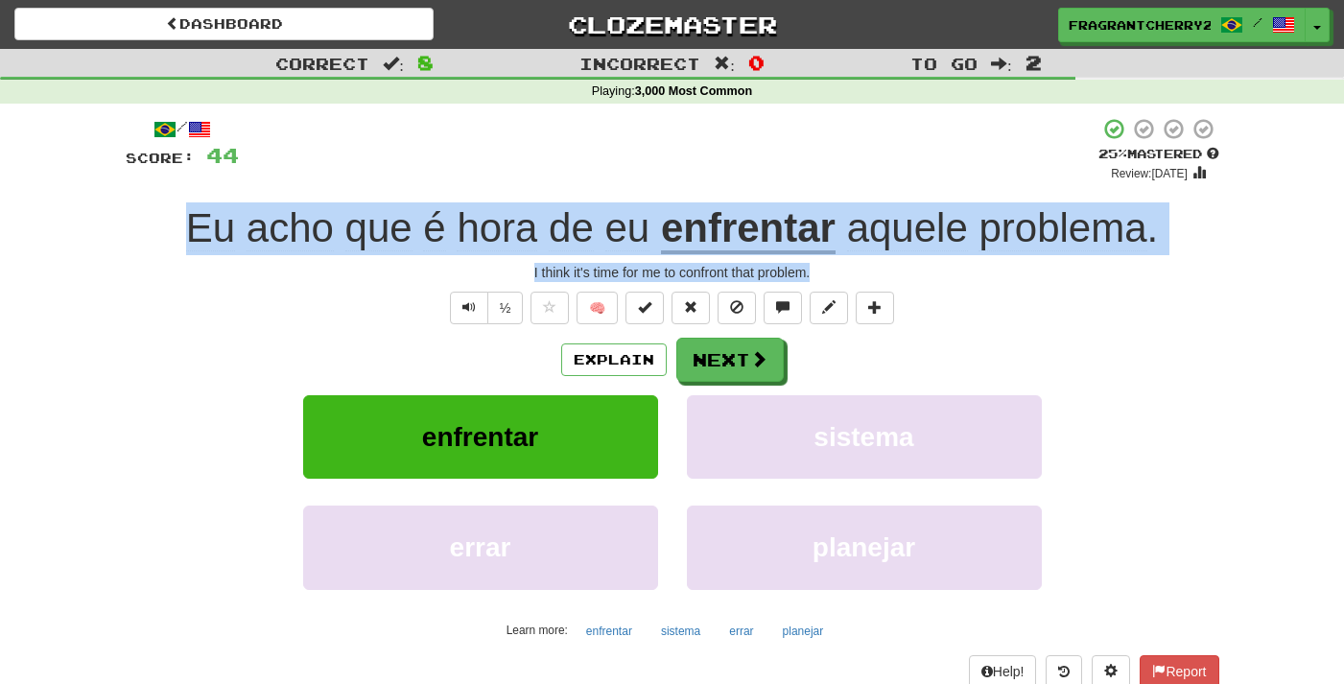
drag, startPoint x: 823, startPoint y: 277, endPoint x: 155, endPoint y: 239, distance: 669.0
click at [155, 239] on div "/ Score: 44 + 4 25 % Mastered Review: 2025-09-22 Eu acho que é hora de eu enfre…" at bounding box center [673, 418] width 1094 height 602
copy div "Eu acho que é hora de eu enfrentar aquele problema . I think it's time for me t…"
click at [699, 345] on button "Next" at bounding box center [730, 361] width 107 height 44
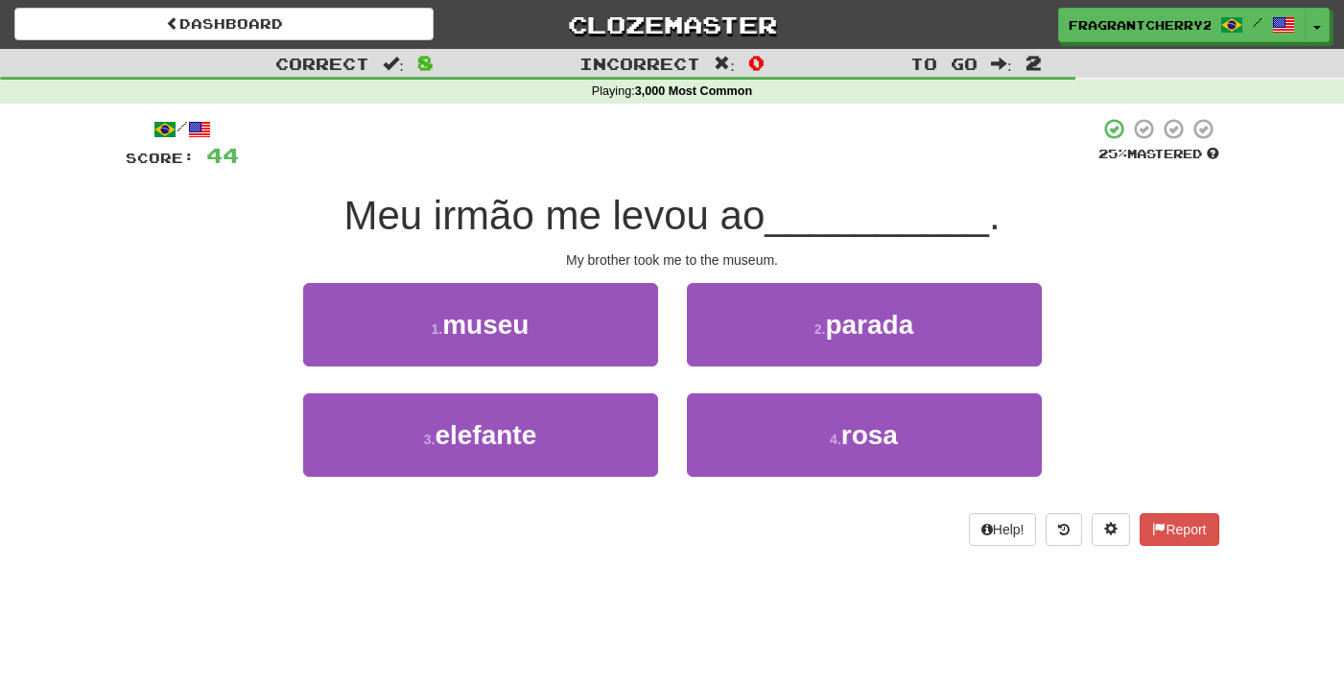
click at [643, 179] on div "/ Score: 44 25 % Mastered Meu irmão me levou ao __________ . My brother took me…" at bounding box center [673, 331] width 1094 height 429
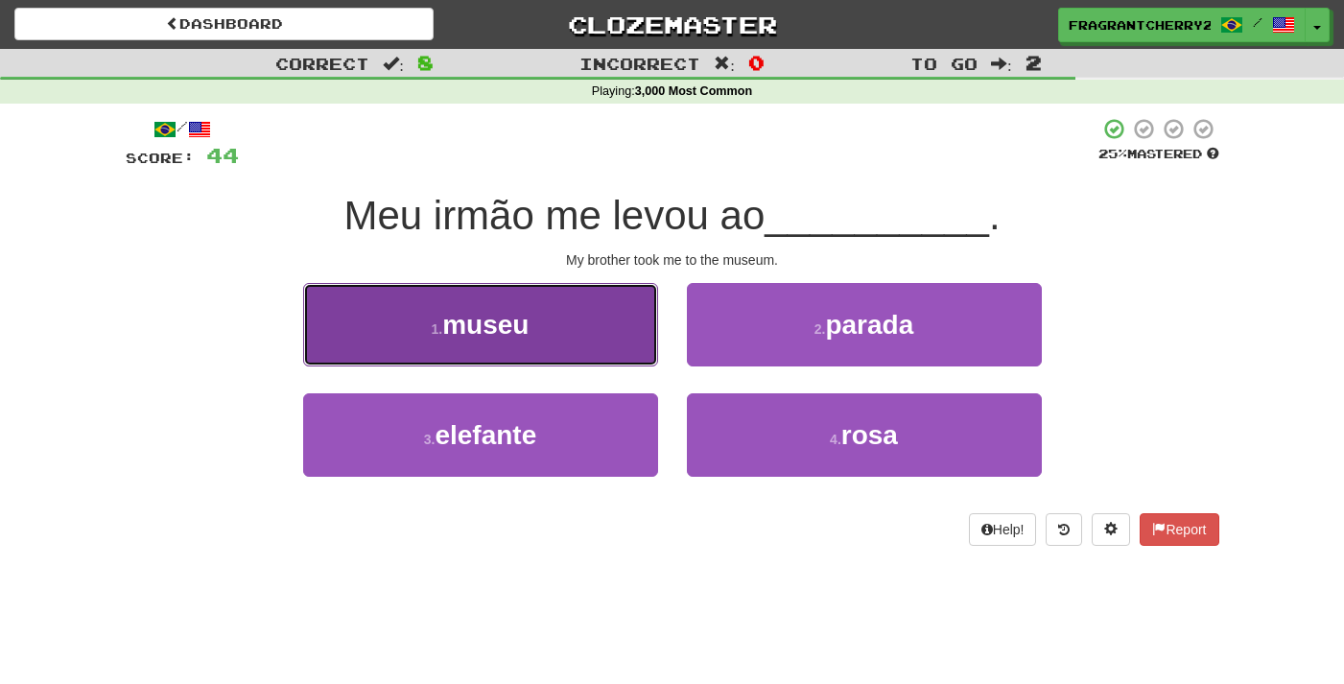
click at [467, 319] on span "museu" at bounding box center [485, 325] width 86 height 30
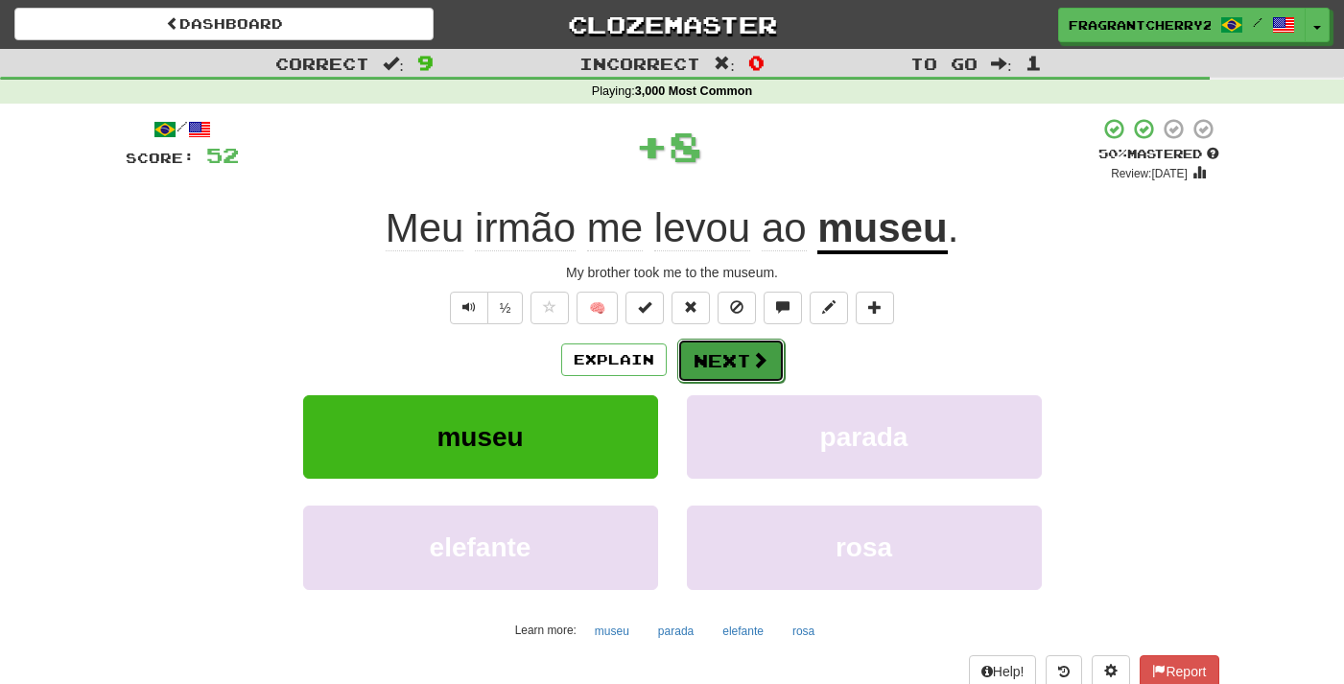
click at [721, 368] on button "Next" at bounding box center [730, 361] width 107 height 44
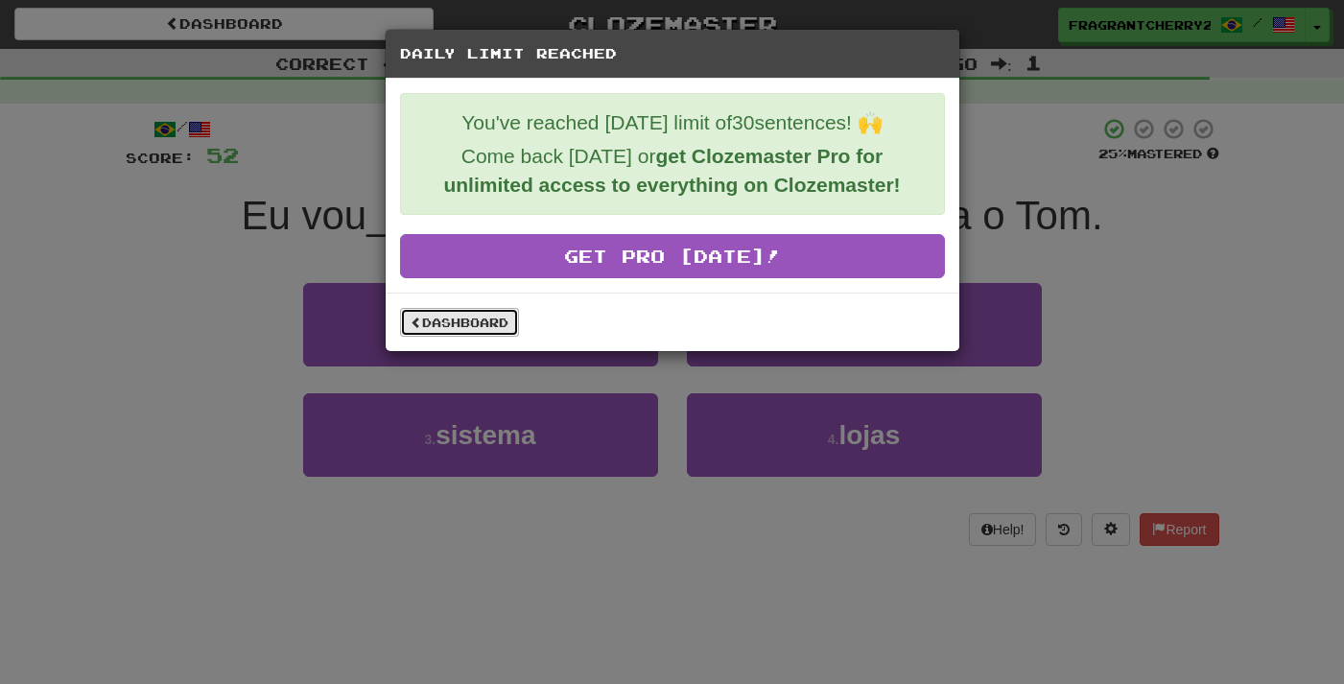
click at [453, 326] on link "Dashboard" at bounding box center [459, 322] width 119 height 29
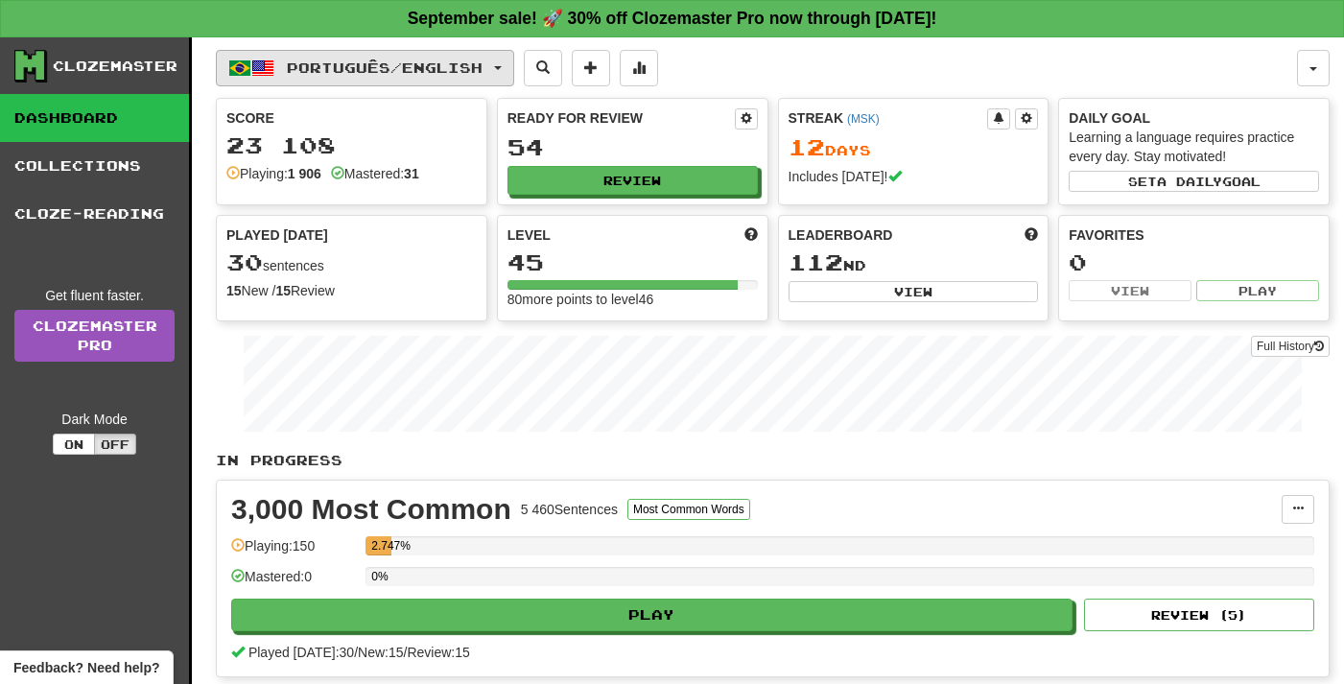
click at [382, 79] on button "Português / English" at bounding box center [365, 68] width 298 height 36
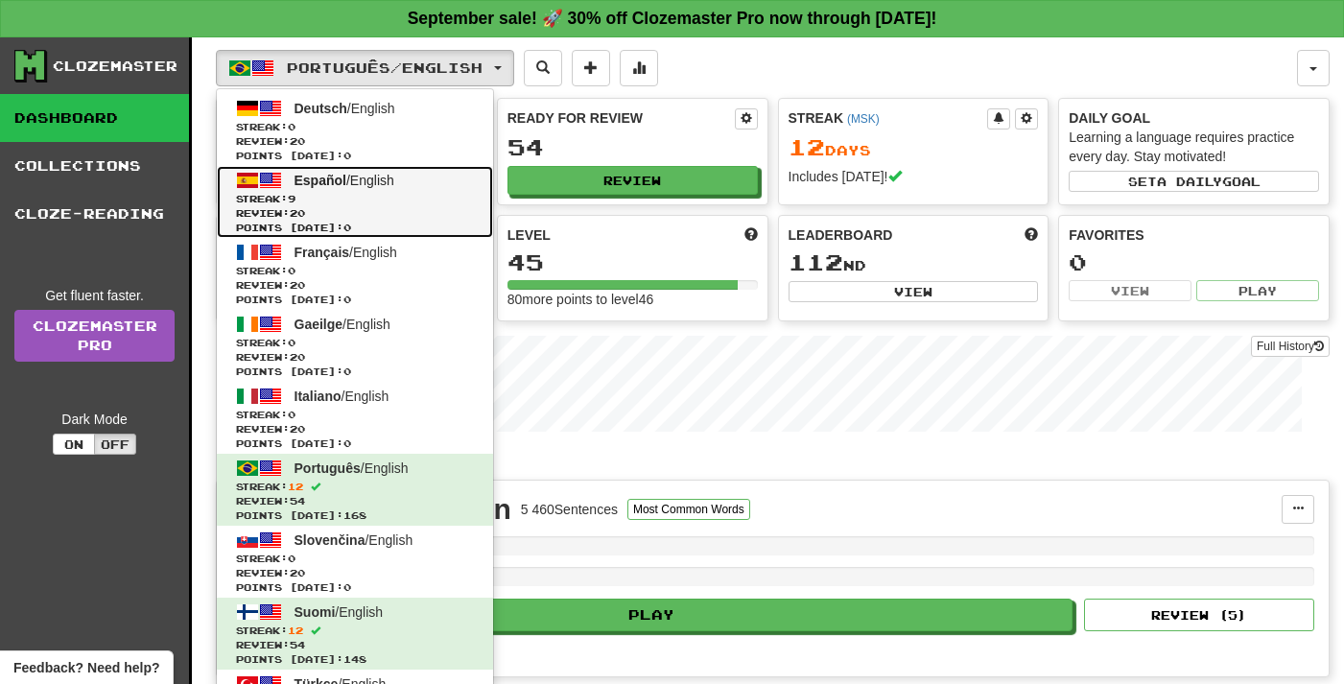
click at [370, 204] on span "Streak: 9" at bounding box center [355, 199] width 238 height 14
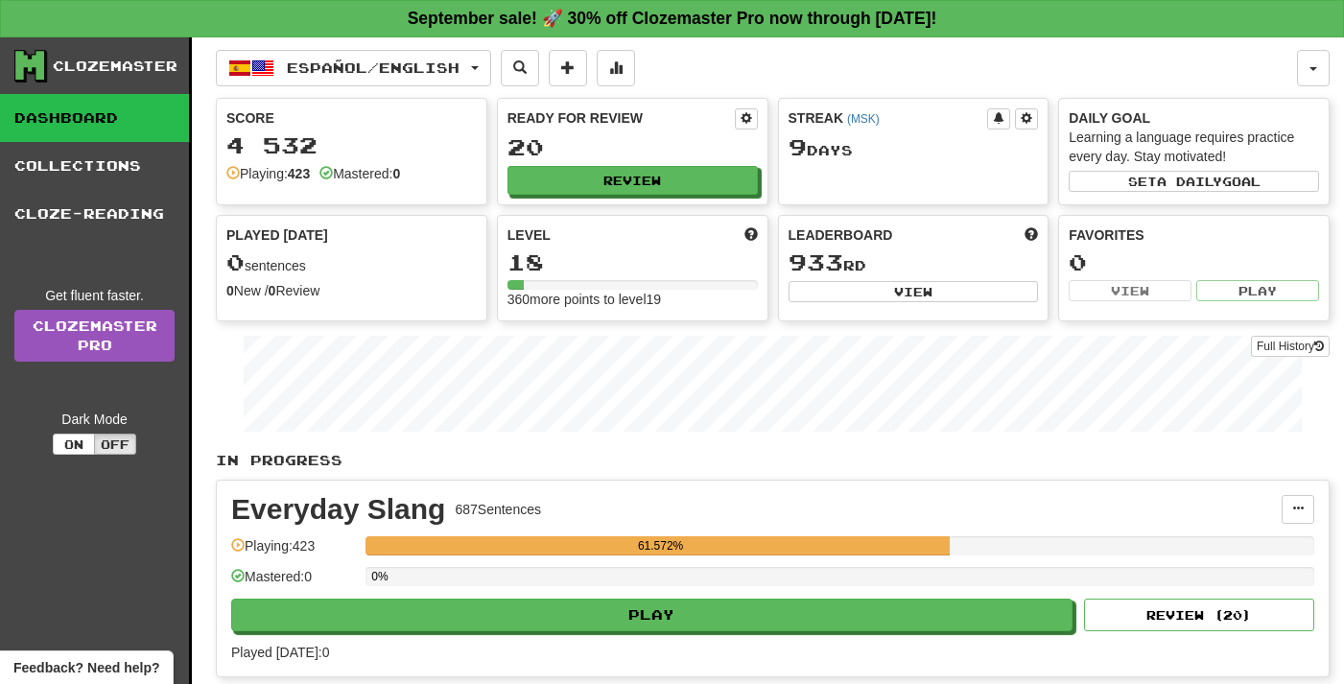
scroll to position [352, 0]
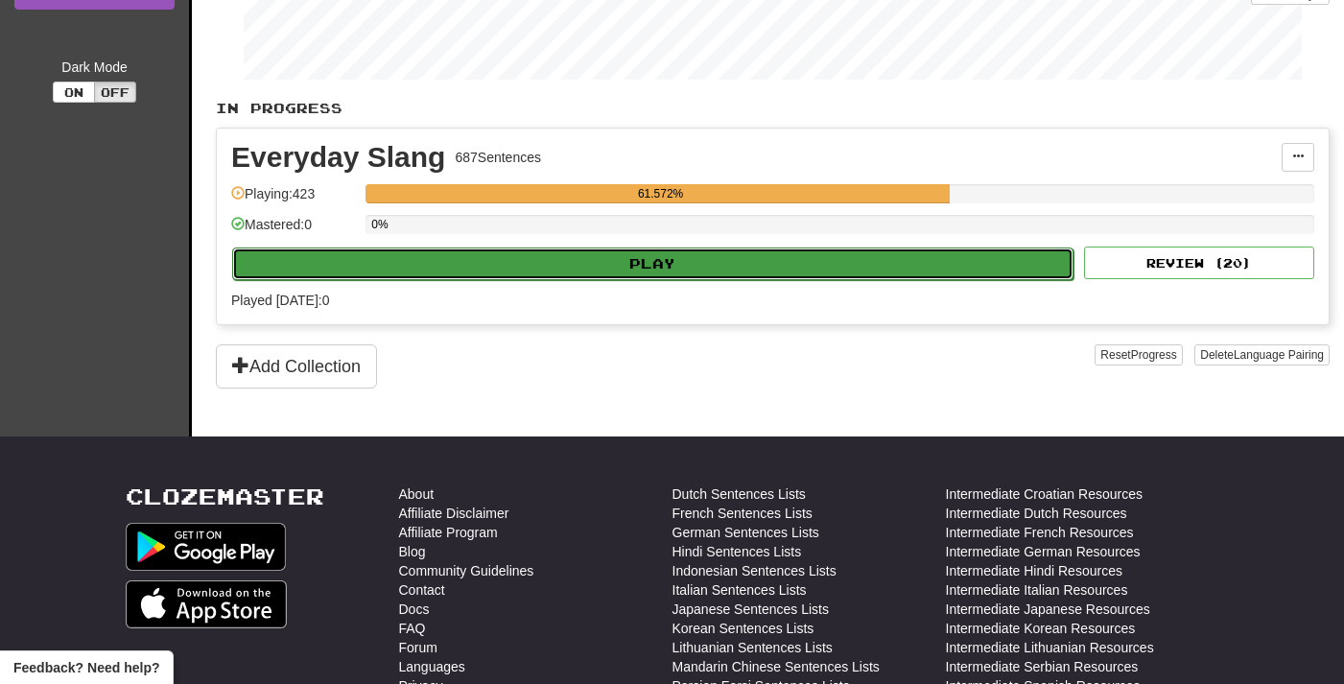
click at [651, 278] on button "Play" at bounding box center [653, 264] width 842 height 33
select select "**"
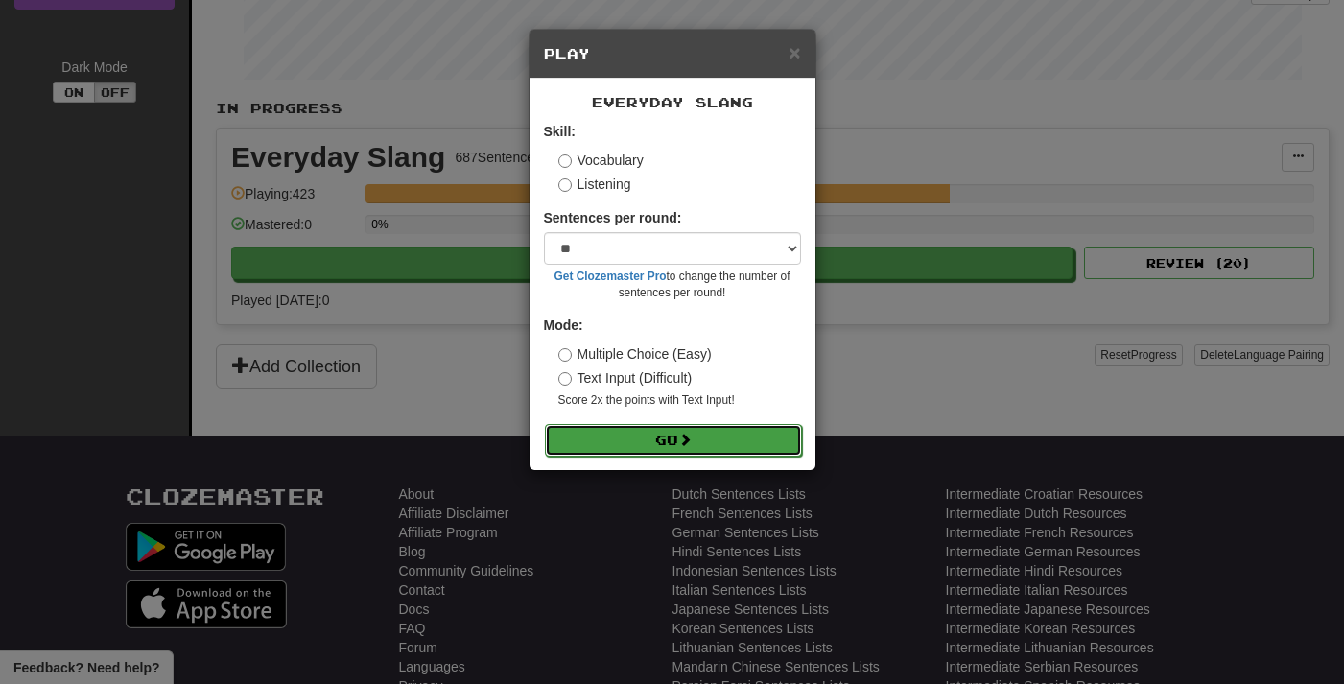
click at [671, 449] on button "Go" at bounding box center [673, 440] width 257 height 33
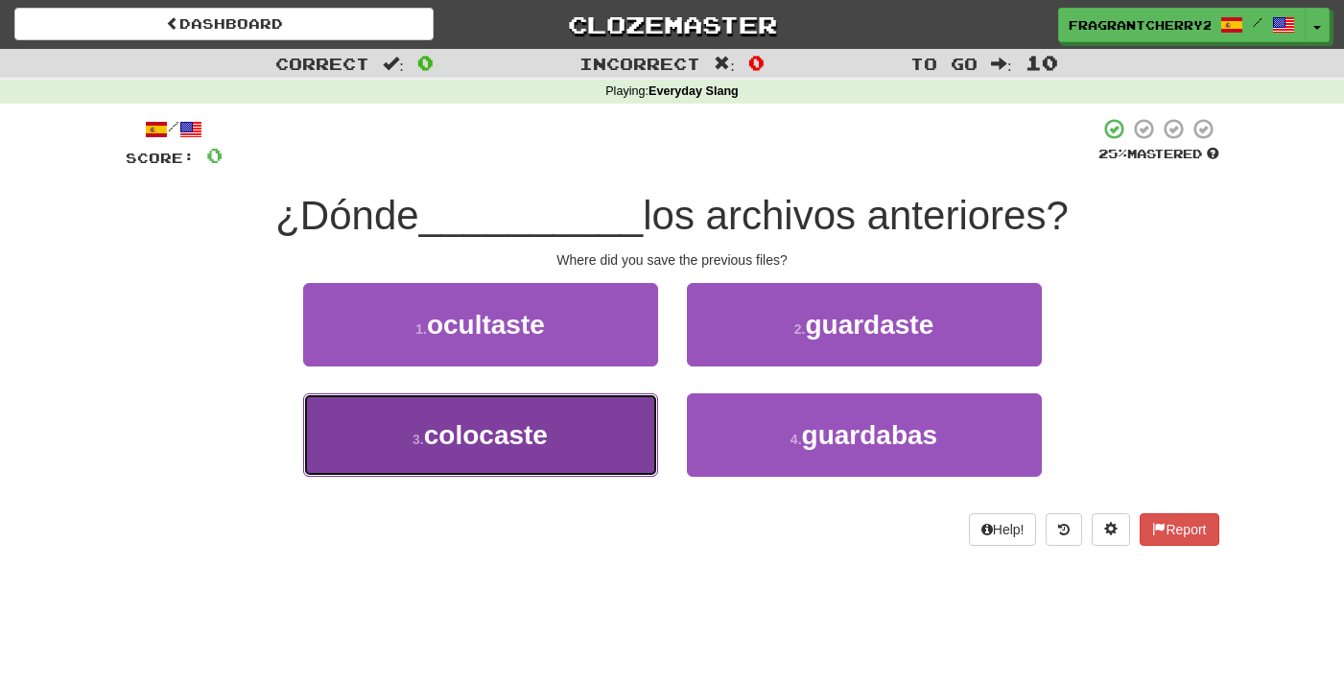
click at [603, 441] on button "3 . colocaste" at bounding box center [480, 434] width 355 height 83
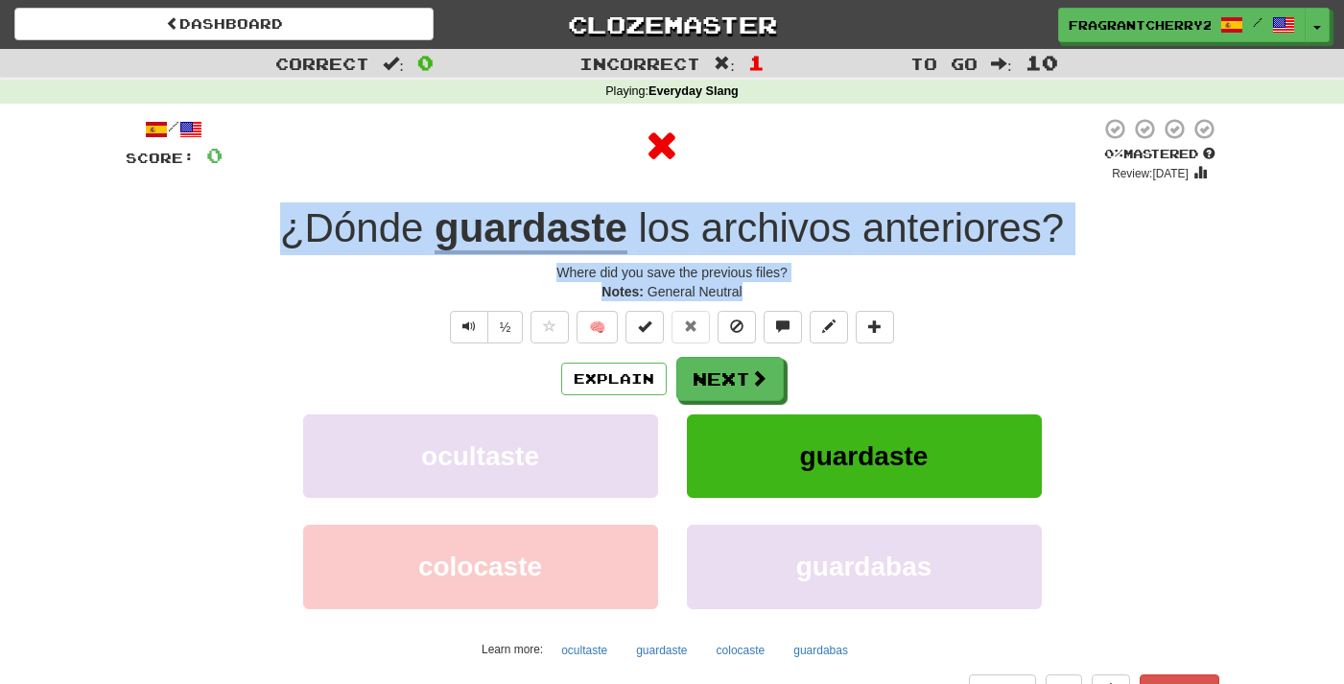
drag, startPoint x: 755, startPoint y: 293, endPoint x: 285, endPoint y: 247, distance: 472.5
click at [285, 247] on div "/ Score: 0 0 % Mastered Review: [DATE] ¿Dónde guardaste los archivos anteriores…" at bounding box center [673, 411] width 1094 height 589
copy div "¿Dónde guardaste los archivos anteriores ? Where did you save the previous file…"
click at [723, 377] on button "Next" at bounding box center [730, 380] width 107 height 44
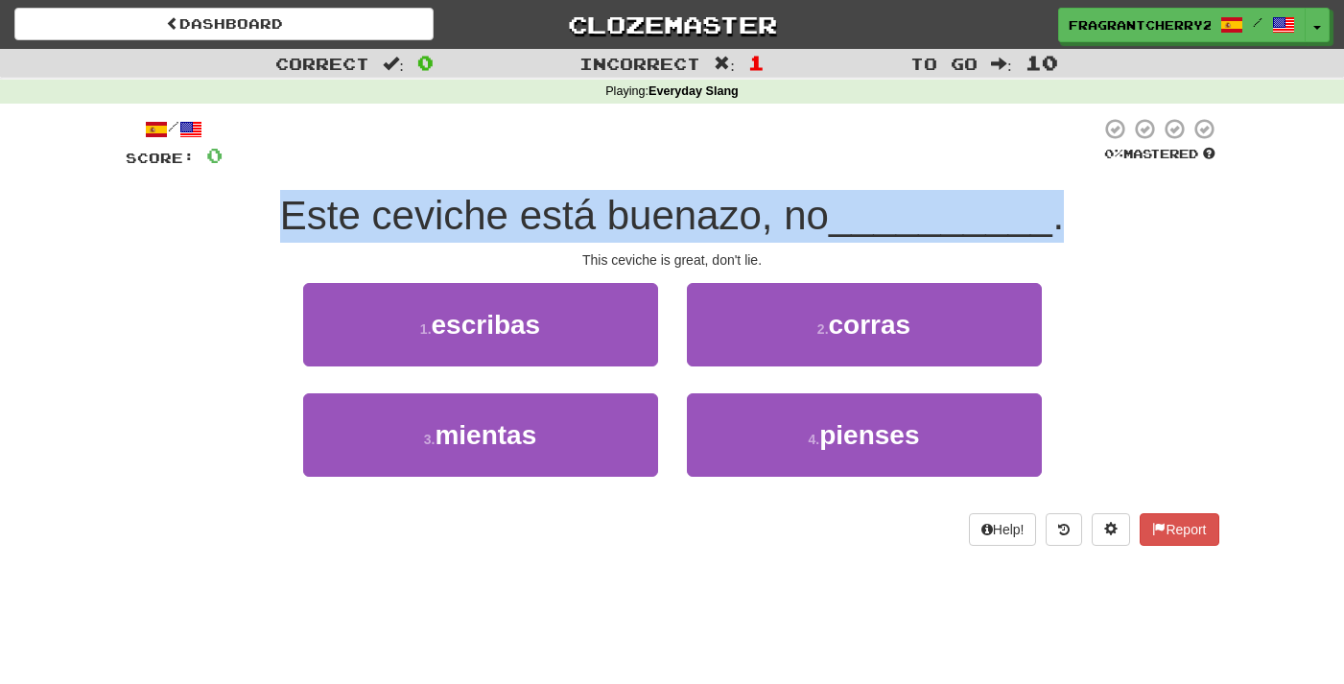
click at [491, 202] on span "Este ceviche está buenazo, no" at bounding box center [554, 215] width 549 height 45
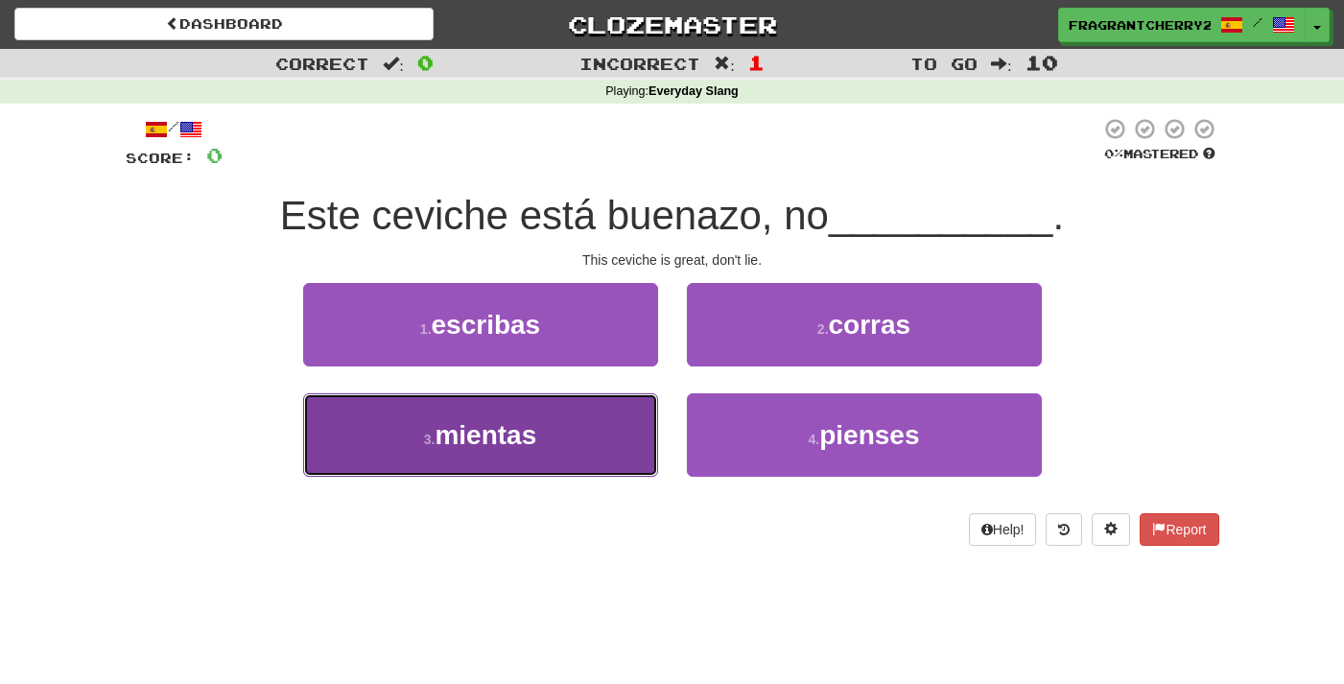
click at [577, 440] on button "3 . mientas" at bounding box center [480, 434] width 355 height 83
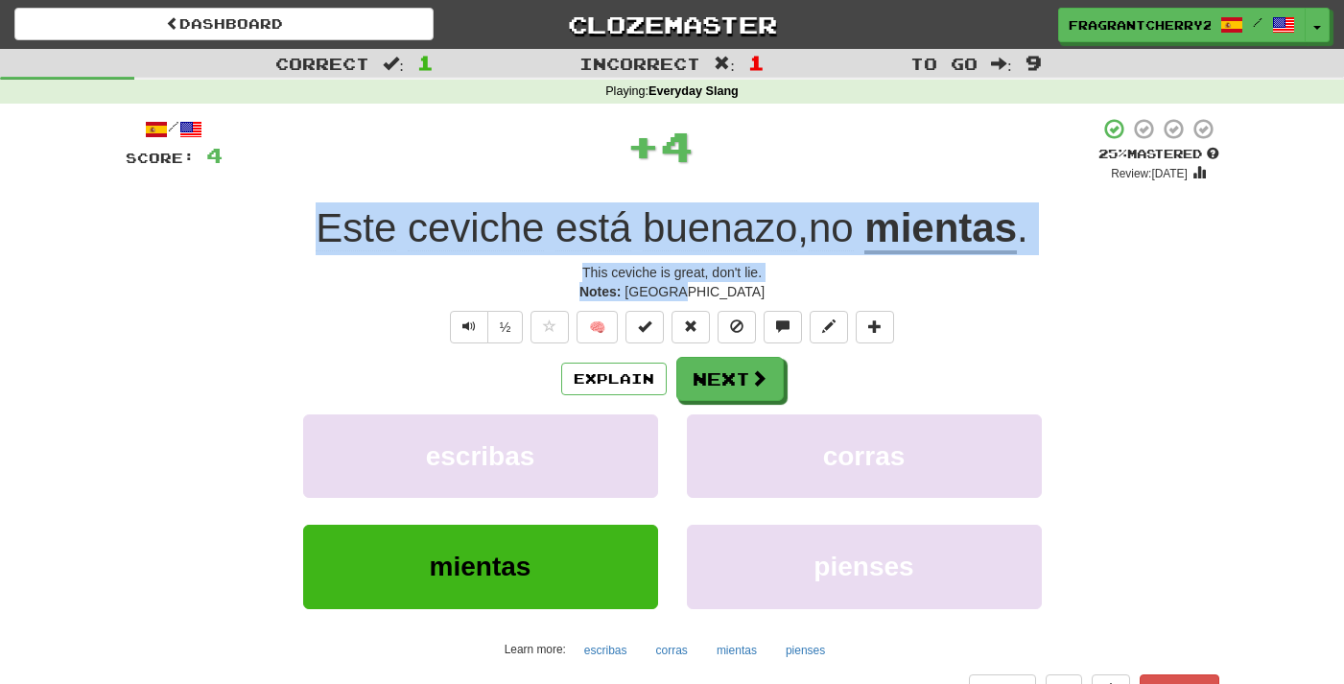
drag, startPoint x: 731, startPoint y: 297, endPoint x: 282, endPoint y: 239, distance: 452.9
click at [282, 239] on div "/ Score: 4 + 4 25 % Mastered Review: [DATE] Este ceviche está buenazo , no mien…" at bounding box center [673, 411] width 1094 height 589
click at [583, 369] on button "Explain" at bounding box center [614, 379] width 106 height 33
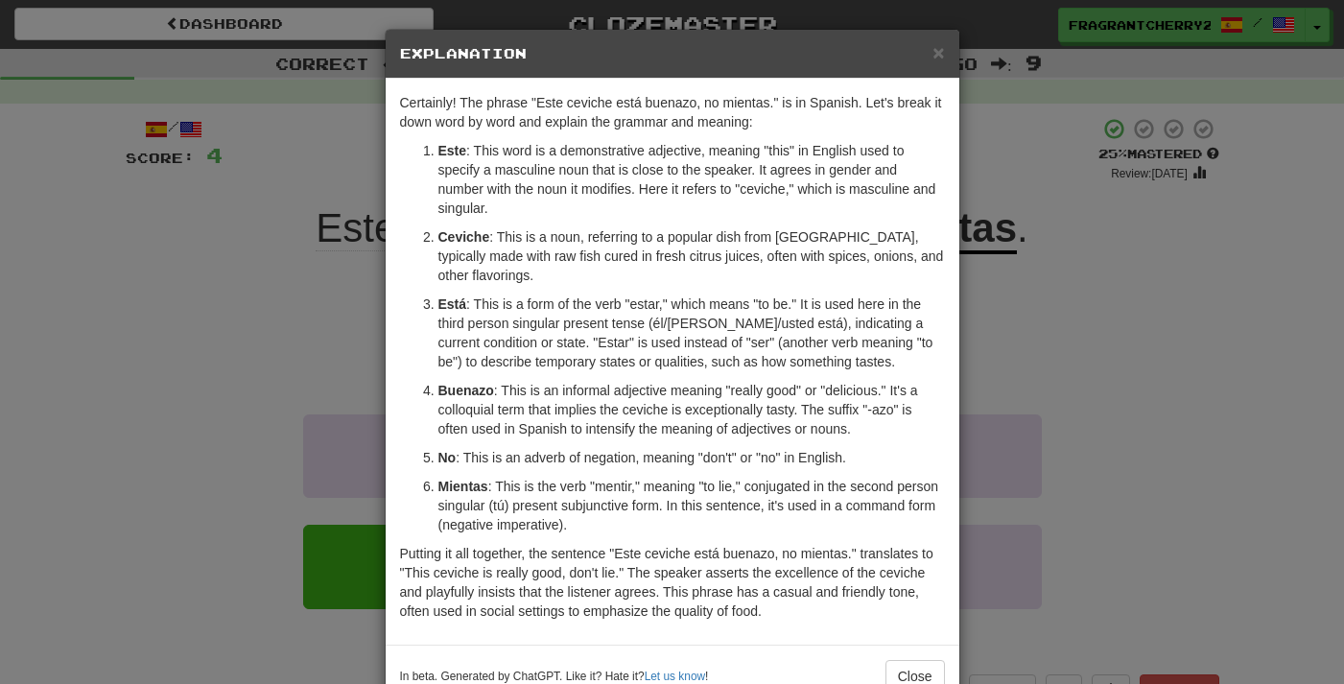
click at [339, 333] on div "× Explanation Certainly! The phrase "Este ceviche está buenazo, no mientas." is…" at bounding box center [672, 342] width 1344 height 684
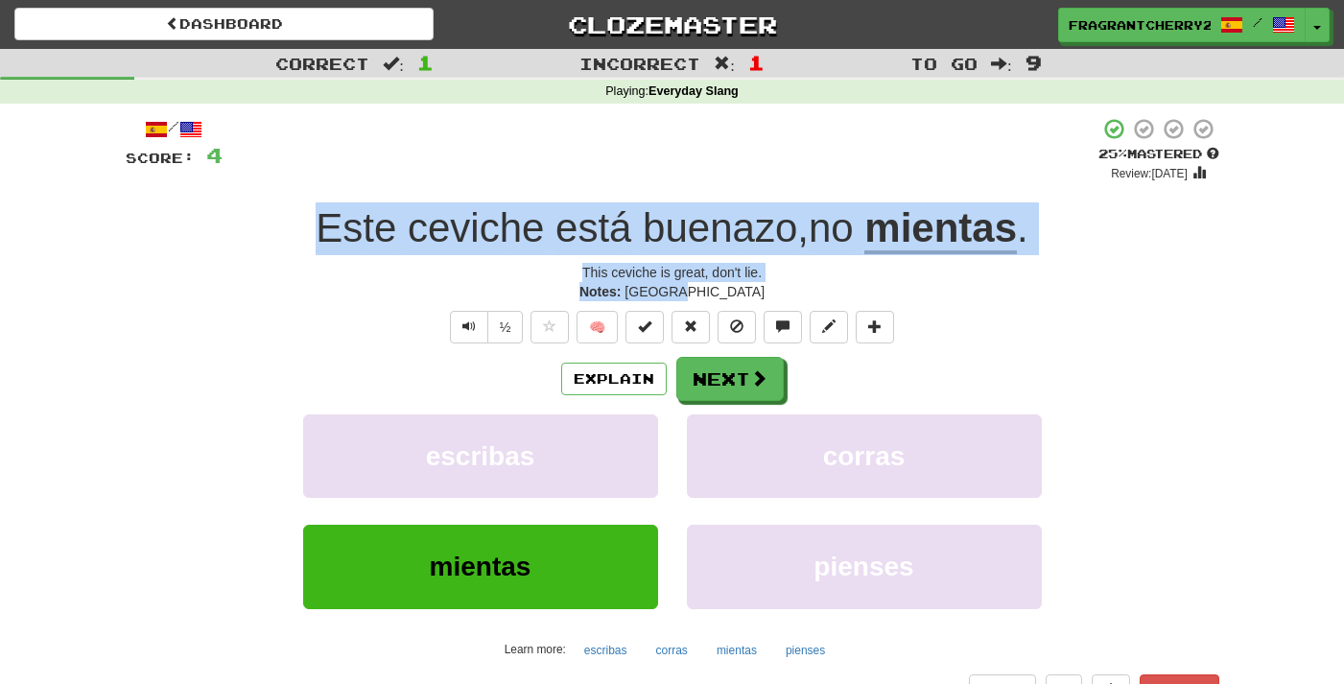
drag, startPoint x: 434, startPoint y: 240, endPoint x: 199, endPoint y: 222, distance: 235.8
click at [199, 222] on div "/ Score: 4 + 4 25 % Mastered Review: [DATE] Este ceviche está buenazo , no mien…" at bounding box center [673, 411] width 1094 height 589
copy div "Este ceviche está buenazo , no mientas . This ceviche is great, don't lie. Note…"
click at [471, 333] on span "Text-to-speech controls" at bounding box center [469, 326] width 13 height 13
click at [592, 372] on button "Explain" at bounding box center [614, 379] width 106 height 33
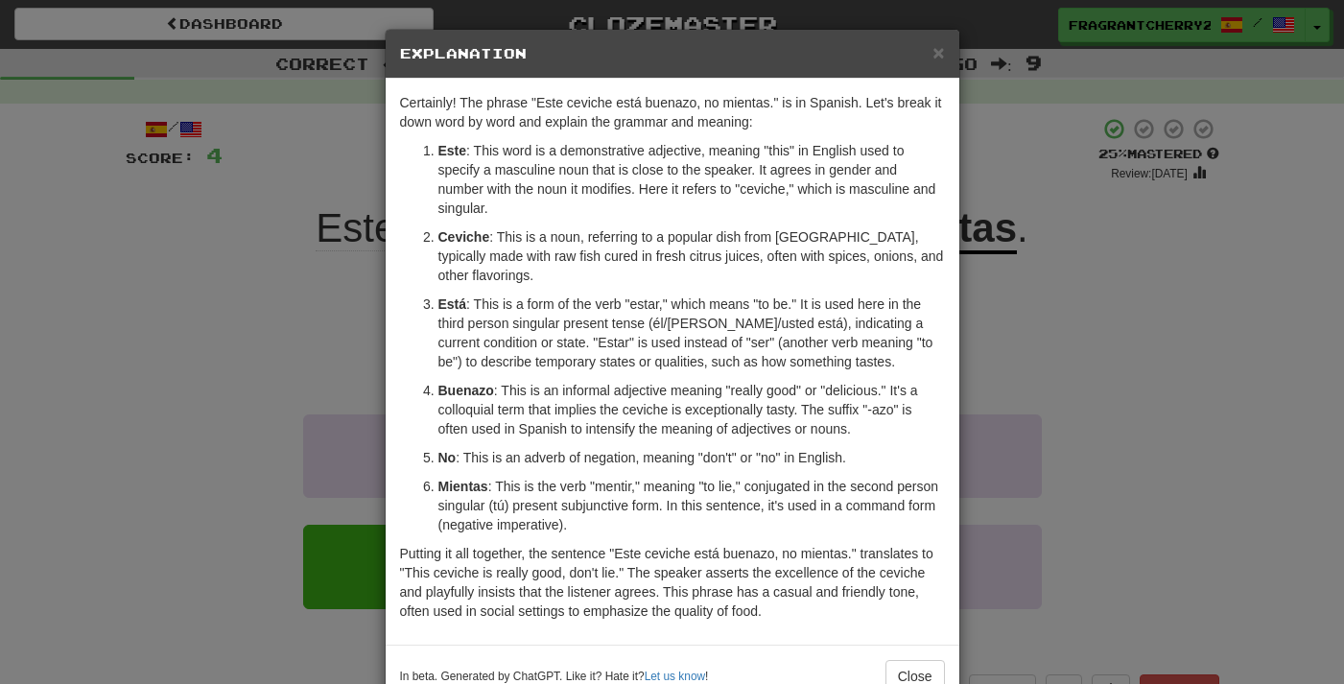
click at [378, 333] on div "× Explanation Certainly! The phrase "Este ceviche está buenazo, no mientas." is…" at bounding box center [672, 342] width 1344 height 684
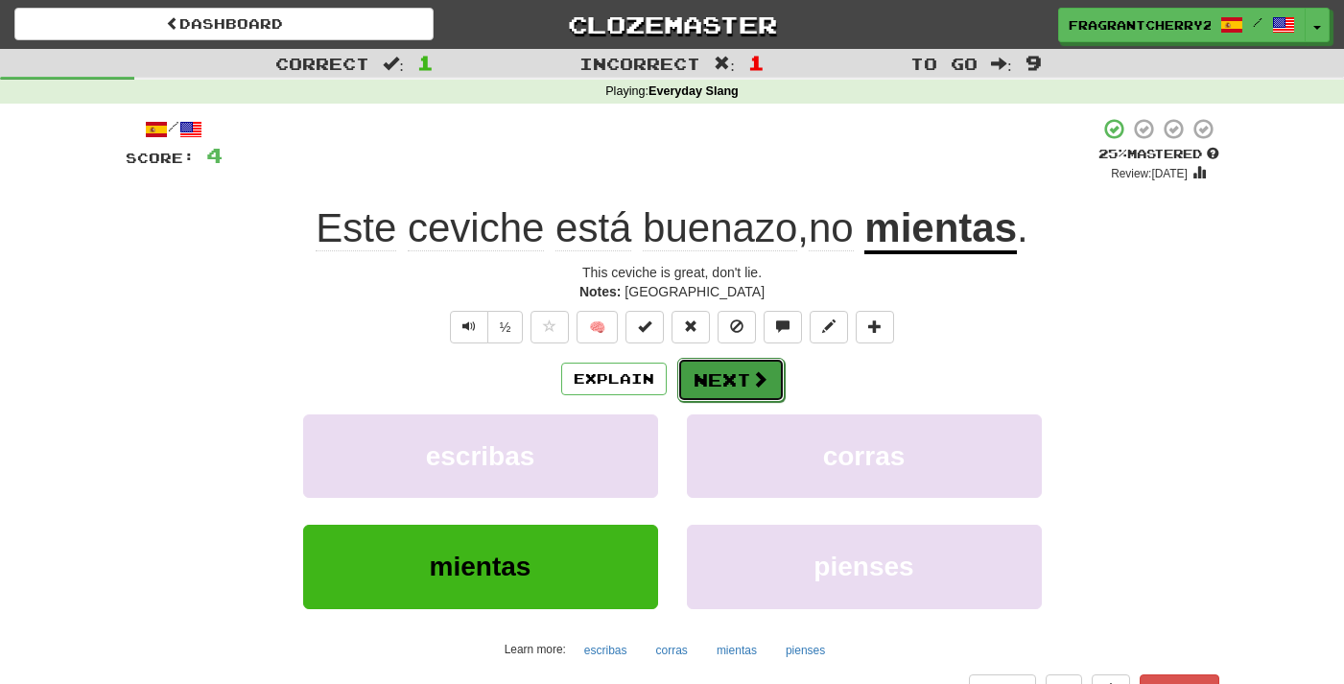
click at [732, 388] on button "Next" at bounding box center [730, 380] width 107 height 44
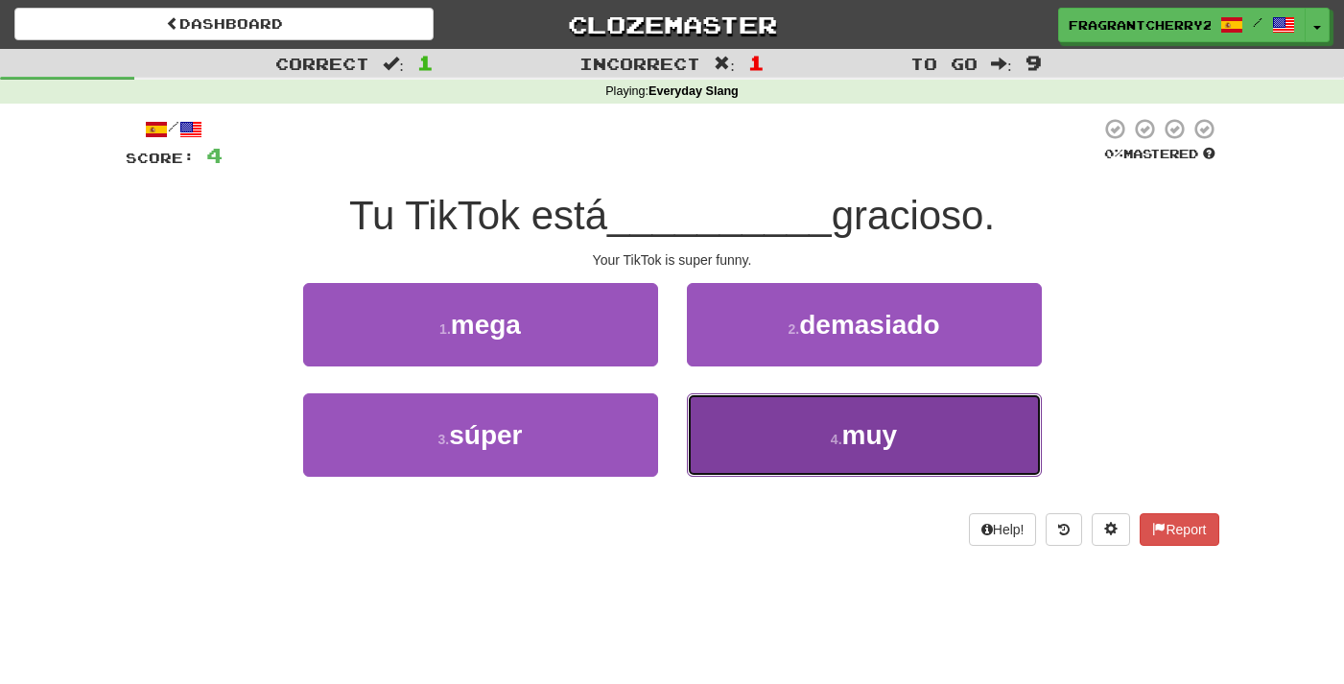
click at [732, 443] on button "4 . muy" at bounding box center [864, 434] width 355 height 83
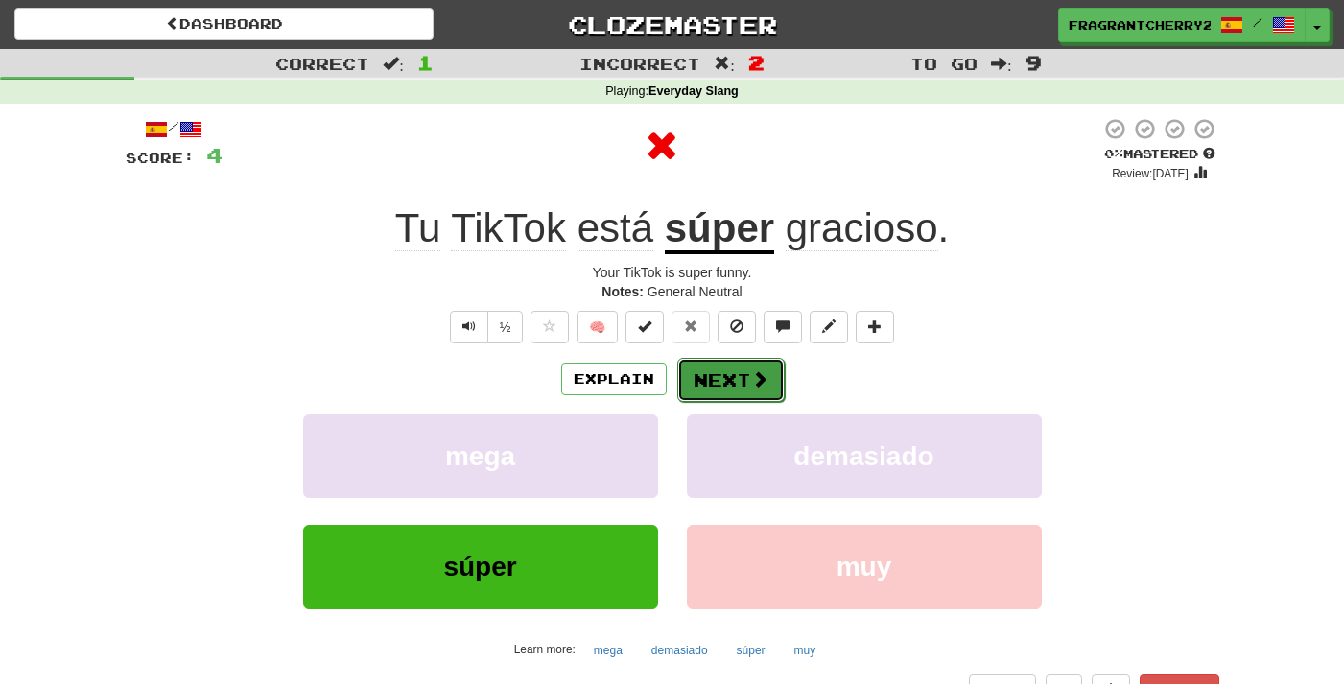
click at [710, 391] on button "Next" at bounding box center [730, 380] width 107 height 44
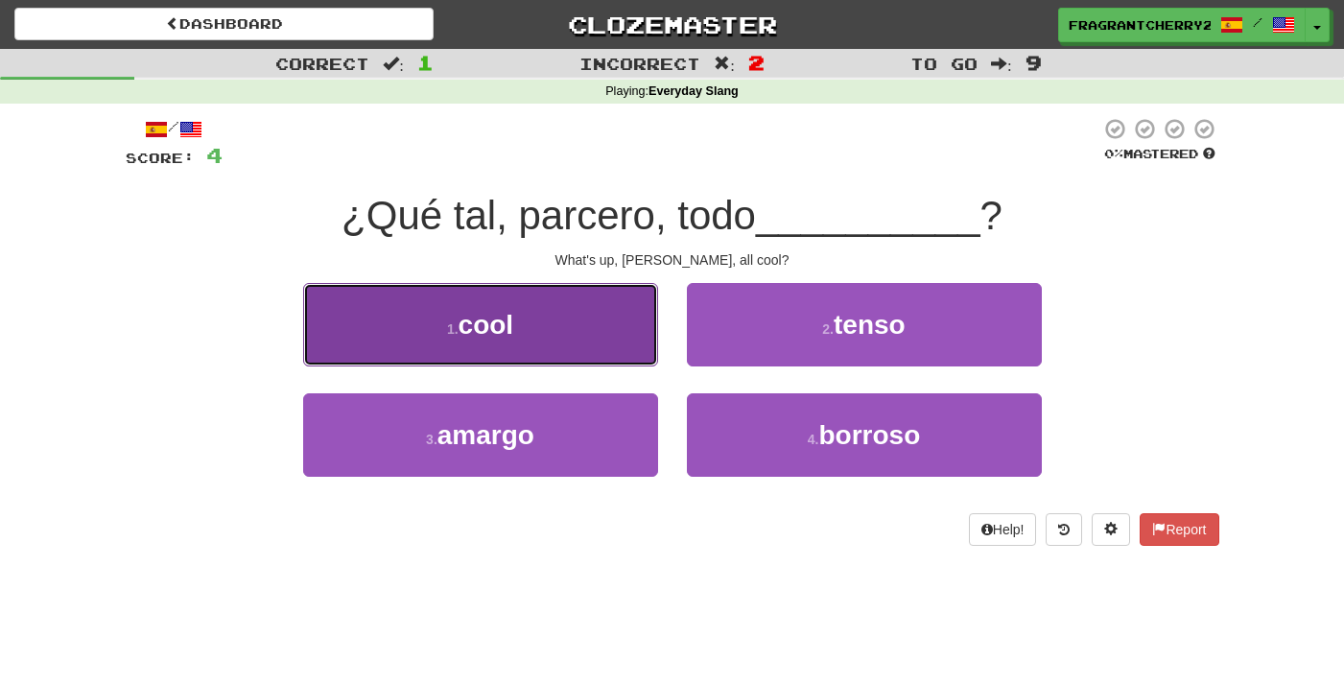
click at [594, 308] on button "1 . cool" at bounding box center [480, 324] width 355 height 83
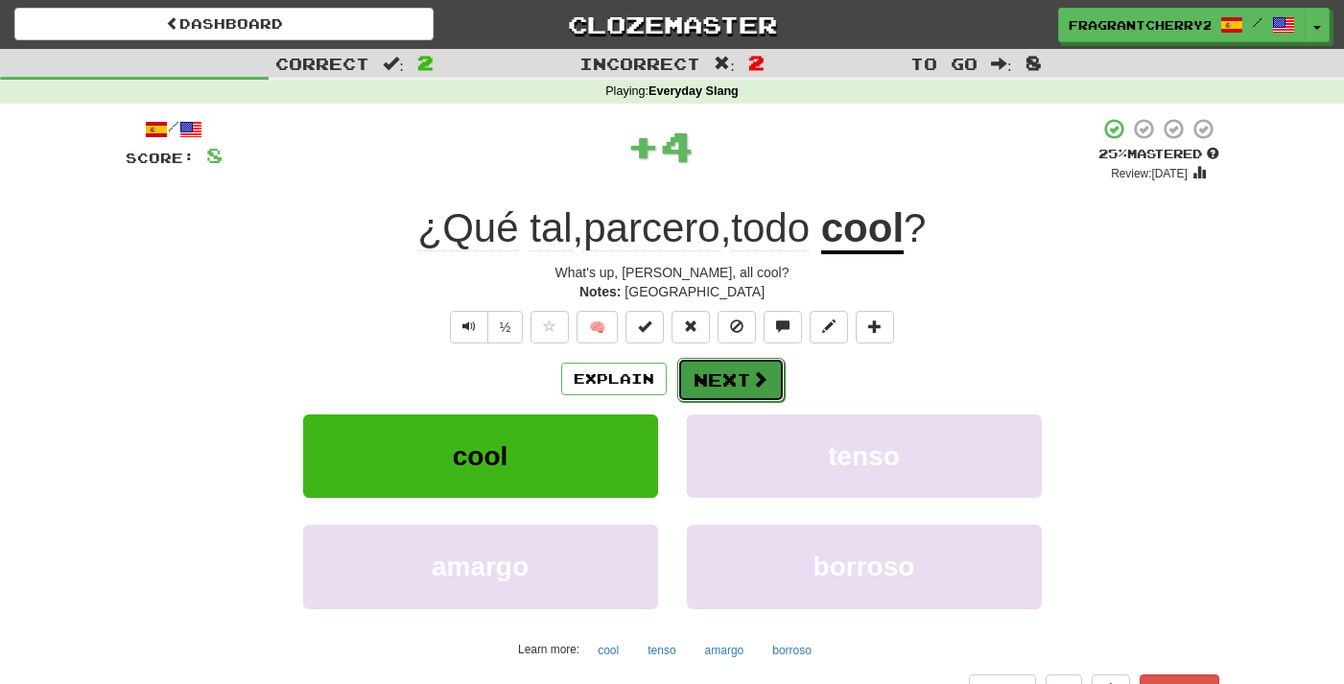
click at [732, 368] on button "Next" at bounding box center [730, 380] width 107 height 44
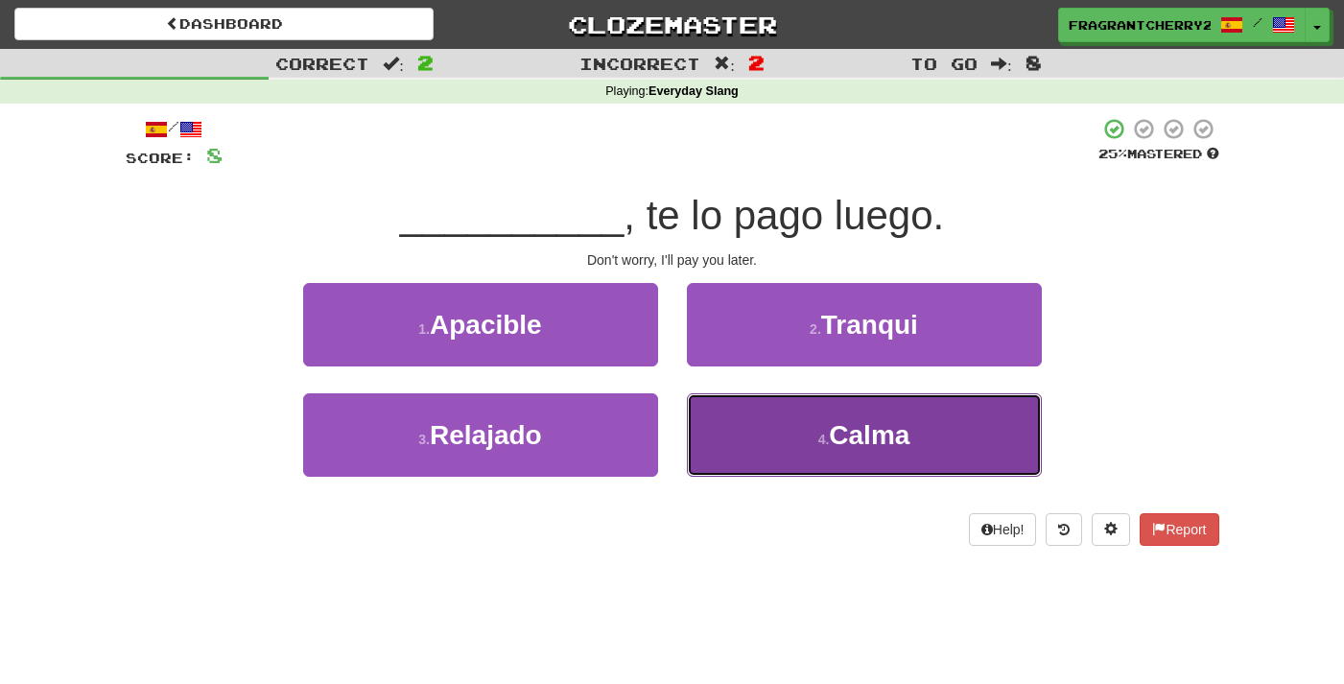
click at [731, 454] on button "4 . Calma" at bounding box center [864, 434] width 355 height 83
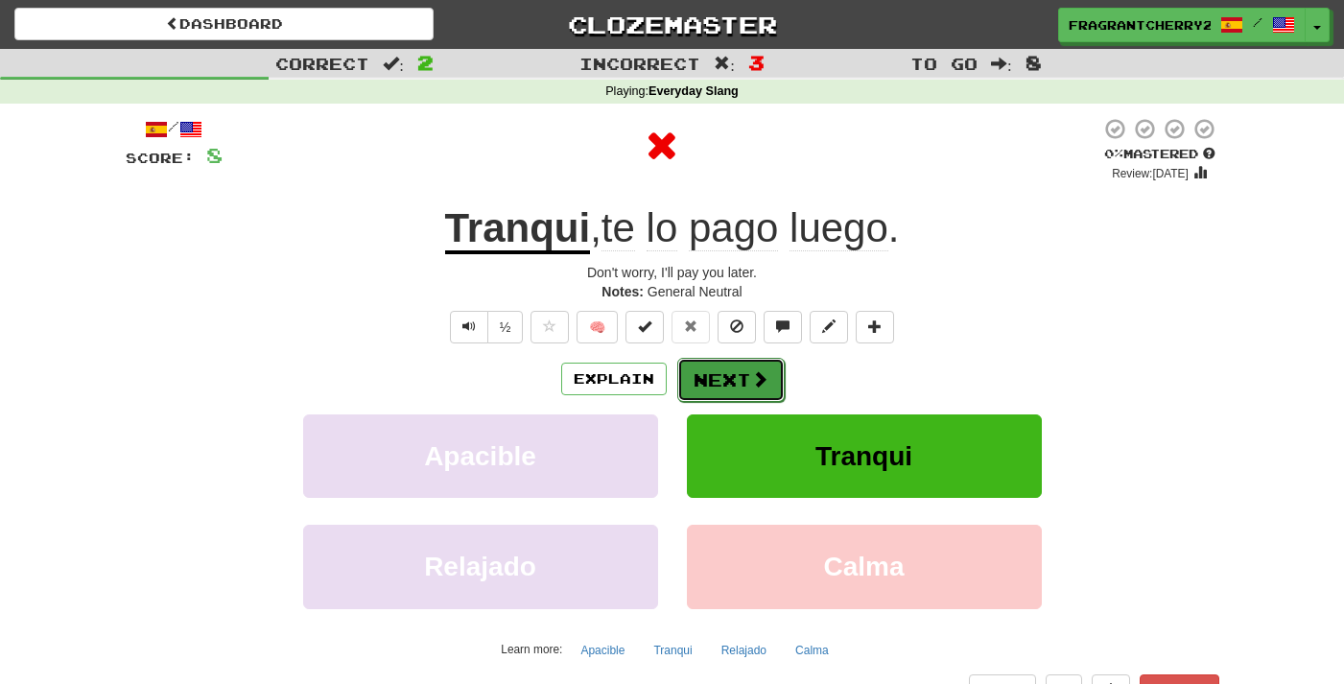
click at [717, 375] on button "Next" at bounding box center [730, 380] width 107 height 44
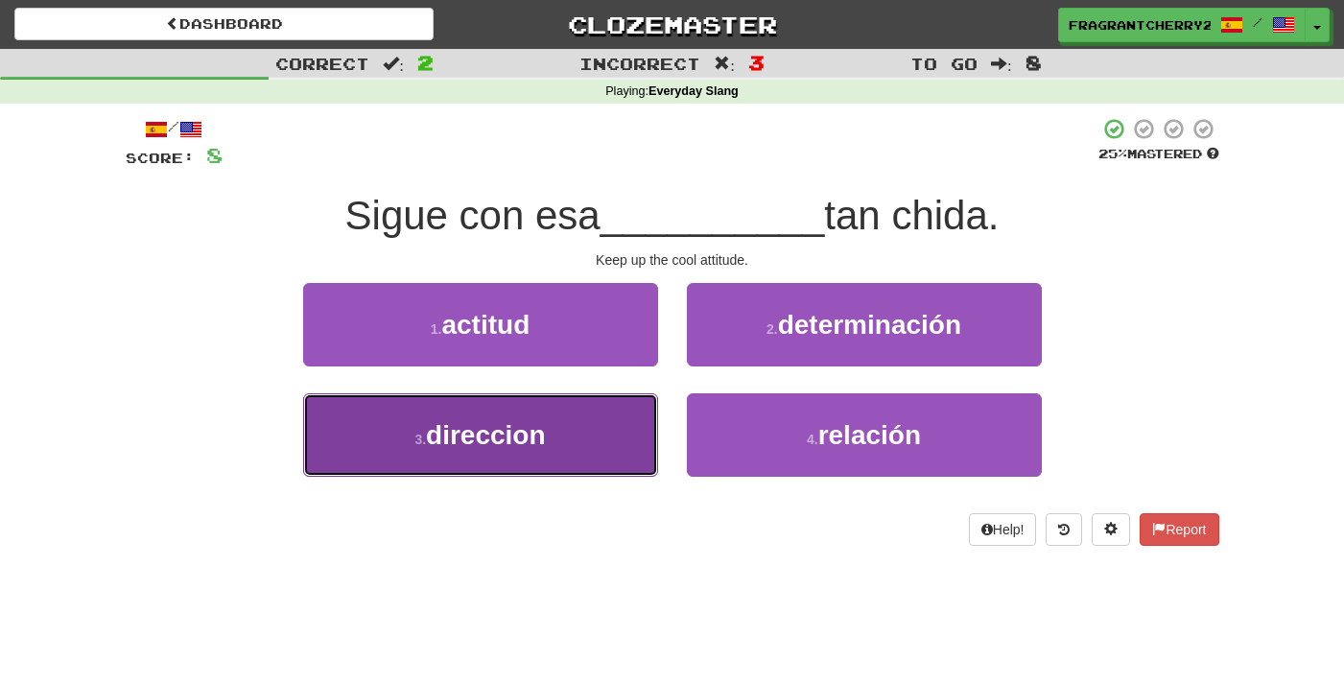
click at [625, 477] on button "3 . direccion" at bounding box center [480, 434] width 355 height 83
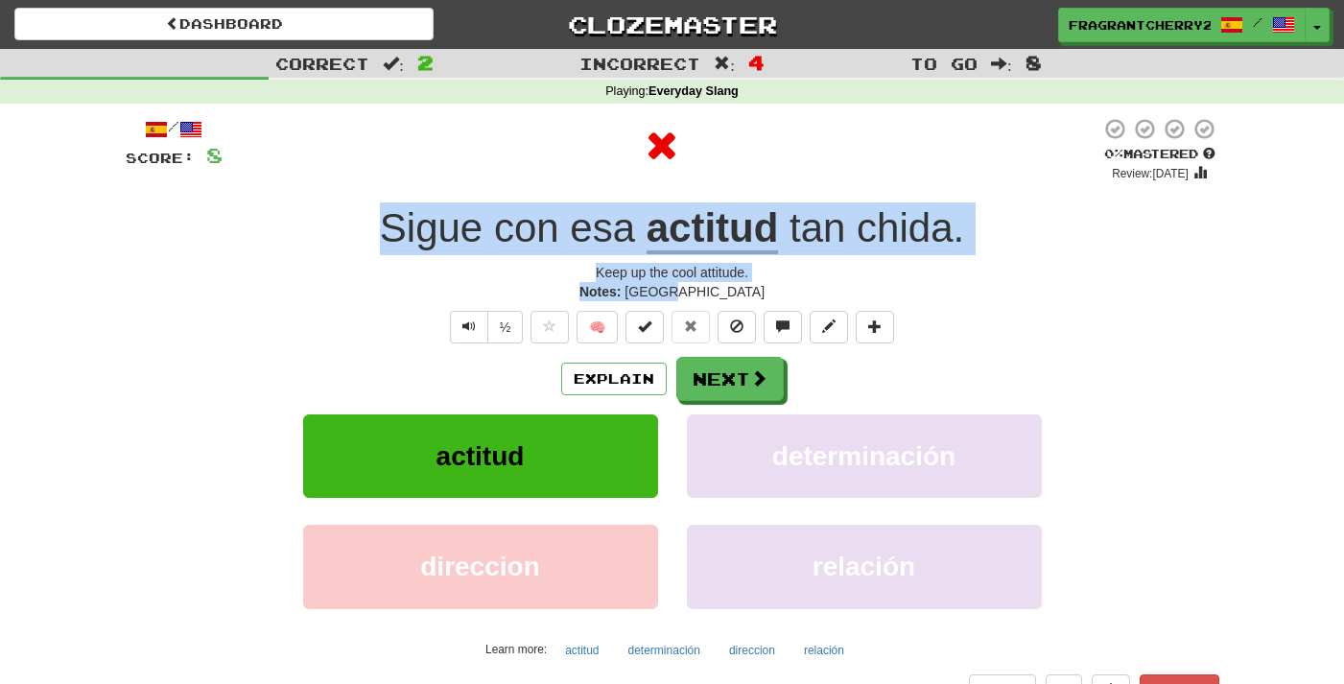
drag, startPoint x: 701, startPoint y: 296, endPoint x: 335, endPoint y: 246, distance: 370.0
click at [335, 246] on div "/ Score: 8 0 % Mastered Review: 2025-09-21 Sigue con esa actitud tan chida . Ke…" at bounding box center [673, 411] width 1094 height 589
copy div "Sigue con esa actitud tan chida . Keep up the cool attitude. Notes: Mexico"
click at [714, 394] on button "Next" at bounding box center [730, 380] width 107 height 44
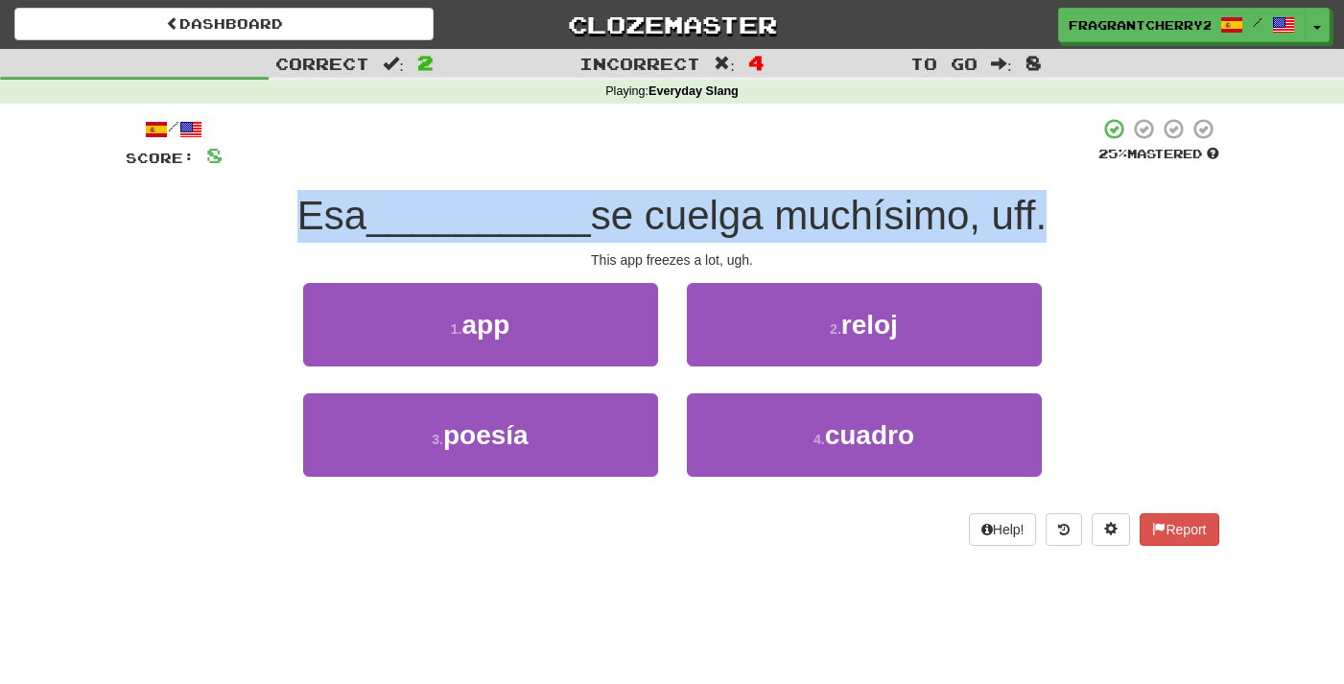
click at [555, 217] on span "__________" at bounding box center [479, 215] width 225 height 45
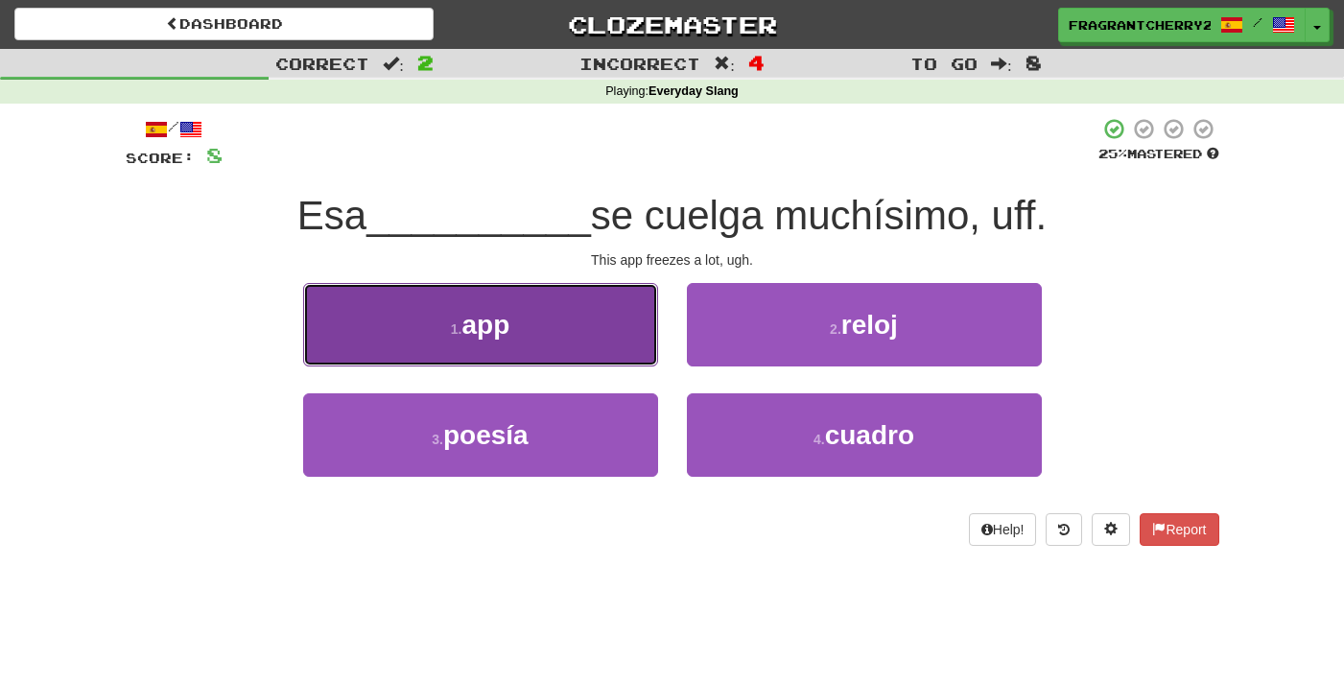
click at [617, 337] on button "1 . app" at bounding box center [480, 324] width 355 height 83
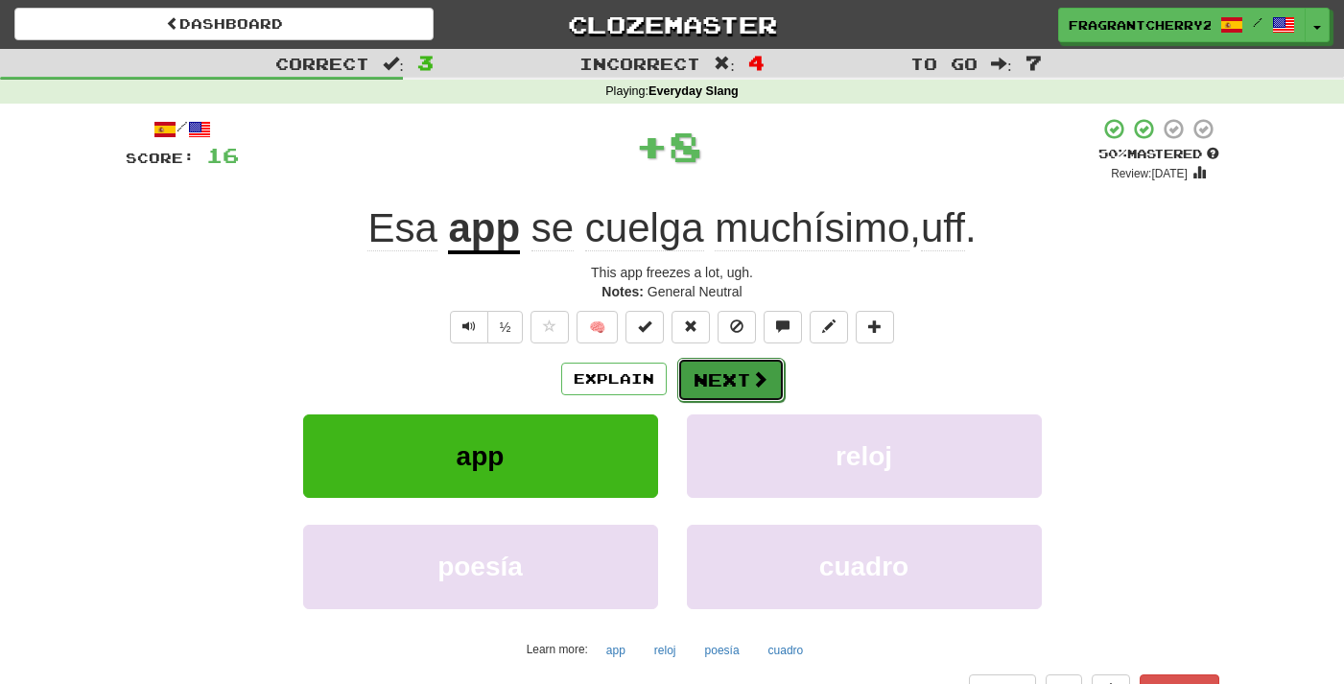
click at [709, 379] on button "Next" at bounding box center [730, 380] width 107 height 44
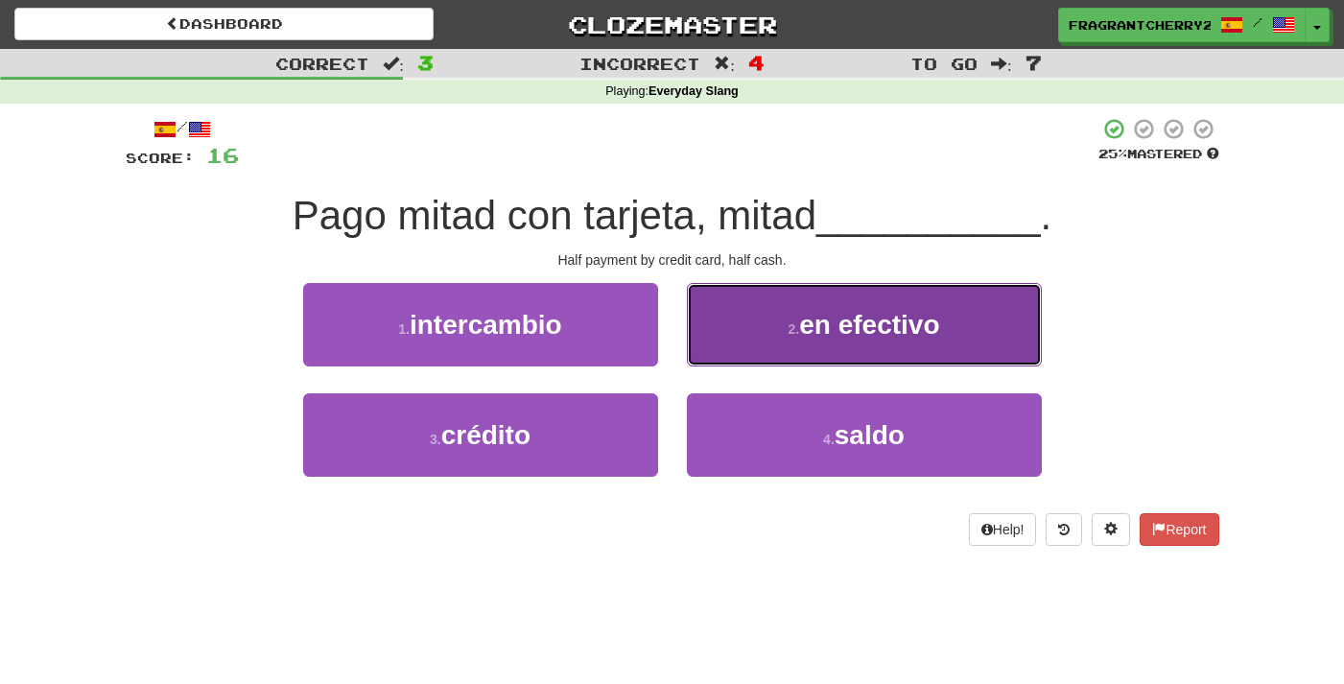
click at [829, 330] on span "en efectivo" at bounding box center [869, 325] width 140 height 30
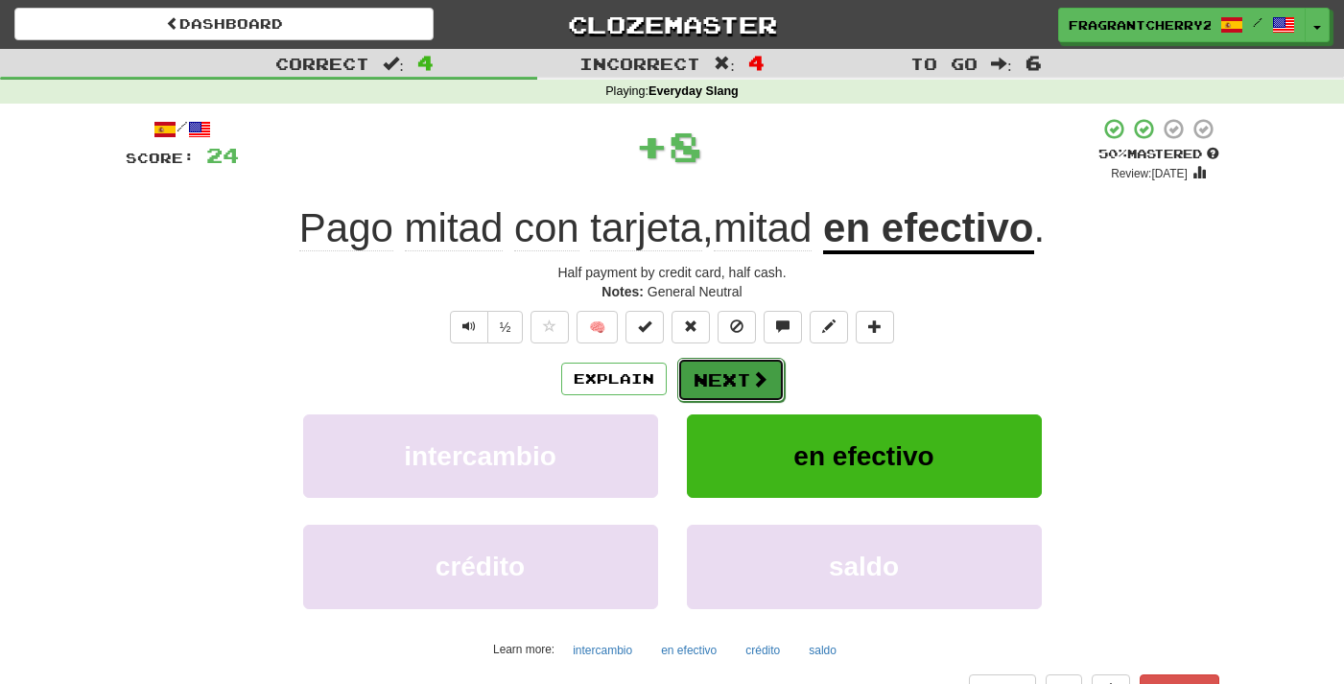
click at [726, 397] on button "Next" at bounding box center [730, 380] width 107 height 44
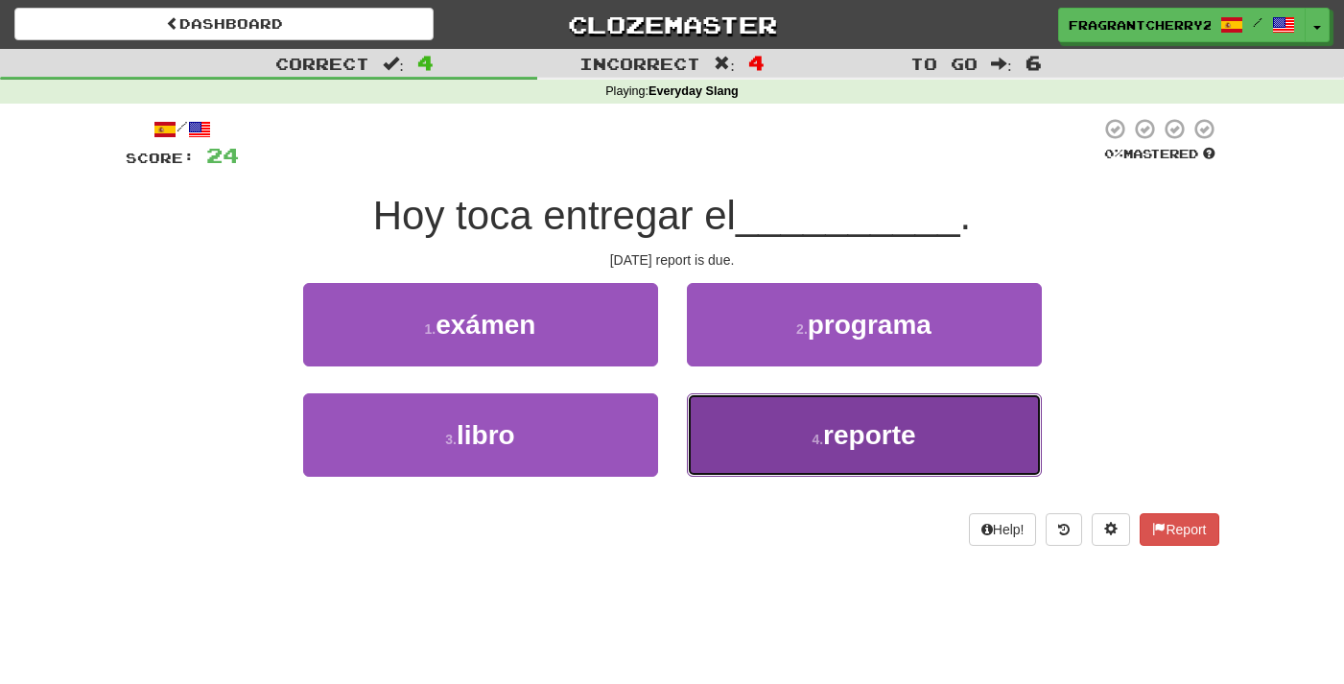
click at [787, 414] on button "4 . reporte" at bounding box center [864, 434] width 355 height 83
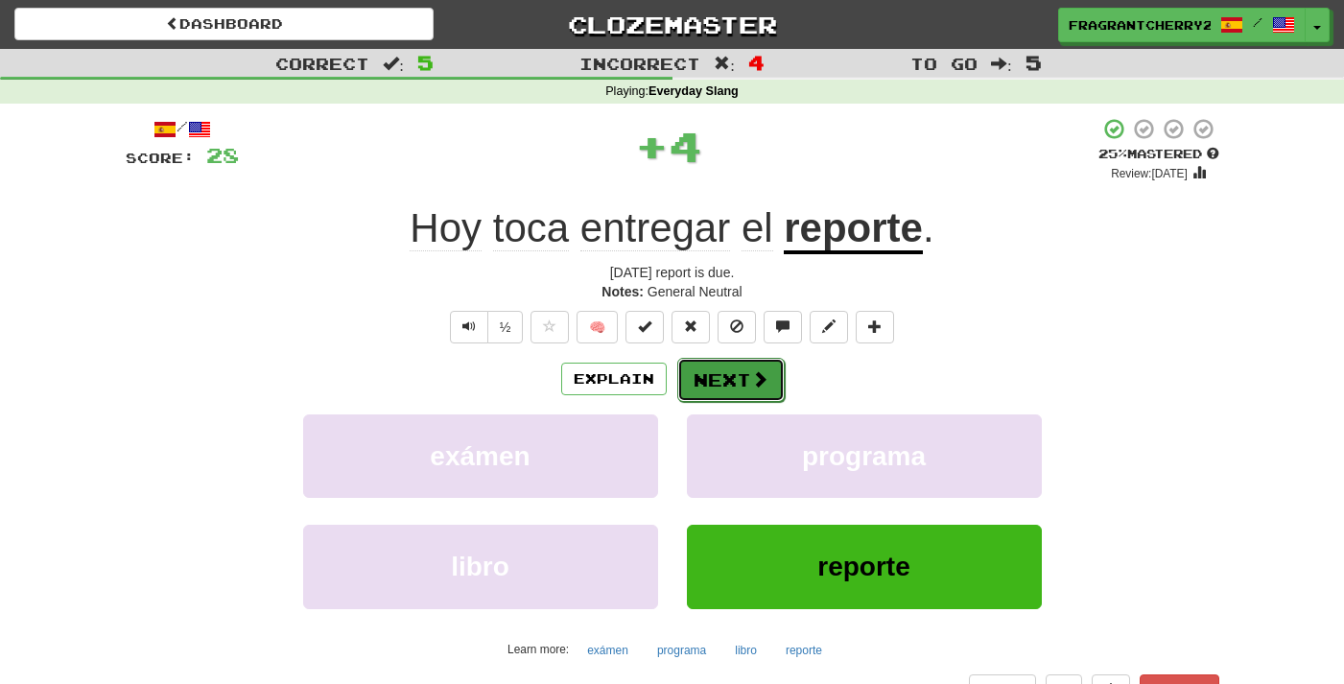
click at [783, 385] on button "Next" at bounding box center [730, 380] width 107 height 44
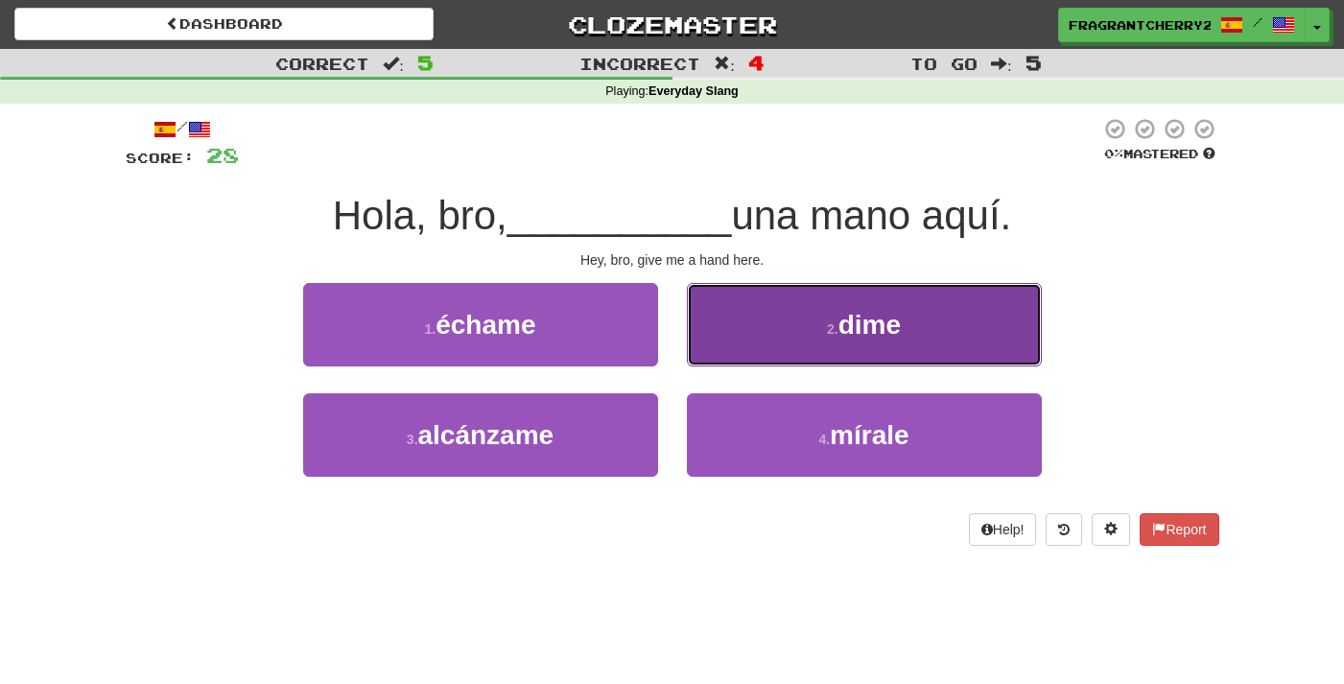
click at [793, 309] on button "2 . dime" at bounding box center [864, 324] width 355 height 83
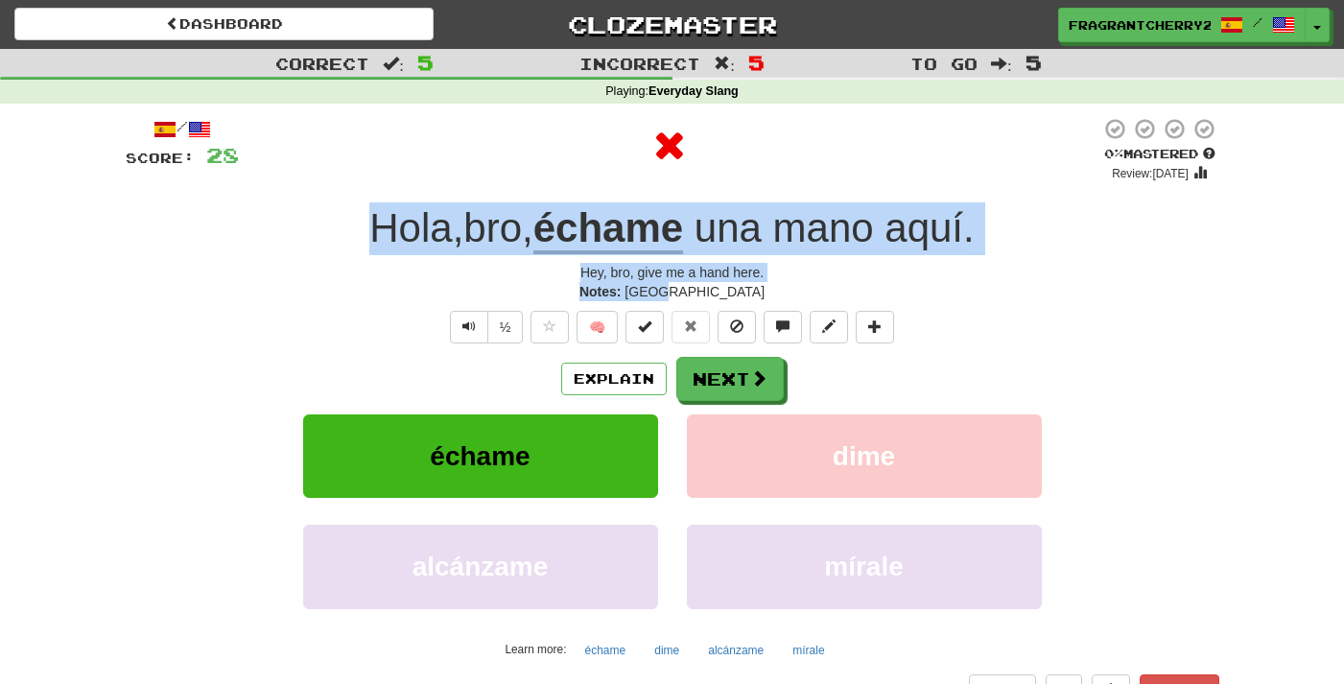
drag, startPoint x: 732, startPoint y: 287, endPoint x: 306, endPoint y: 239, distance: 428.8
click at [306, 239] on div "/ Score: 28 0 % Mastered Review: 2025-09-21 Hola , bro , échame una mano aquí .…" at bounding box center [673, 411] width 1094 height 589
copy div "Hola , bro , échame una mano aquí . Hey, bro, give me a hand here. Notes: Spain"
click at [703, 387] on button "Next" at bounding box center [730, 380] width 107 height 44
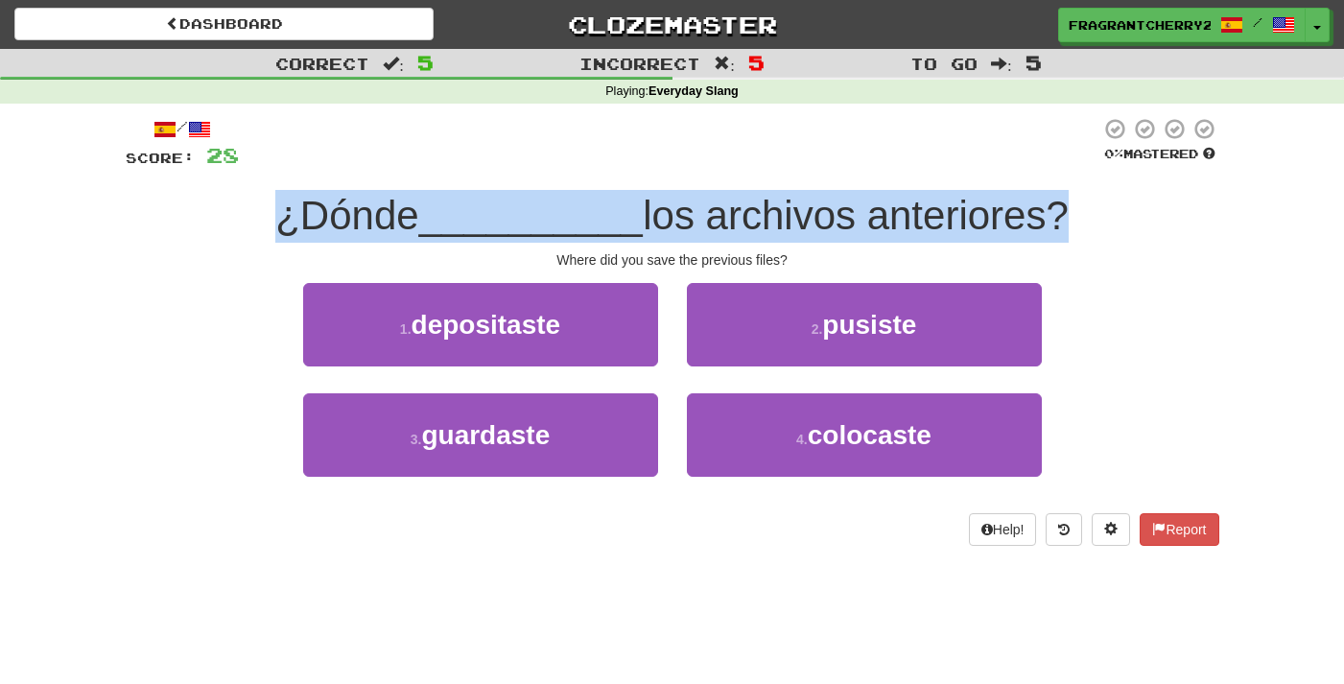
click at [547, 227] on span "__________" at bounding box center [531, 215] width 225 height 45
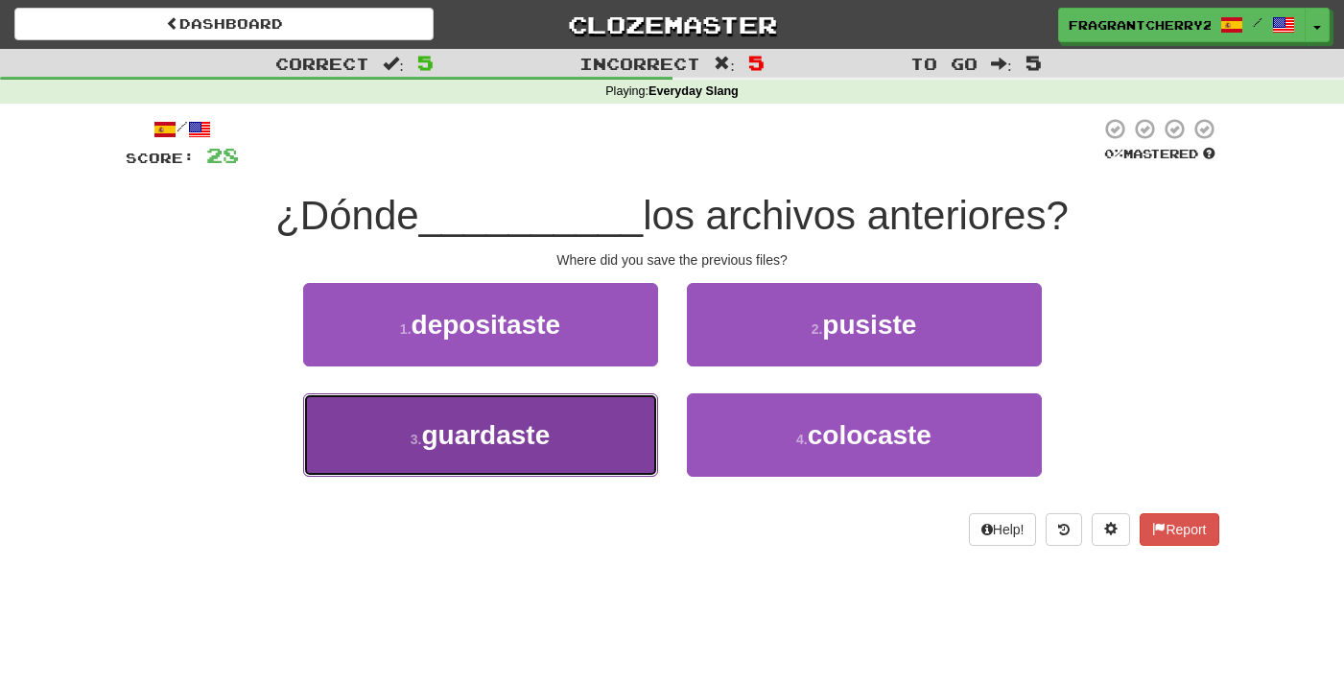
click at [642, 420] on button "3 . guardaste" at bounding box center [480, 434] width 355 height 83
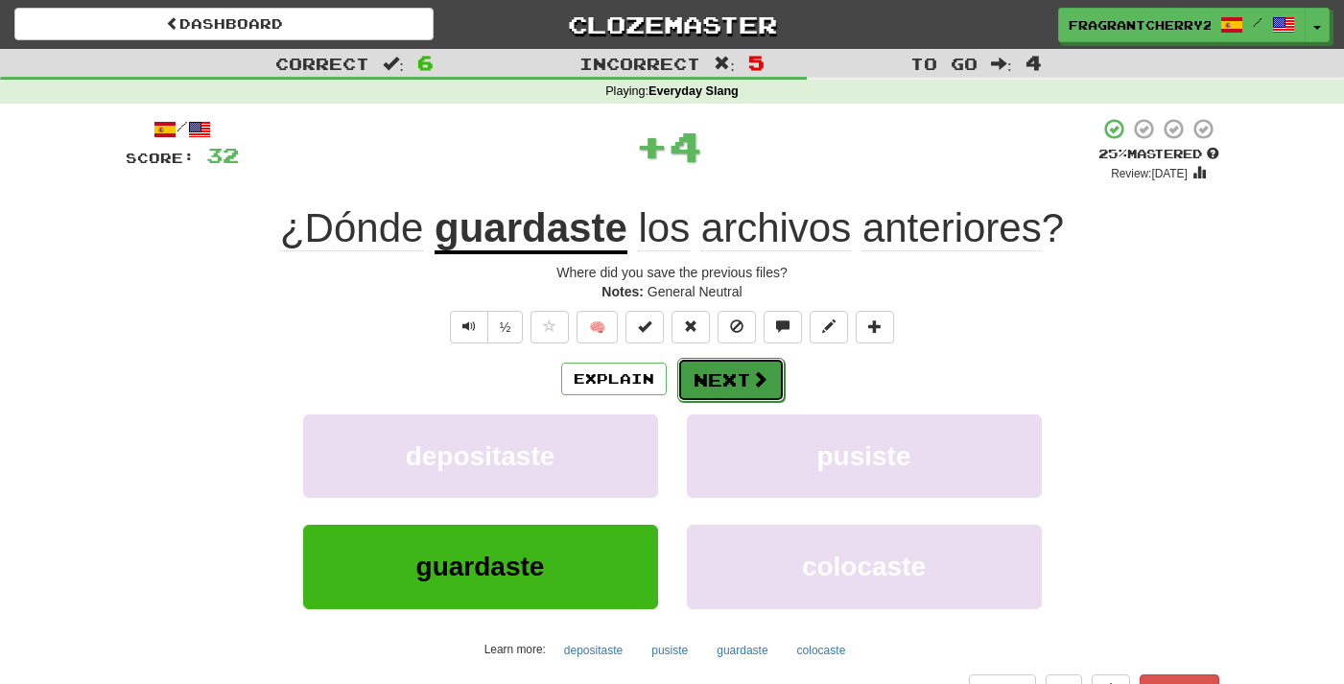
click at [737, 397] on button "Next" at bounding box center [730, 380] width 107 height 44
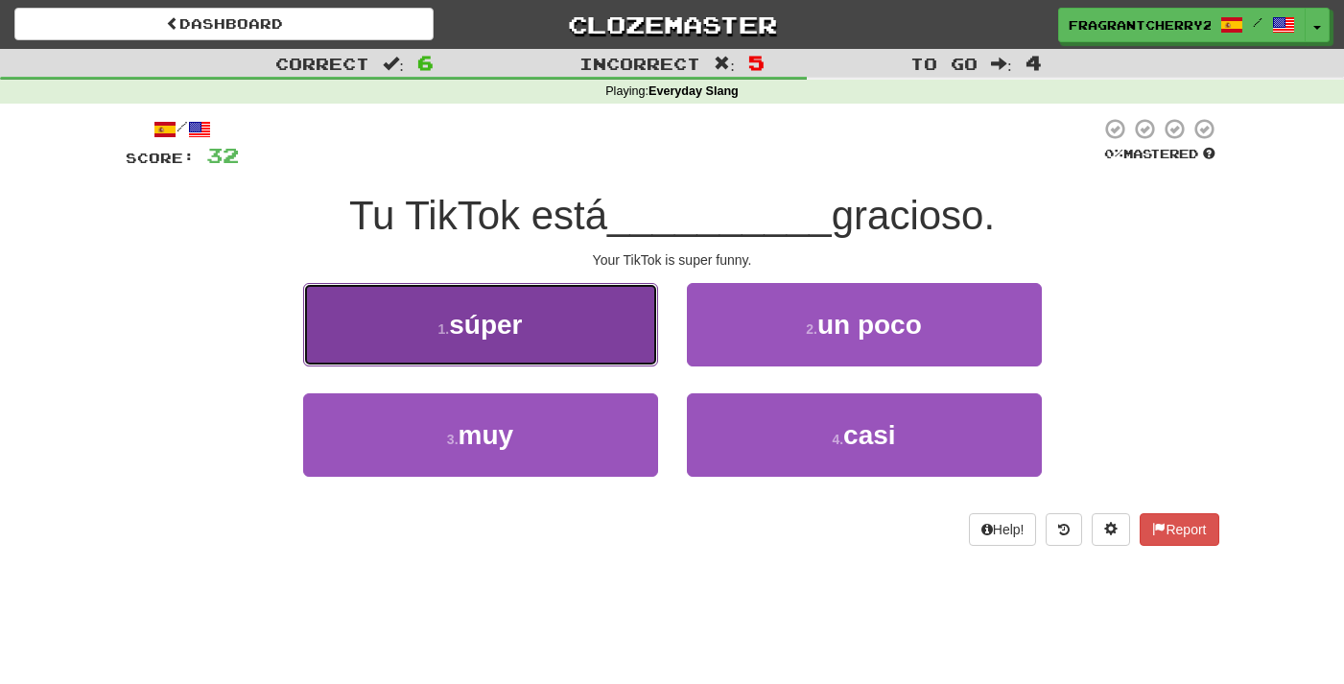
click at [590, 344] on button "1 . súper" at bounding box center [480, 324] width 355 height 83
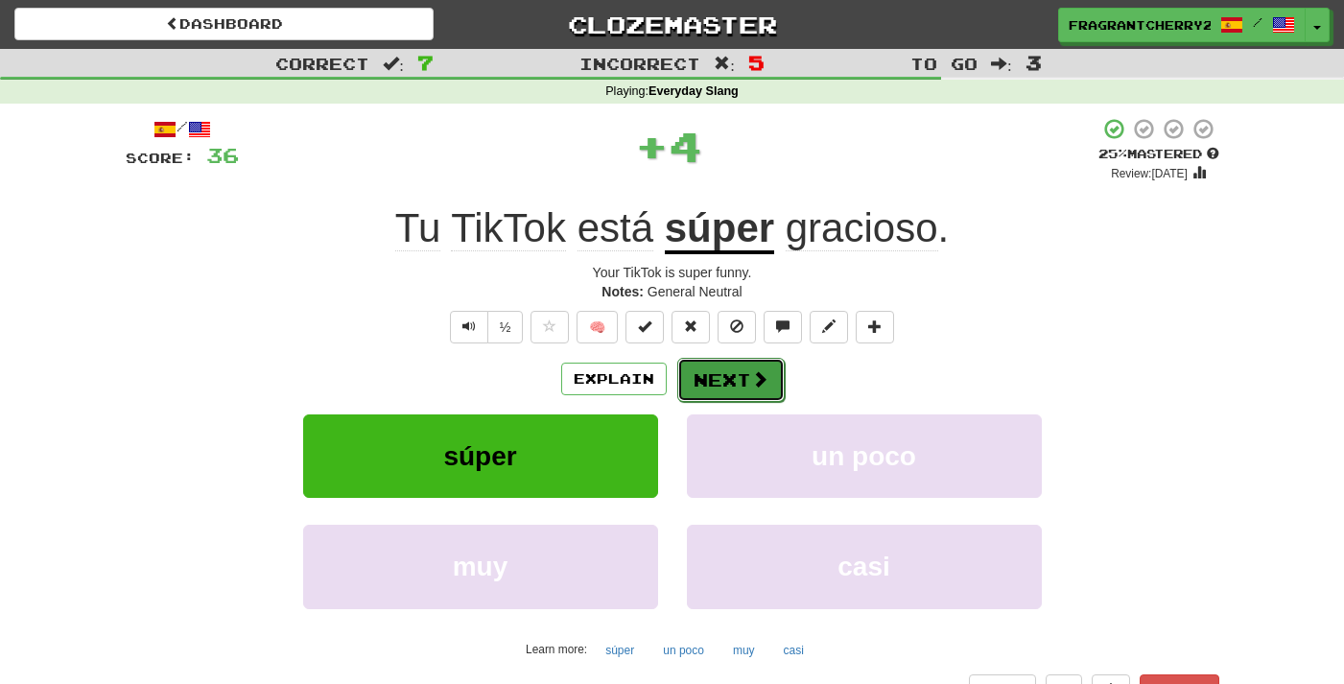
click at [726, 387] on button "Next" at bounding box center [730, 380] width 107 height 44
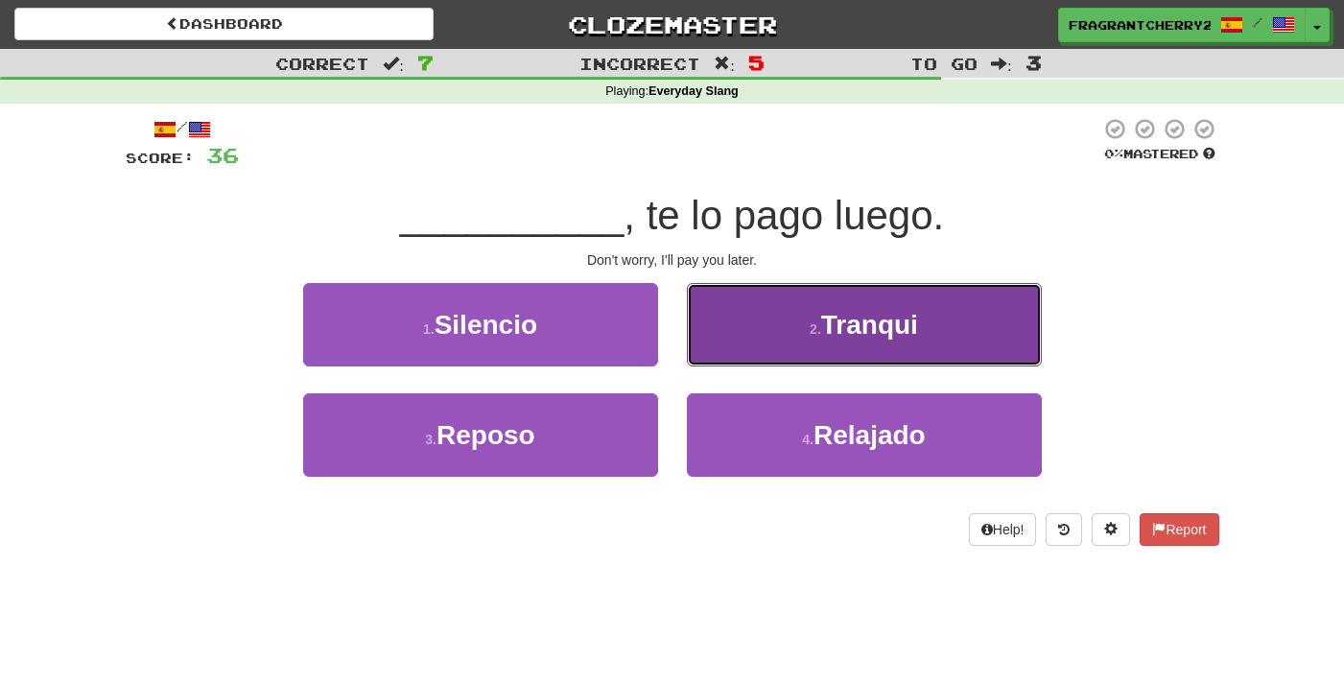
click at [741, 350] on button "2 . Tranqui" at bounding box center [864, 324] width 355 height 83
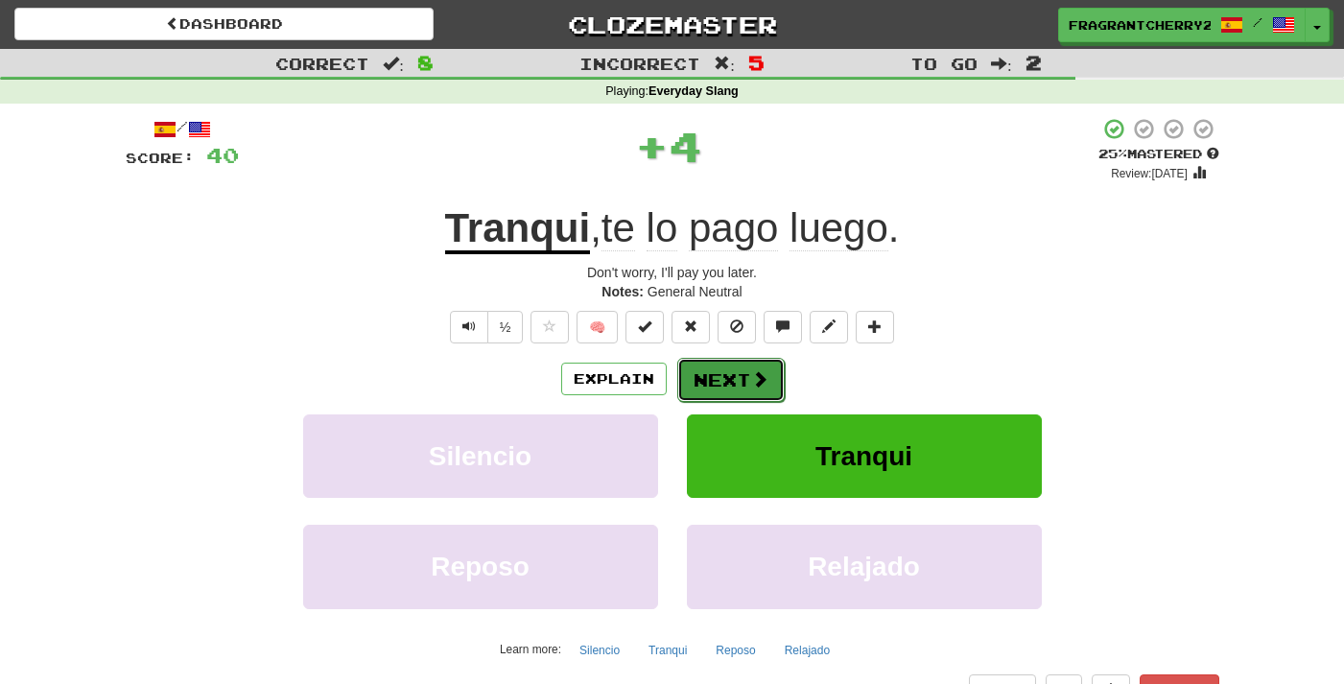
click at [732, 372] on button "Next" at bounding box center [730, 380] width 107 height 44
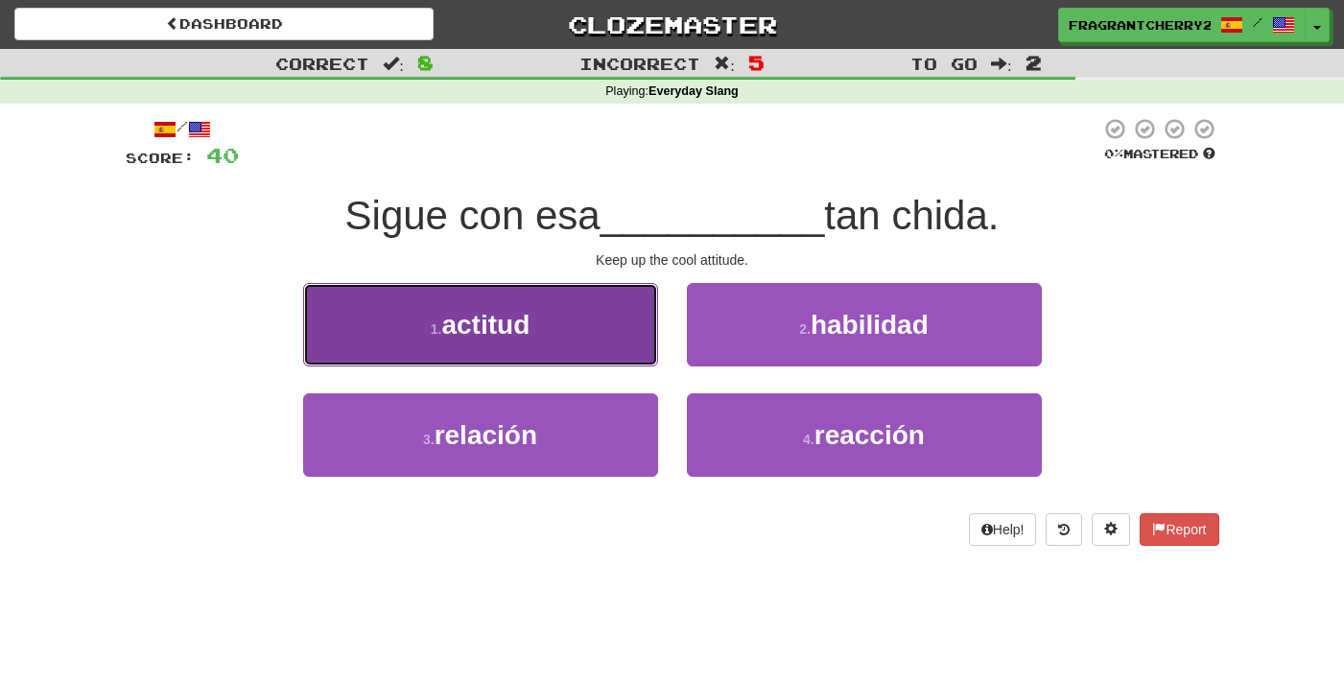
click at [596, 336] on button "1 . actitud" at bounding box center [480, 324] width 355 height 83
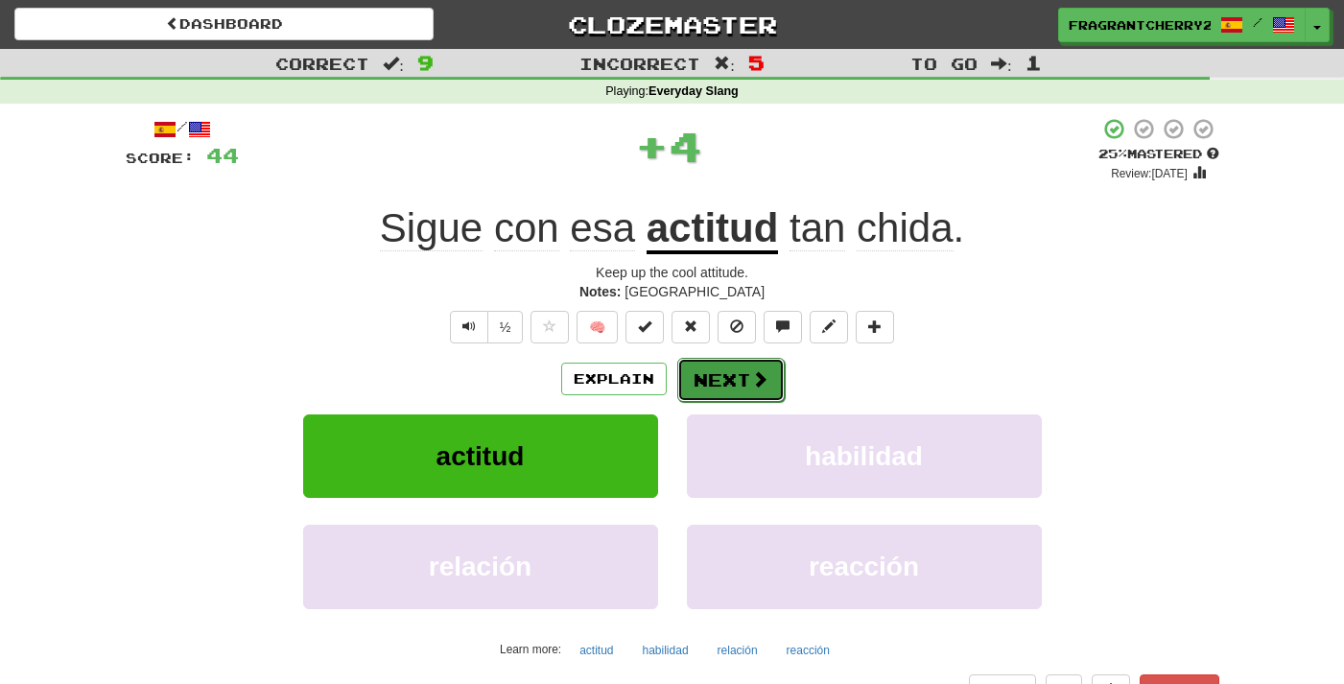
click at [722, 381] on button "Next" at bounding box center [730, 380] width 107 height 44
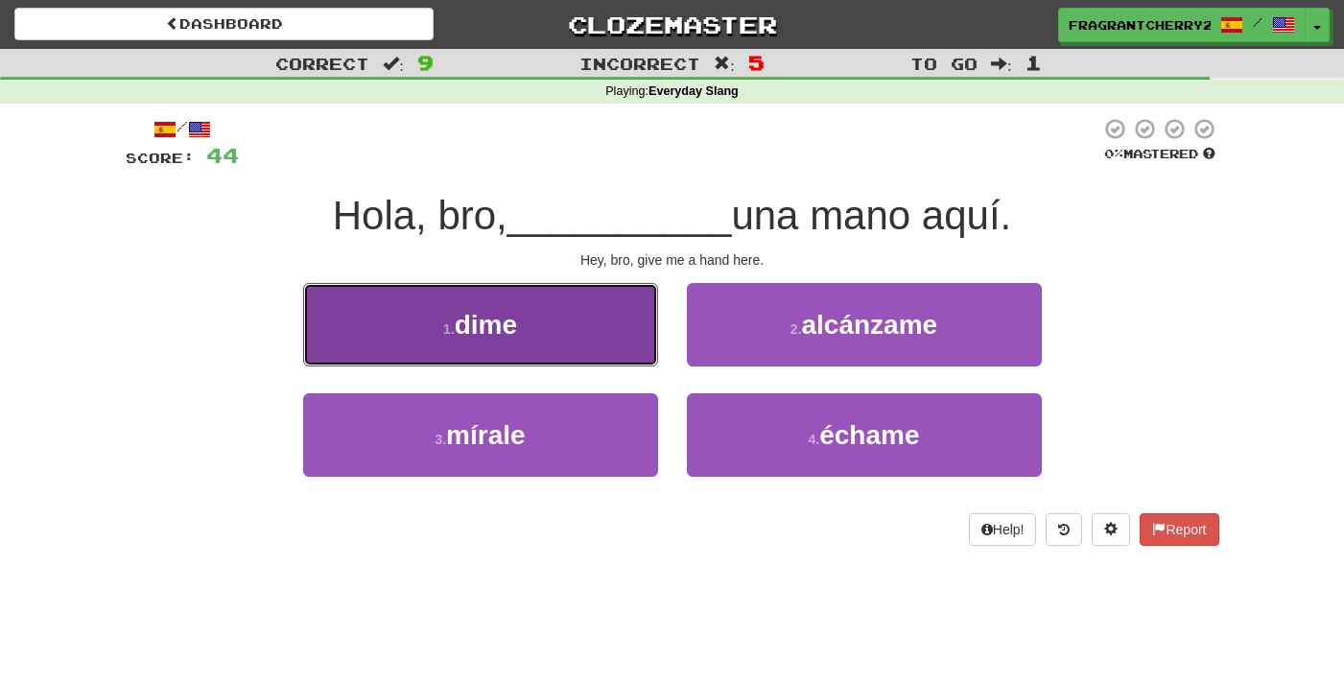
click at [546, 316] on button "1 . dime" at bounding box center [480, 324] width 355 height 83
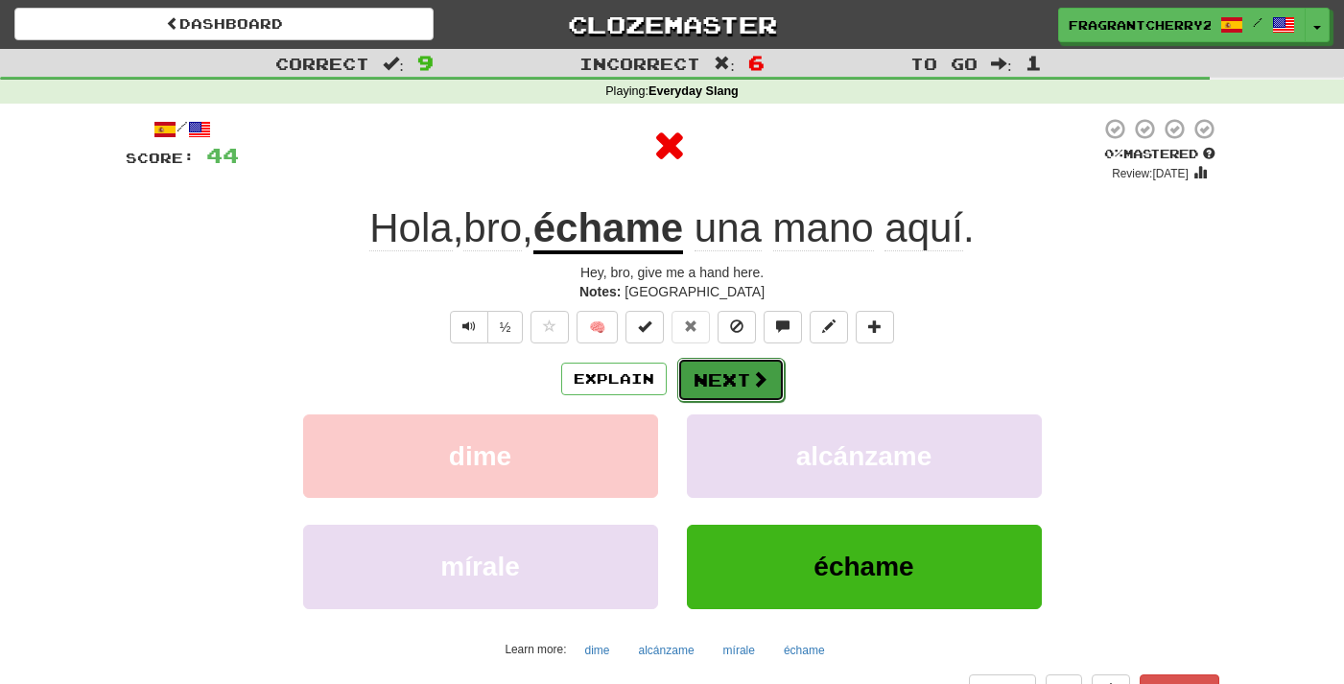
click at [706, 377] on button "Next" at bounding box center [730, 380] width 107 height 44
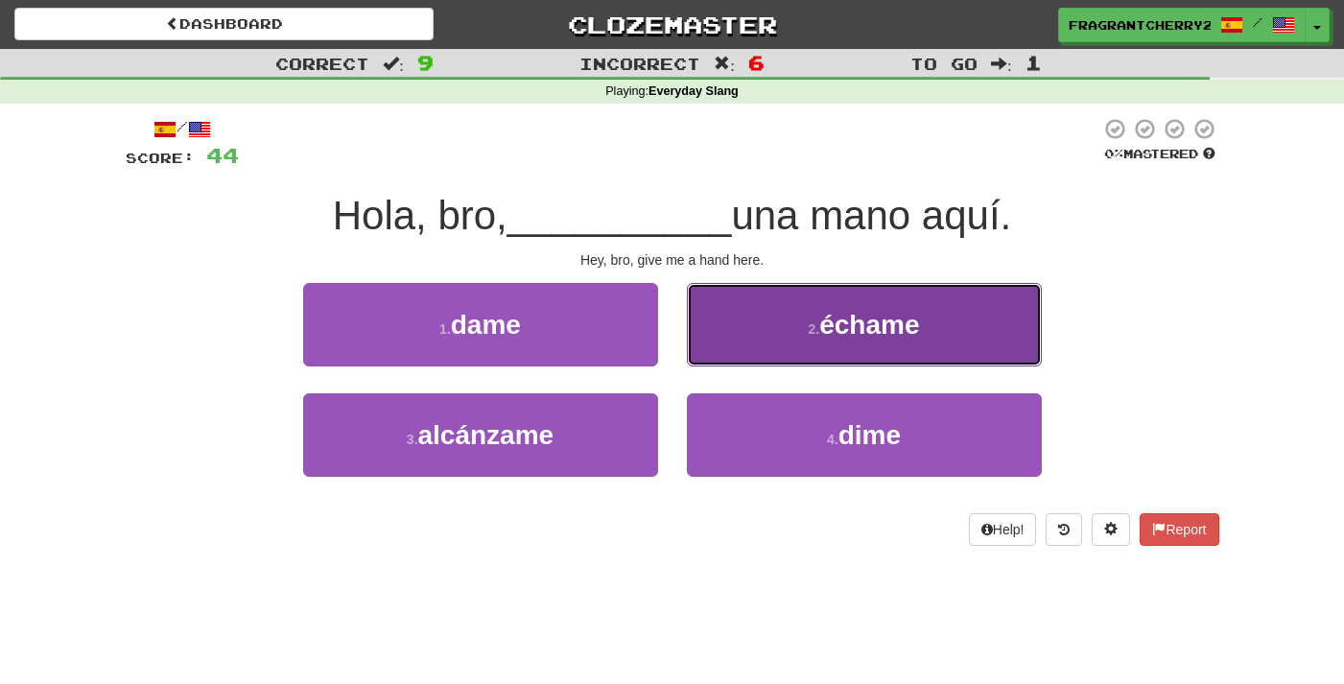
click at [728, 345] on button "2 . échame" at bounding box center [864, 324] width 355 height 83
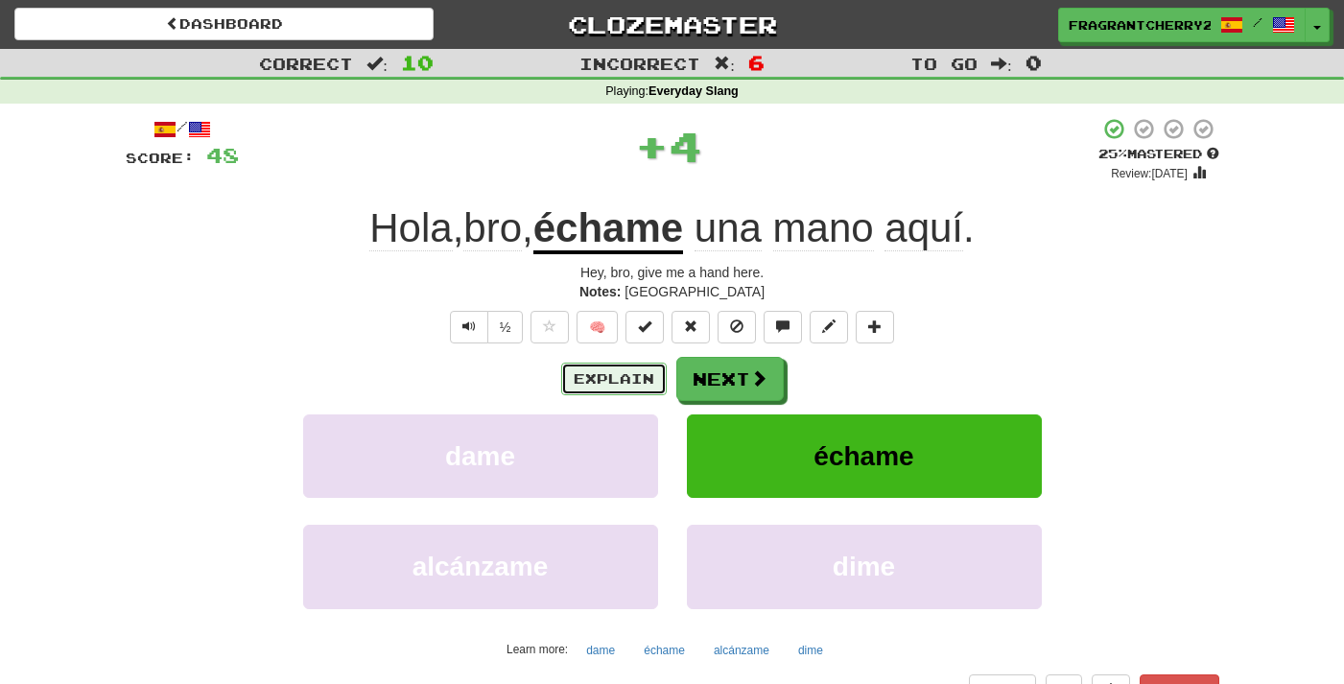
click at [599, 377] on button "Explain" at bounding box center [614, 379] width 106 height 33
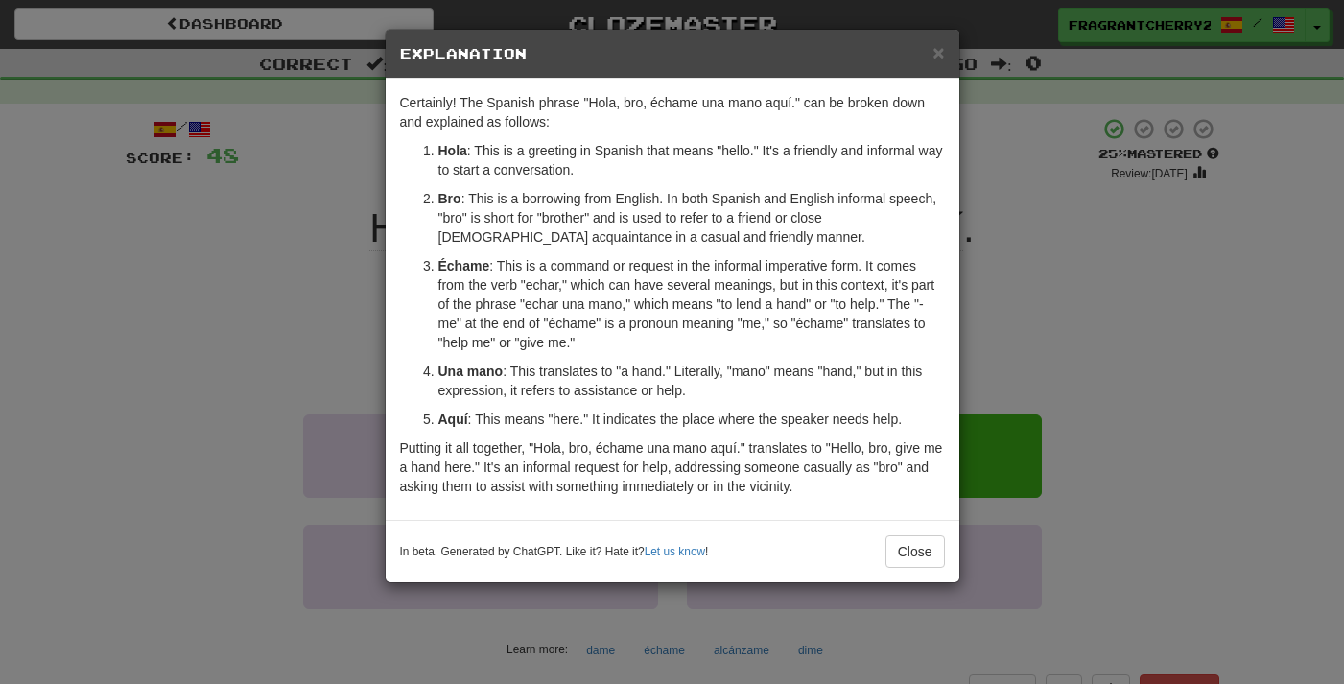
click at [404, 336] on ol "Hola : This is a greeting in Spanish that means "hello." It's a friendly and in…" at bounding box center [672, 285] width 545 height 288
click at [311, 312] on div "× Explanation Certainly! The Spanish phrase "Hola, bro, échame una mano aquí." …" at bounding box center [672, 342] width 1344 height 684
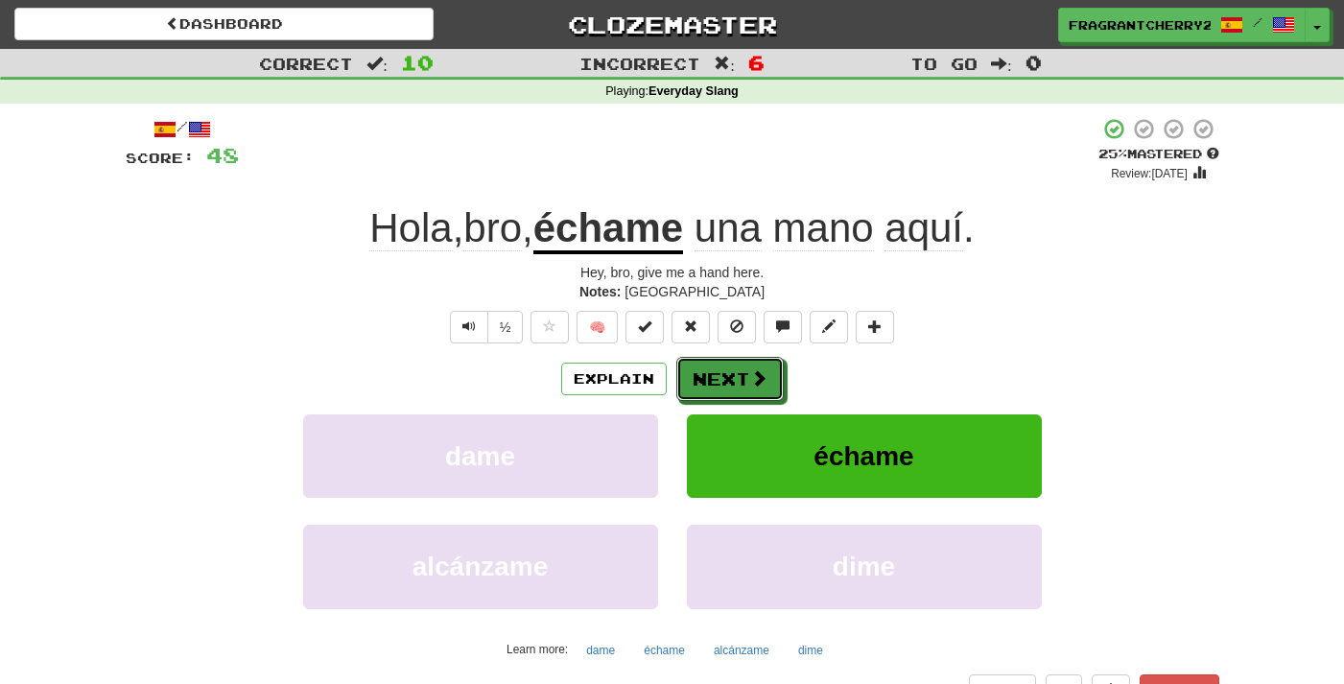
click at [747, 380] on button "Next" at bounding box center [730, 379] width 107 height 44
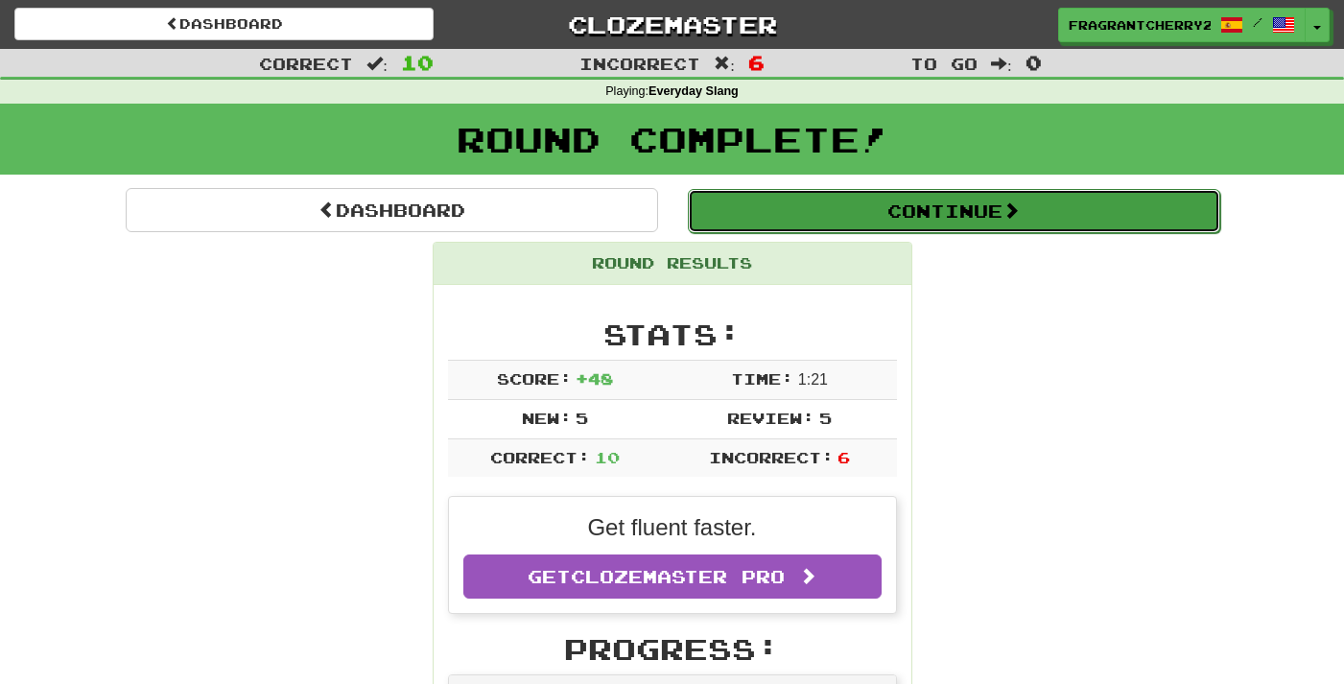
click at [794, 191] on button "Continue" at bounding box center [954, 211] width 533 height 44
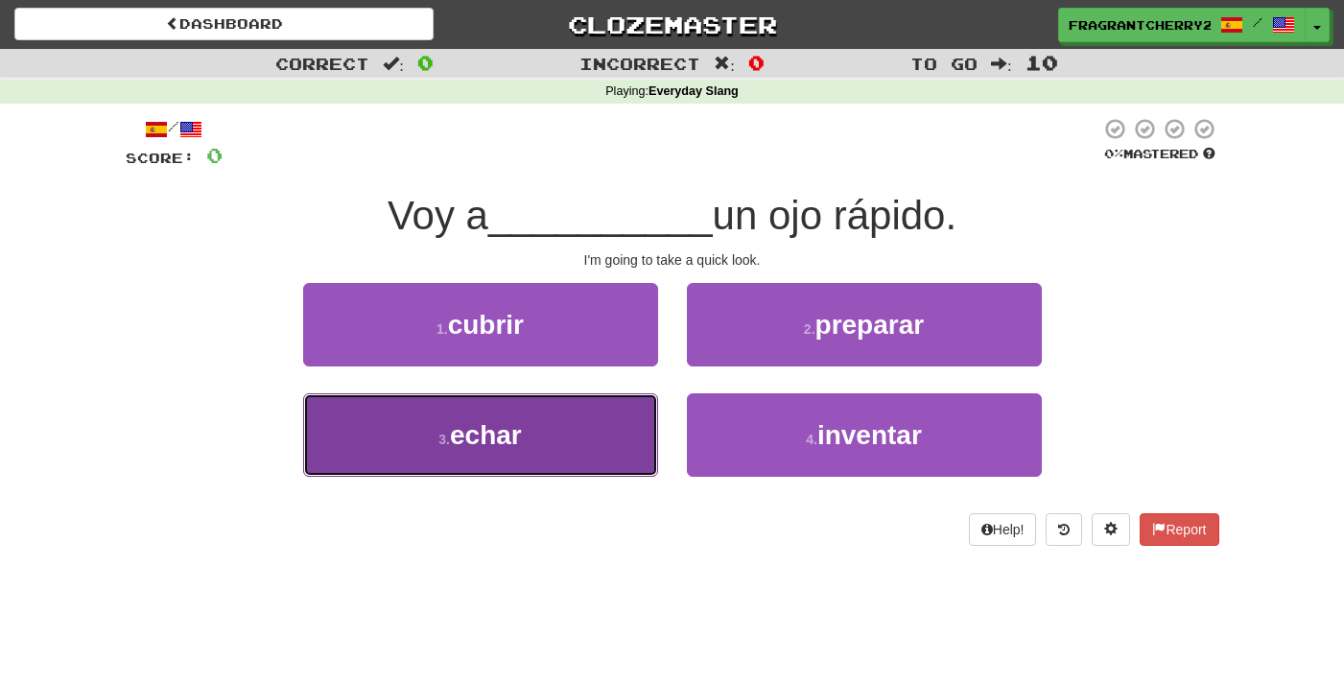
click at [582, 429] on button "3 . echar" at bounding box center [480, 434] width 355 height 83
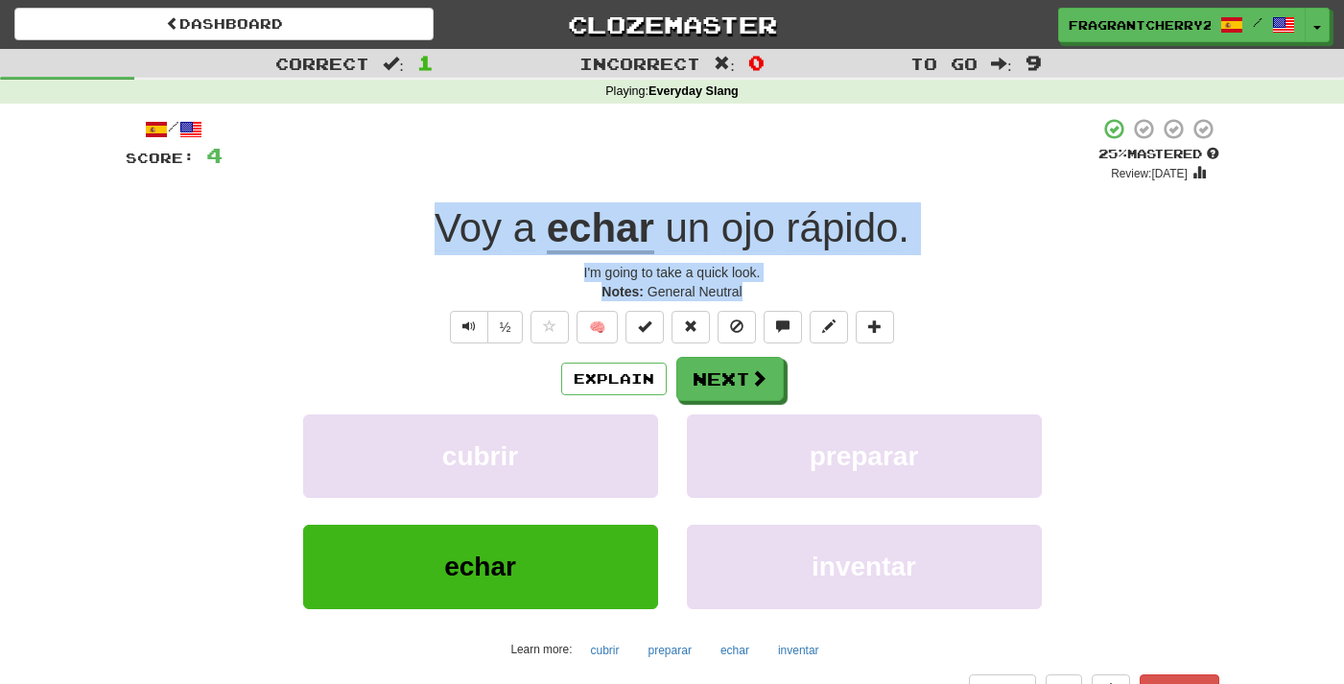
drag, startPoint x: 766, startPoint y: 287, endPoint x: 420, endPoint y: 238, distance: 348.9
click at [420, 238] on div "/ Score: 4 + 4 25 % Mastered Review: 2025-09-22 Voy a echar un ojo rápido . I'm…" at bounding box center [673, 411] width 1094 height 589
copy div "Voy a echar un ojo rápido . I'm going to take a quick look. Notes: General Neut…"
click at [747, 392] on button "Next" at bounding box center [730, 380] width 107 height 44
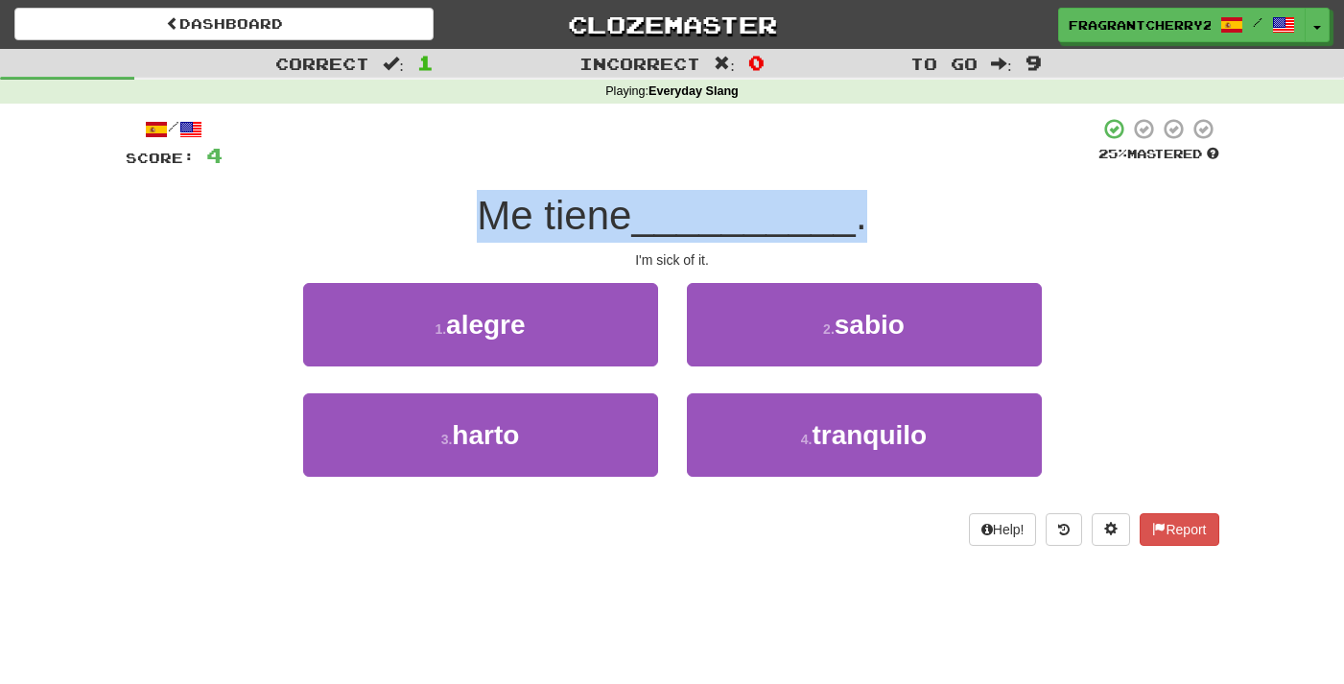
click at [495, 238] on span "Me tiene" at bounding box center [554, 215] width 154 height 45
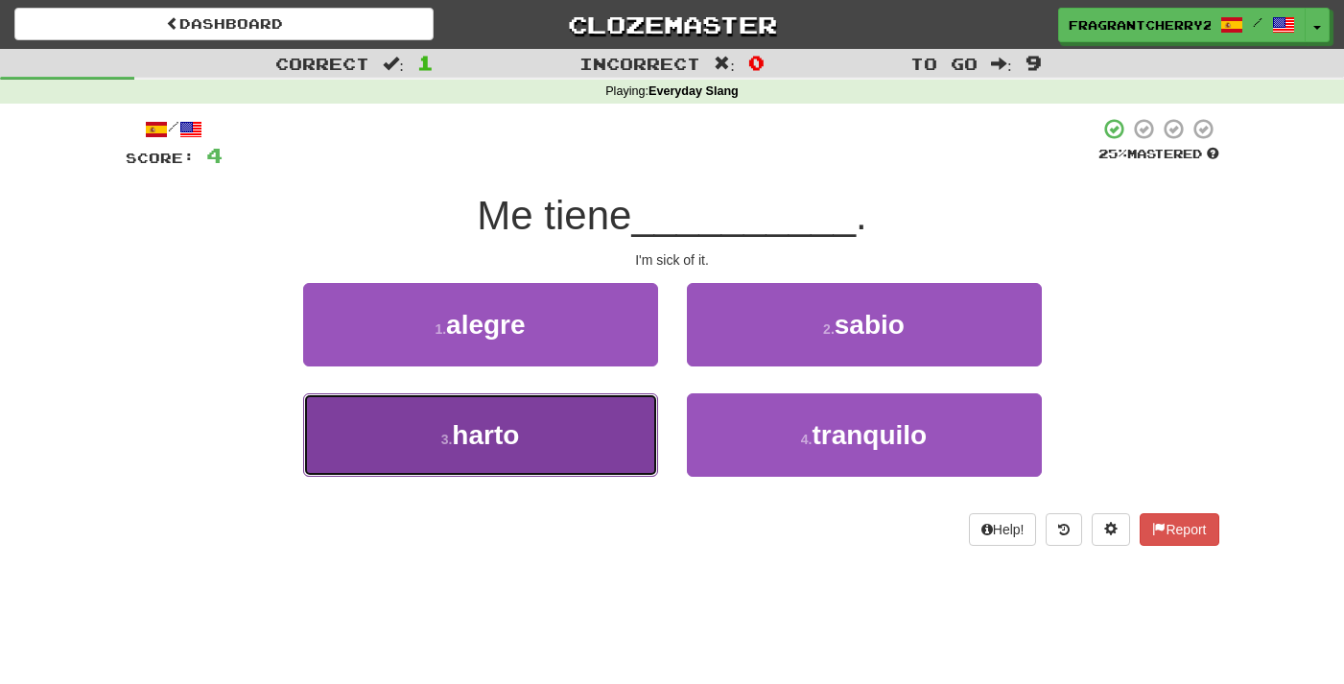
click at [605, 428] on button "3 . harto" at bounding box center [480, 434] width 355 height 83
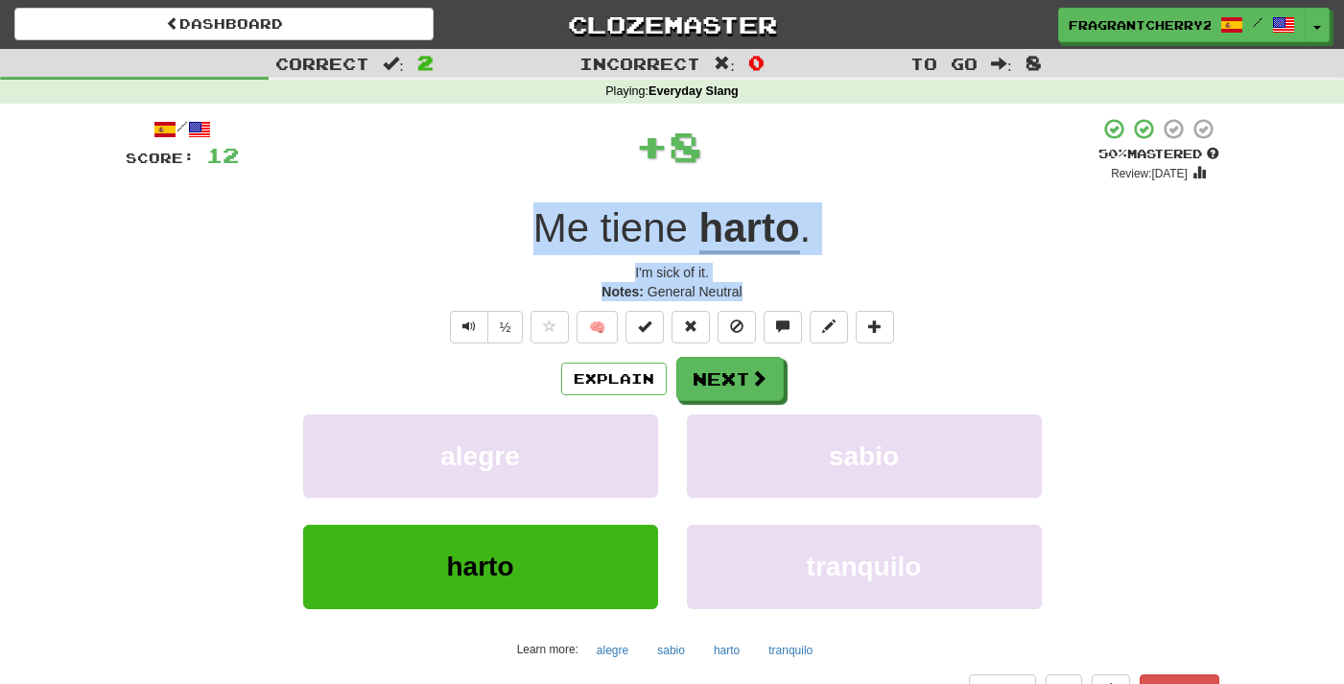
drag, startPoint x: 749, startPoint y: 292, endPoint x: 501, endPoint y: 239, distance: 254.1
click at [501, 239] on div "/ Score: 12 + 8 50 % Mastered Review: 2025-10-01 Me tiene harto . I'm sick of i…" at bounding box center [673, 411] width 1094 height 589
copy div "Me tiene harto . I'm sick of it. Notes: General Neutral"
click at [725, 376] on button "Next" at bounding box center [730, 380] width 107 height 44
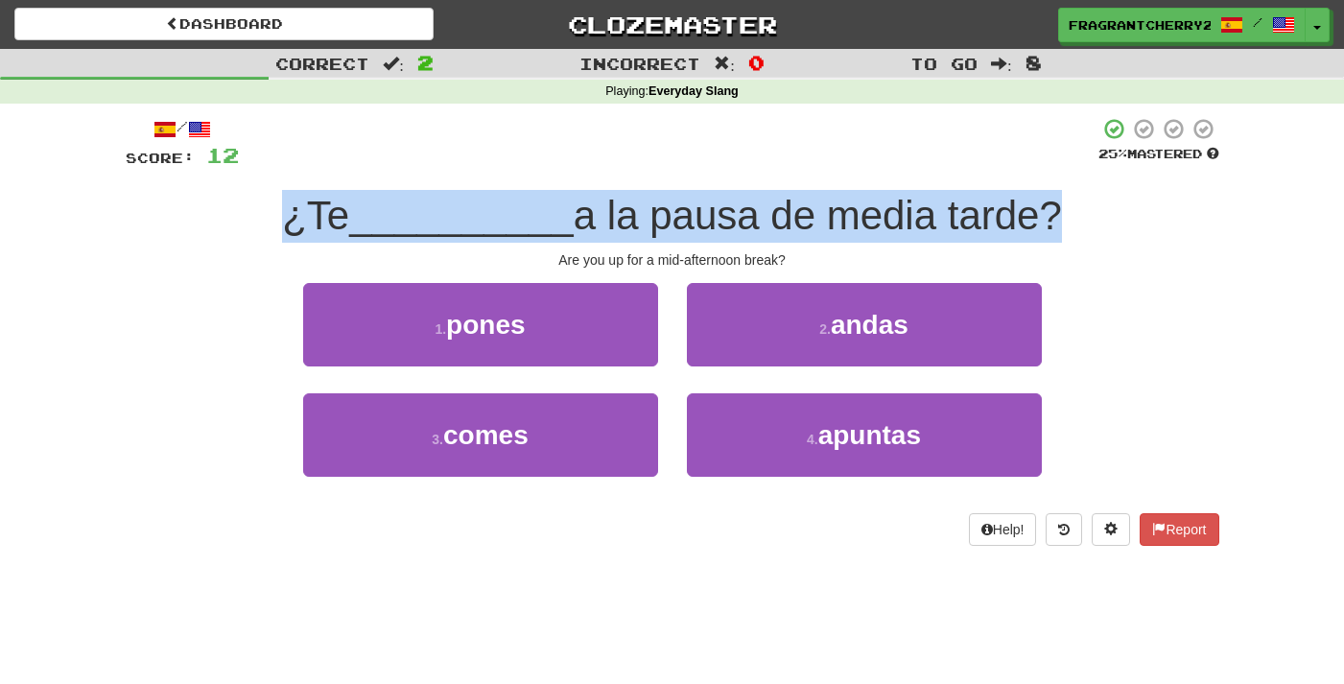
click at [623, 225] on span "a la pausa de media tarde?" at bounding box center [818, 215] width 488 height 45
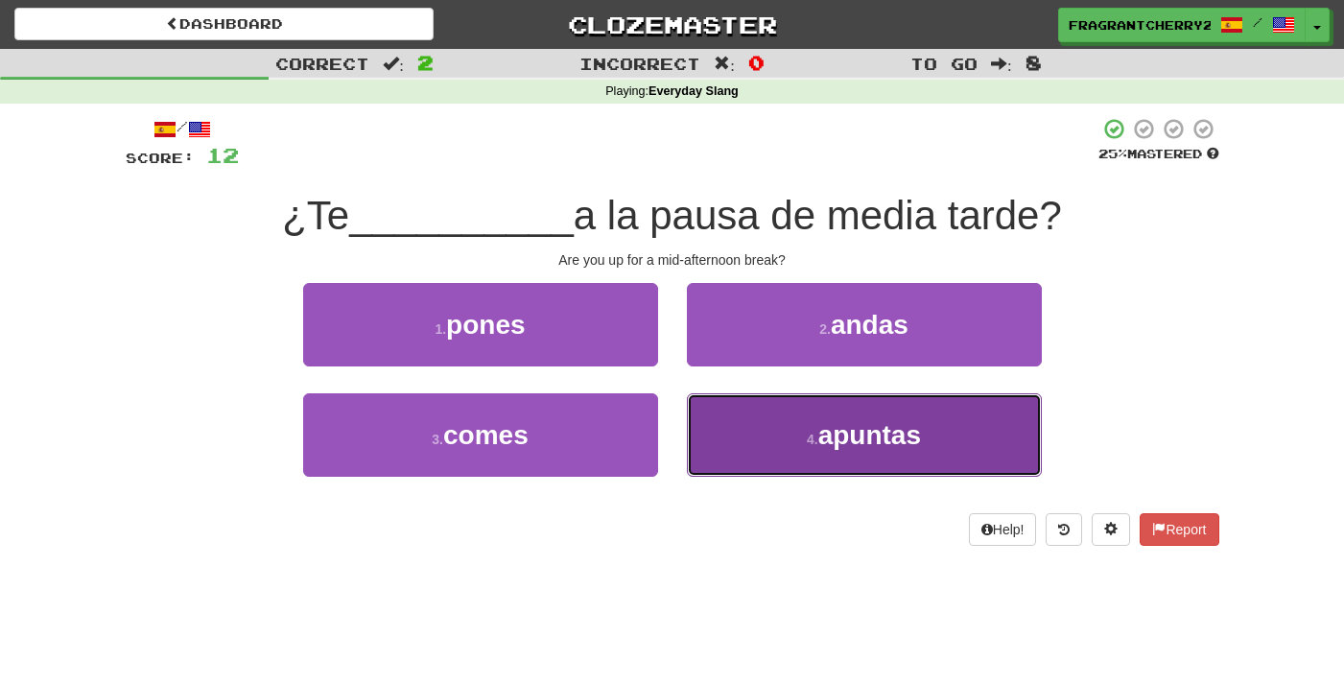
click at [783, 410] on button "4 . apuntas" at bounding box center [864, 434] width 355 height 83
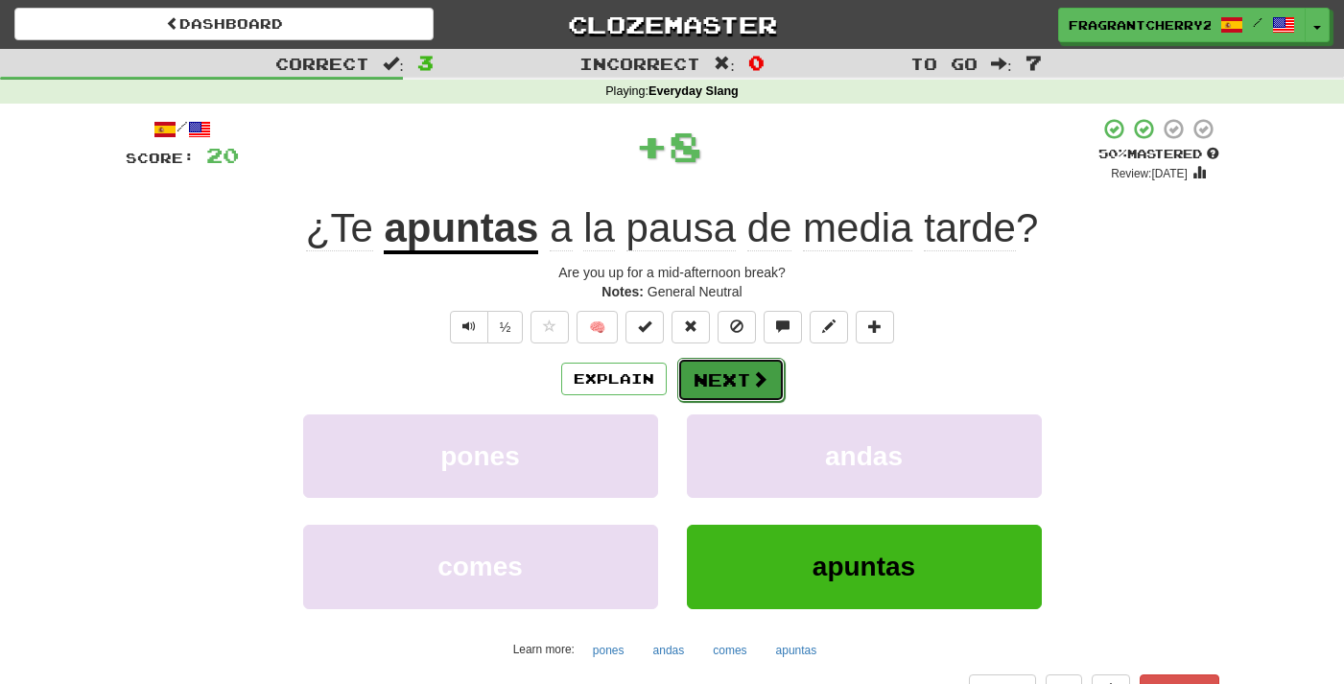
click at [733, 387] on button "Next" at bounding box center [730, 380] width 107 height 44
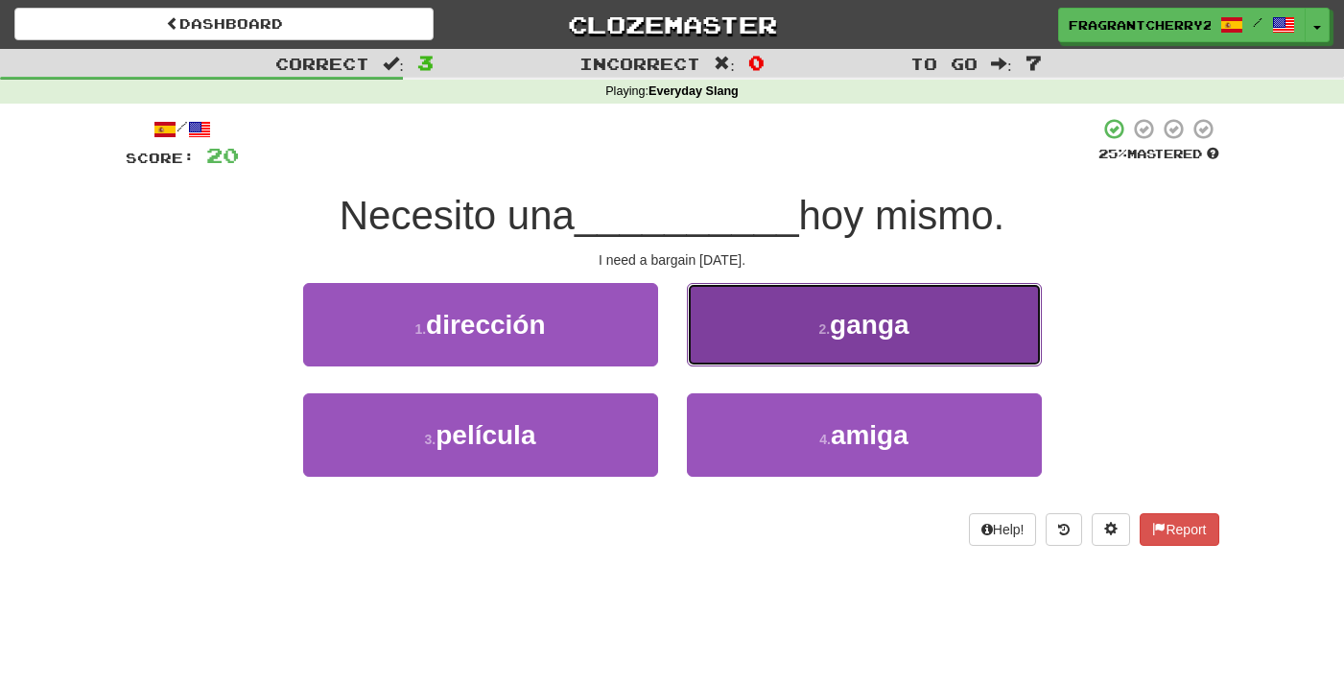
click at [702, 351] on button "2 . ganga" at bounding box center [864, 324] width 355 height 83
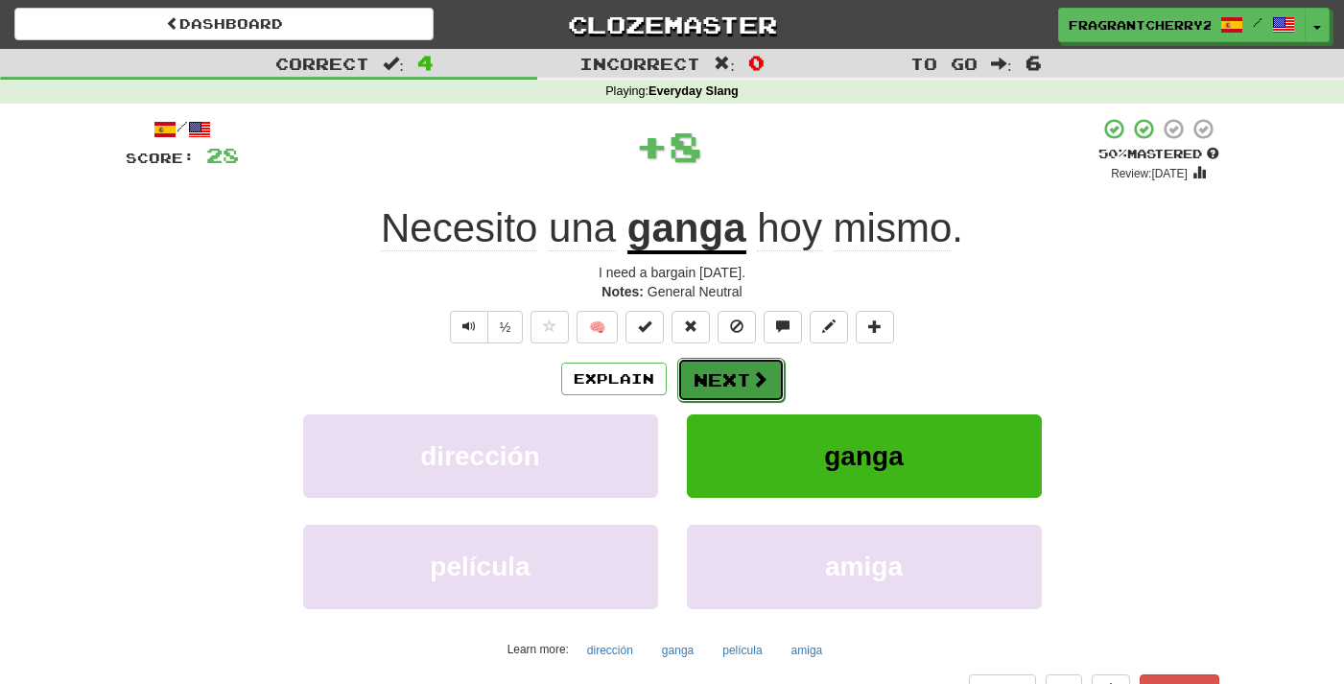
click at [725, 383] on button "Next" at bounding box center [730, 380] width 107 height 44
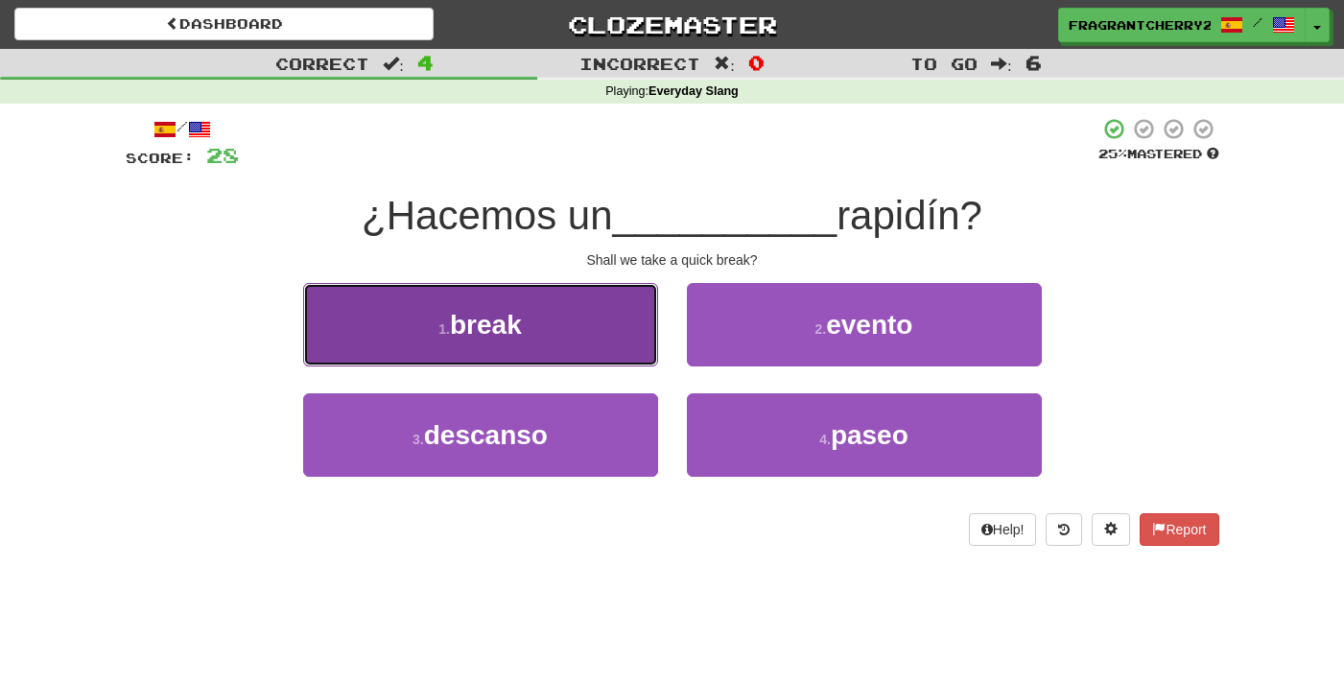
click at [606, 293] on button "1 . break" at bounding box center [480, 324] width 355 height 83
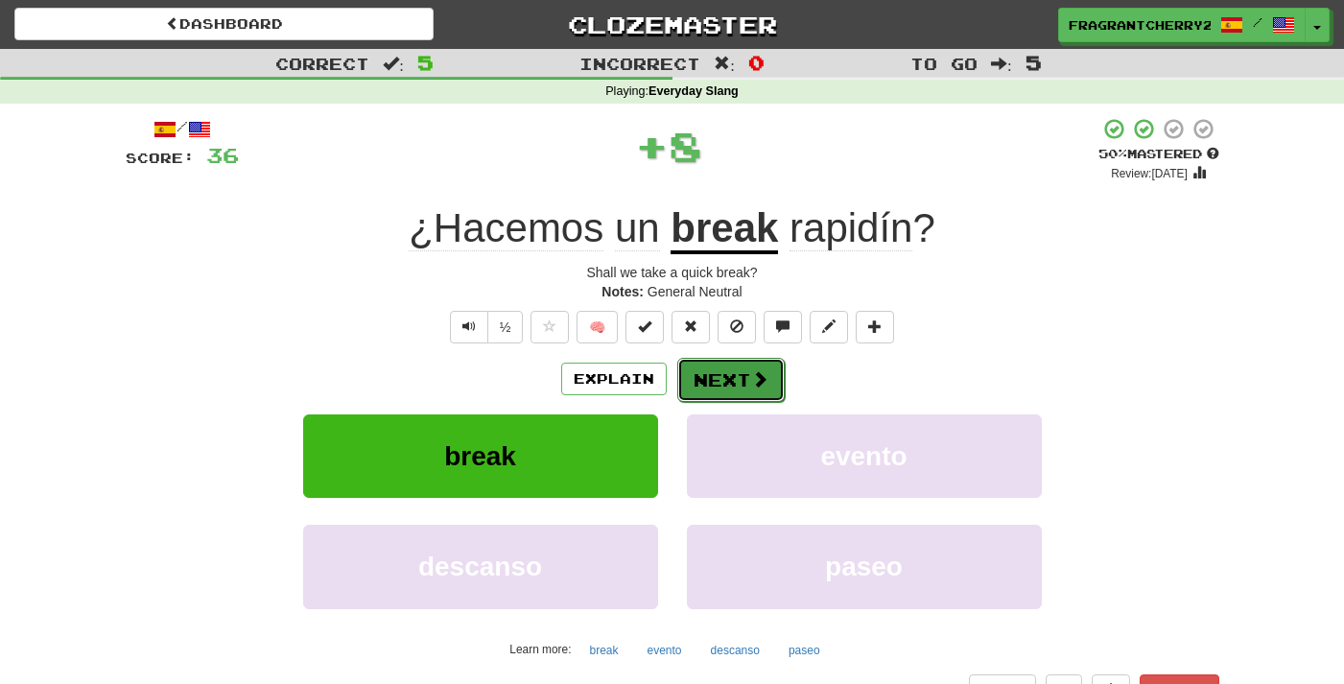
click at [707, 367] on button "Next" at bounding box center [730, 380] width 107 height 44
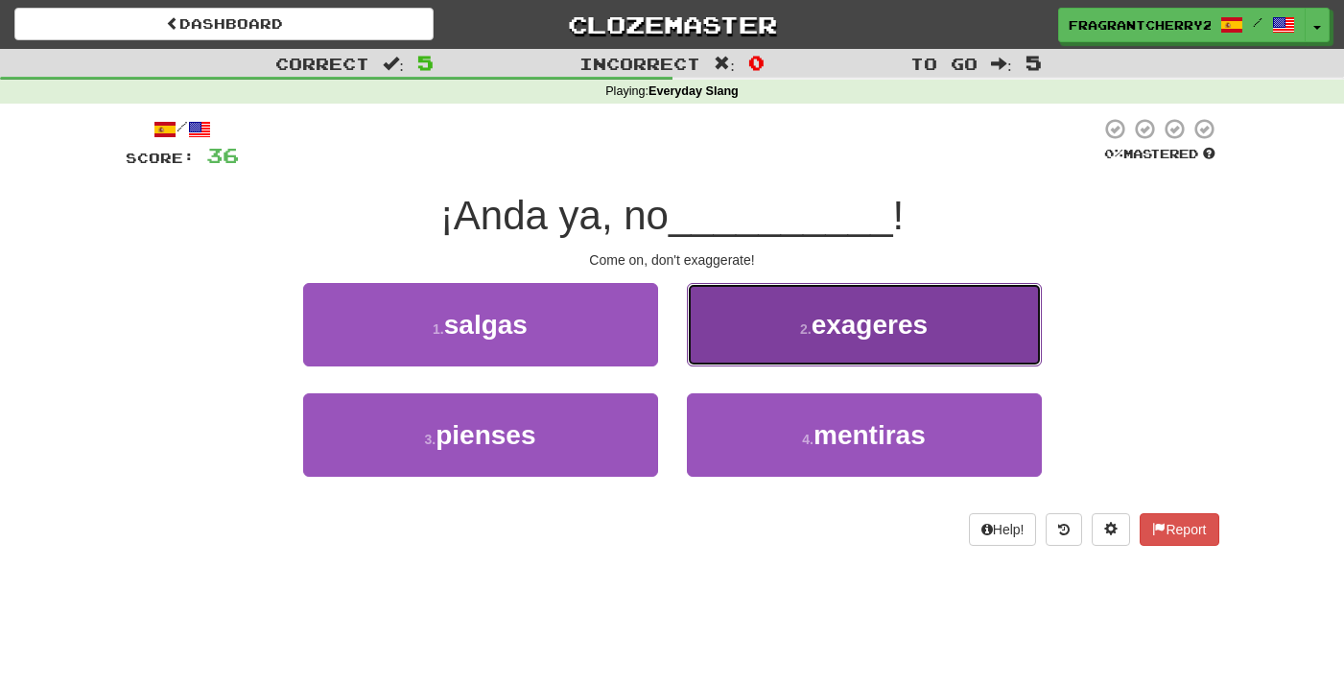
click at [704, 364] on button "2 . exageres" at bounding box center [864, 324] width 355 height 83
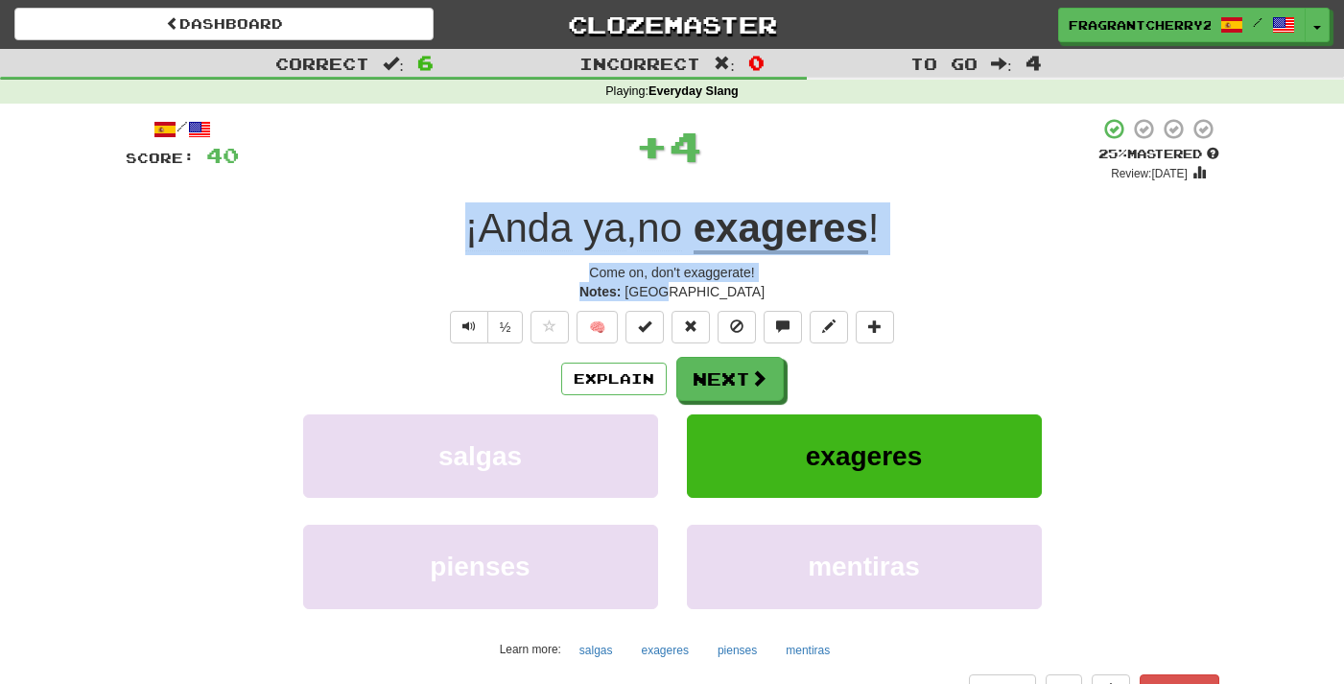
drag, startPoint x: 721, startPoint y: 295, endPoint x: 448, endPoint y: 220, distance: 282.6
click at [448, 220] on div "/ Score: 40 + 4 25 % Mastered Review: 2025-09-22 ¡Anda ya , no exageres ! Come …" at bounding box center [673, 411] width 1094 height 589
copy div "¡Anda ya , no exageres ! Come on, don't exaggerate! Notes: Spain"
click at [723, 391] on button "Next" at bounding box center [730, 380] width 107 height 44
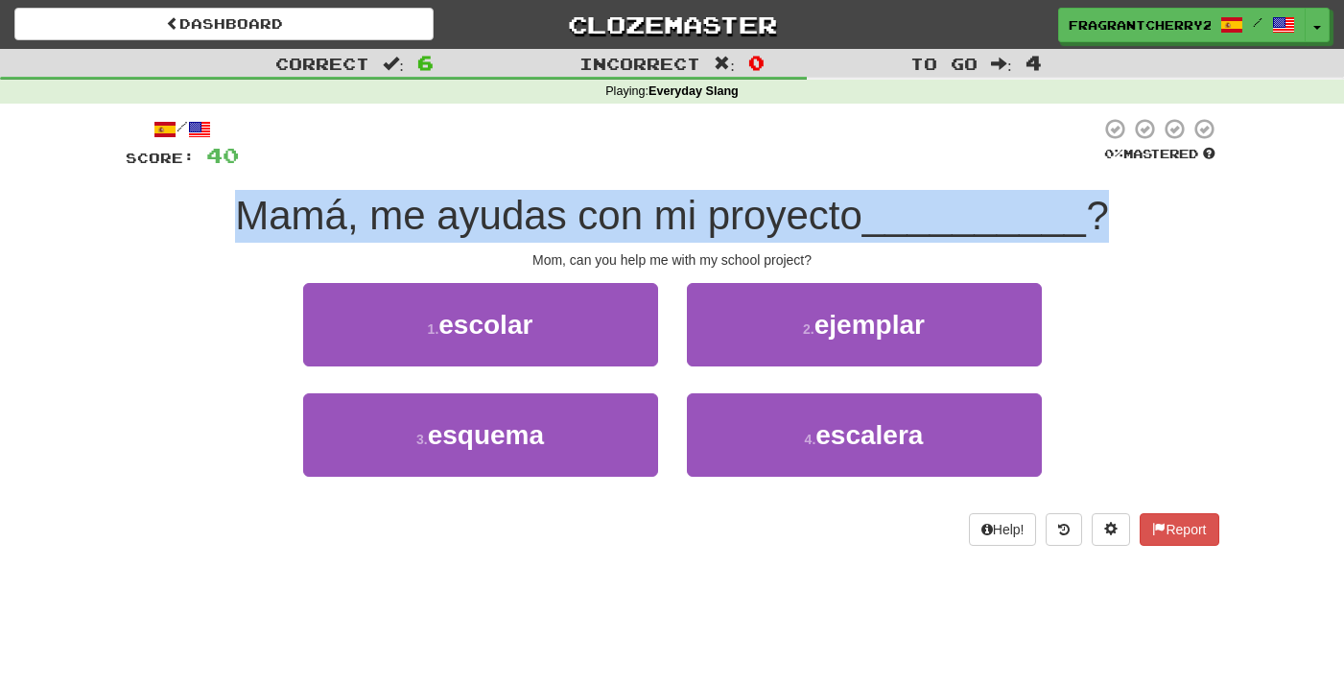
click at [468, 198] on span "Mamá, me ayudas con mi proyecto" at bounding box center [549, 215] width 628 height 45
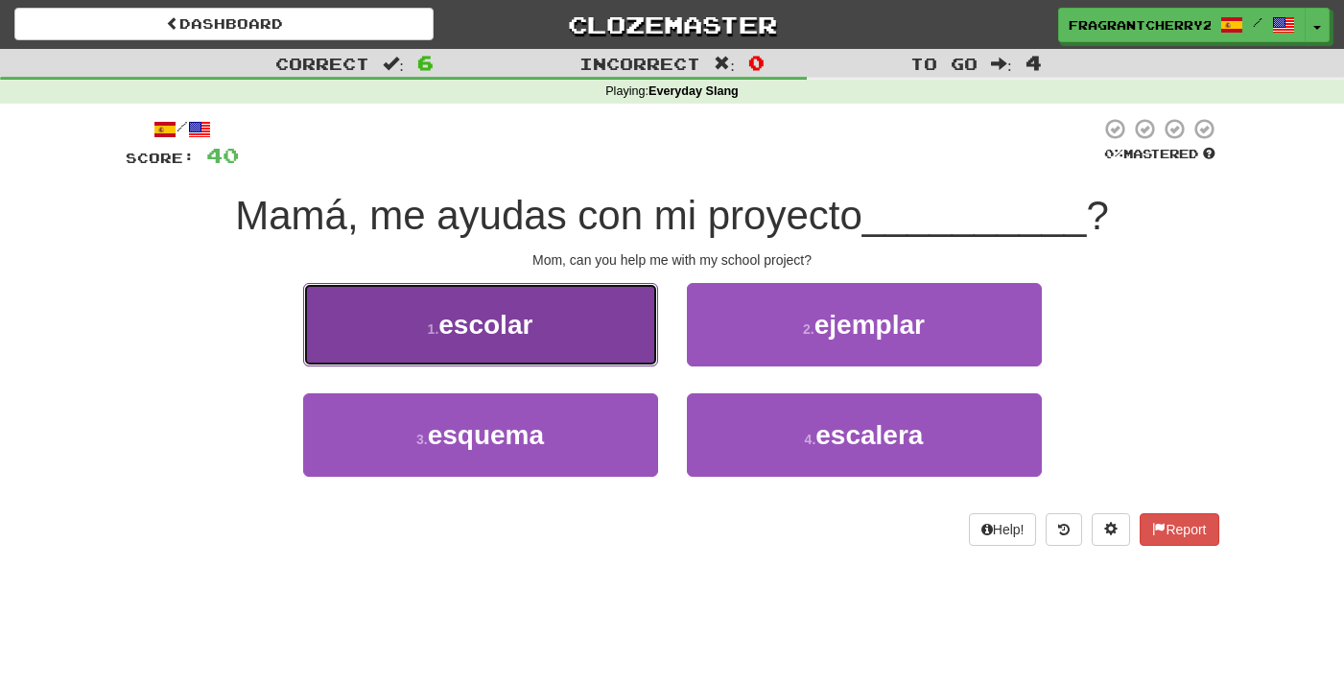
click at [529, 335] on span "escolar" at bounding box center [486, 325] width 94 height 30
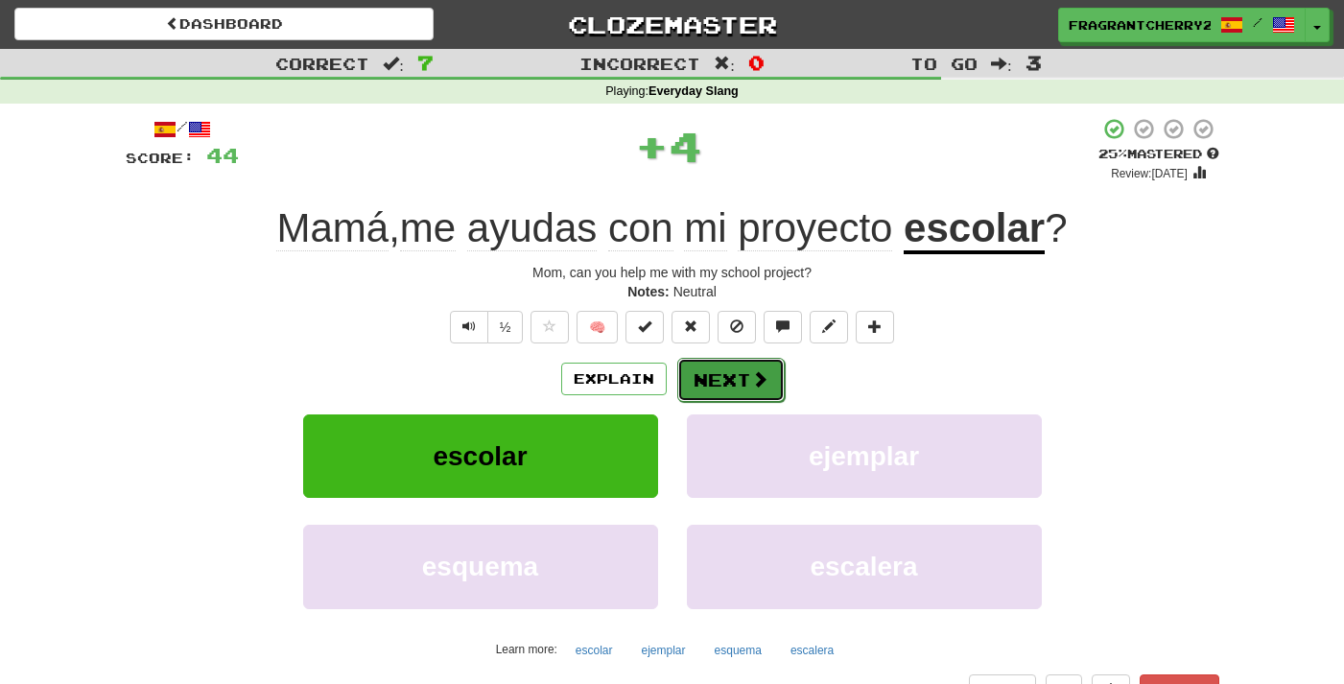
click at [711, 378] on button "Next" at bounding box center [730, 380] width 107 height 44
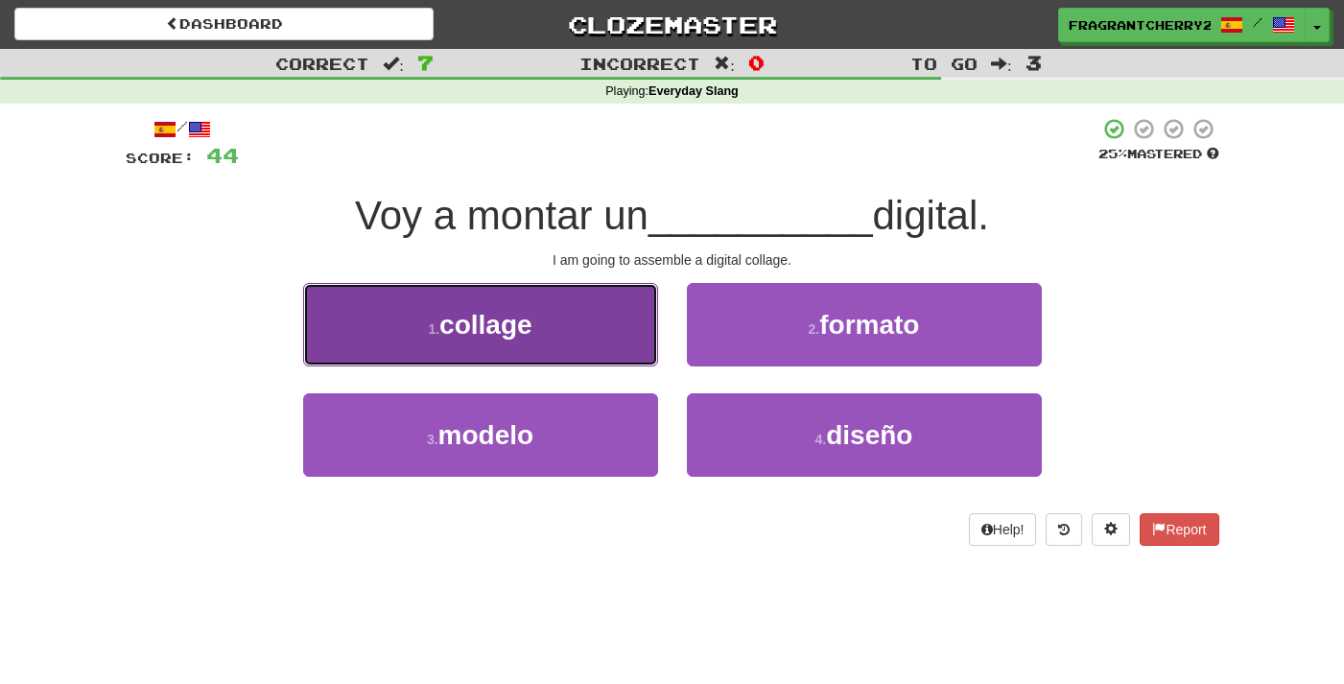
click at [627, 332] on button "1 . collage" at bounding box center [480, 324] width 355 height 83
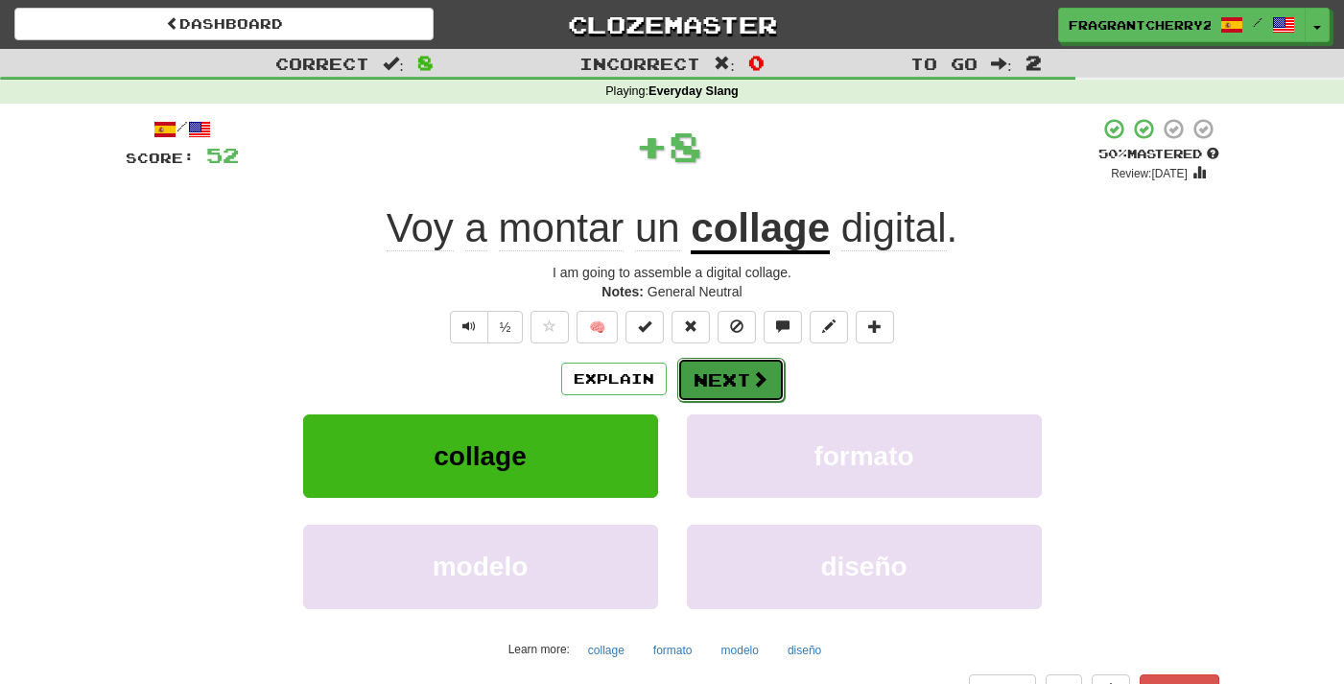
click at [704, 374] on button "Next" at bounding box center [730, 380] width 107 height 44
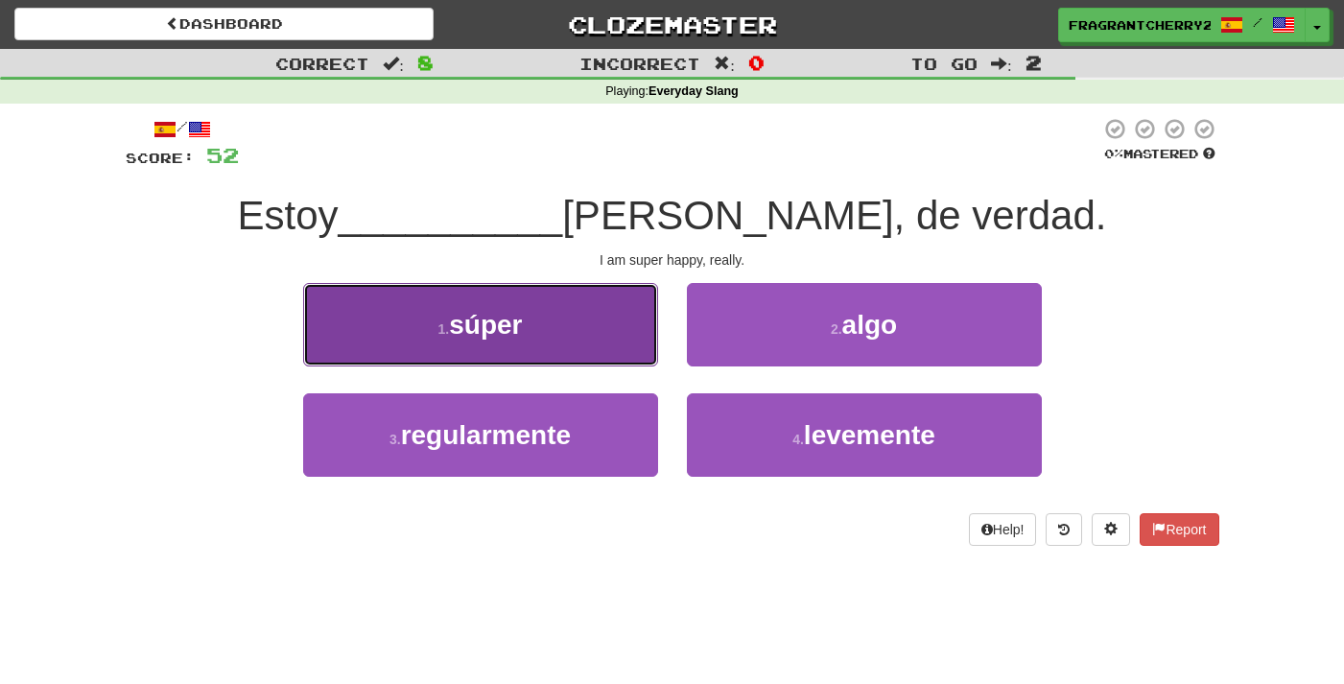
click at [639, 319] on button "1 . súper" at bounding box center [480, 324] width 355 height 83
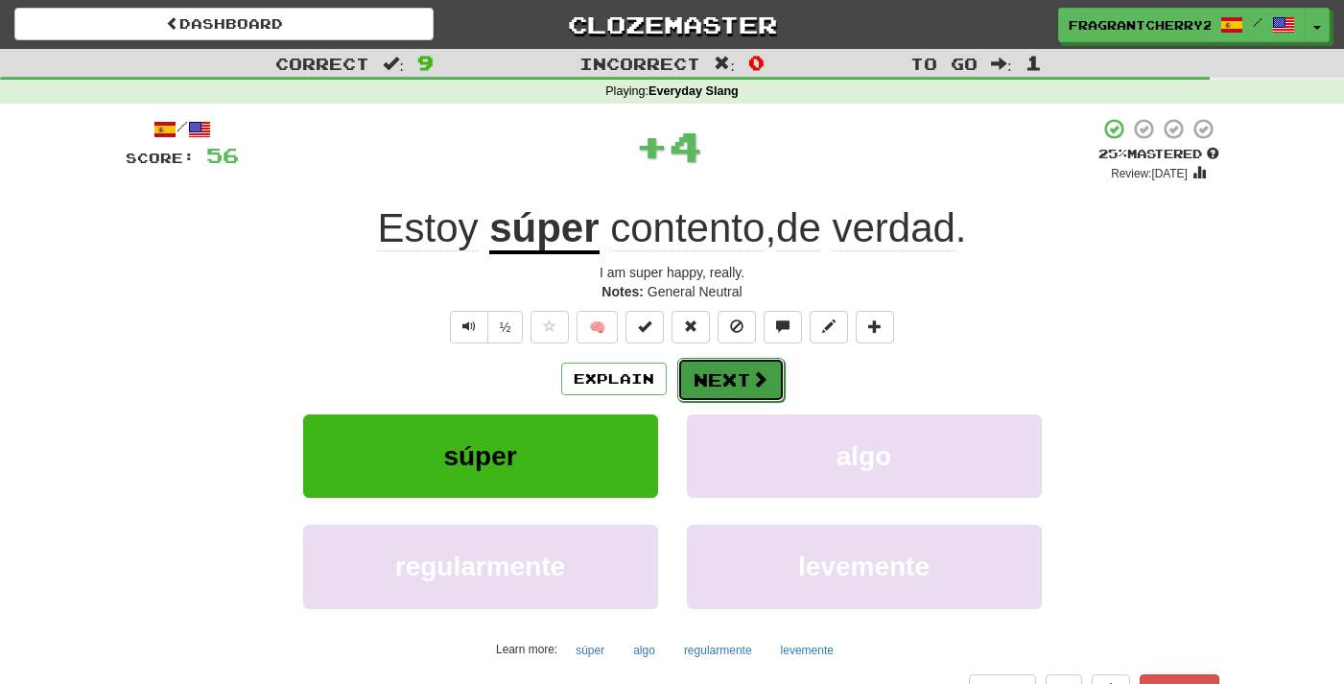
click at [728, 374] on button "Next" at bounding box center [730, 380] width 107 height 44
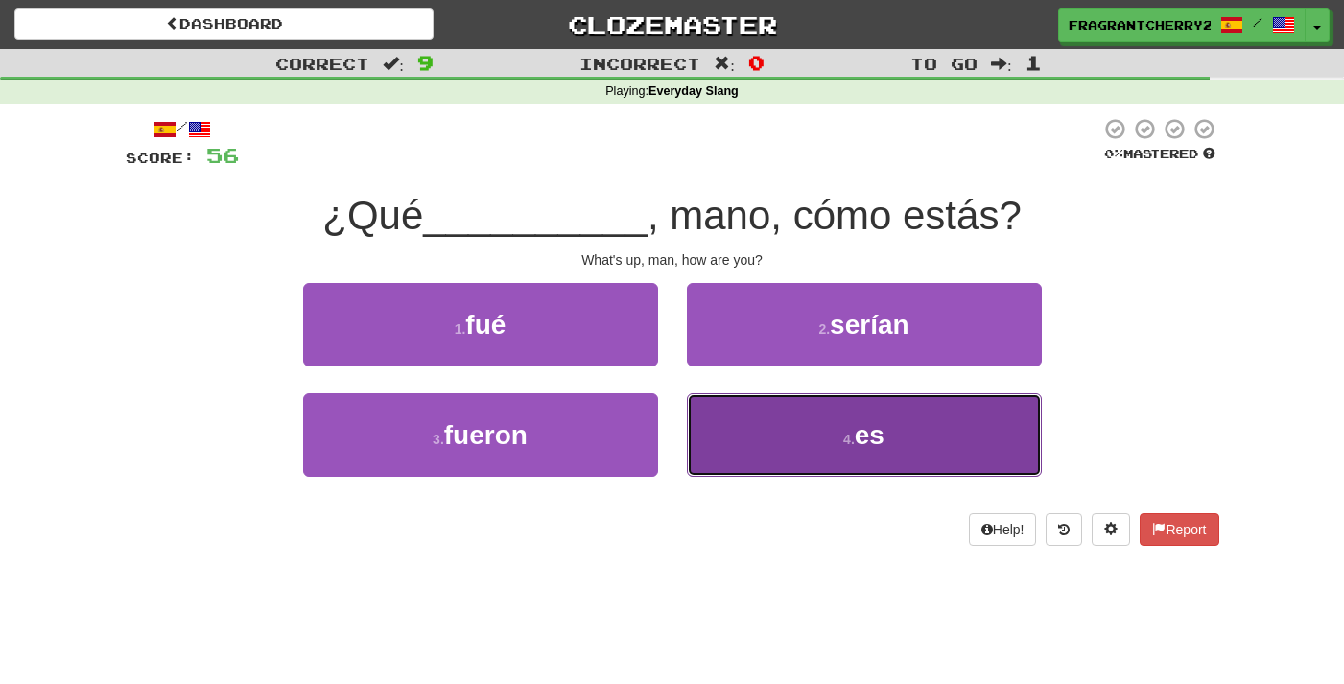
click at [754, 434] on button "4 . es" at bounding box center [864, 434] width 355 height 83
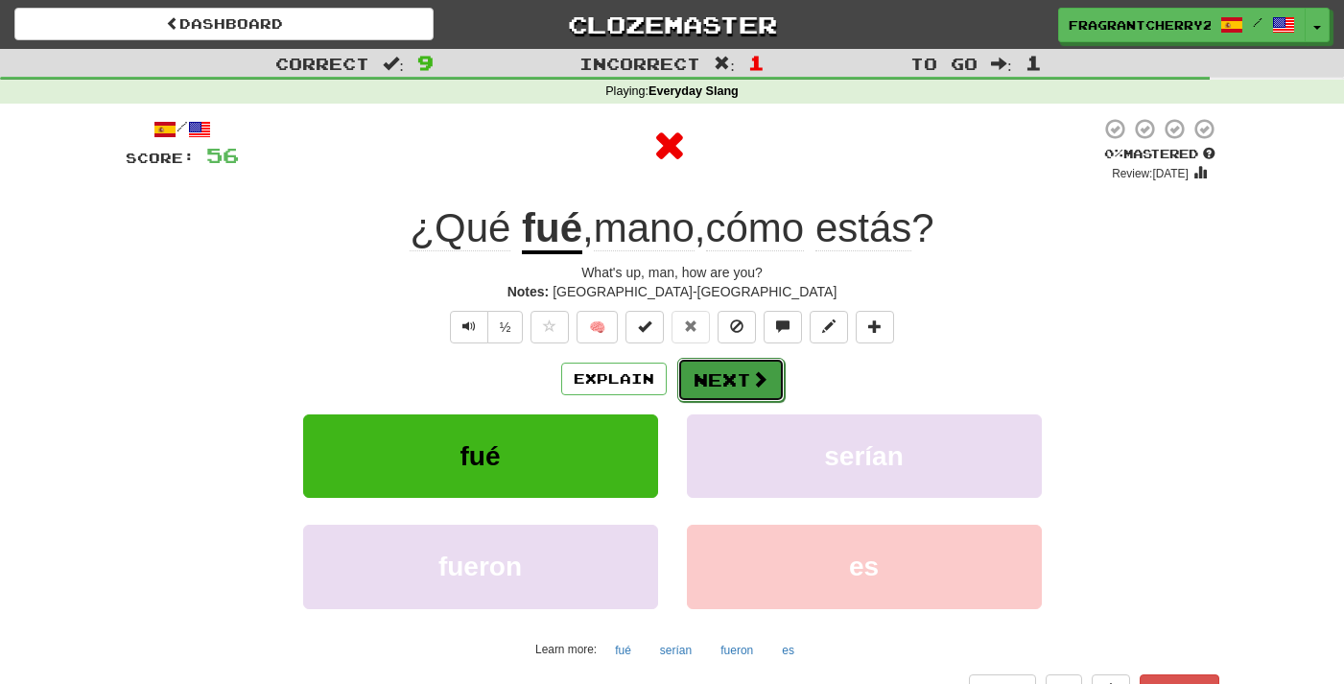
click at [707, 391] on button "Next" at bounding box center [730, 380] width 107 height 44
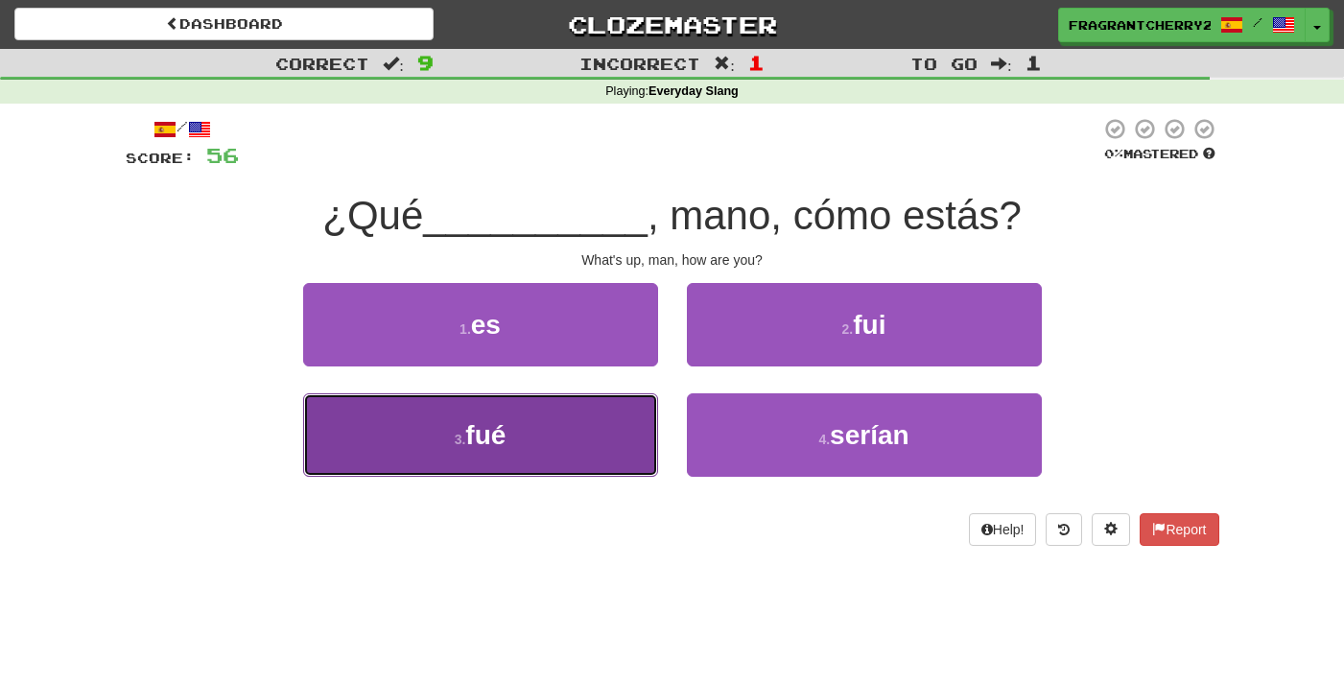
click at [645, 416] on button "3 . fué" at bounding box center [480, 434] width 355 height 83
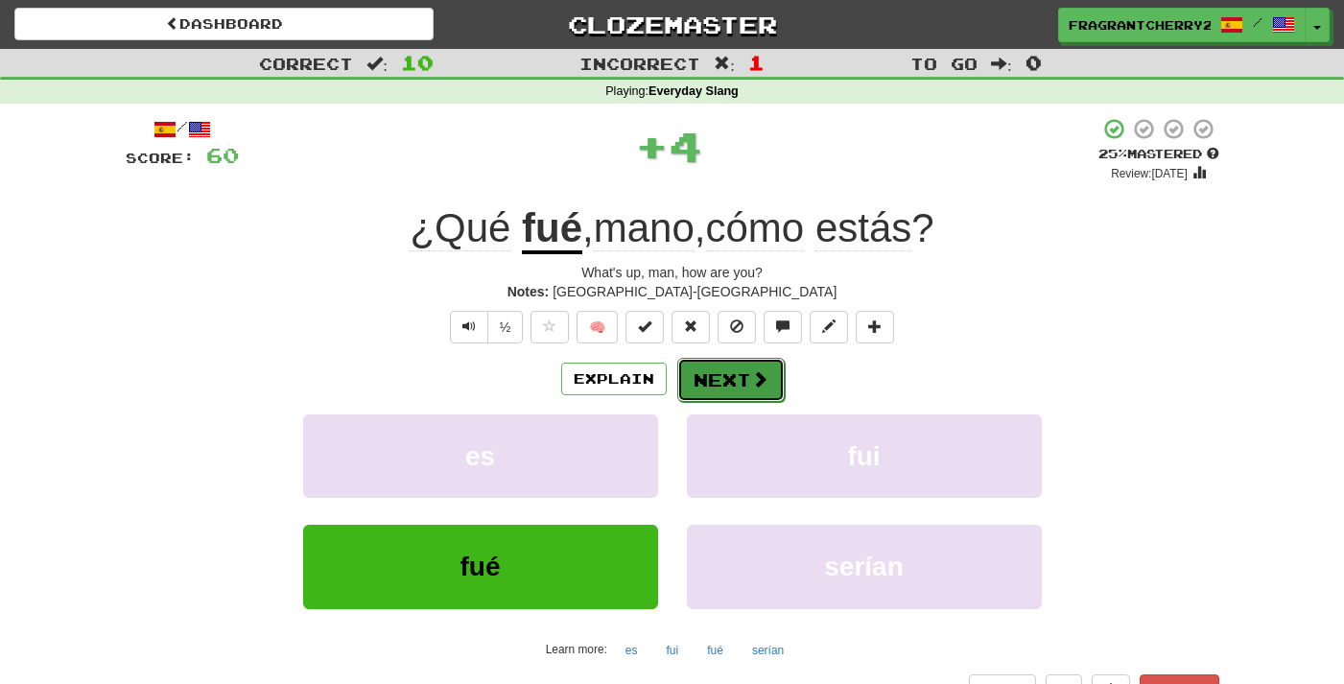
click at [726, 383] on button "Next" at bounding box center [730, 380] width 107 height 44
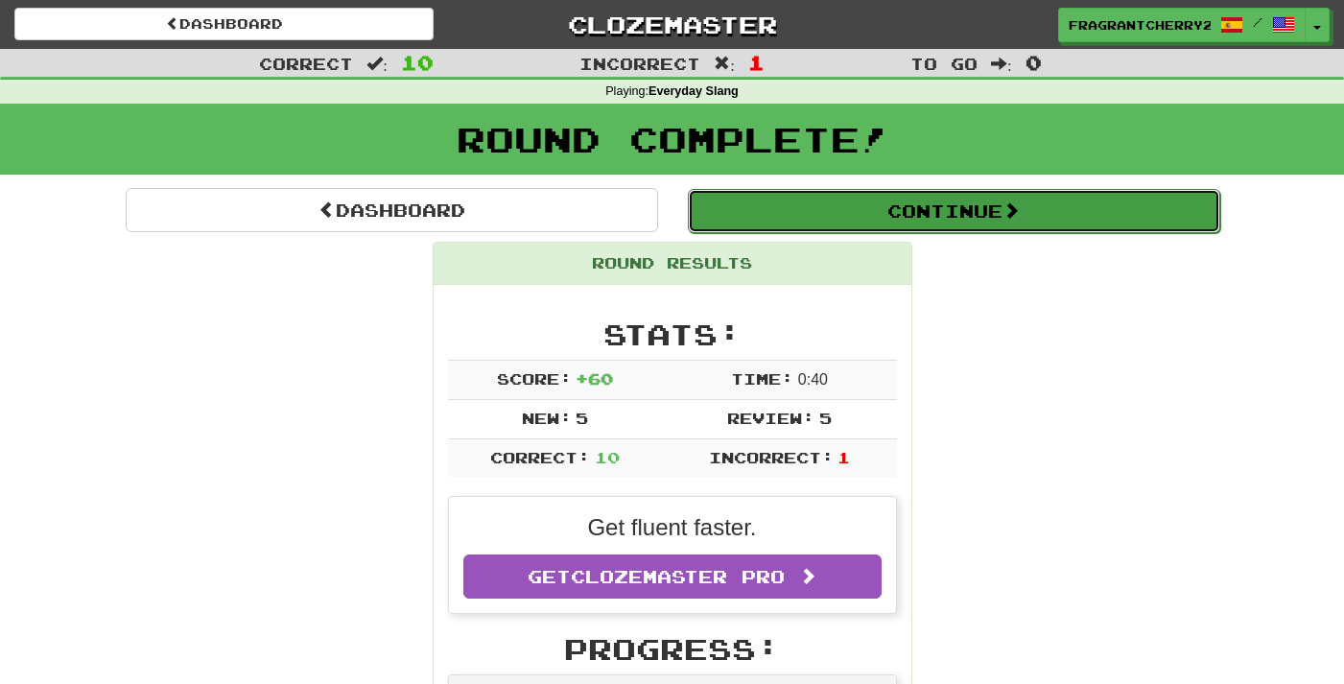
click at [722, 217] on button "Continue" at bounding box center [954, 211] width 533 height 44
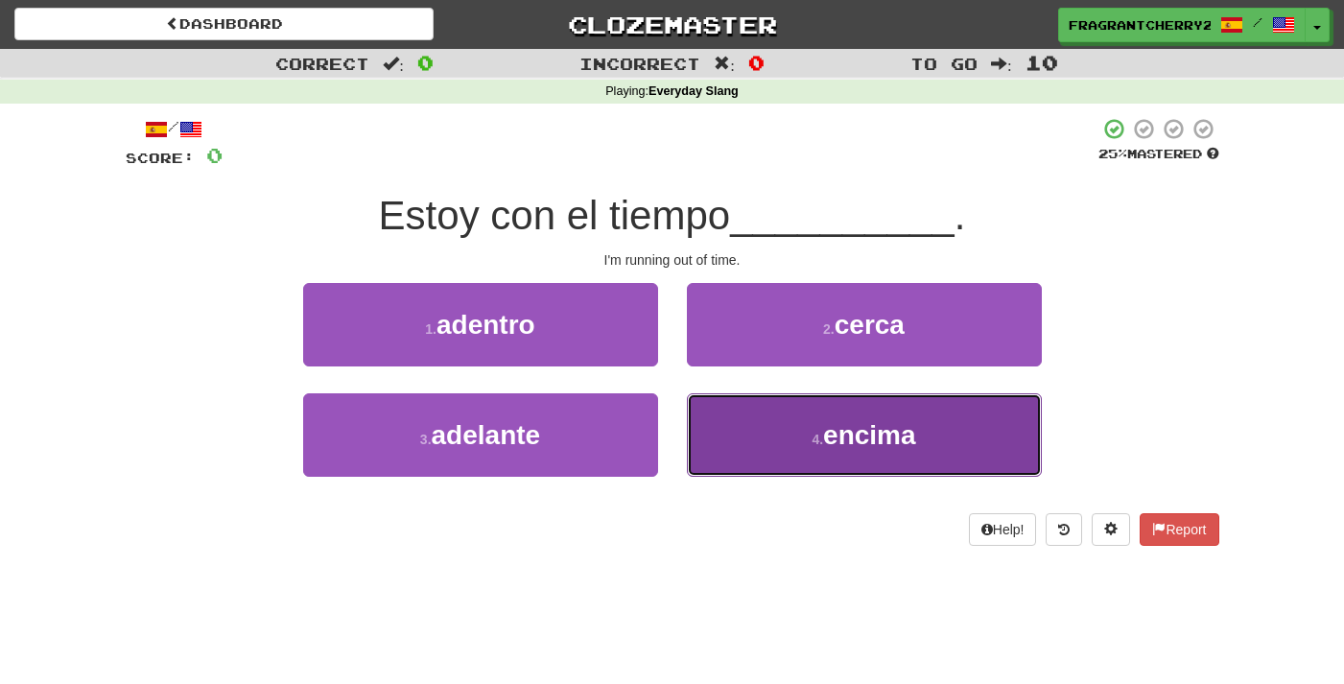
click at [739, 432] on button "4 . encima" at bounding box center [864, 434] width 355 height 83
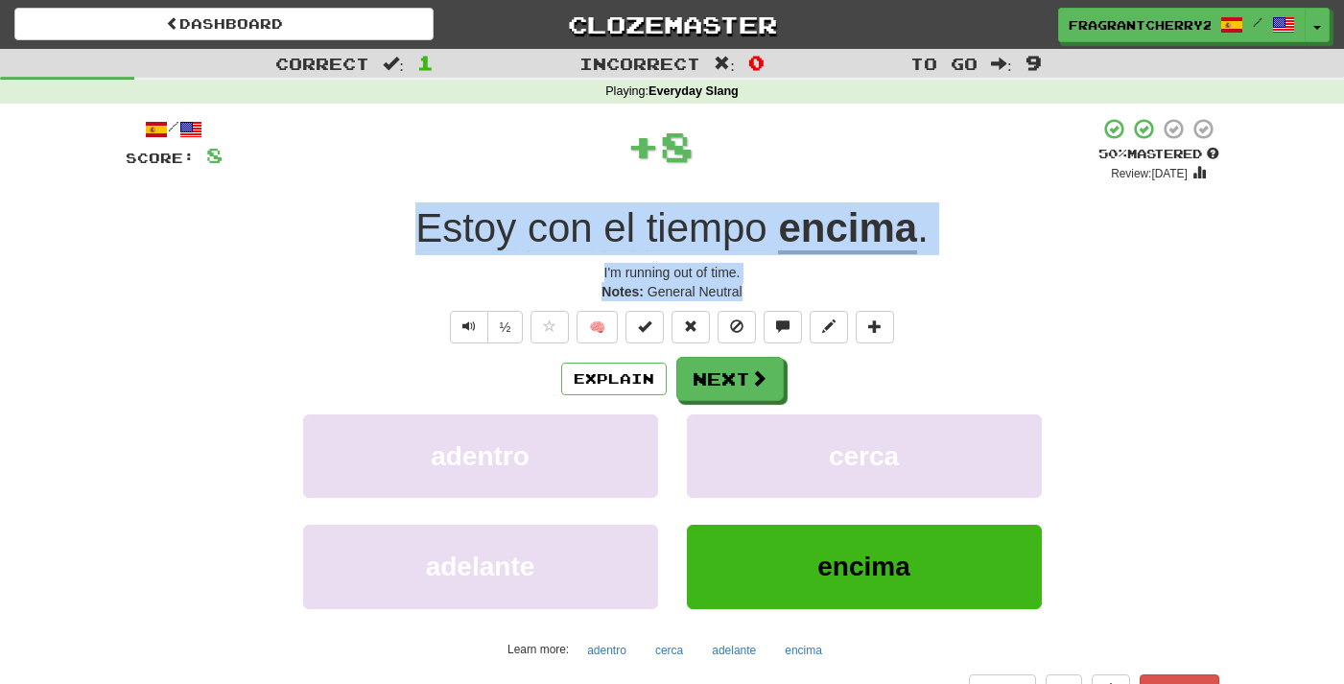
drag, startPoint x: 757, startPoint y: 296, endPoint x: 395, endPoint y: 244, distance: 365.5
click at [395, 244] on div "/ Score: 8 + 8 50 % Mastered Review: 2025-10-01 Estoy con el tiempo encima . I'…" at bounding box center [673, 411] width 1094 height 589
copy div "Estoy con el tiempo encima . I'm running out of time. Notes: General Neutral"
click at [692, 370] on button "Next" at bounding box center [730, 380] width 107 height 44
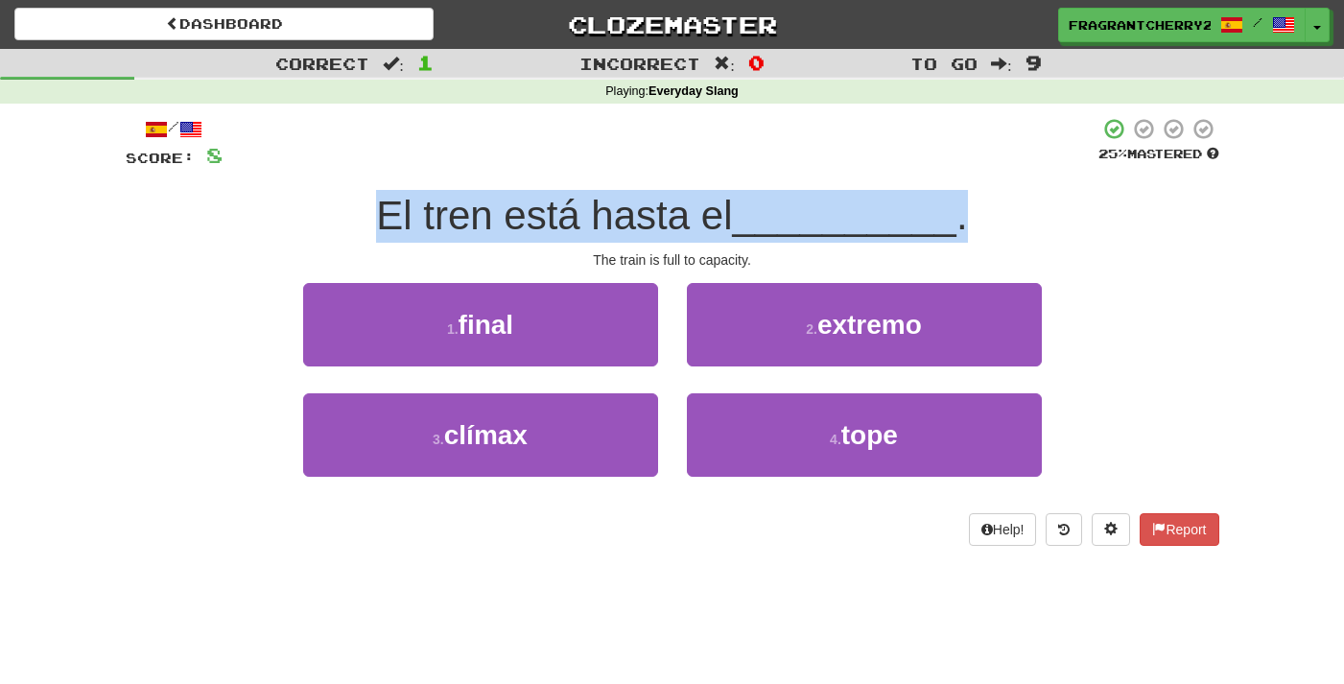
click at [410, 232] on span "El tren está hasta el" at bounding box center [554, 215] width 356 height 45
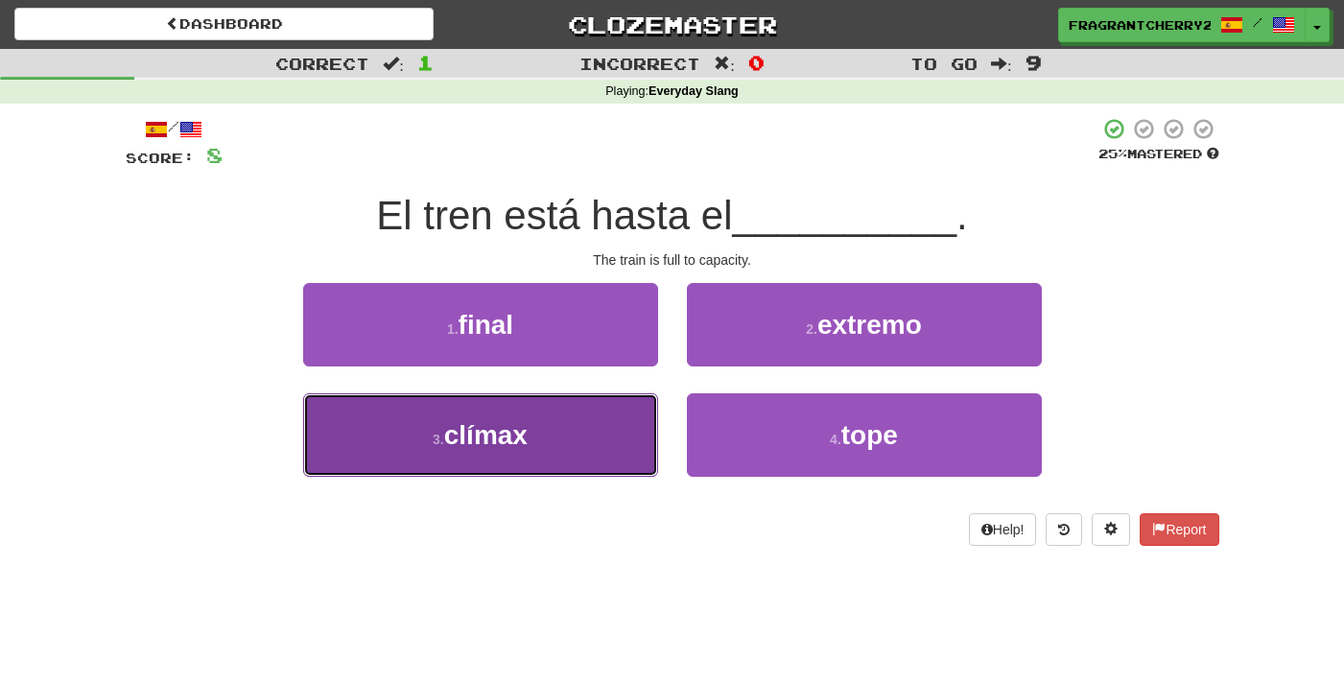
click at [613, 437] on button "3 . clímax" at bounding box center [480, 434] width 355 height 83
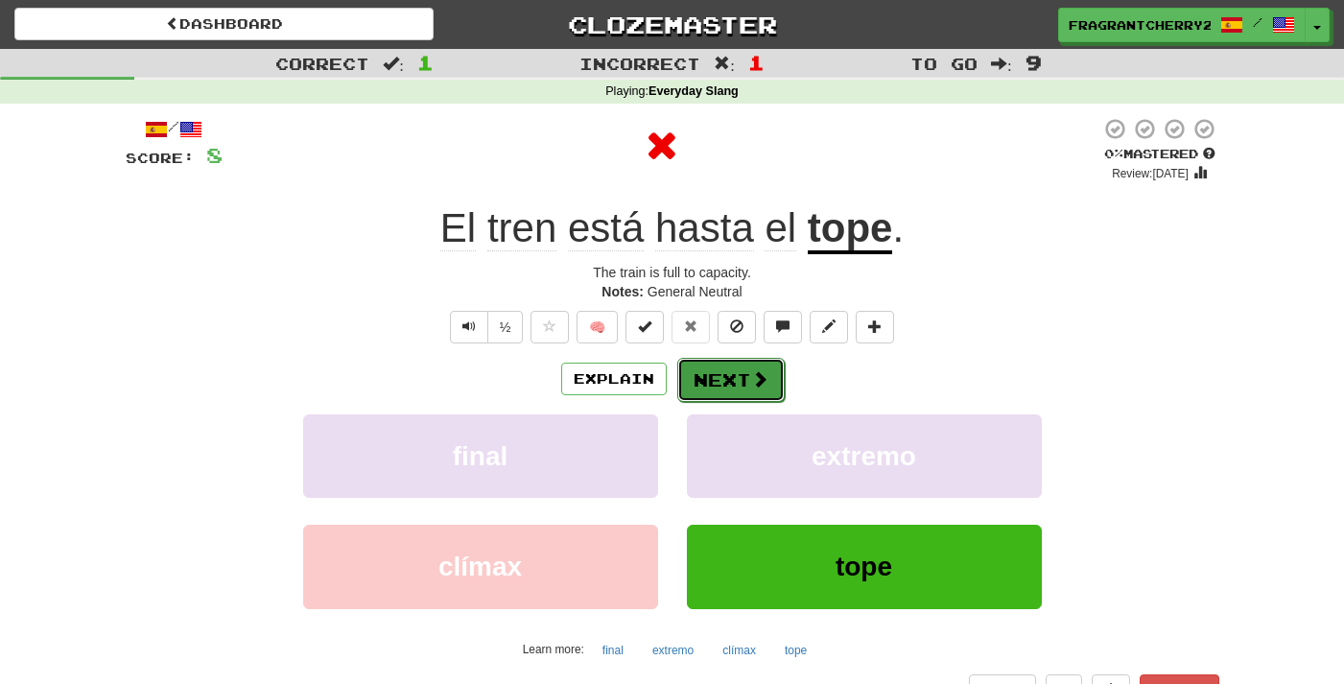
click at [738, 388] on button "Next" at bounding box center [730, 380] width 107 height 44
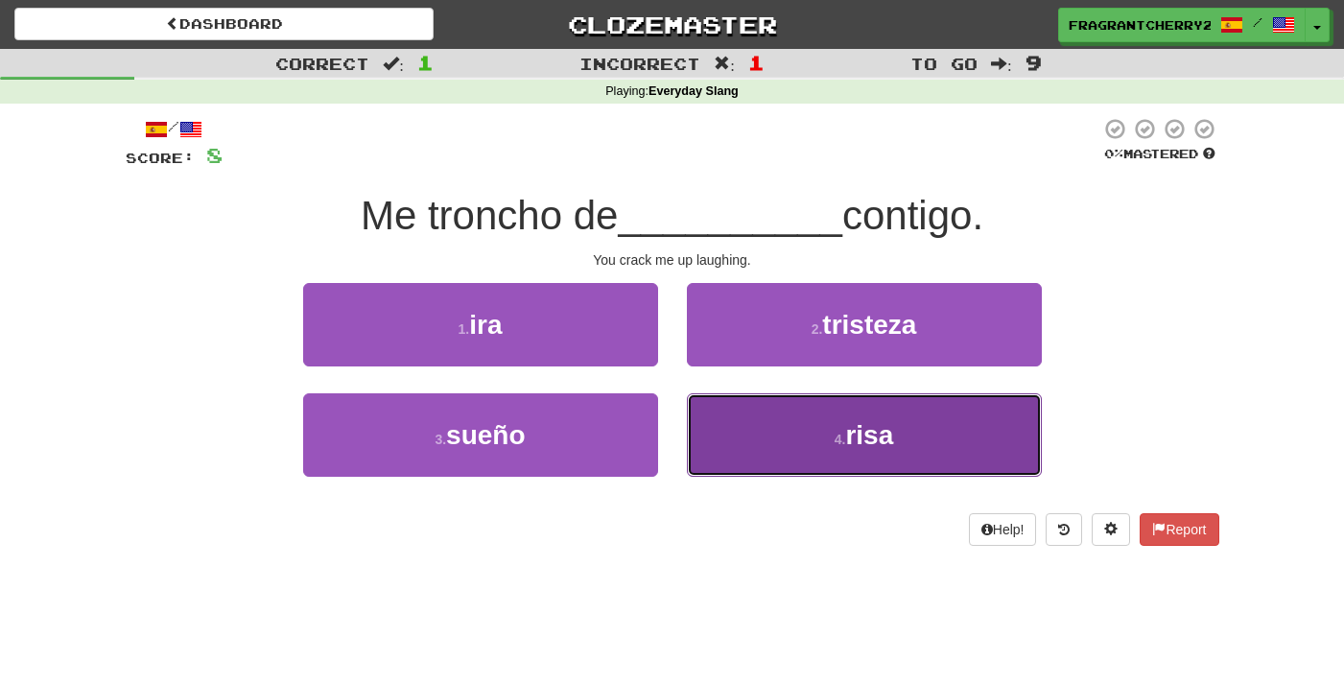
click at [745, 417] on button "4 . risa" at bounding box center [864, 434] width 355 height 83
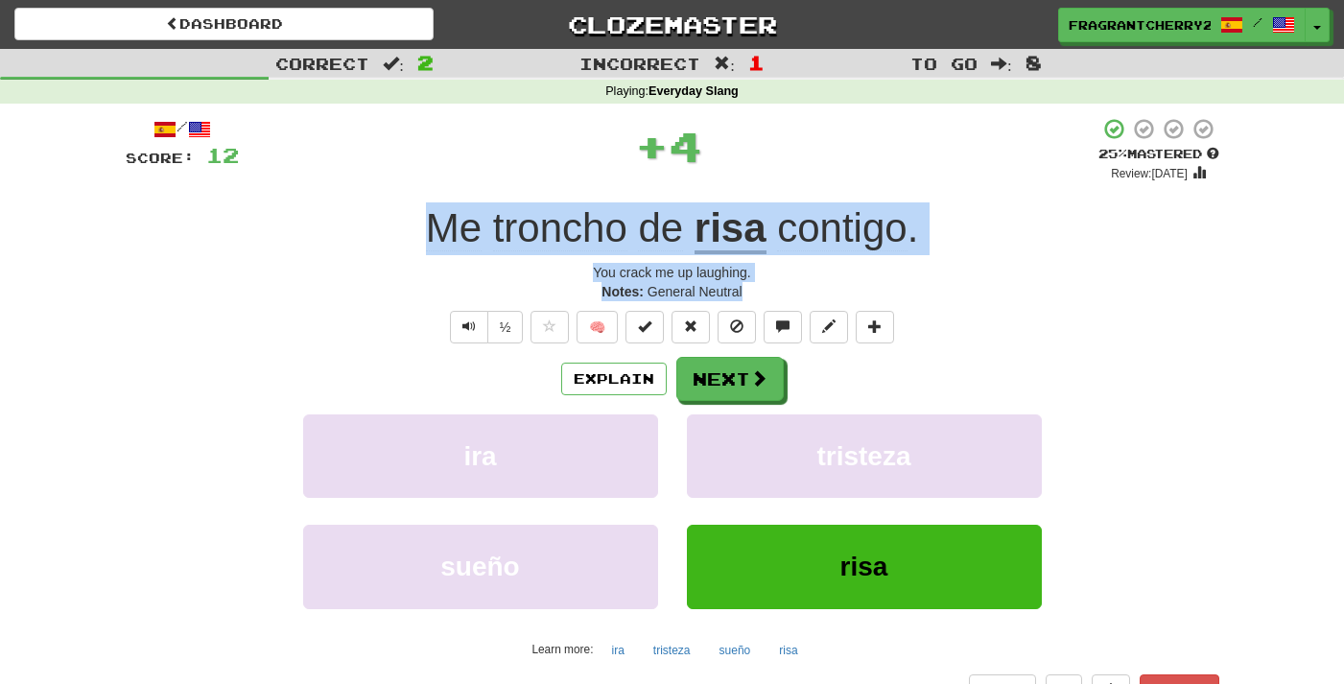
drag, startPoint x: 754, startPoint y: 295, endPoint x: 419, endPoint y: 237, distance: 339.8
click at [419, 237] on div "/ Score: 12 + 4 25 % Mastered Review: 2025-09-22 Me troncho de risa contigo . Y…" at bounding box center [673, 411] width 1094 height 589
copy div "Me troncho de risa contigo . You crack me up laughing. Notes: General Neutral"
click at [584, 392] on button "Explain" at bounding box center [614, 379] width 106 height 33
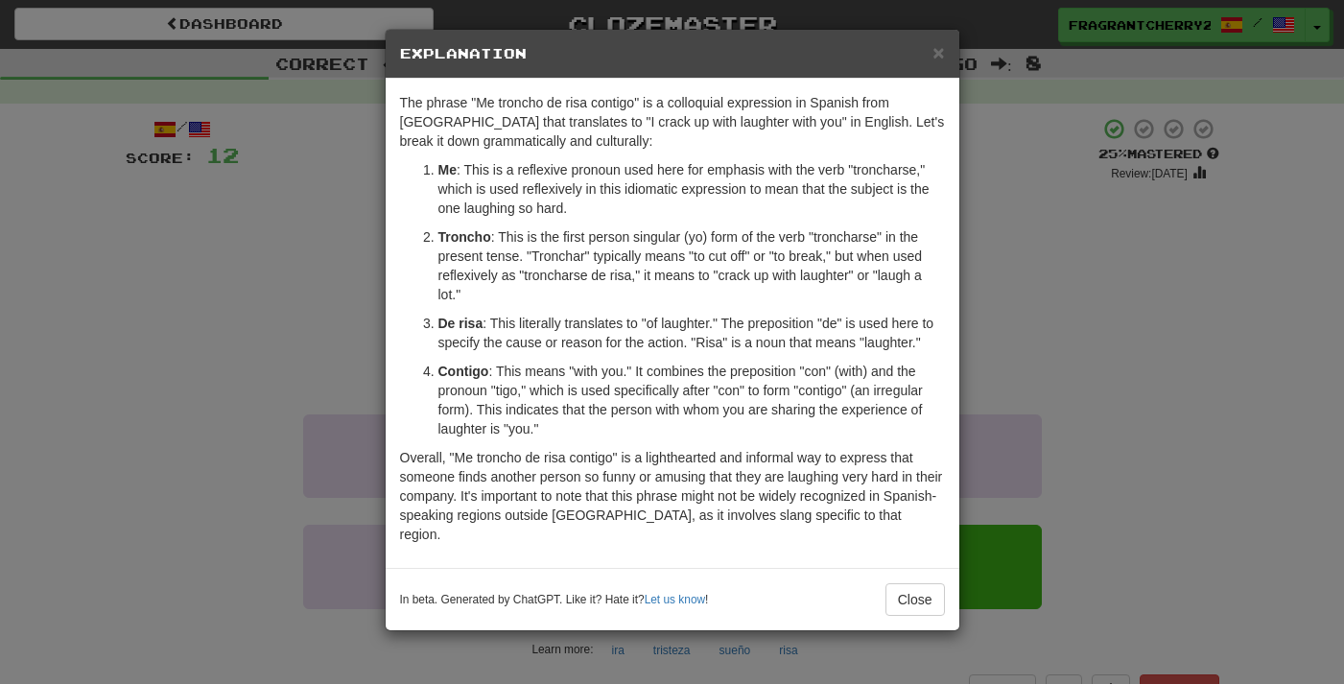
click at [344, 302] on div "× Explanation The phrase "Me troncho de risa contigo" is a colloquial expressio…" at bounding box center [672, 342] width 1344 height 684
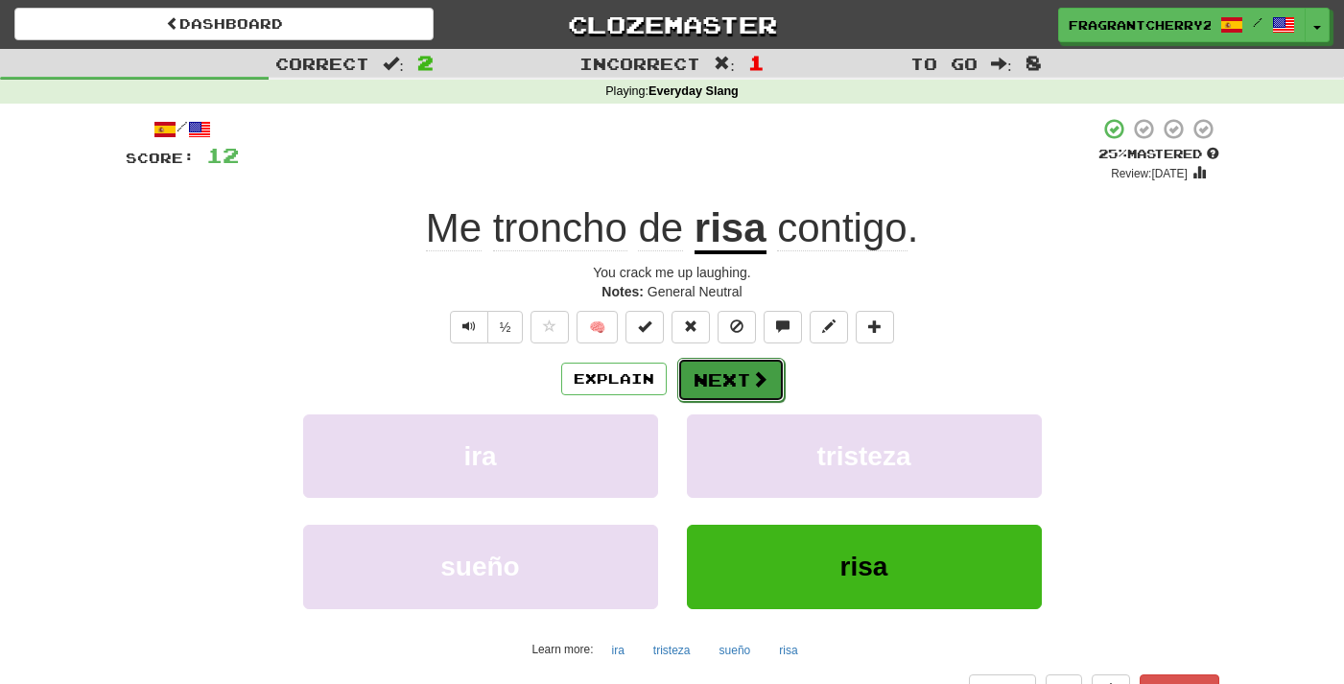
click at [698, 381] on button "Next" at bounding box center [730, 380] width 107 height 44
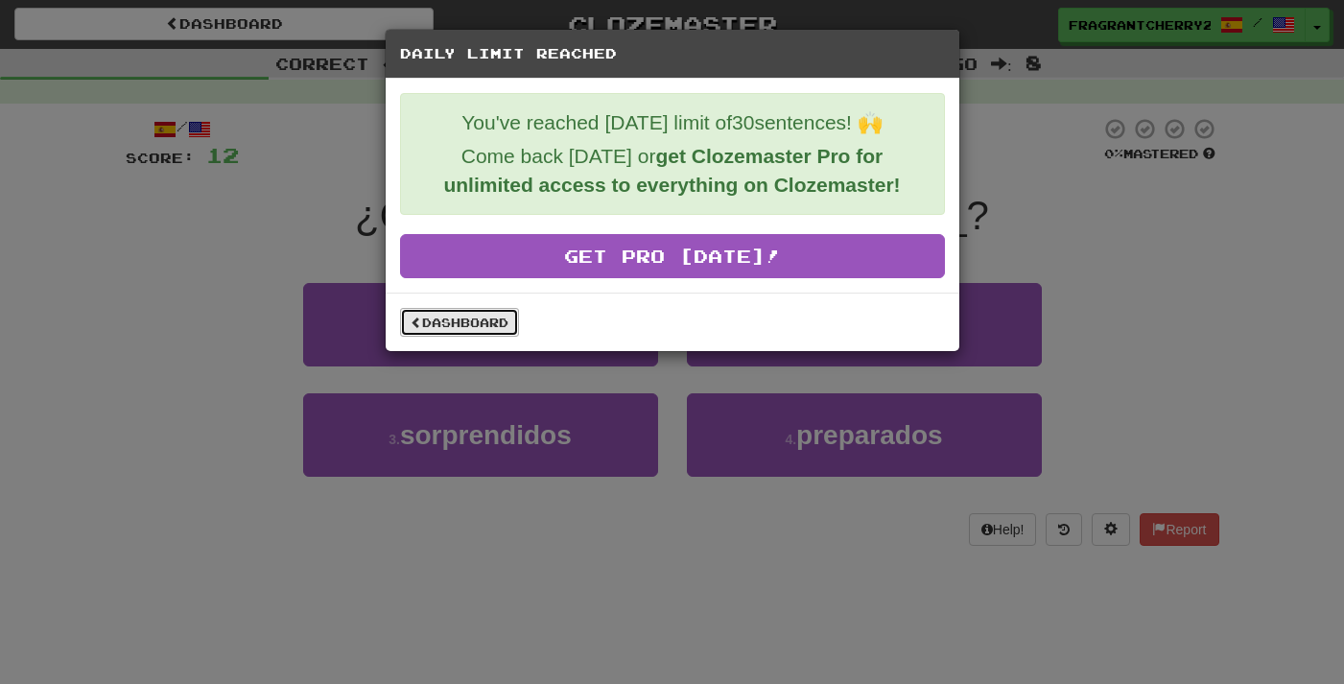
click at [493, 325] on link "Dashboard" at bounding box center [459, 322] width 119 height 29
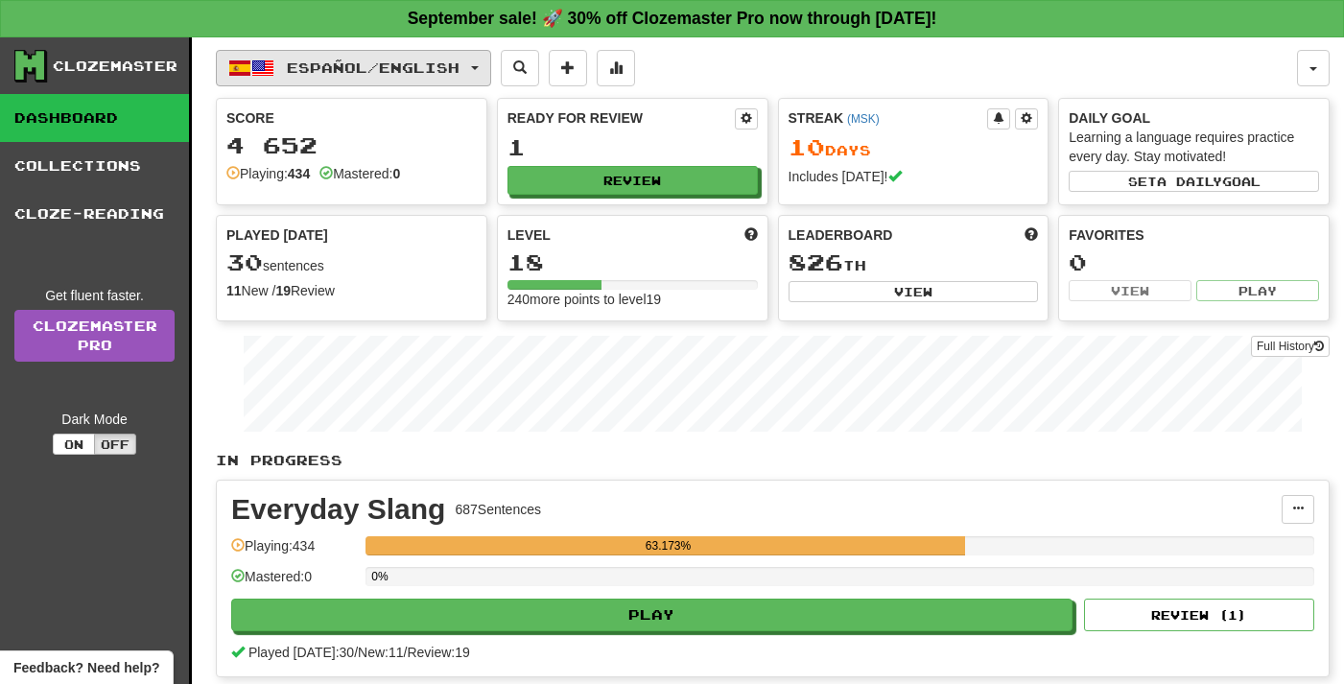
click at [380, 71] on span "Español / English" at bounding box center [373, 67] width 173 height 16
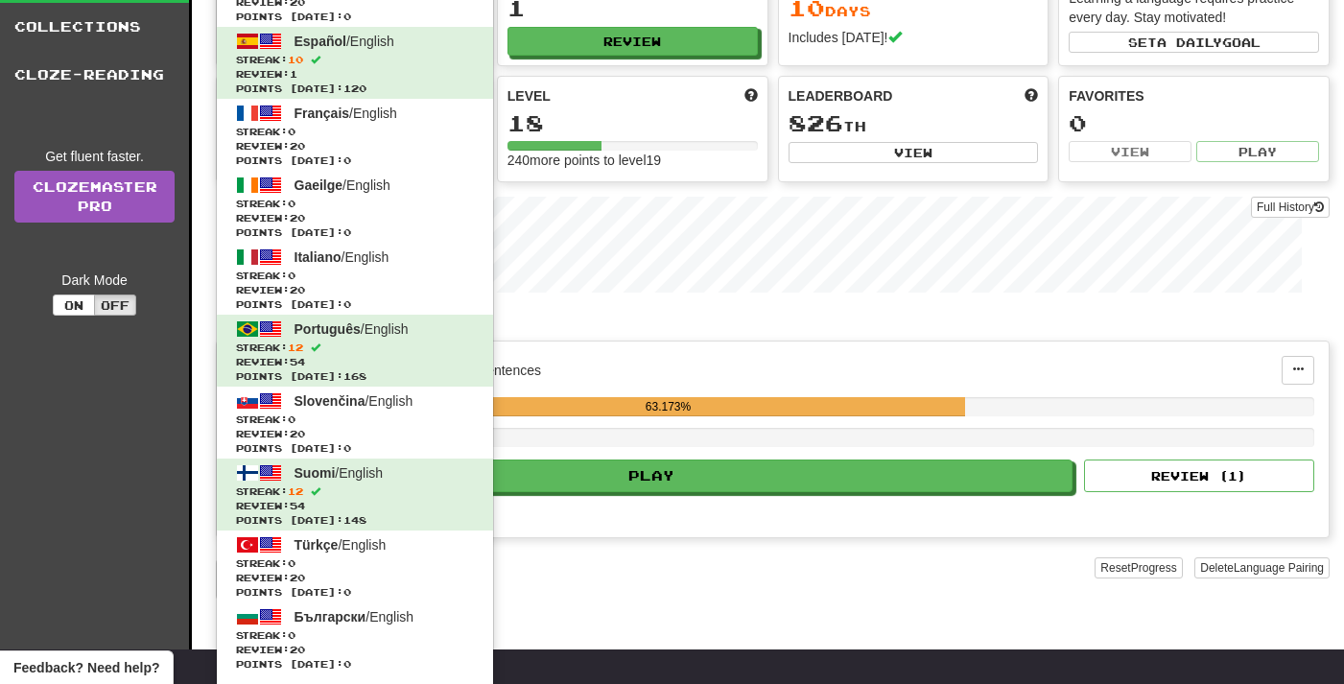
scroll to position [99, 0]
